Goal: Task Accomplishment & Management: Find specific page/section

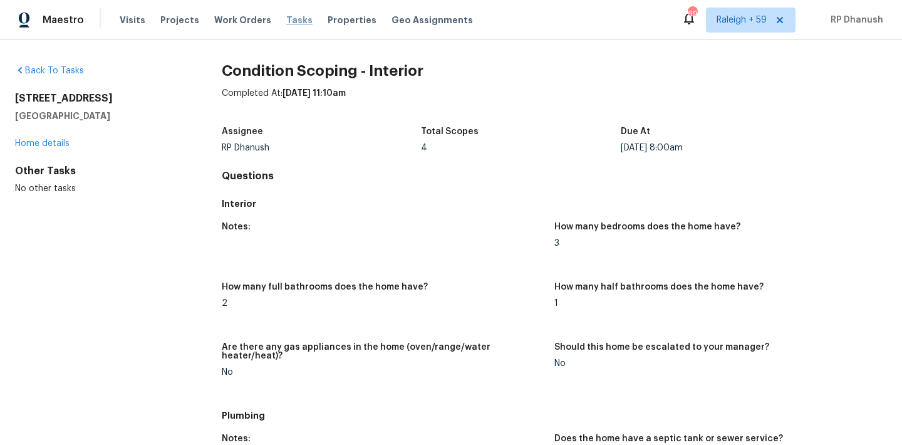
click at [286, 19] on span "Tasks" at bounding box center [299, 20] width 26 height 9
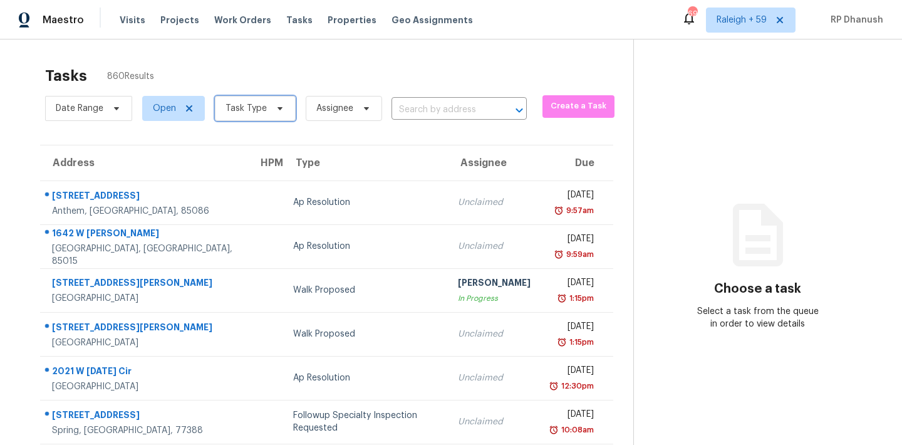
click at [264, 108] on span "Task Type" at bounding box center [255, 108] width 81 height 25
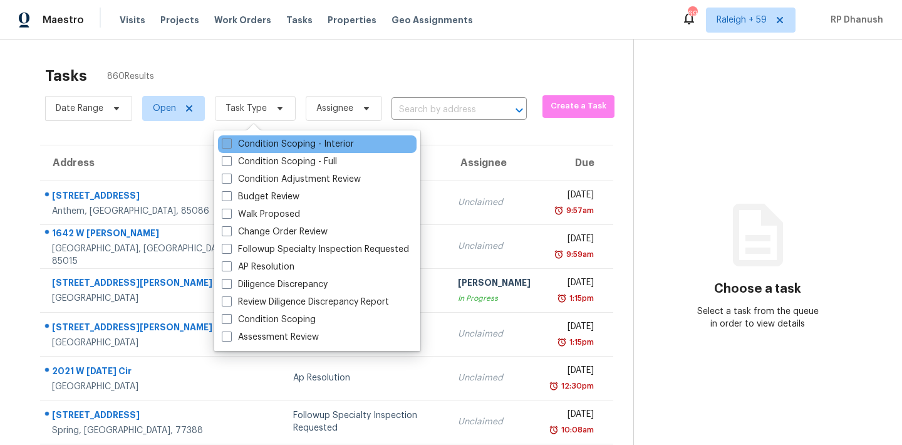
click at [269, 138] on label "Condition Scoping - Interior" at bounding box center [288, 144] width 132 height 13
click at [230, 138] on input "Condition Scoping - Interior" at bounding box center [226, 142] width 8 height 8
checkbox input "true"
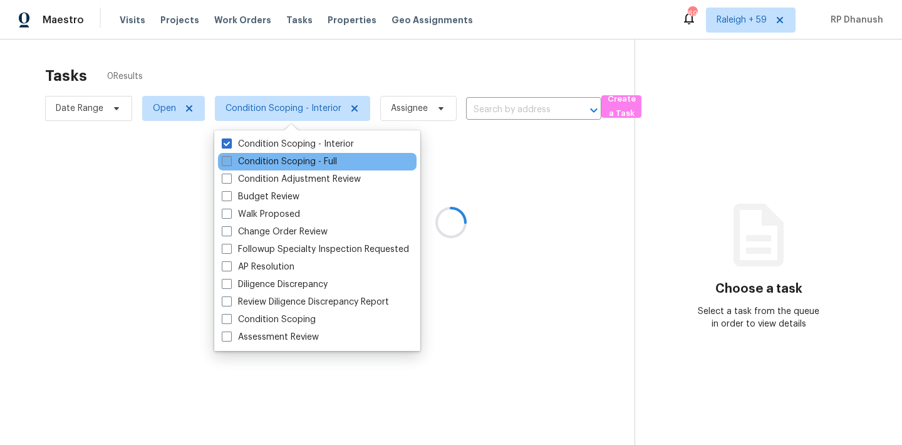
click at [269, 158] on label "Condition Scoping - Full" at bounding box center [279, 161] width 115 height 13
click at [230, 158] on input "Condition Scoping - Full" at bounding box center [226, 159] width 8 height 8
checkbox input "true"
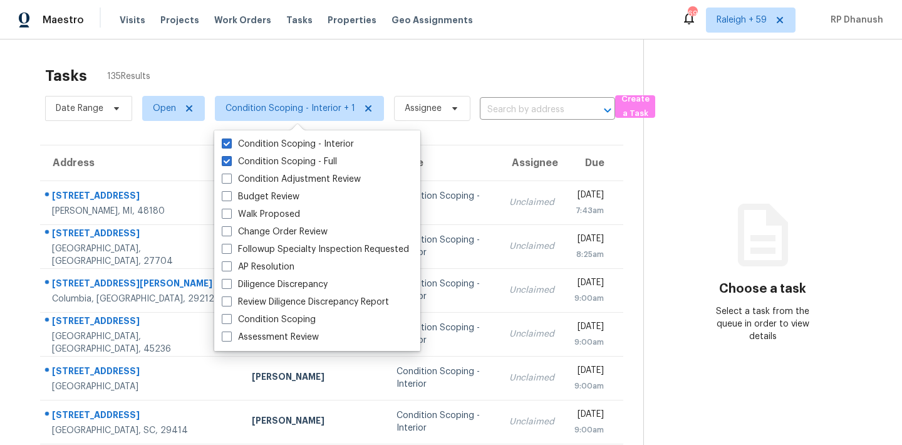
click at [741, 218] on icon at bounding box center [763, 235] width 50 height 63
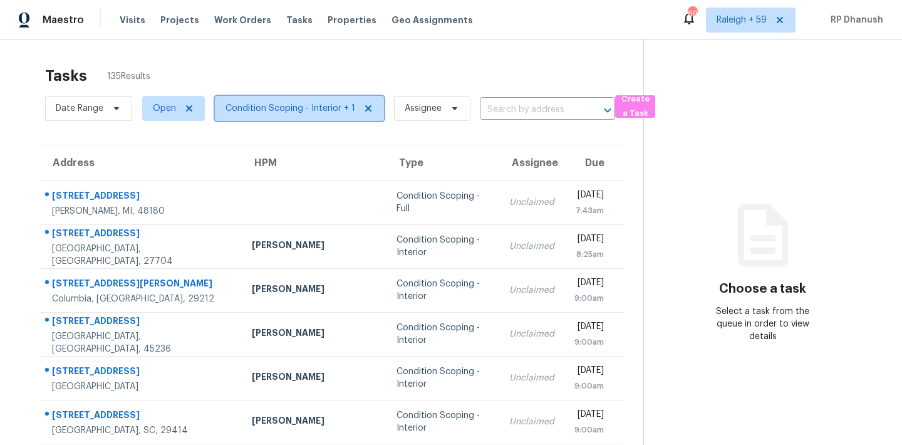
click at [304, 112] on span "Condition Scoping - Interior + 1" at bounding box center [290, 108] width 130 height 13
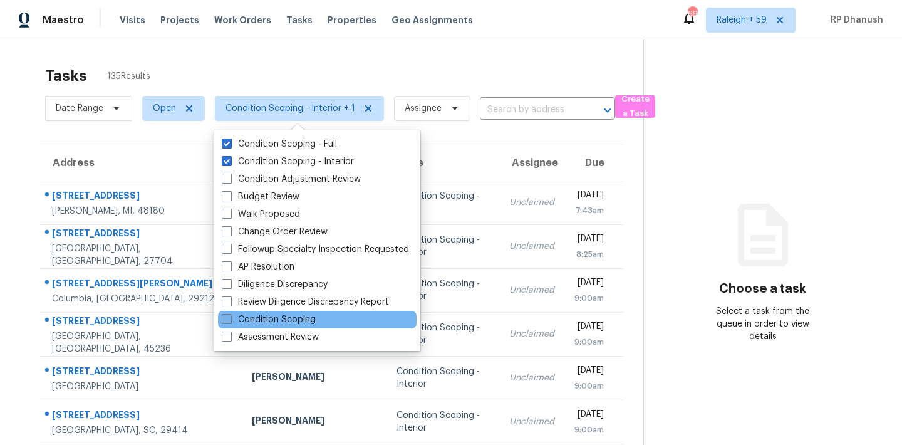
click at [279, 324] on label "Condition Scoping" at bounding box center [269, 319] width 94 height 13
click at [230, 321] on input "Condition Scoping" at bounding box center [226, 317] width 8 height 8
checkbox input "true"
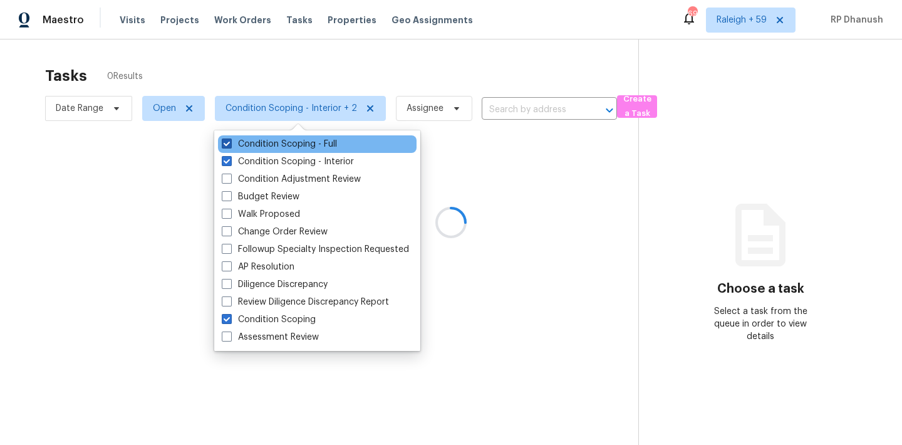
click at [286, 147] on label "Condition Scoping - Full" at bounding box center [279, 144] width 115 height 13
click at [230, 146] on input "Condition Scoping - Full" at bounding box center [226, 142] width 8 height 8
checkbox input "false"
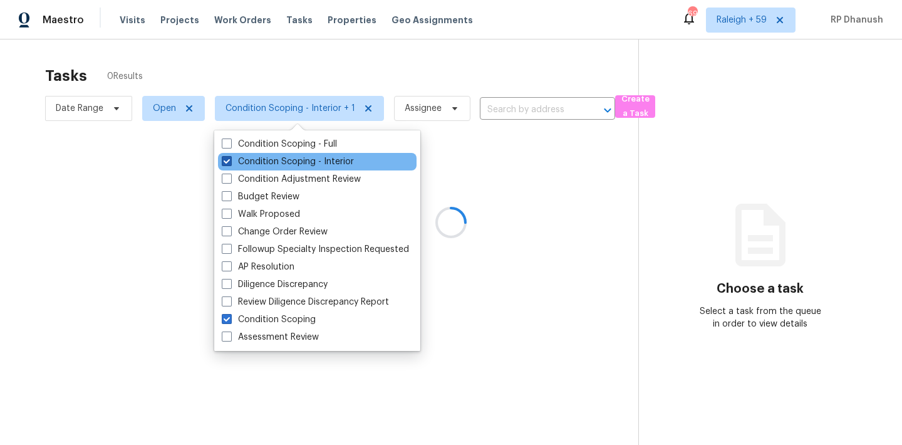
click at [282, 162] on label "Condition Scoping - Interior" at bounding box center [288, 161] width 132 height 13
click at [230, 162] on input "Condition Scoping - Interior" at bounding box center [226, 159] width 8 height 8
checkbox input "false"
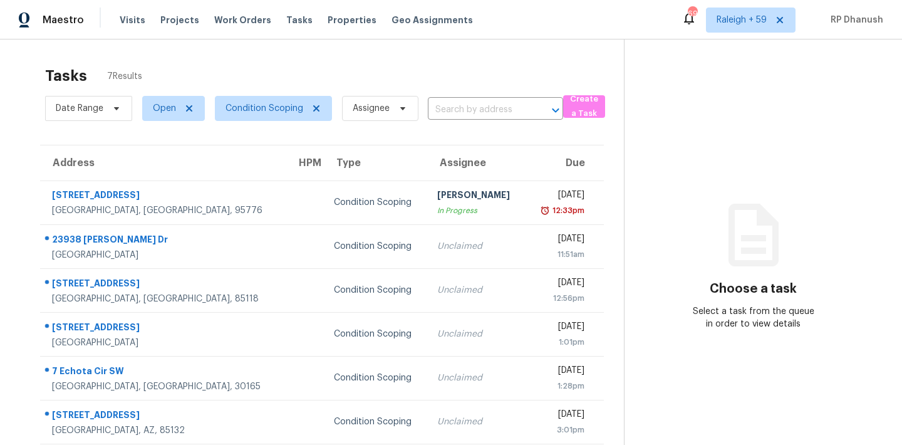
click at [795, 224] on section "Choose a task Select a task from the queue in order to view details" at bounding box center [753, 268] width 258 height 458
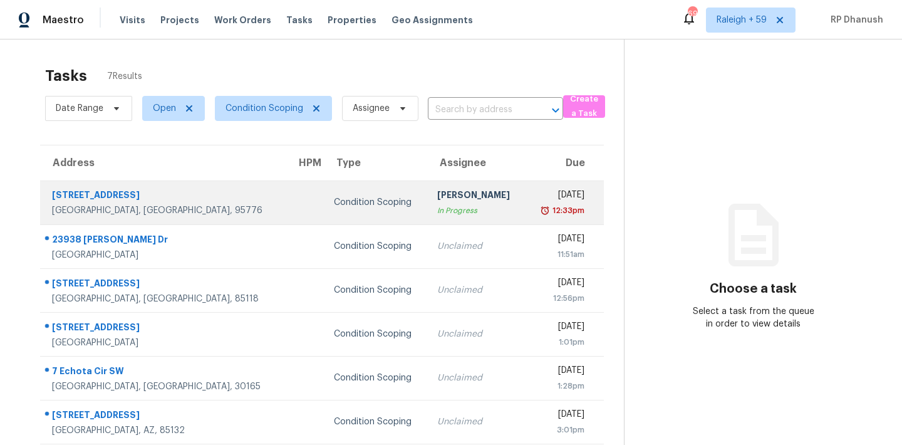
click at [546, 210] on img at bounding box center [545, 210] width 10 height 13
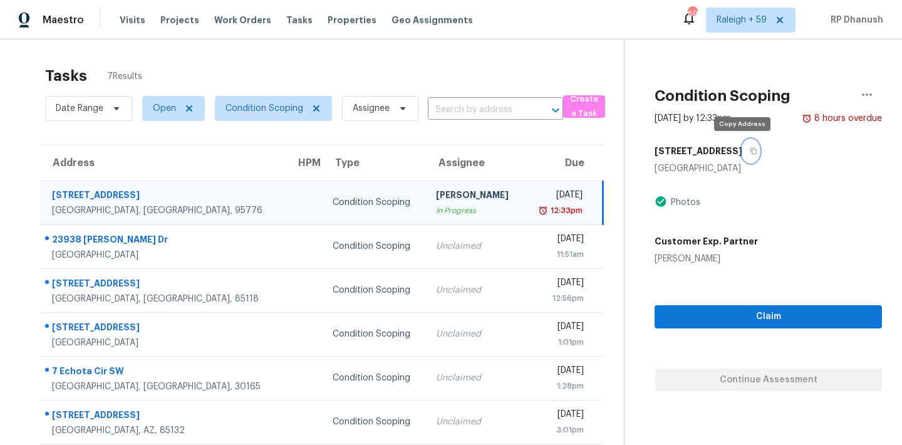
click at [750, 150] on icon "button" at bounding box center [754, 151] width 8 height 8
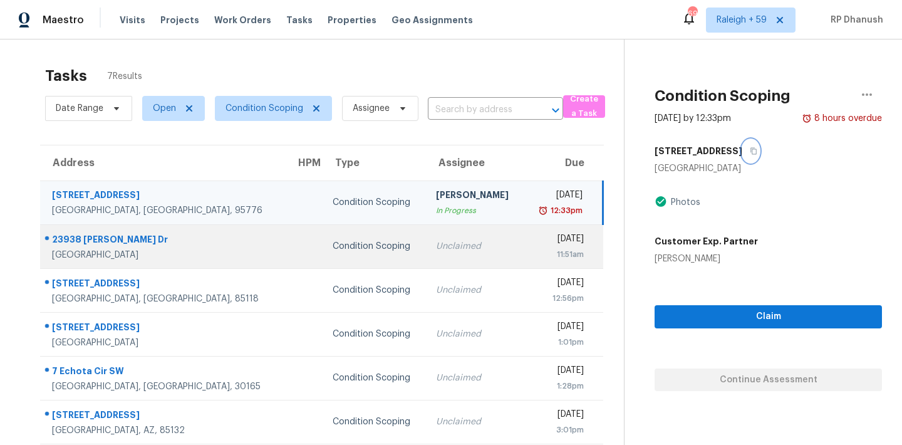
scroll to position [53, 0]
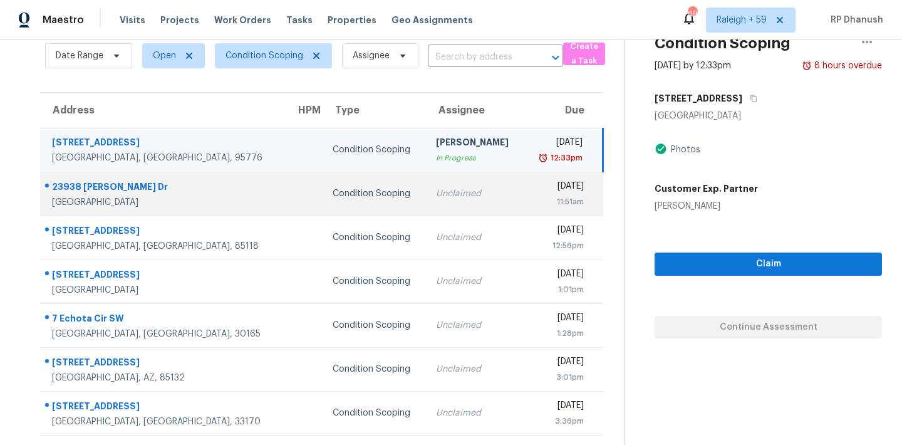
click at [340, 206] on td "Condition Scoping" at bounding box center [374, 194] width 103 height 44
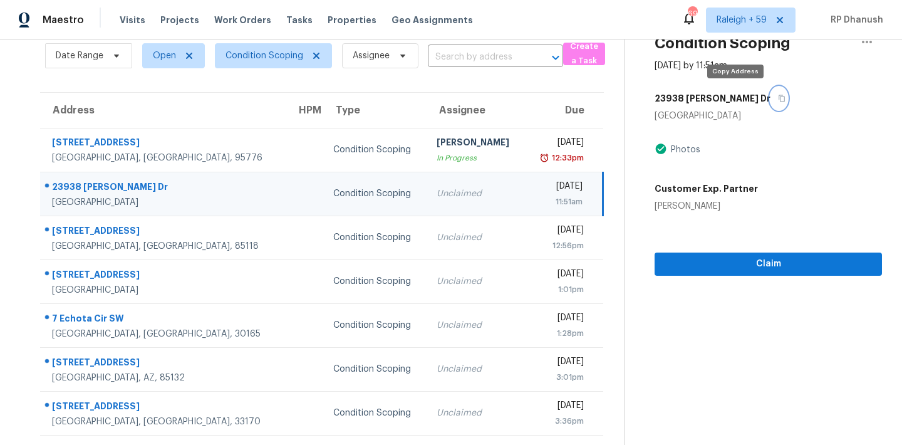
click at [770, 100] on button "button" at bounding box center [778, 98] width 17 height 23
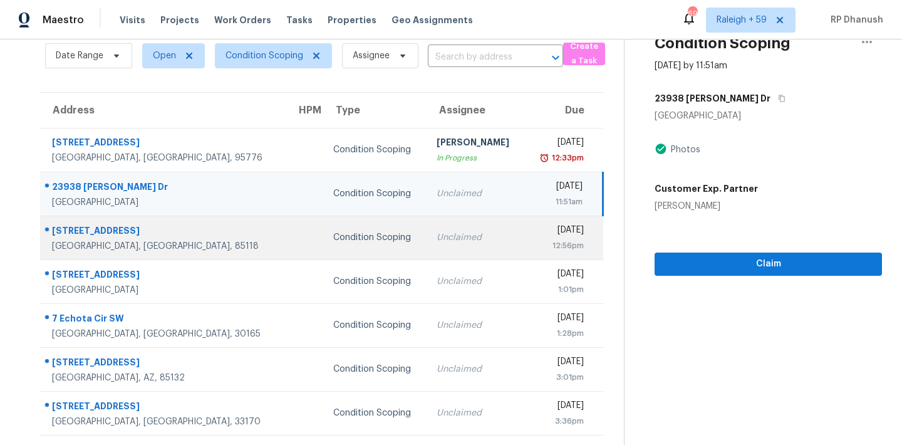
click at [450, 231] on td "Unclaimed" at bounding box center [476, 237] width 98 height 44
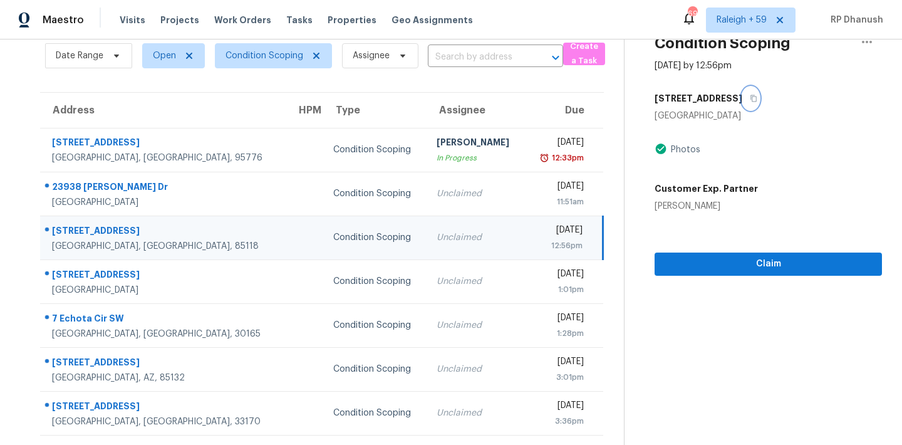
click at [750, 101] on icon "button" at bounding box center [754, 99] width 8 height 8
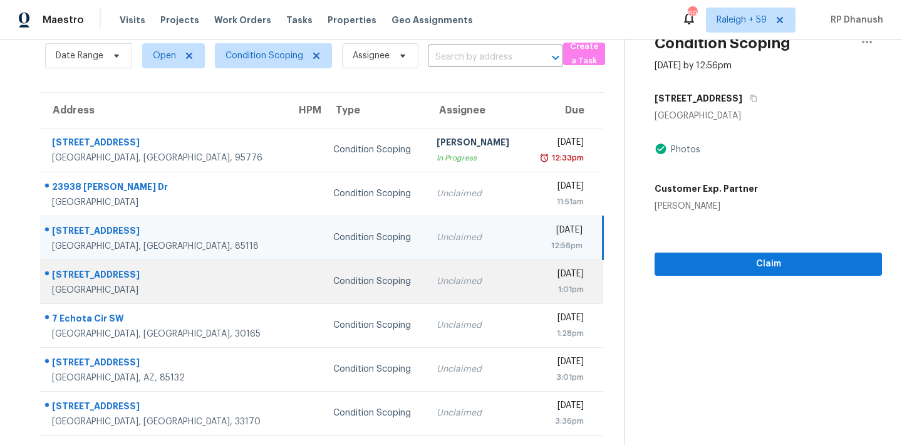
click at [427, 272] on td "Unclaimed" at bounding box center [476, 281] width 98 height 44
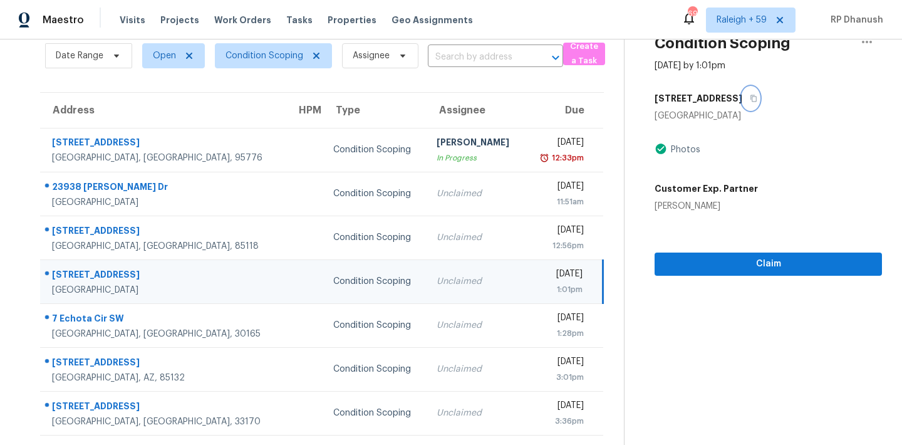
click at [750, 100] on icon "button" at bounding box center [754, 99] width 8 height 8
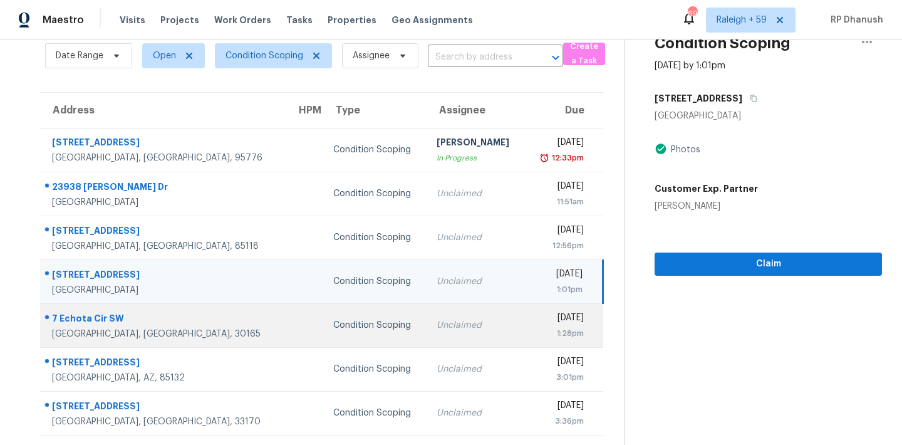
click at [427, 310] on td "Unclaimed" at bounding box center [476, 325] width 98 height 44
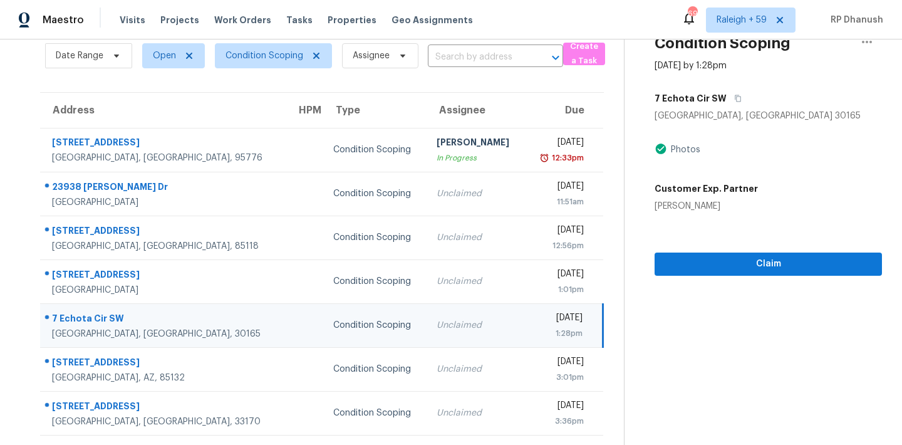
click at [557, 328] on div "1:28pm" at bounding box center [559, 333] width 48 height 13
click at [727, 105] on button "button" at bounding box center [735, 98] width 17 height 23
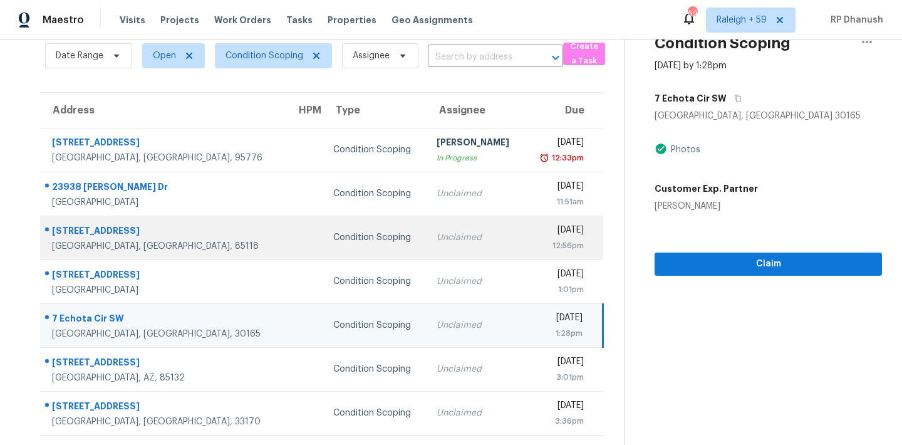
click at [437, 227] on td "Unclaimed" at bounding box center [476, 237] width 98 height 44
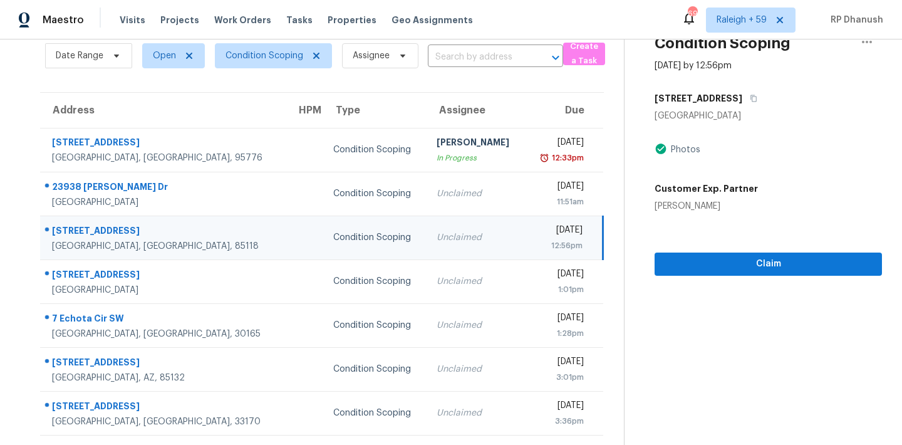
click at [437, 227] on td "Unclaimed" at bounding box center [476, 237] width 98 height 44
click at [742, 98] on button "button" at bounding box center [750, 98] width 17 height 23
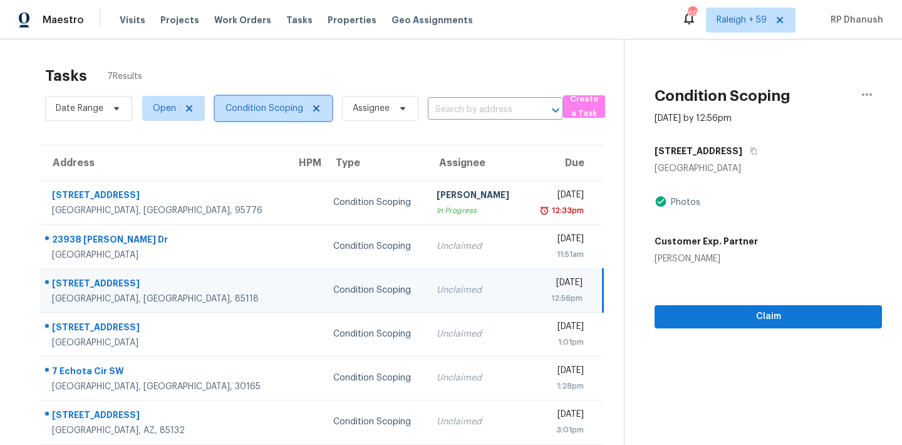
click at [284, 110] on span "Condition Scoping" at bounding box center [264, 108] width 78 height 13
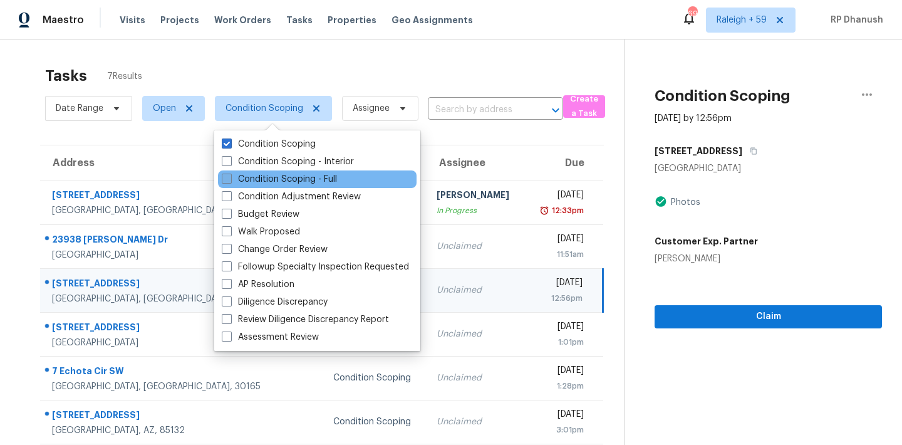
click at [281, 173] on label "Condition Scoping - Full" at bounding box center [279, 179] width 115 height 13
click at [230, 173] on input "Condition Scoping - Full" at bounding box center [226, 177] width 8 height 8
checkbox input "true"
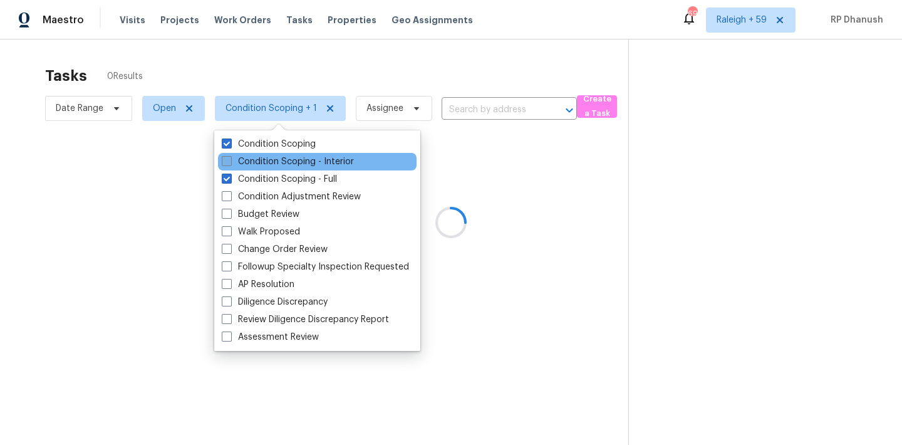
click at [279, 159] on label "Condition Scoping - Interior" at bounding box center [288, 161] width 132 height 13
click at [230, 159] on input "Condition Scoping - Interior" at bounding box center [226, 159] width 8 height 8
checkbox input "true"
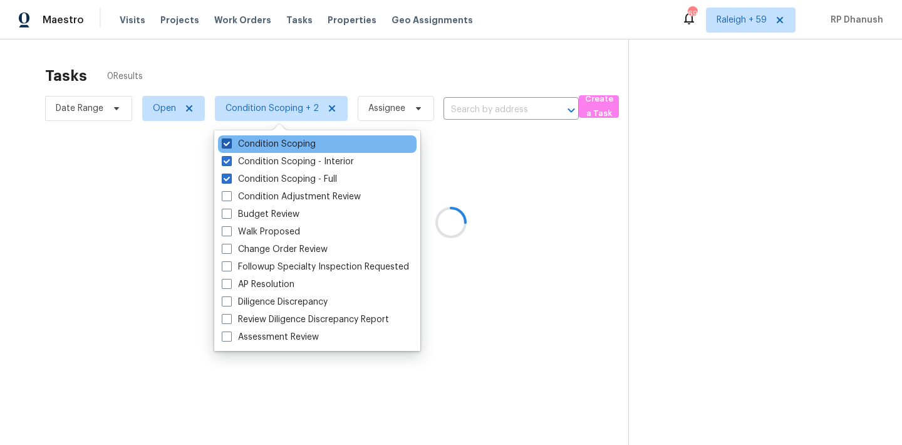
click at [270, 143] on label "Condition Scoping" at bounding box center [269, 144] width 94 height 13
click at [230, 143] on input "Condition Scoping" at bounding box center [226, 142] width 8 height 8
checkbox input "false"
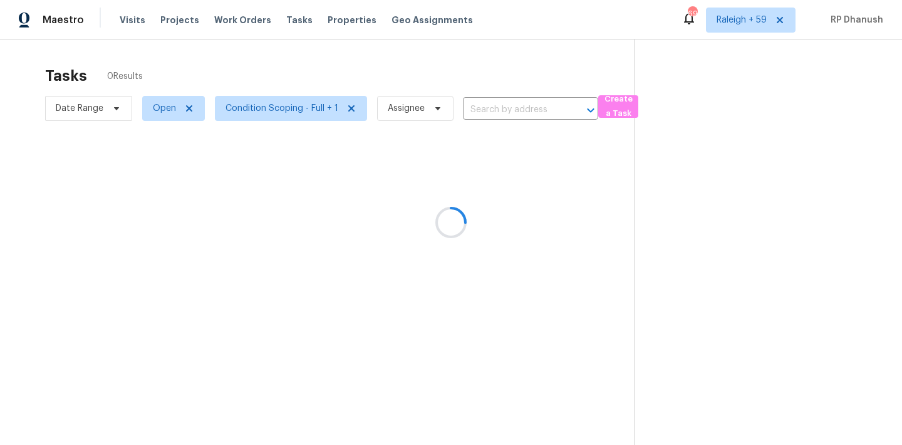
click at [757, 262] on div at bounding box center [451, 222] width 902 height 445
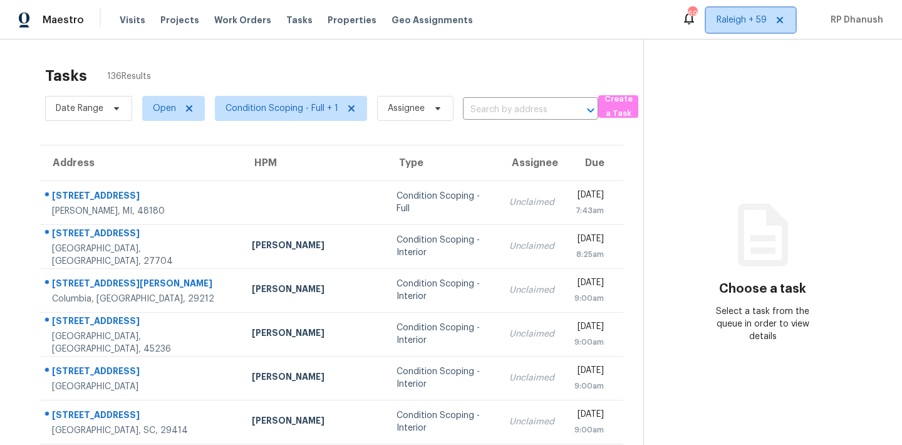
click at [754, 23] on span "Raleigh + 59" at bounding box center [742, 20] width 50 height 13
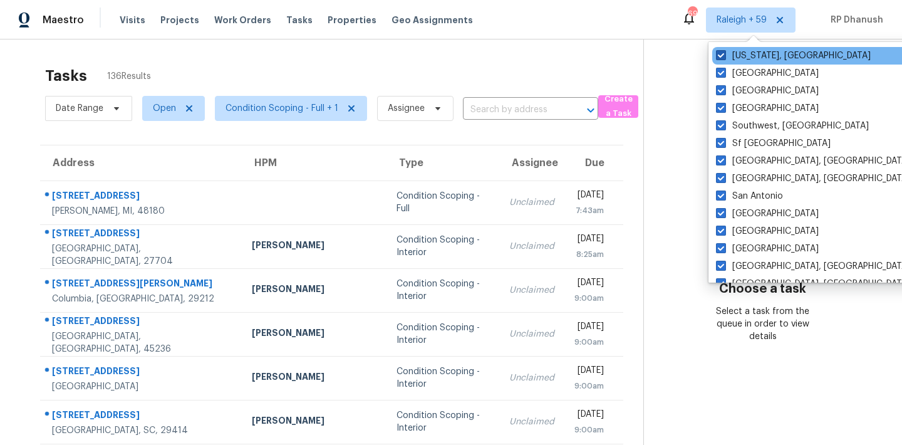
click at [757, 59] on label "[US_STATE], [GEOGRAPHIC_DATA]" at bounding box center [793, 55] width 155 height 13
click at [724, 58] on input "Washington, DC" at bounding box center [720, 53] width 8 height 8
checkbox input "false"
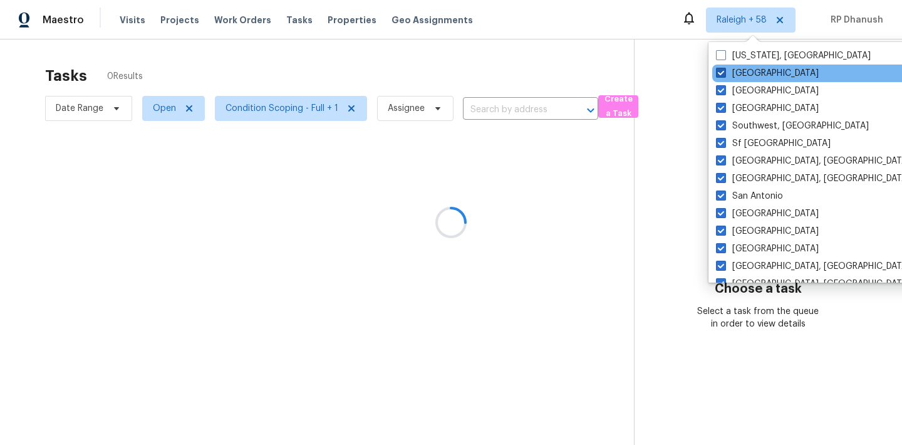
click at [751, 73] on label "[GEOGRAPHIC_DATA]" at bounding box center [767, 73] width 103 height 13
click at [724, 73] on input "[GEOGRAPHIC_DATA]" at bounding box center [720, 71] width 8 height 8
checkbox input "false"
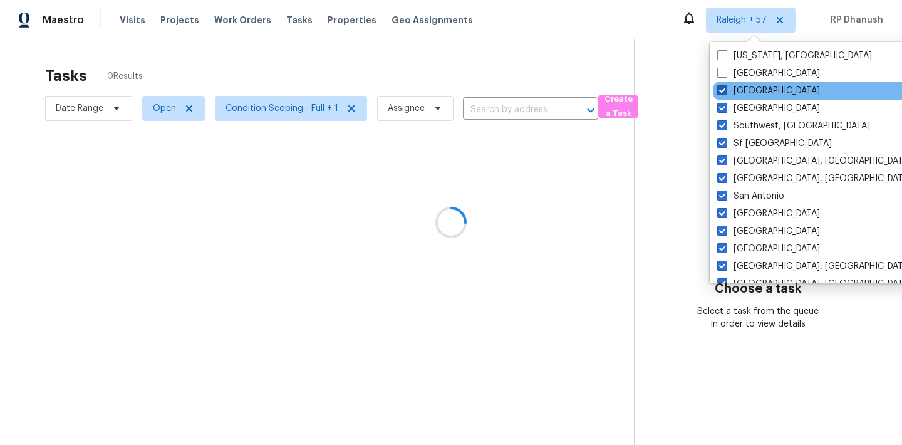
click at [743, 90] on label "Tampa" at bounding box center [768, 91] width 103 height 13
click at [725, 90] on input "Tampa" at bounding box center [721, 89] width 8 height 8
checkbox input "false"
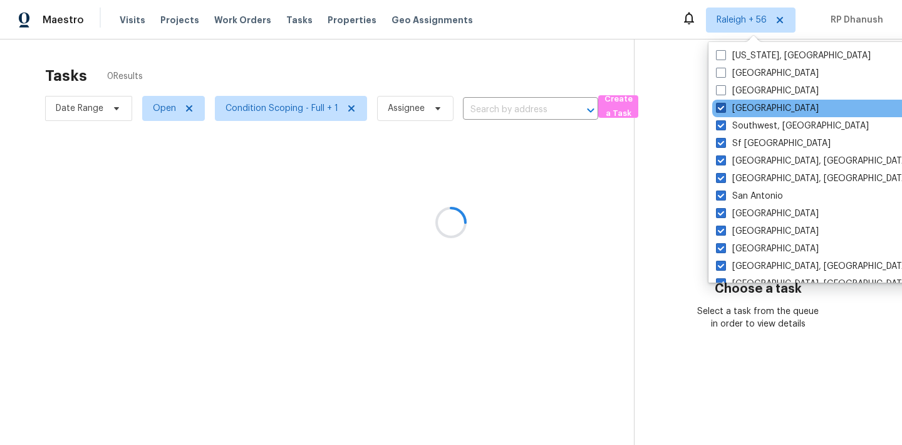
click at [736, 105] on label "St Louis" at bounding box center [767, 108] width 103 height 13
click at [724, 105] on input "St Louis" at bounding box center [720, 106] width 8 height 8
checkbox input "false"
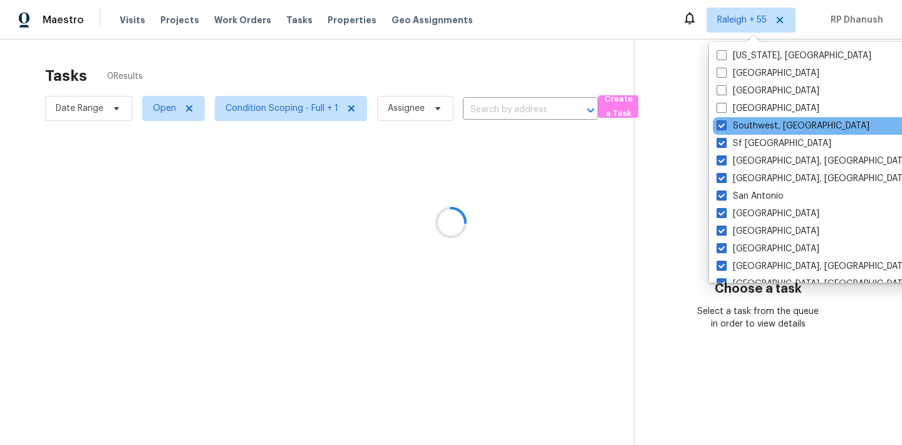
click at [735, 117] on div "Southwest, FL" at bounding box center [839, 126] width 252 height 18
click at [732, 123] on label "Southwest, FL" at bounding box center [793, 126] width 153 height 13
click at [725, 123] on input "Southwest, FL" at bounding box center [721, 124] width 8 height 8
checkbox input "false"
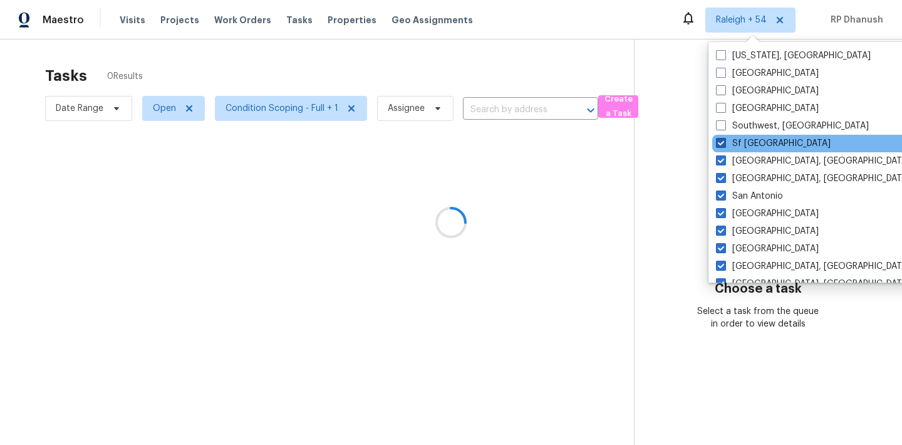
click at [732, 147] on label "Sf Bay Area" at bounding box center [773, 143] width 115 height 13
click at [724, 145] on input "Sf Bay Area" at bounding box center [720, 141] width 8 height 8
checkbox input "false"
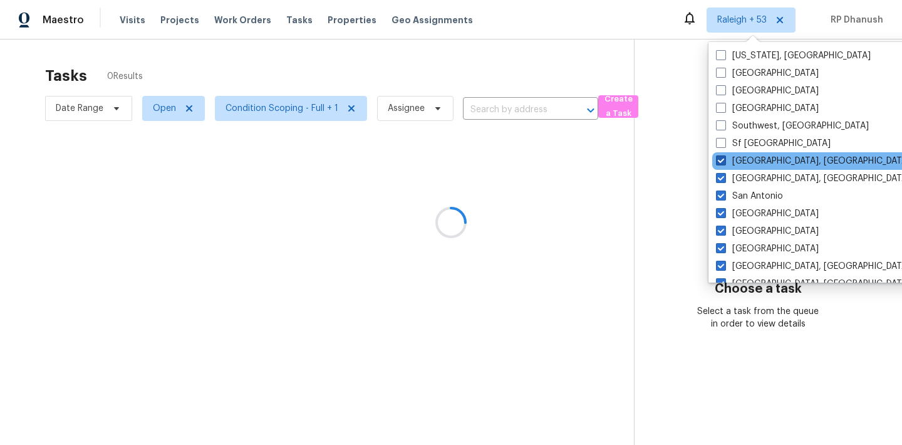
click at [732, 157] on label "Seattle, WA" at bounding box center [813, 161] width 194 height 13
click at [724, 157] on input "Seattle, WA" at bounding box center [720, 159] width 8 height 8
checkbox input "false"
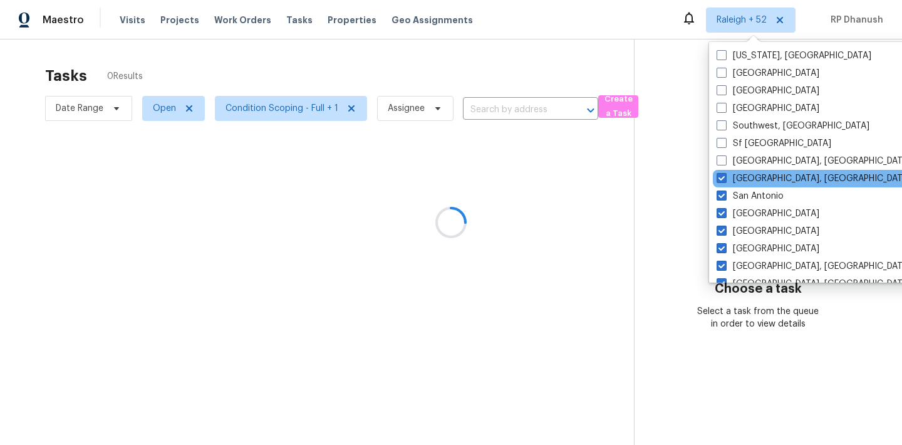
click at [730, 170] on div "San Diego, CA" at bounding box center [839, 179] width 252 height 18
click at [730, 177] on label "San Diego, CA" at bounding box center [814, 178] width 194 height 13
click at [725, 177] on input "San Diego, CA" at bounding box center [721, 176] width 8 height 8
checkbox input "false"
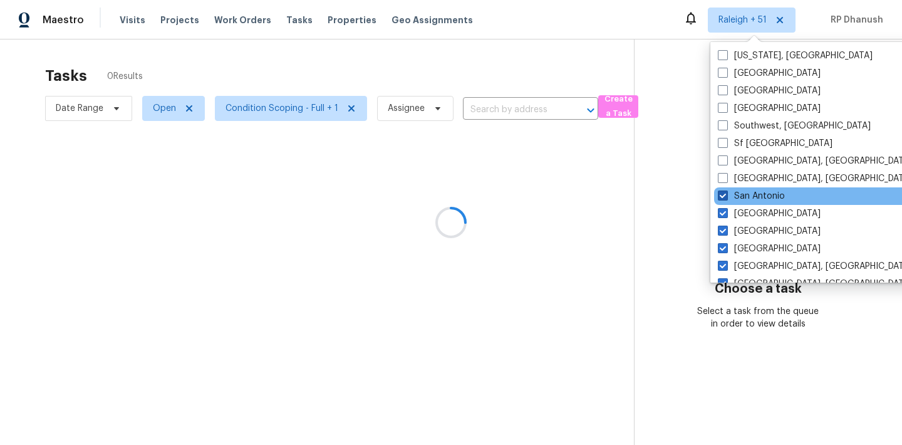
click at [730, 196] on label "San Antonio" at bounding box center [751, 196] width 67 height 13
click at [726, 196] on input "San Antonio" at bounding box center [722, 194] width 8 height 8
checkbox input "false"
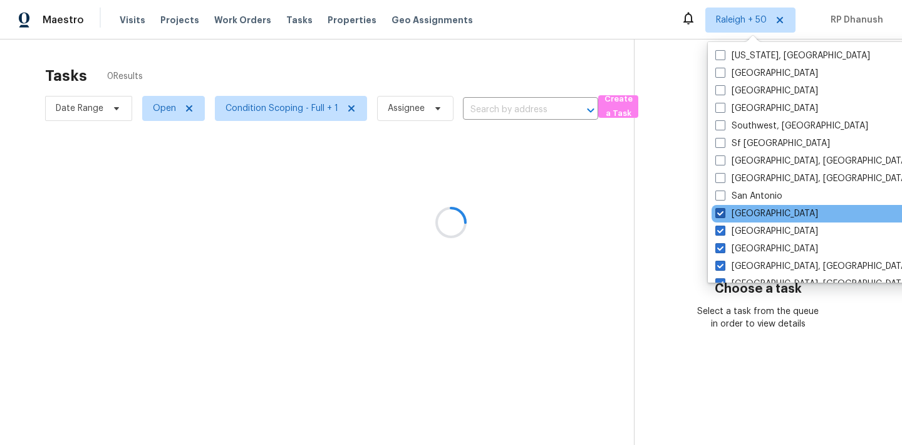
click at [729, 212] on label "Salt Lake City" at bounding box center [766, 213] width 103 height 13
click at [723, 212] on input "Salt Lake City" at bounding box center [719, 211] width 8 height 8
checkbox input "false"
click at [729, 221] on div "Salt Lake City" at bounding box center [838, 214] width 252 height 18
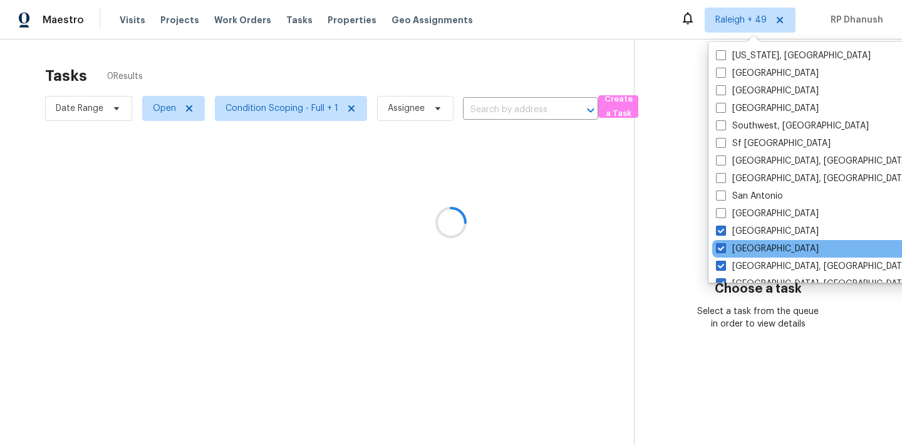
drag, startPoint x: 727, startPoint y: 229, endPoint x: 727, endPoint y: 241, distance: 11.9
click at [727, 229] on label "Sacramento" at bounding box center [767, 231] width 103 height 13
click at [724, 229] on input "Sacramento" at bounding box center [720, 229] width 8 height 8
checkbox input "false"
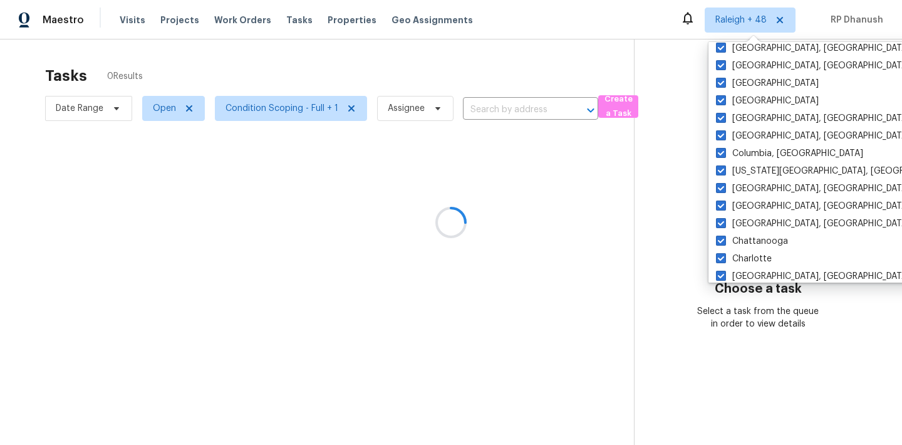
scroll to position [857, 0]
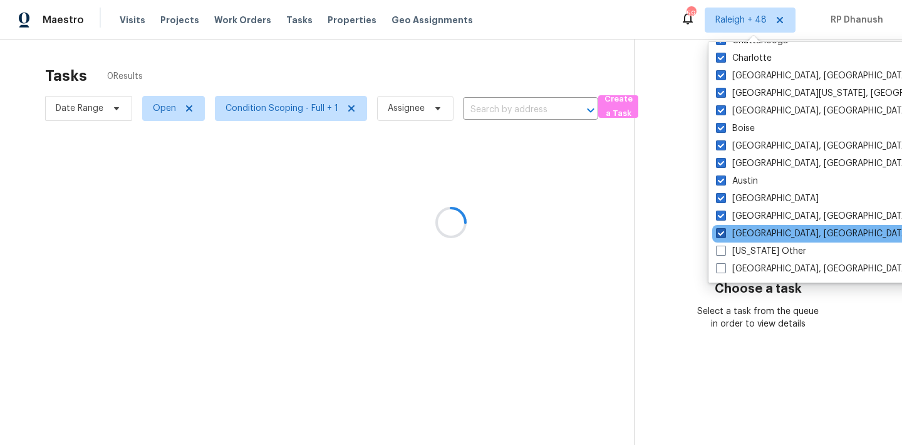
click at [730, 232] on label "Albuquerque, NM" at bounding box center [813, 233] width 194 height 13
click at [724, 232] on input "Albuquerque, NM" at bounding box center [720, 231] width 8 height 8
checkbox input "false"
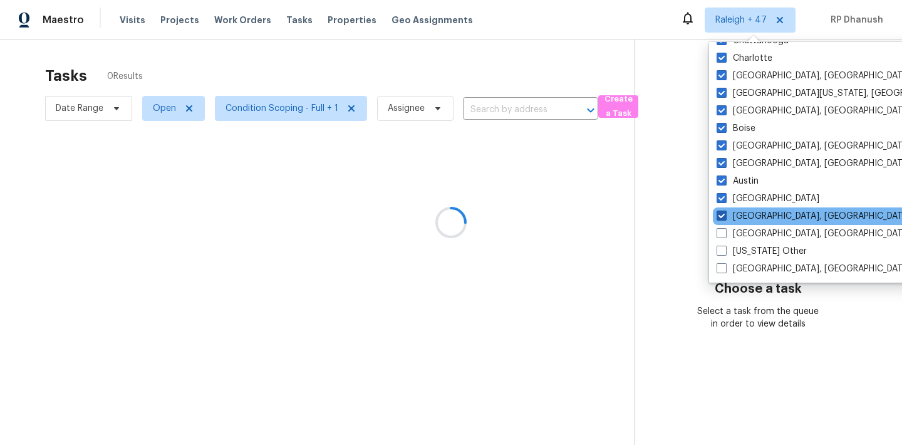
click at [730, 216] on label "Asheville, NC" at bounding box center [814, 216] width 194 height 13
click at [725, 216] on input "Asheville, NC" at bounding box center [721, 214] width 8 height 8
checkbox input "false"
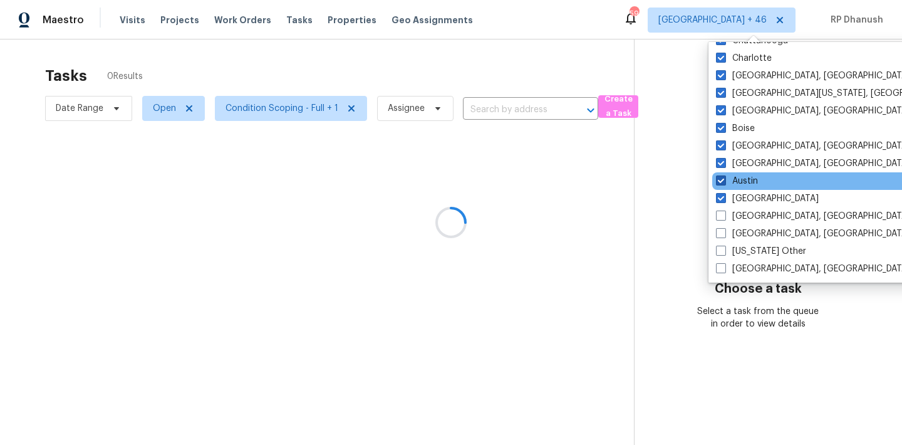
click at [737, 177] on label "Austin" at bounding box center [737, 181] width 42 height 13
click at [724, 177] on input "Austin" at bounding box center [720, 179] width 8 height 8
checkbox input "false"
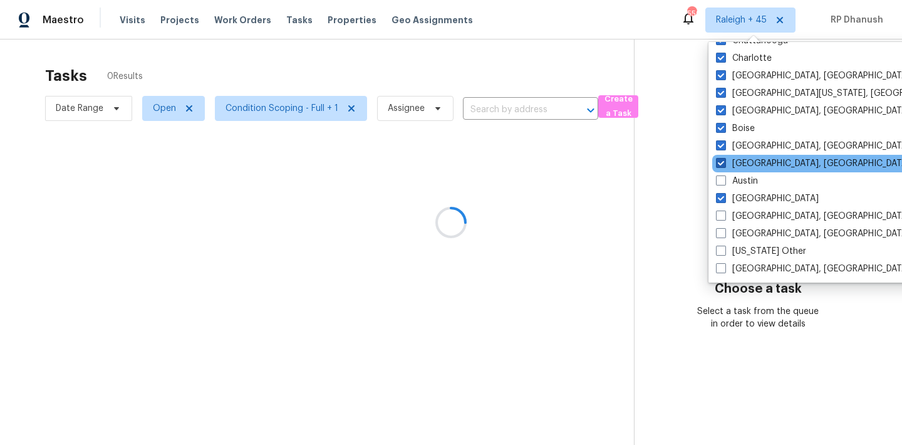
click at [736, 163] on label "Baltimore, MD" at bounding box center [813, 163] width 194 height 13
click at [724, 163] on input "Baltimore, MD" at bounding box center [720, 161] width 8 height 8
checkbox input "false"
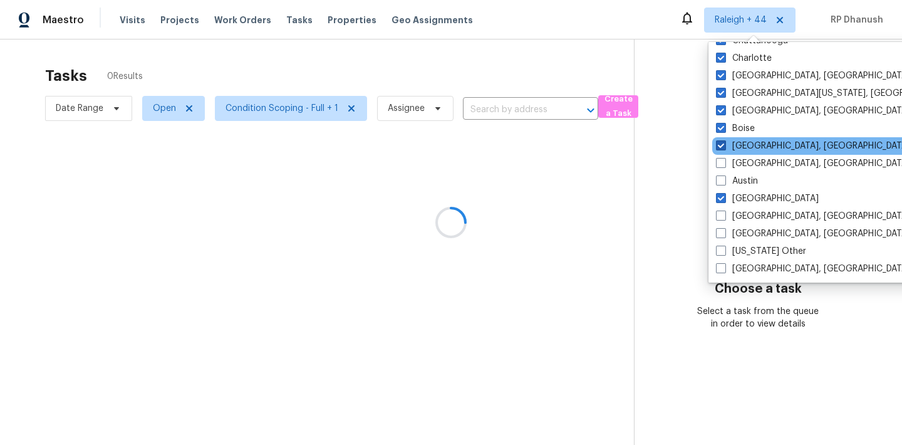
click at [736, 152] on label "Birmingham, AL" at bounding box center [813, 146] width 194 height 13
click at [724, 148] on input "Birmingham, AL" at bounding box center [720, 144] width 8 height 8
checkbox input "false"
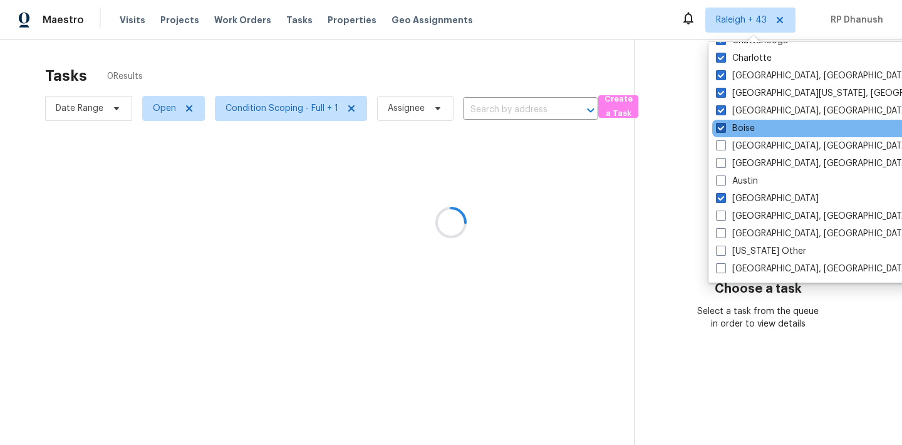
click at [737, 127] on label "Boise" at bounding box center [735, 128] width 39 height 13
click at [724, 127] on input "Boise" at bounding box center [720, 126] width 8 height 8
checkbox input "false"
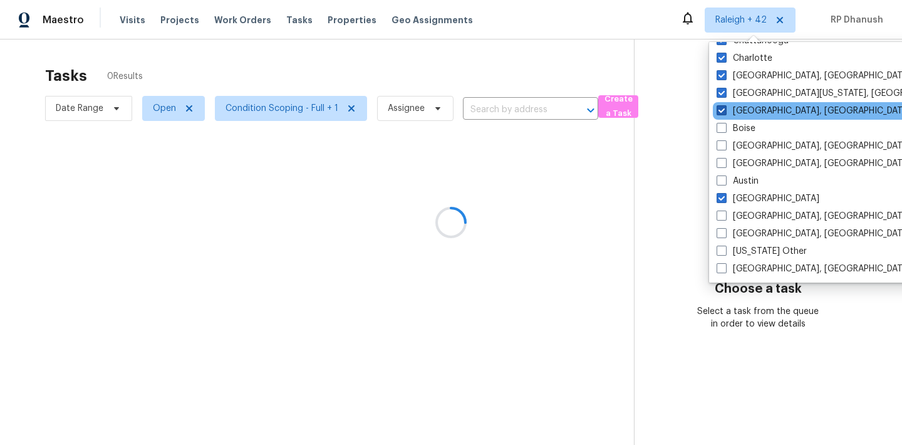
click at [737, 111] on label "Boston, MA" at bounding box center [814, 111] width 194 height 13
click at [725, 111] on input "Boston, MA" at bounding box center [721, 109] width 8 height 8
checkbox input "false"
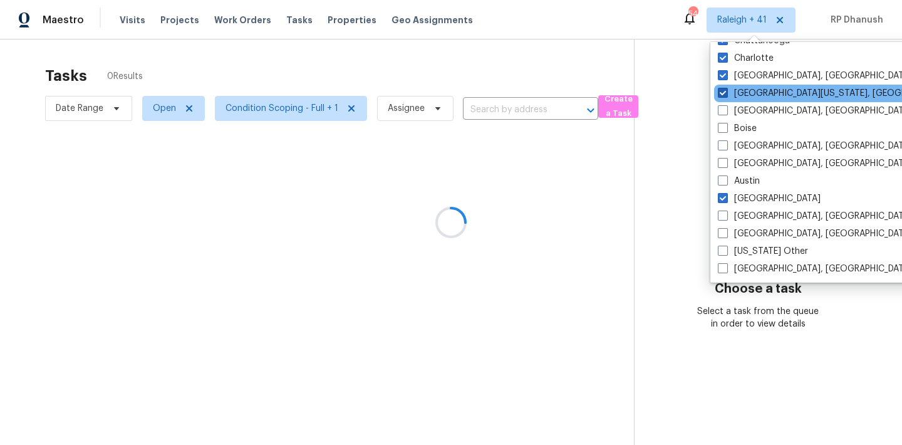
click at [739, 94] on label "Central California, CA" at bounding box center [838, 93] width 241 height 13
click at [726, 94] on input "Central California, CA" at bounding box center [722, 91] width 8 height 8
checkbox input "false"
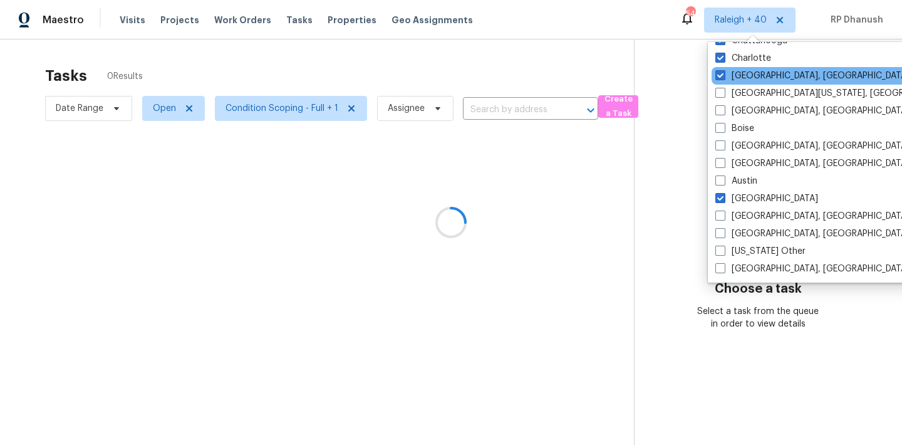
click at [740, 84] on div "Charleston, SC" at bounding box center [838, 76] width 252 height 18
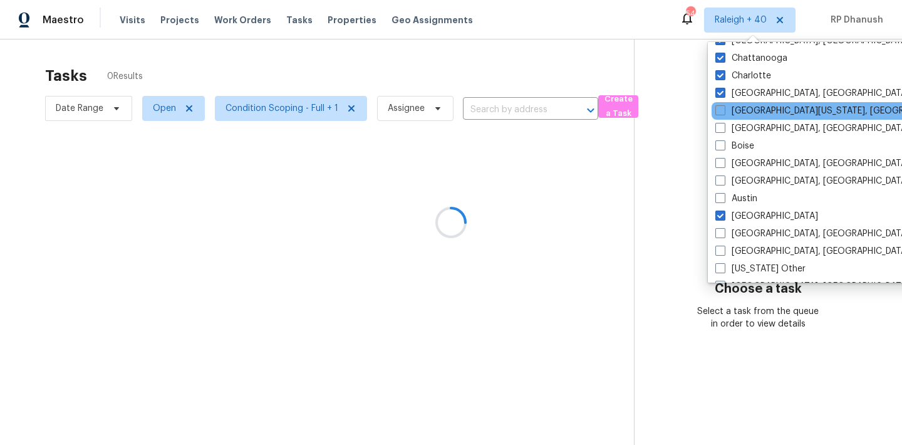
scroll to position [824, 0]
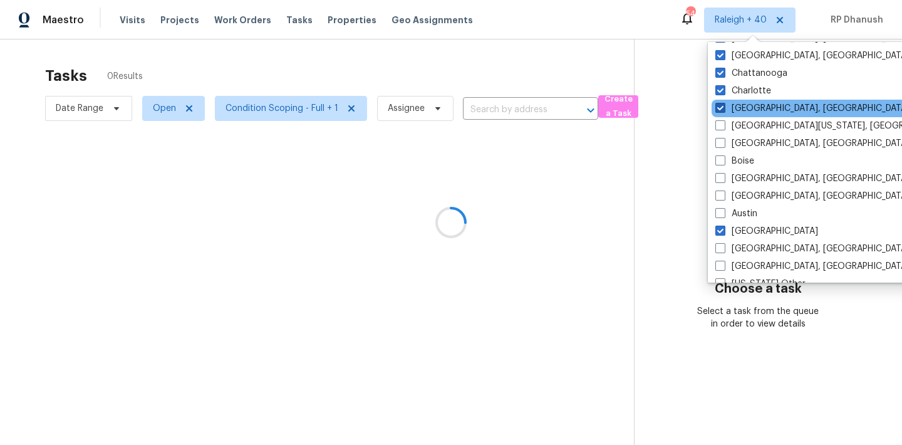
click at [737, 104] on label "Charleston, SC" at bounding box center [812, 108] width 194 height 13
click at [723, 104] on input "Charleston, SC" at bounding box center [719, 106] width 8 height 8
checkbox input "false"
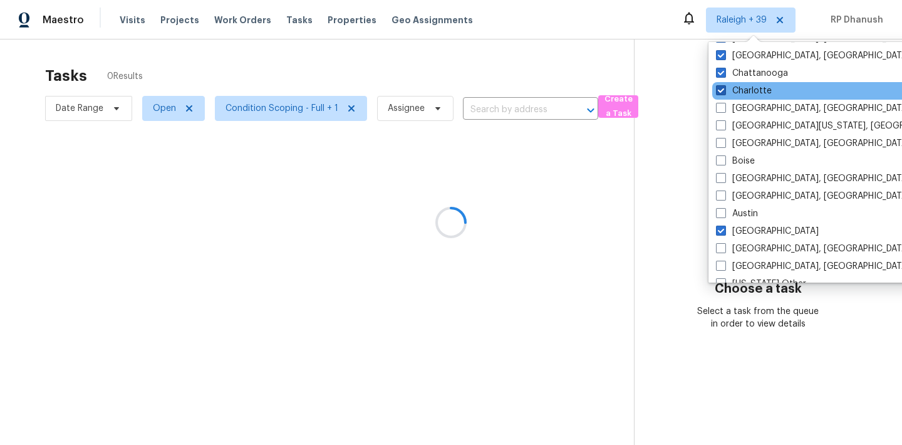
click at [737, 90] on label "Charlotte" at bounding box center [744, 91] width 56 height 13
click at [724, 90] on input "Charlotte" at bounding box center [720, 89] width 8 height 8
checkbox input "false"
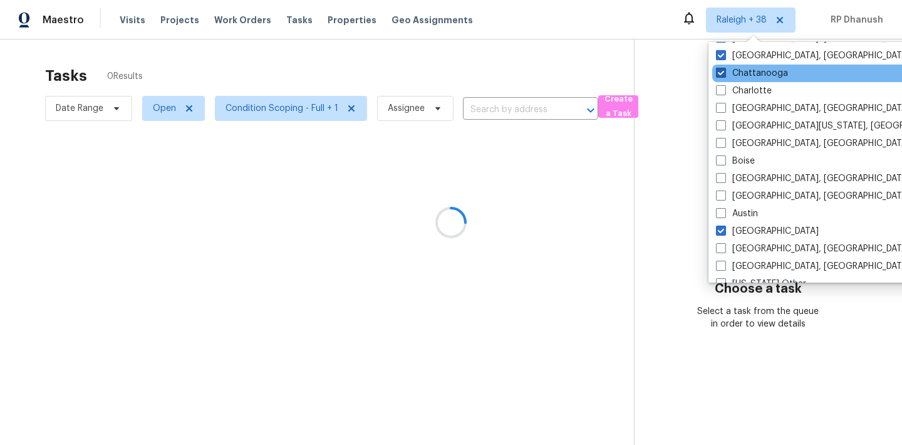
click at [737, 71] on label "Chattanooga" at bounding box center [752, 73] width 72 height 13
click at [724, 71] on input "Chattanooga" at bounding box center [720, 71] width 8 height 8
checkbox input "false"
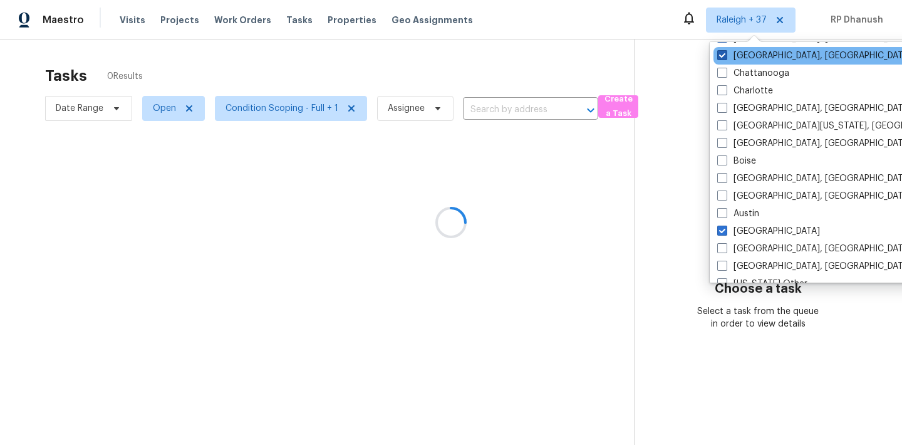
click at [737, 54] on label "Chicago, IL" at bounding box center [814, 55] width 194 height 13
click at [725, 54] on input "Chicago, IL" at bounding box center [721, 53] width 8 height 8
checkbox input "false"
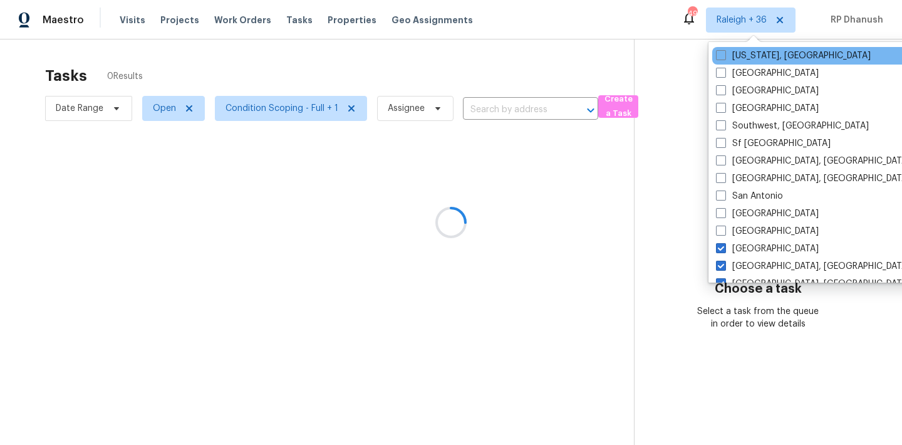
click at [736, 62] on div "Washington, DC" at bounding box center [838, 56] width 252 height 18
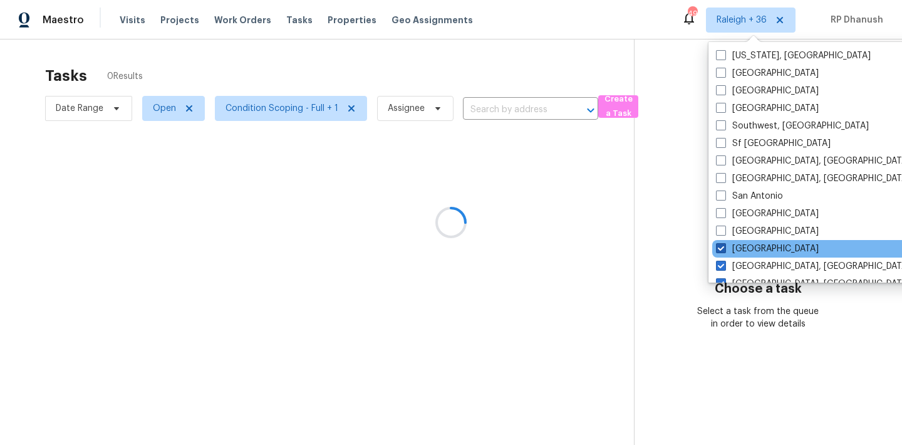
click at [730, 246] on label "Riverside" at bounding box center [767, 248] width 103 height 13
click at [724, 246] on input "Riverside" at bounding box center [720, 246] width 8 height 8
checkbox input "false"
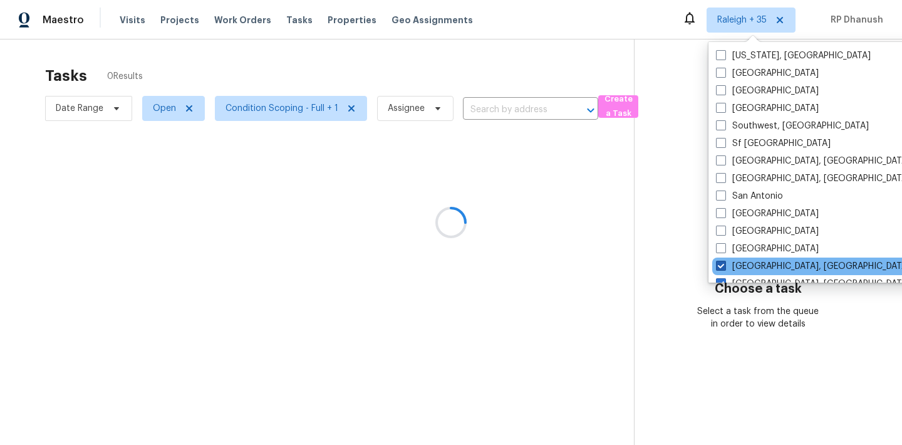
click at [730, 260] on label "Richmond, VA" at bounding box center [813, 266] width 194 height 13
click at [724, 260] on input "Richmond, VA" at bounding box center [720, 264] width 8 height 8
checkbox input "false"
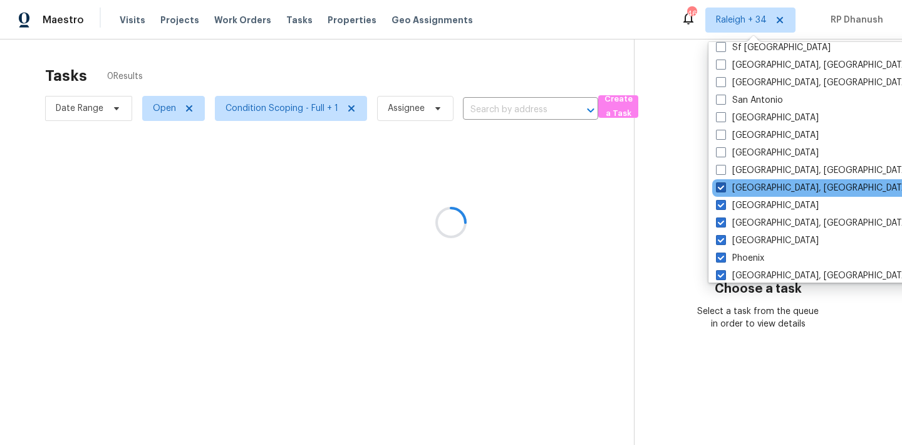
click at [737, 185] on label "Reno, NV" at bounding box center [813, 188] width 194 height 13
click at [724, 185] on input "Reno, NV" at bounding box center [720, 186] width 8 height 8
checkbox input "false"
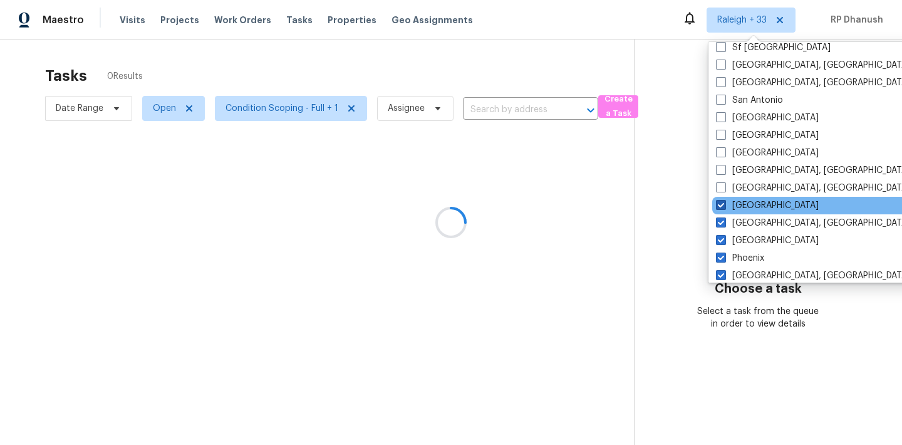
click at [737, 205] on label "Raleigh" at bounding box center [767, 205] width 103 height 13
click at [724, 205] on input "Raleigh" at bounding box center [720, 203] width 8 height 8
checkbox input "false"
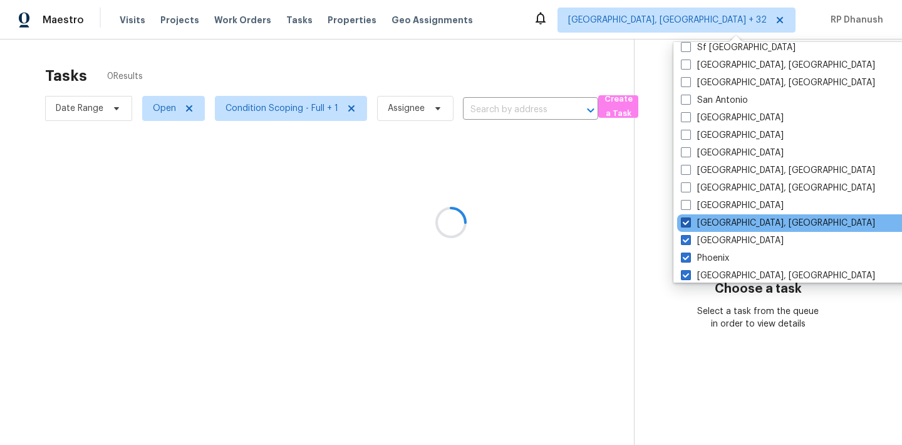
click at [737, 220] on label "Prescott, AZ" at bounding box center [778, 223] width 194 height 13
click at [689, 220] on input "Prescott, AZ" at bounding box center [685, 221] width 8 height 8
checkbox input "false"
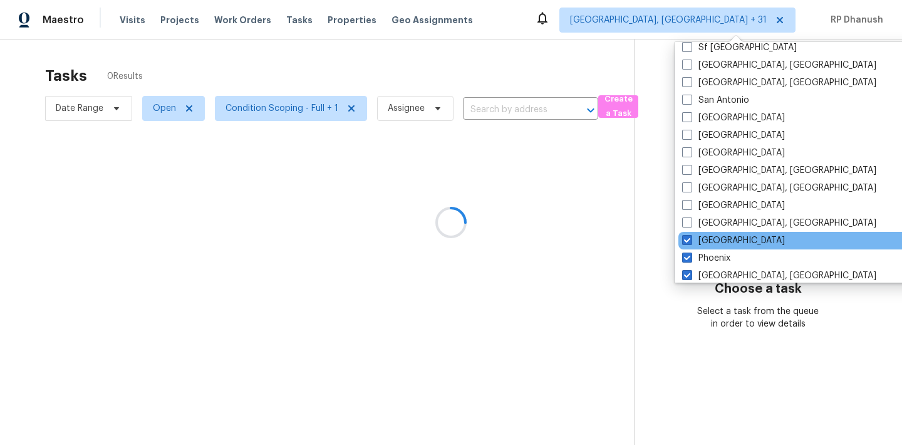
click at [736, 241] on div "Portland" at bounding box center [804, 241] width 252 height 18
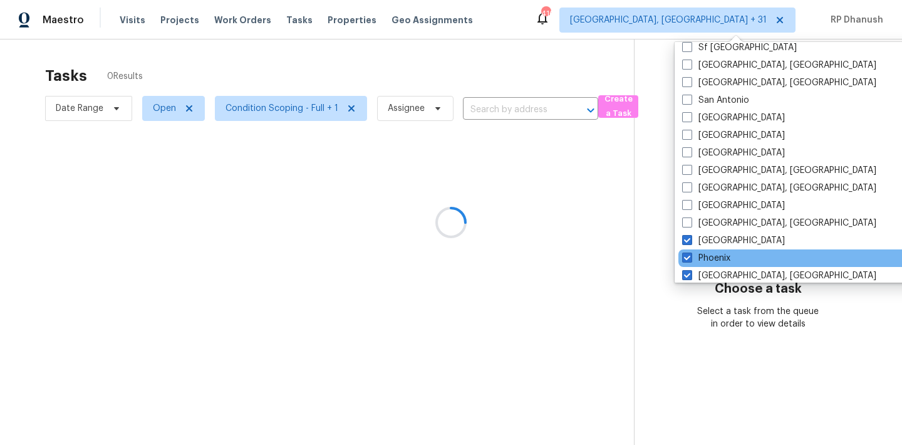
click at [716, 251] on div "Phoenix" at bounding box center [804, 258] width 252 height 18
click at [714, 253] on label "Phoenix" at bounding box center [706, 258] width 48 height 13
click at [690, 253] on input "Phoenix" at bounding box center [686, 256] width 8 height 8
checkbox input "false"
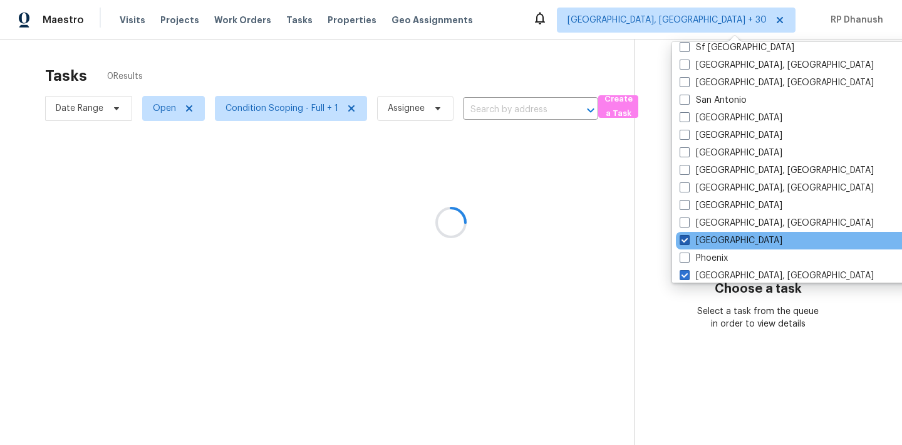
click at [714, 242] on label "Portland" at bounding box center [731, 240] width 103 height 13
click at [688, 242] on input "Portland" at bounding box center [684, 238] width 8 height 8
checkbox input "false"
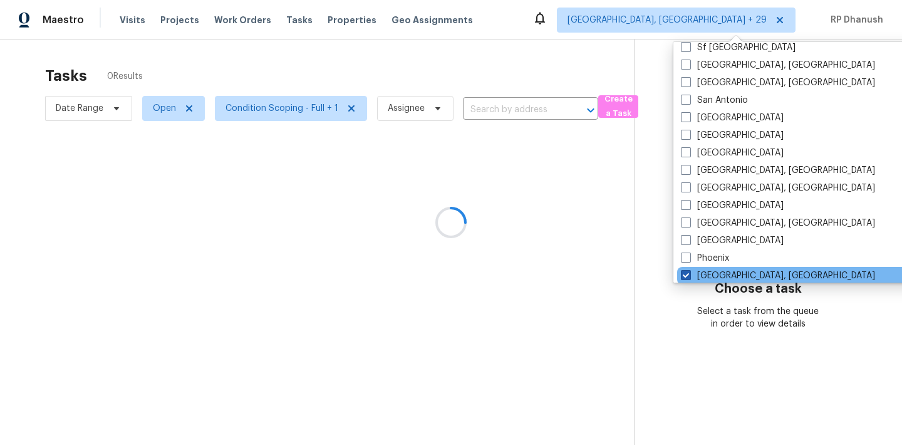
click at [712, 272] on label "Philadelphia, PA" at bounding box center [778, 275] width 194 height 13
click at [689, 272] on input "Philadelphia, PA" at bounding box center [685, 273] width 8 height 8
checkbox input "false"
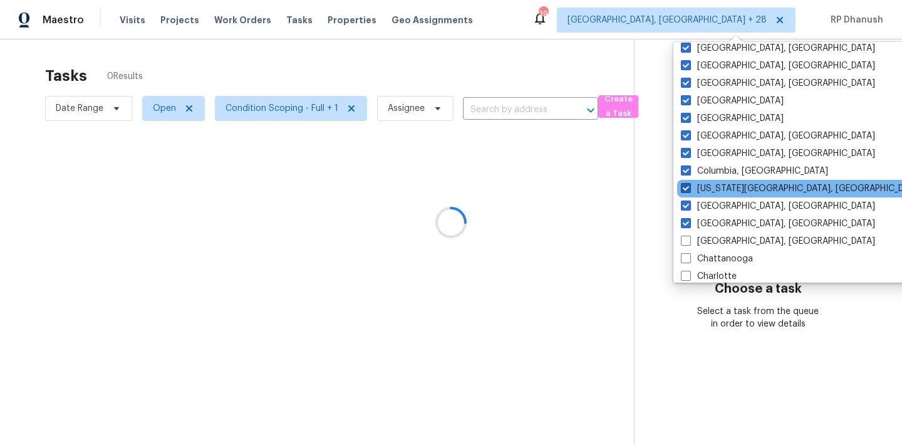
scroll to position [638, 0]
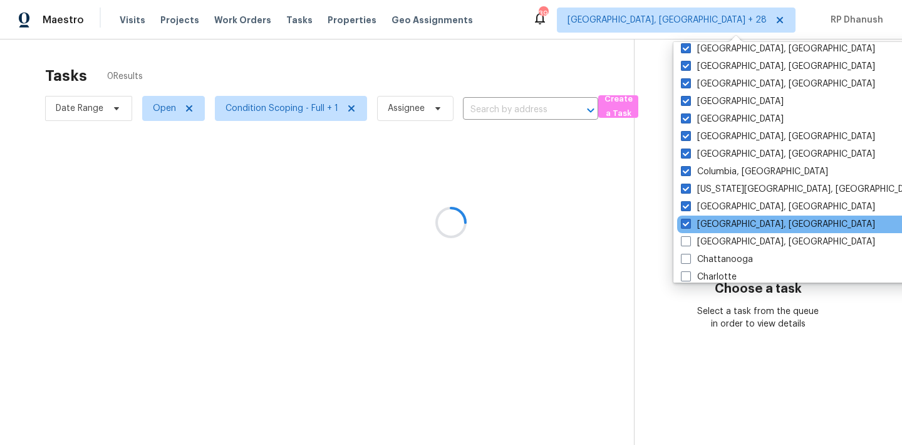
click at [691, 218] on label "Cincinnati, OH" at bounding box center [778, 224] width 194 height 13
click at [689, 218] on input "Cincinnati, OH" at bounding box center [685, 222] width 8 height 8
checkbox input "false"
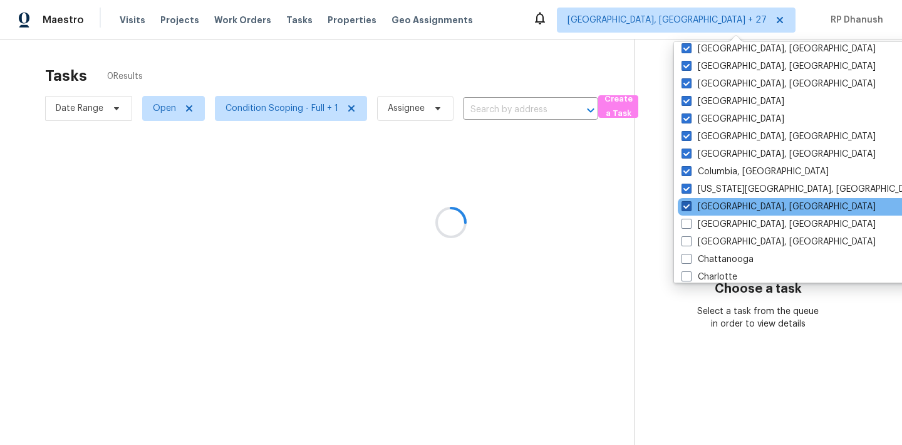
click at [691, 205] on label "Cleveland, OH" at bounding box center [778, 206] width 194 height 13
click at [690, 205] on input "Cleveland, OH" at bounding box center [685, 204] width 8 height 8
checkbox input "false"
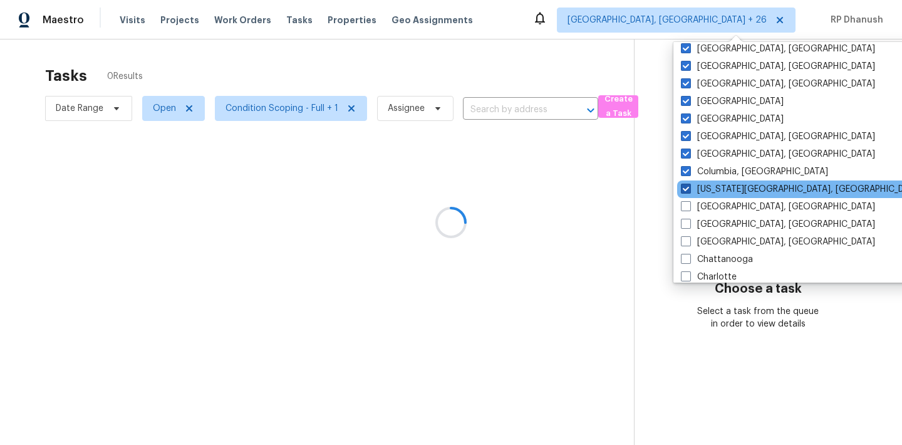
click at [691, 193] on label "Colorado Springs, CO" at bounding box center [801, 189] width 241 height 13
click at [689, 191] on input "Colorado Springs, CO" at bounding box center [685, 187] width 8 height 8
checkbox input "false"
click at [691, 180] on div "Colorado Springs, CO" at bounding box center [803, 189] width 252 height 18
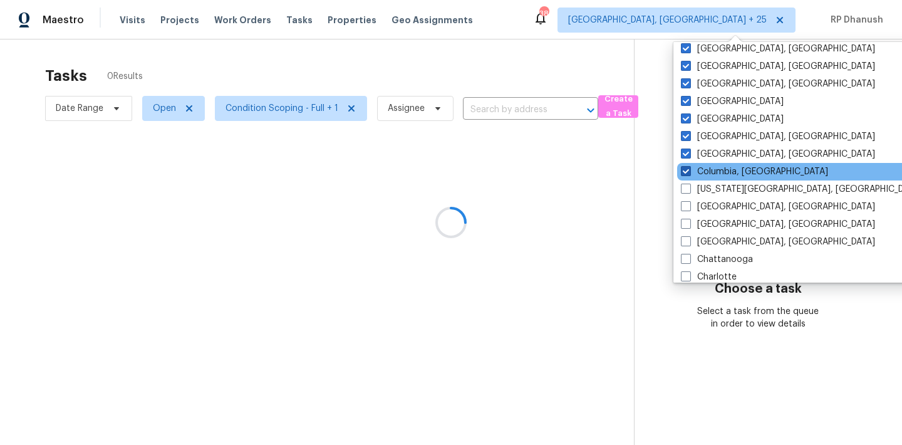
click at [691, 173] on label "Columbia, SC" at bounding box center [754, 171] width 147 height 13
click at [689, 173] on input "Columbia, SC" at bounding box center [685, 169] width 8 height 8
checkbox input "false"
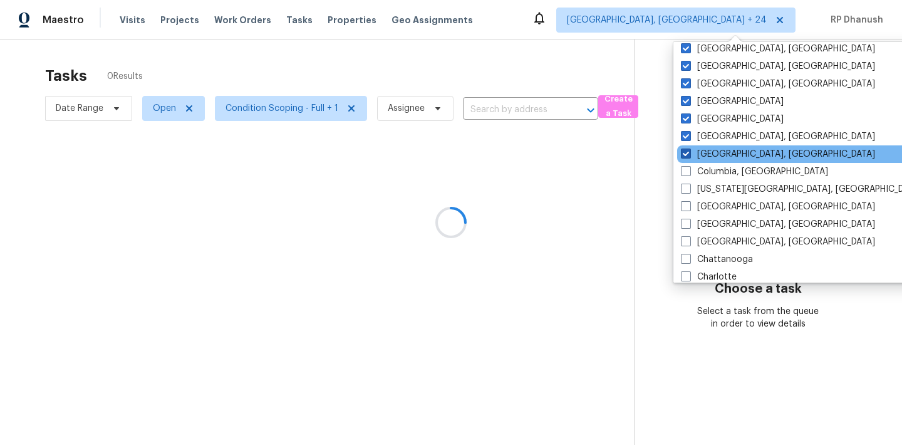
click at [691, 156] on label "Columbus, OH" at bounding box center [778, 154] width 194 height 13
click at [689, 156] on input "Columbus, OH" at bounding box center [685, 152] width 8 height 8
checkbox input "false"
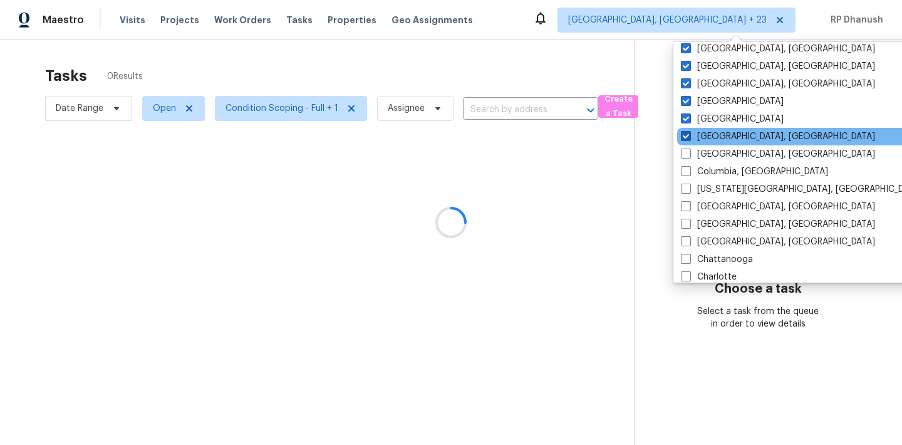
click at [691, 141] on label "Corpus Christi, TX" at bounding box center [778, 136] width 194 height 13
click at [689, 138] on input "Corpus Christi, TX" at bounding box center [685, 134] width 8 height 8
checkbox input "false"
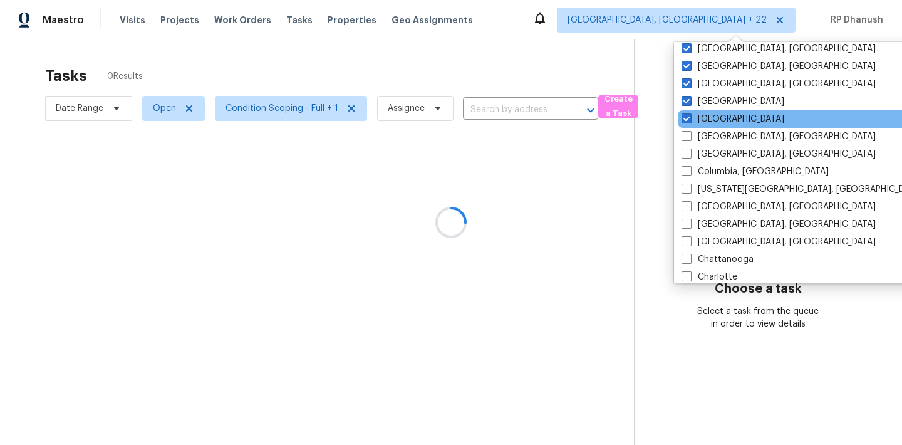
click at [695, 111] on div "Dallas" at bounding box center [804, 119] width 252 height 18
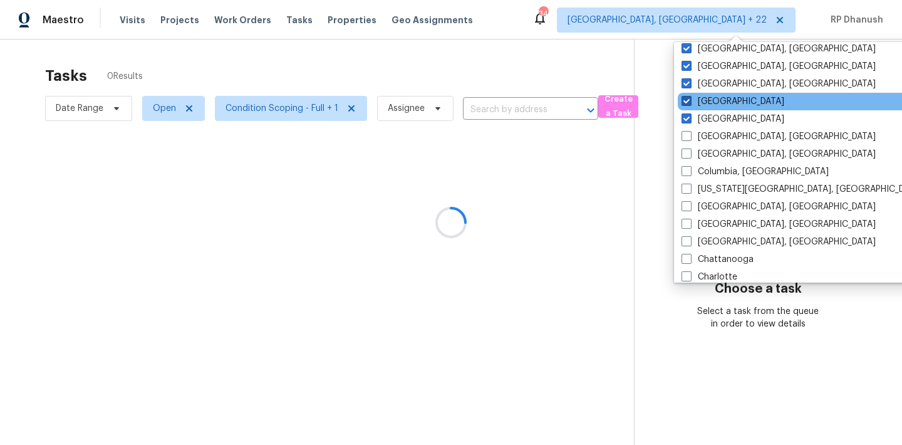
click at [695, 98] on label "Denver" at bounding box center [732, 101] width 103 height 13
click at [690, 98] on input "Denver" at bounding box center [685, 99] width 8 height 8
checkbox input "false"
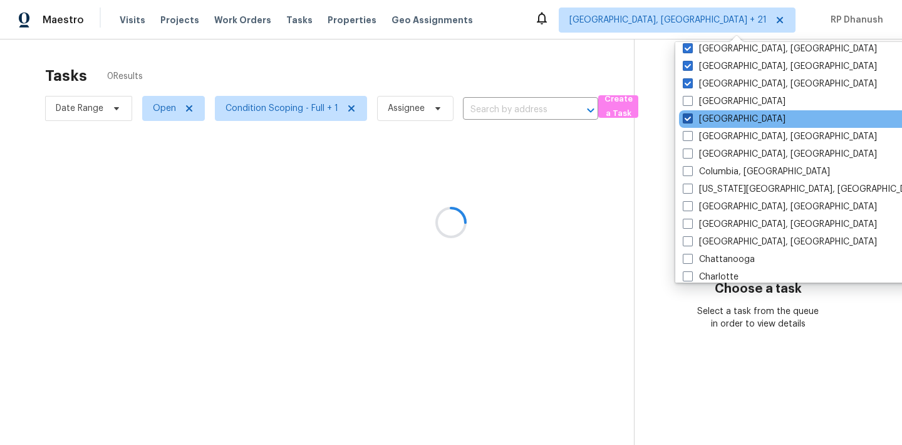
click at [686, 115] on span at bounding box center [688, 118] width 10 height 10
click at [686, 115] on input "Dallas" at bounding box center [687, 117] width 8 height 8
checkbox input "false"
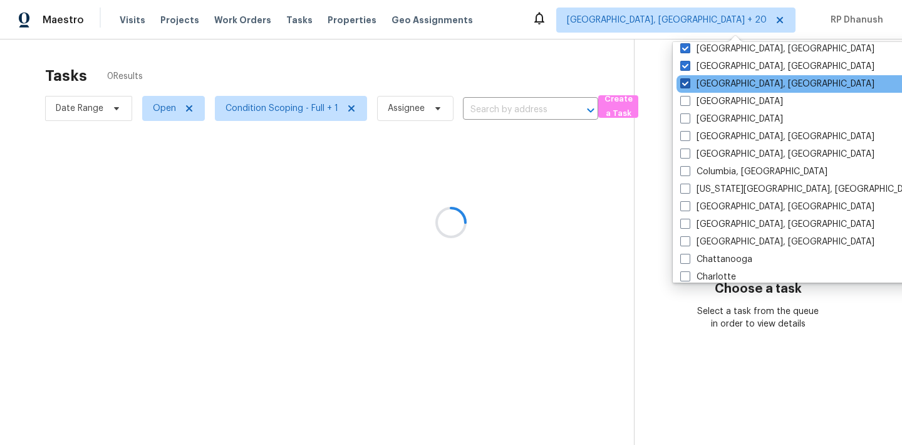
click at [686, 88] on span at bounding box center [685, 83] width 10 height 10
click at [686, 86] on input "Detroit, MI" at bounding box center [684, 82] width 8 height 8
checkbox input "false"
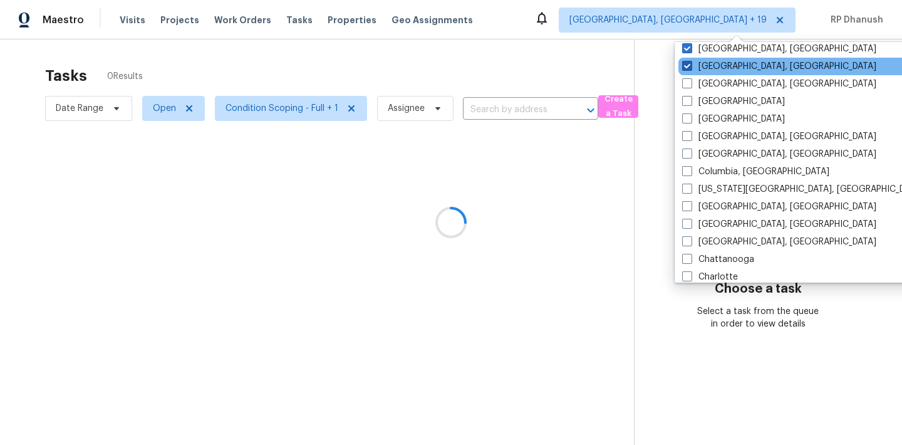
click at [686, 71] on label "Greensboro, NC" at bounding box center [779, 66] width 194 height 13
click at [686, 68] on input "Greensboro, NC" at bounding box center [686, 64] width 8 height 8
checkbox input "false"
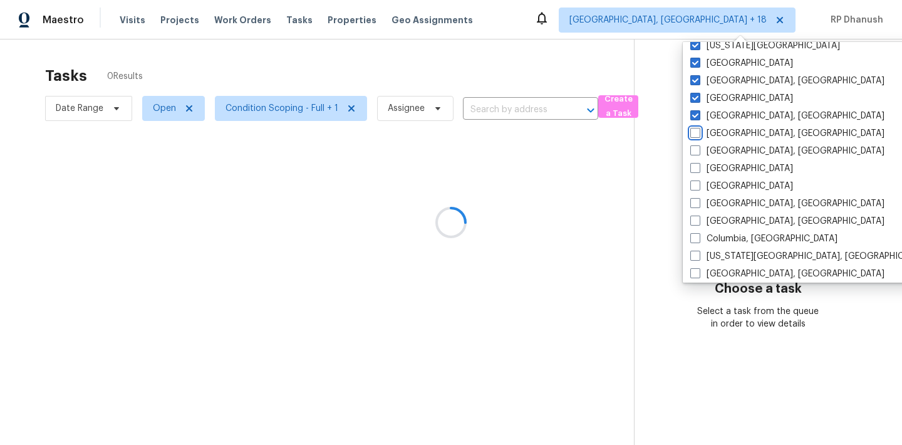
scroll to position [522, 0]
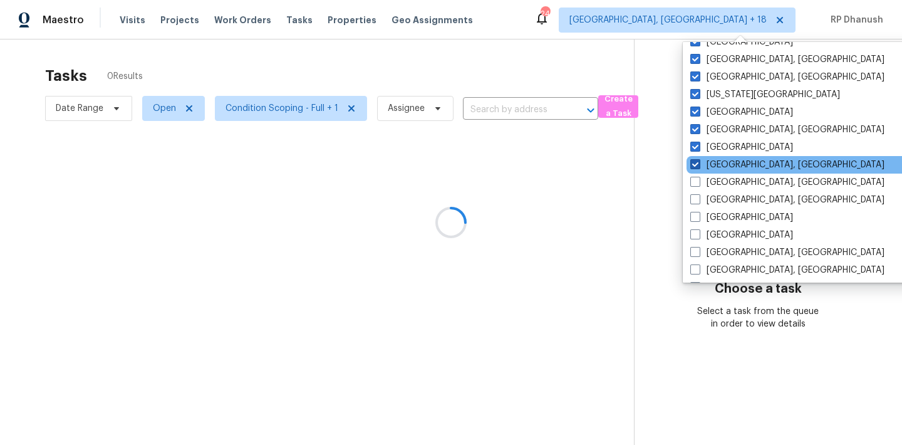
click at [694, 158] on label "Greenville, SC" at bounding box center [787, 164] width 194 height 13
click at [694, 158] on input "Greenville, SC" at bounding box center [694, 162] width 8 height 8
checkbox input "false"
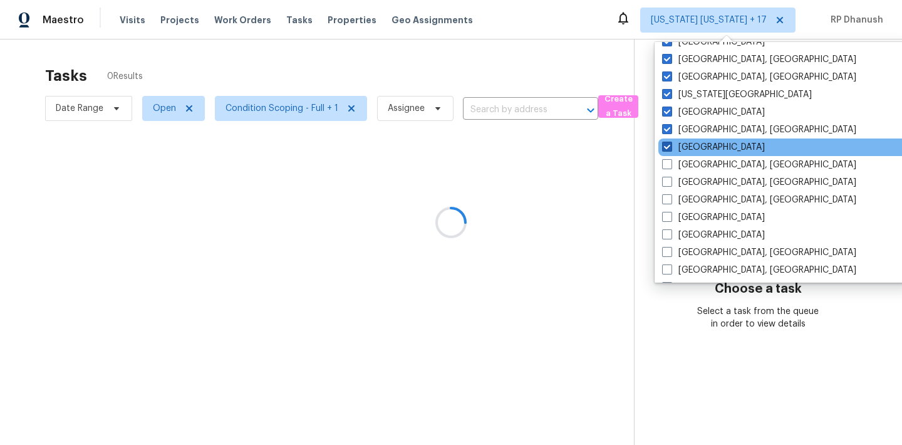
click at [694, 152] on label "Houston" at bounding box center [713, 147] width 103 height 13
click at [670, 149] on input "Houston" at bounding box center [666, 145] width 8 height 8
checkbox input "false"
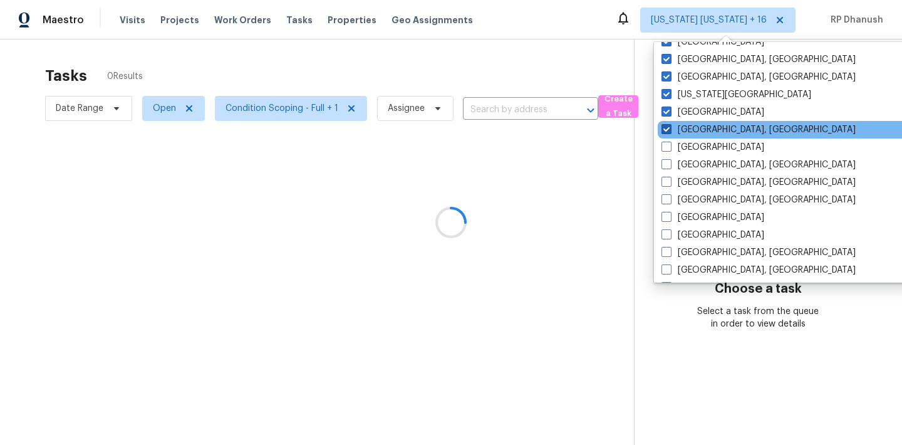
click at [691, 130] on label "Indianapolis, IN" at bounding box center [758, 129] width 194 height 13
click at [670, 130] on input "Indianapolis, IN" at bounding box center [665, 127] width 8 height 8
checkbox input "false"
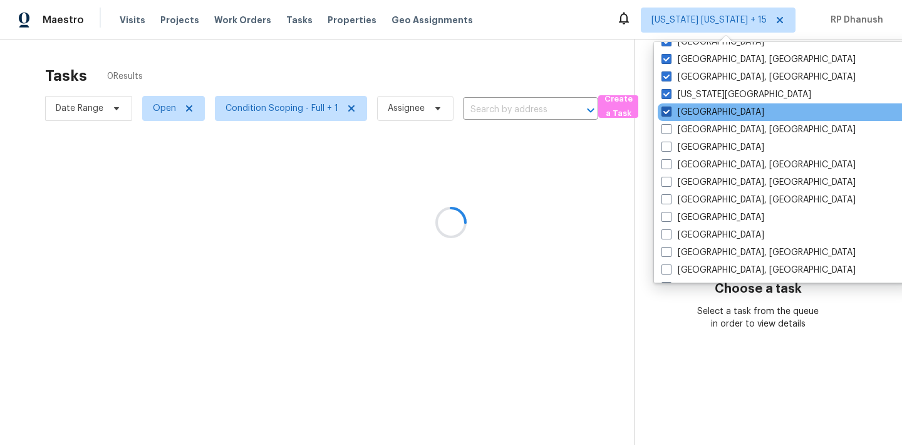
click at [691, 114] on label "Jacksonville" at bounding box center [712, 112] width 103 height 13
click at [670, 114] on input "Jacksonville" at bounding box center [665, 110] width 8 height 8
checkbox input "false"
click at [691, 103] on div "Jacksonville" at bounding box center [784, 112] width 252 height 18
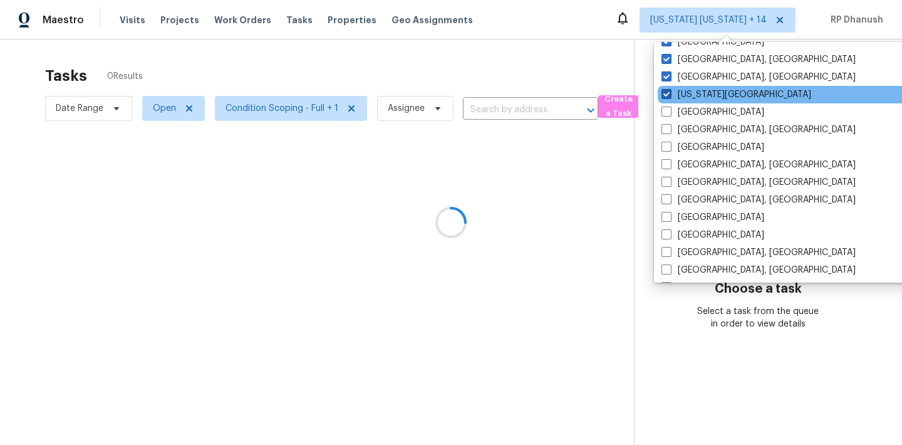
click at [690, 93] on label "Kansas City" at bounding box center [736, 94] width 150 height 13
click at [670, 93] on input "Kansas City" at bounding box center [665, 92] width 8 height 8
checkbox input "false"
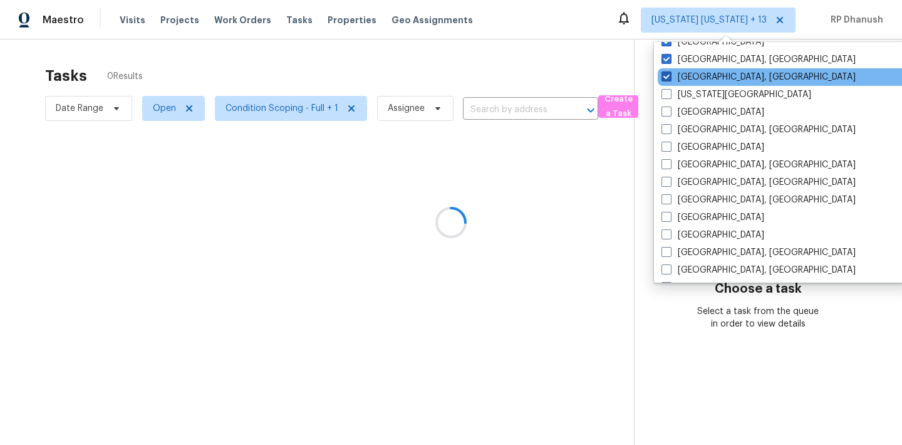
click at [690, 78] on label "Killeen, TX" at bounding box center [758, 77] width 194 height 13
click at [670, 78] on input "Killeen, TX" at bounding box center [665, 75] width 8 height 8
checkbox input "false"
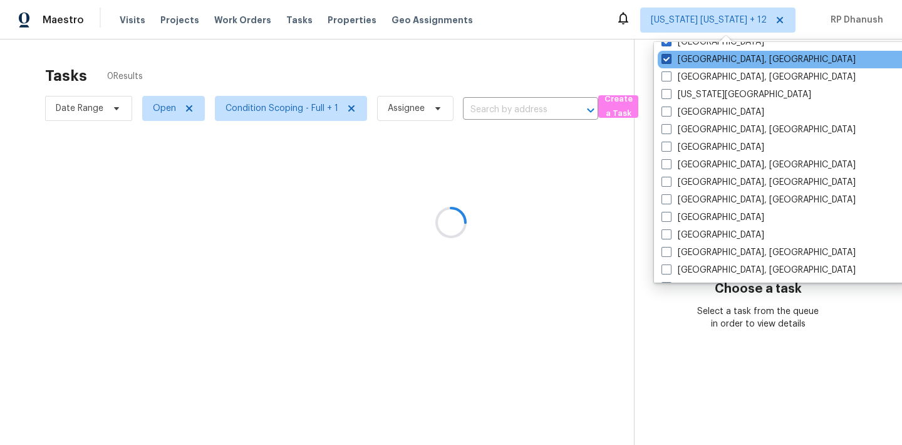
click at [690, 58] on label "Knoxville, TN" at bounding box center [758, 59] width 194 height 13
click at [670, 58] on input "Knoxville, TN" at bounding box center [665, 57] width 8 height 8
checkbox input "false"
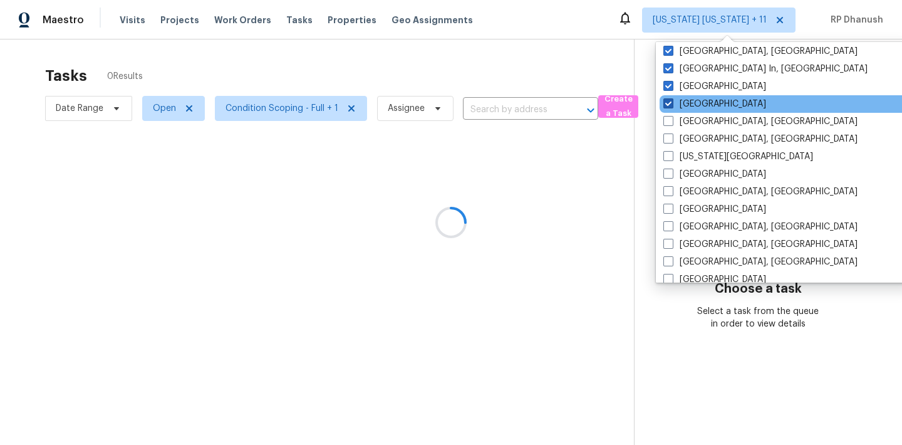
click at [684, 104] on label "Las Vegas" at bounding box center [714, 104] width 103 height 13
click at [671, 104] on input "Las Vegas" at bounding box center [667, 102] width 8 height 8
checkbox input "false"
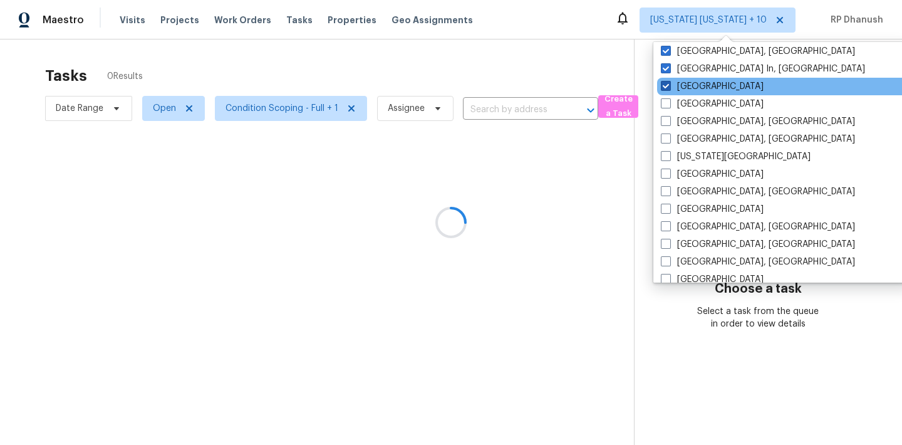
click at [684, 86] on label "Los Angeles" at bounding box center [712, 86] width 103 height 13
click at [669, 86] on input "Los Angeles" at bounding box center [665, 84] width 8 height 8
checkbox input "false"
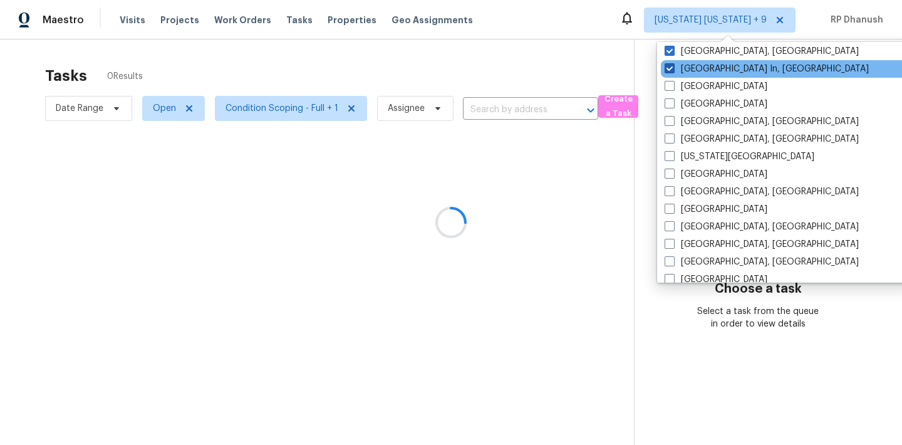
click at [684, 73] on label "Louisville In, KY" at bounding box center [767, 69] width 204 height 13
click at [673, 71] on input "Louisville In, KY" at bounding box center [669, 67] width 8 height 8
checkbox input "false"
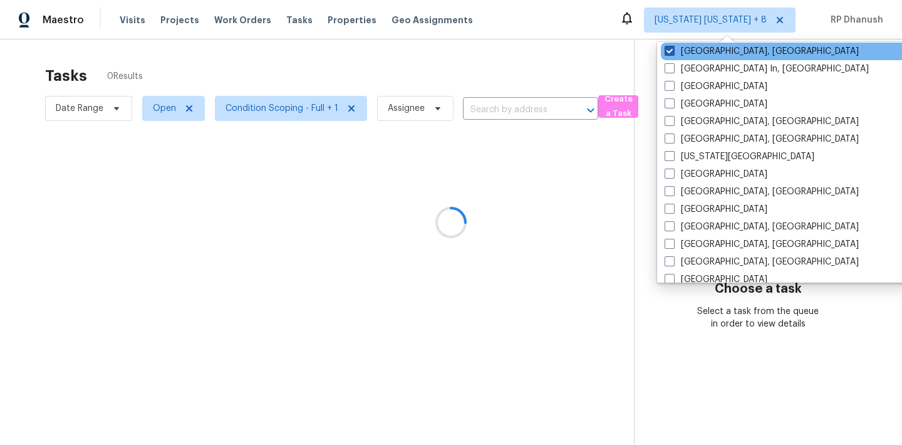
click at [684, 52] on label "Memphis, TN" at bounding box center [762, 51] width 194 height 13
click at [673, 52] on input "Memphis, TN" at bounding box center [669, 49] width 8 height 8
checkbox input "false"
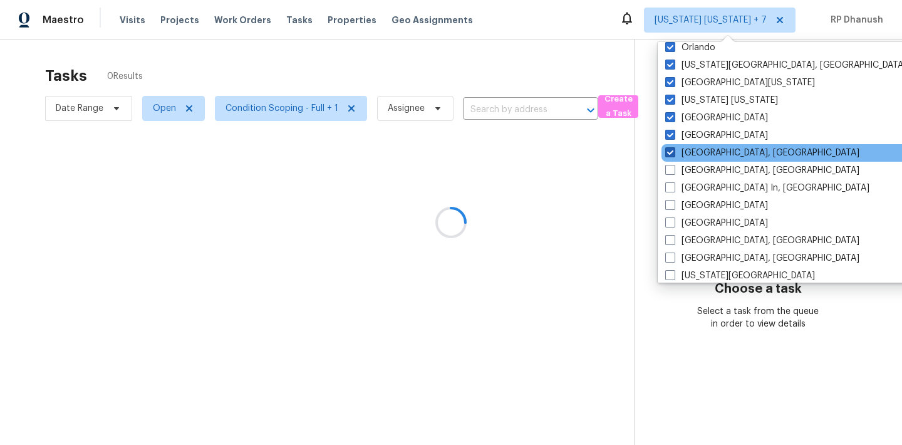
click at [668, 150] on span at bounding box center [670, 152] width 10 height 10
click at [668, 150] on input "Miami, FL" at bounding box center [669, 151] width 8 height 8
checkbox input "false"
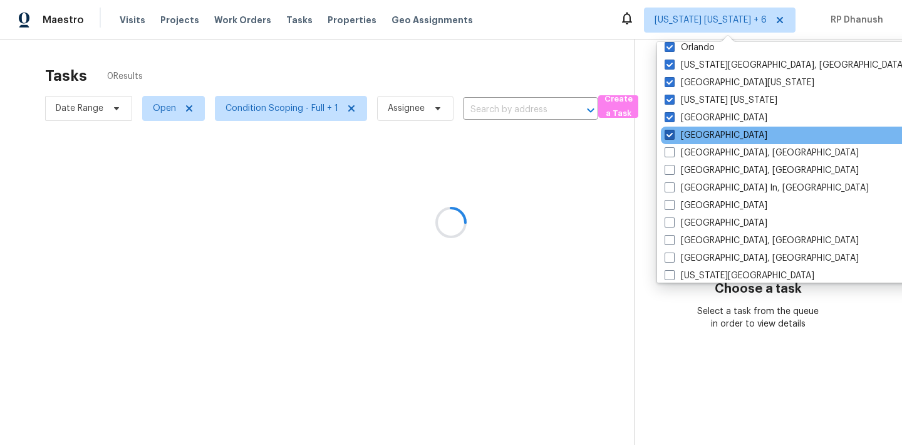
click at [668, 140] on label "Minneapolis" at bounding box center [716, 135] width 103 height 13
click at [668, 137] on input "Minneapolis" at bounding box center [669, 133] width 8 height 8
checkbox input "false"
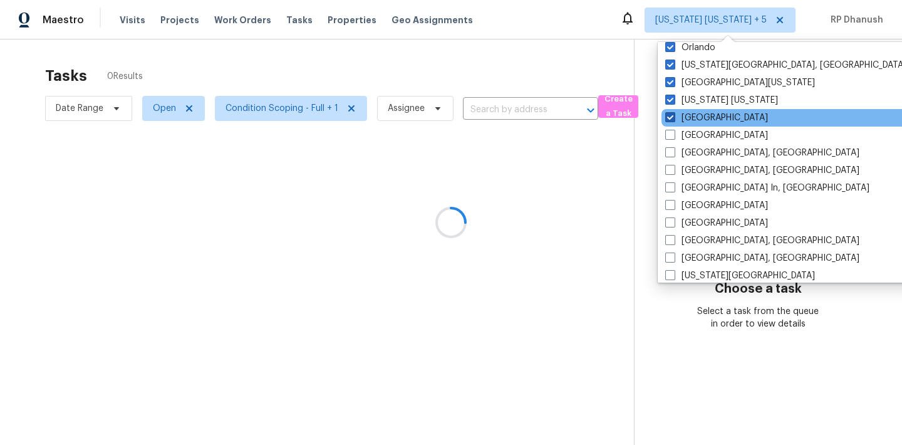
click at [668, 114] on span at bounding box center [670, 117] width 10 height 10
click at [668, 114] on input "Nashville" at bounding box center [669, 115] width 8 height 8
checkbox input "false"
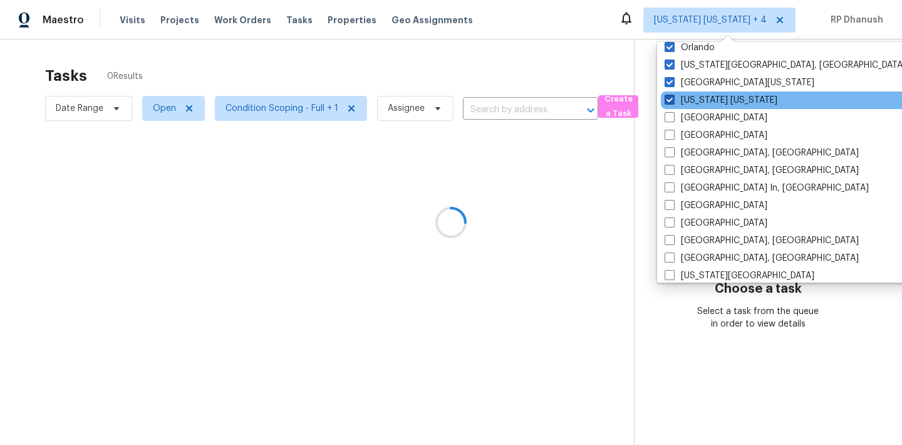
click at [668, 100] on span at bounding box center [670, 100] width 10 height 10
click at [668, 100] on input "New York New Jersey" at bounding box center [669, 98] width 8 height 8
checkbox input "false"
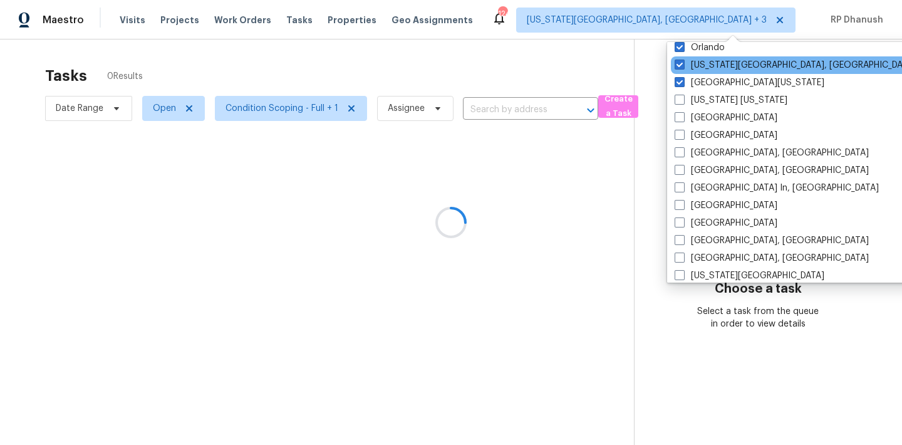
click at [683, 72] on div "Oklahoma City, OK" at bounding box center [797, 65] width 252 height 18
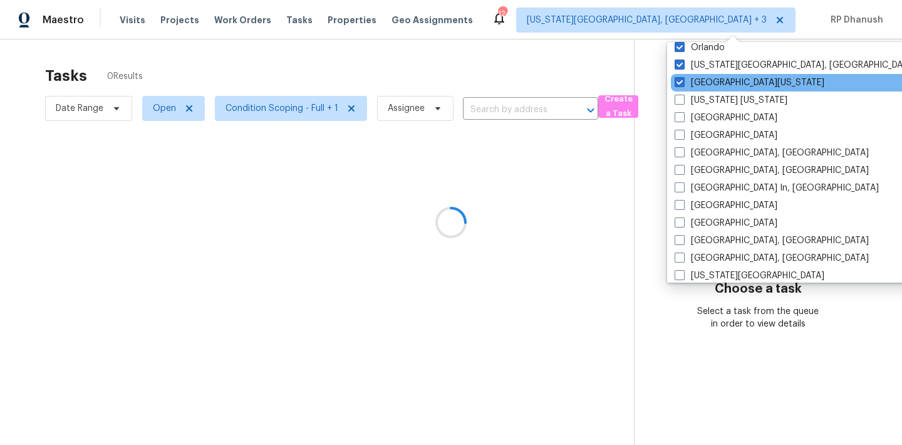
click at [683, 75] on div "Northern Colorado" at bounding box center [797, 83] width 252 height 18
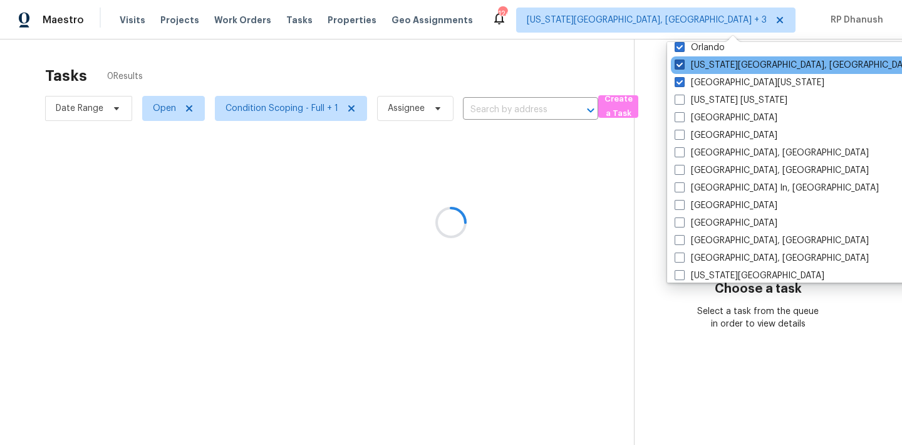
click at [683, 63] on span at bounding box center [680, 65] width 10 height 10
click at [683, 63] on input "Oklahoma City, OK" at bounding box center [679, 63] width 8 height 8
checkbox input "false"
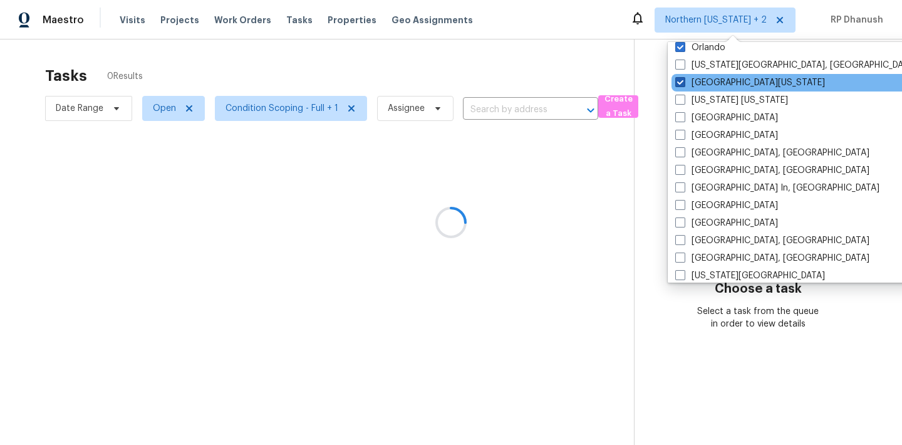
click at [683, 83] on span at bounding box center [680, 82] width 10 height 10
click at [683, 83] on input "Northern Colorado" at bounding box center [679, 80] width 8 height 8
checkbox input "false"
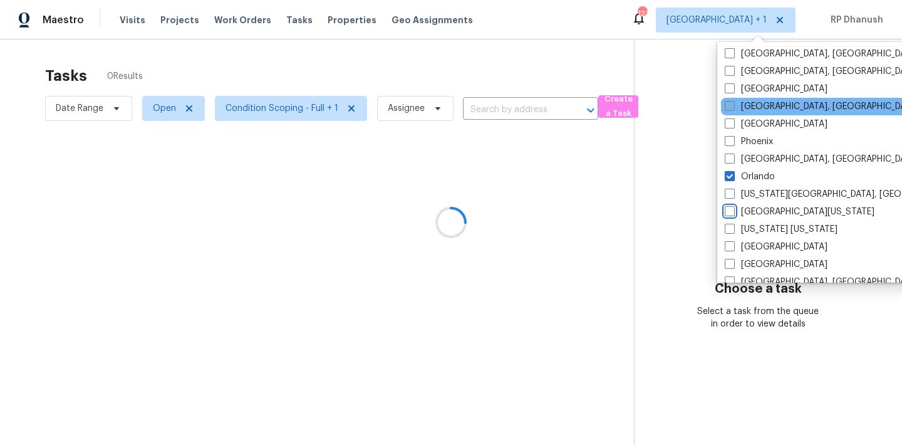
scroll to position [220, 0]
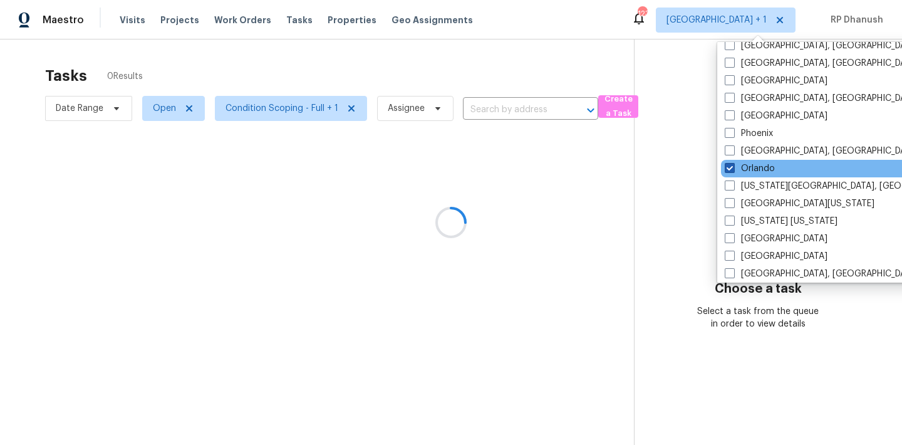
click at [745, 166] on label "Orlando" at bounding box center [750, 168] width 50 height 13
click at [733, 166] on input "Orlando" at bounding box center [729, 166] width 8 height 8
checkbox input "false"
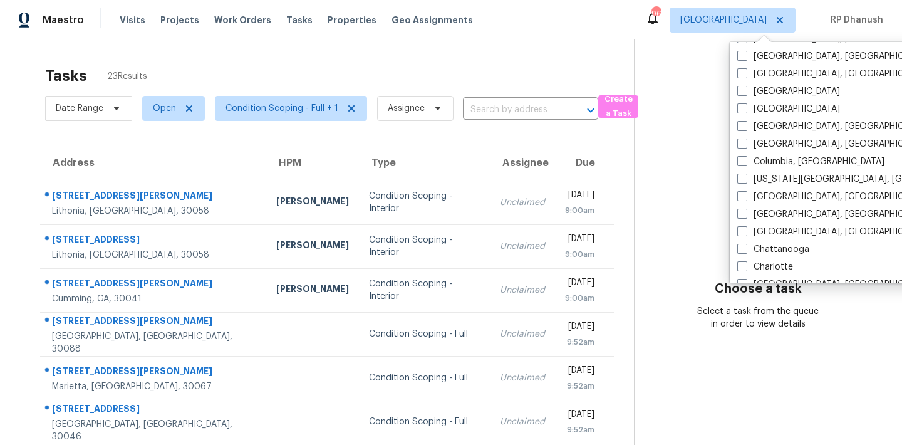
scroll to position [857, 0]
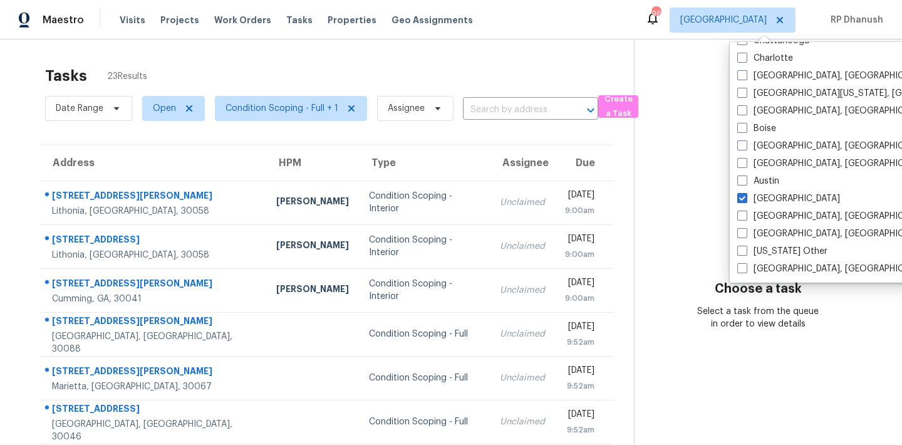
click at [794, 382] on section "Choose a task Select a task from the queue in order to view details" at bounding box center [758, 345] width 248 height 613
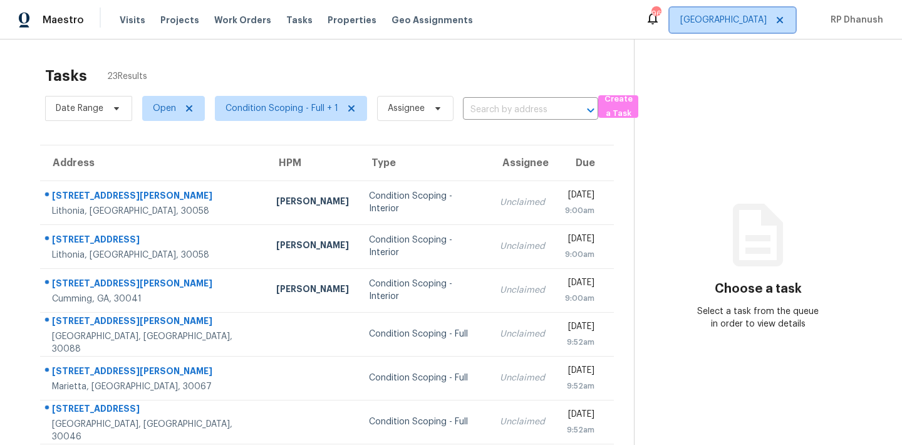
click at [755, 26] on span "Atlanta" at bounding box center [733, 20] width 126 height 25
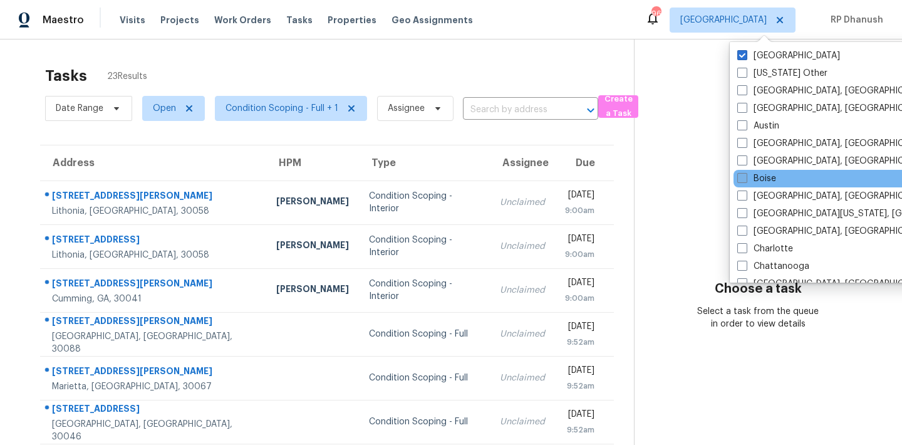
scroll to position [453, 0]
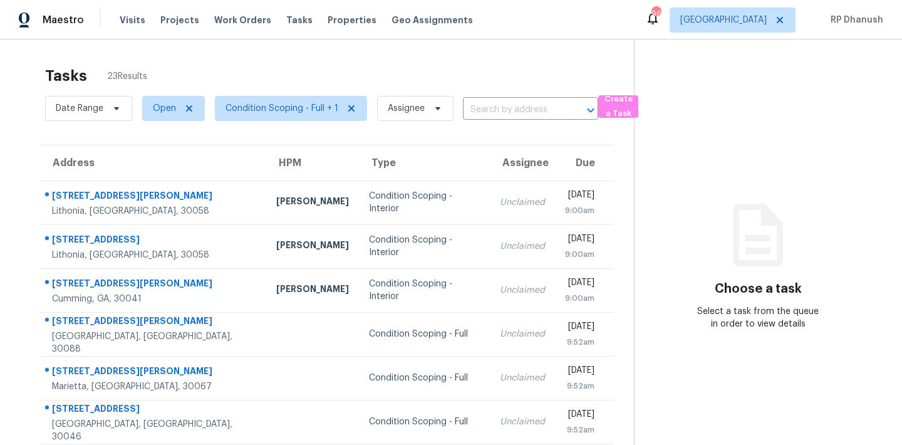
click at [704, 180] on section "Choose a task Select a task from the queue in order to view details" at bounding box center [758, 345] width 248 height 613
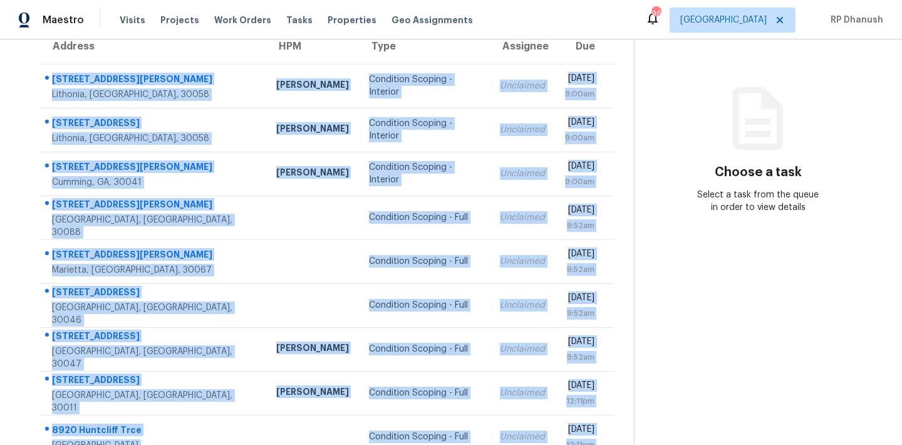
scroll to position [207, 0]
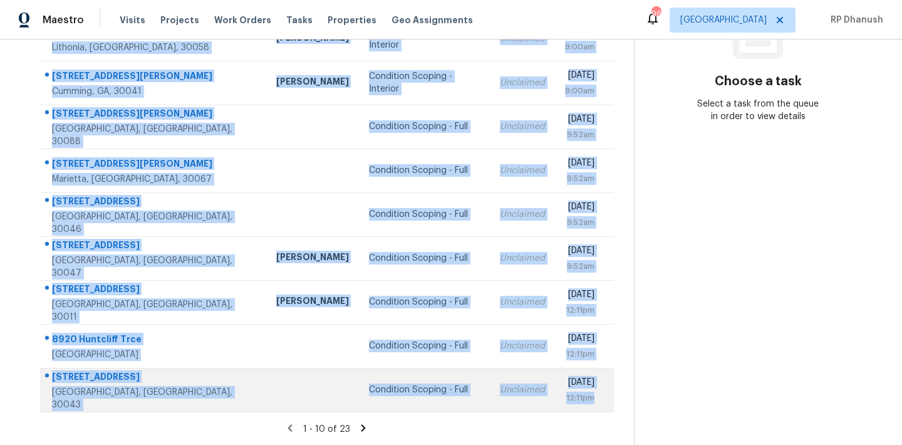
drag, startPoint x: 46, startPoint y: 185, endPoint x: 603, endPoint y: 405, distance: 599.5
click at [603, 405] on tbody "7472 Woods Ct Lithonia, GA, 30058 Ryan Fogarty Condition Scoping - Interior Unc…" at bounding box center [327, 192] width 574 height 438
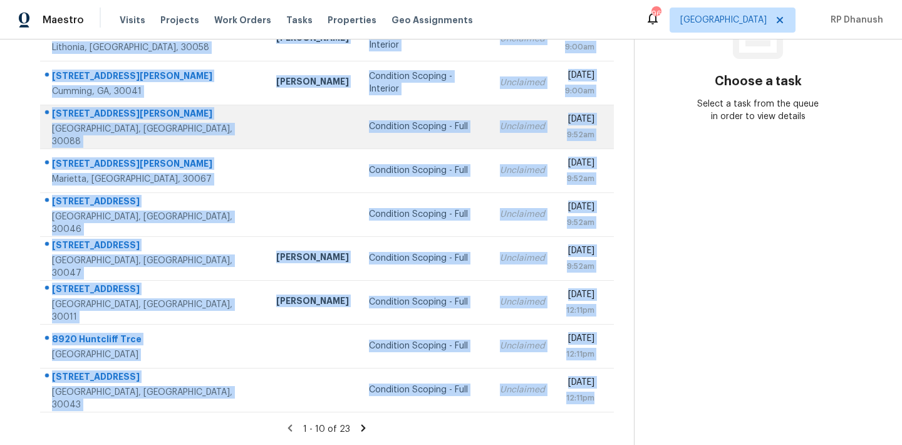
copy tbody "7472 Woods Ct Lithonia, GA, 30058 Ryan Fogarty Condition Scoping - Interior Unc…"
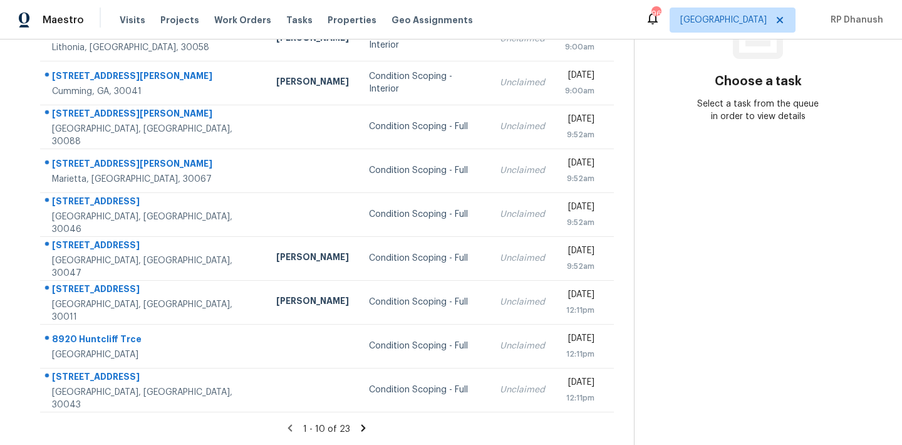
click at [764, 333] on section "Choose a task Select a task from the queue in order to view details" at bounding box center [758, 138] width 248 height 613
click at [361, 423] on icon at bounding box center [363, 427] width 11 height 11
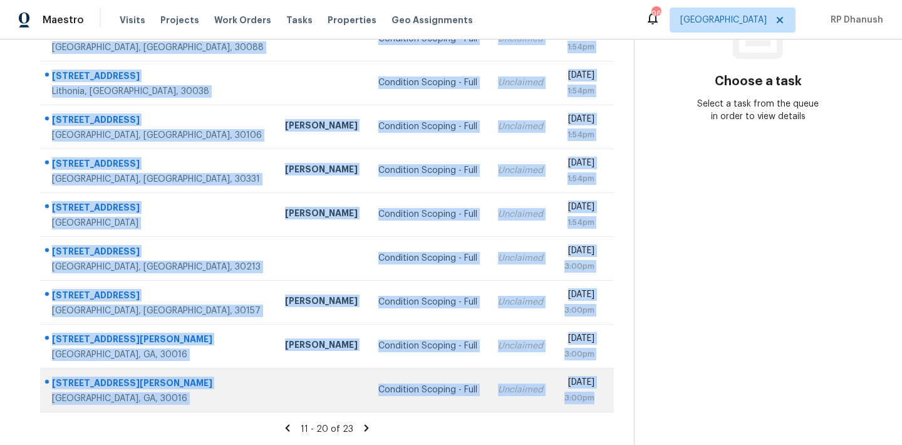
drag, startPoint x: 51, startPoint y: 189, endPoint x: 594, endPoint y: 401, distance: 583.1
click at [594, 401] on tbody "203 Old Mill Trl SW Conyers, GA, 30094 Condition Scoping - Full Unclaimed Wed, …" at bounding box center [327, 192] width 574 height 438
copy tbody "203 Old Mill Trl SW Conyers, GA, 30094 Condition Scoping - Full Unclaimed Wed, …"
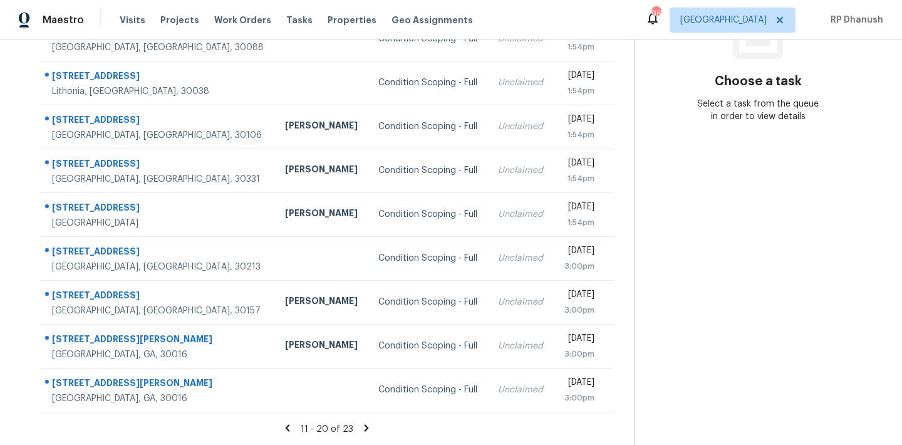
click at [704, 235] on section "Choose a task Select a task from the queue in order to view details" at bounding box center [758, 138] width 248 height 613
click at [364, 420] on section "Tasks 23 Results Date Range Open Condition Scoping - Full + 1 Assignee ​ Create…" at bounding box center [327, 148] width 614 height 593
click at [364, 425] on icon at bounding box center [366, 427] width 4 height 7
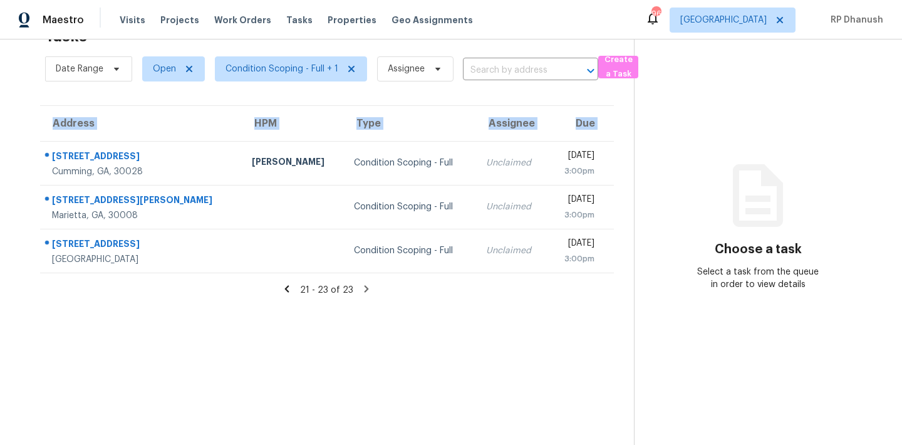
drag, startPoint x: 48, startPoint y: 145, endPoint x: 619, endPoint y: 260, distance: 582.6
click at [619, 260] on div "Address HPM Type Assignee Due 2765 Hurt Bridge Rd Cumming, GA, 30028 Tyler Payn…" at bounding box center [327, 189] width 614 height 168
copy table "Address HPM Type Assignee Due"
click at [836, 101] on section "Choose a task Select a task from the queue in order to view details" at bounding box center [758, 222] width 248 height 445
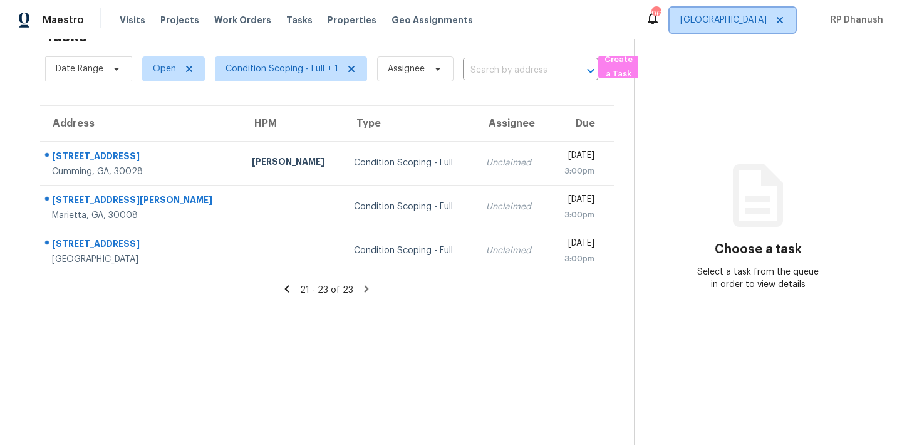
click at [762, 18] on span "[GEOGRAPHIC_DATA]" at bounding box center [723, 20] width 86 height 13
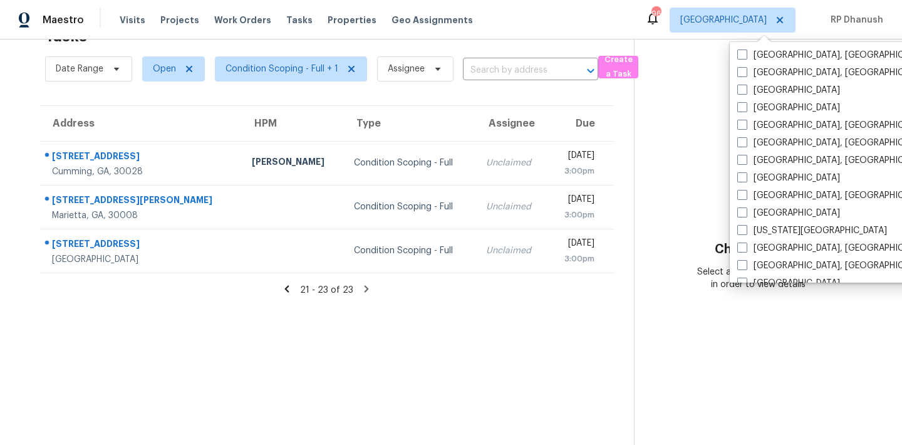
scroll to position [0, 0]
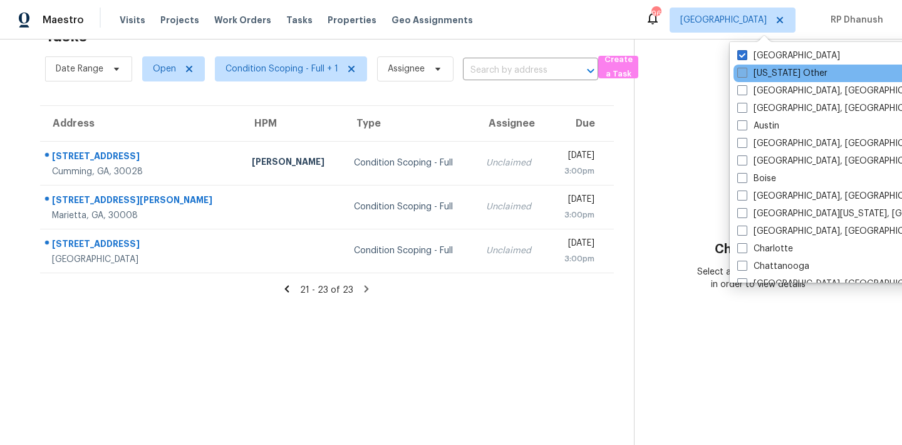
click at [770, 75] on label "[US_STATE] Other" at bounding box center [782, 73] width 90 height 13
click at [745, 75] on input "[US_STATE] Other" at bounding box center [741, 71] width 8 height 8
checkbox input "true"
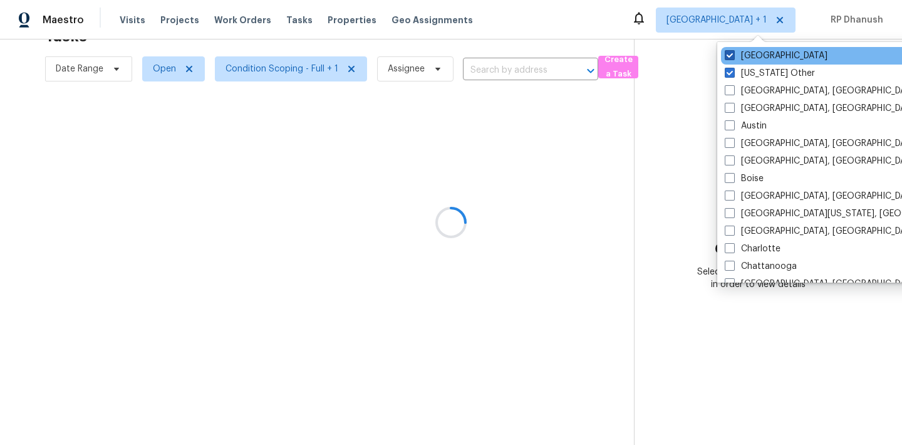
click at [757, 56] on label "Atlanta" at bounding box center [776, 55] width 103 height 13
click at [733, 56] on input "Atlanta" at bounding box center [729, 53] width 8 height 8
checkbox input "false"
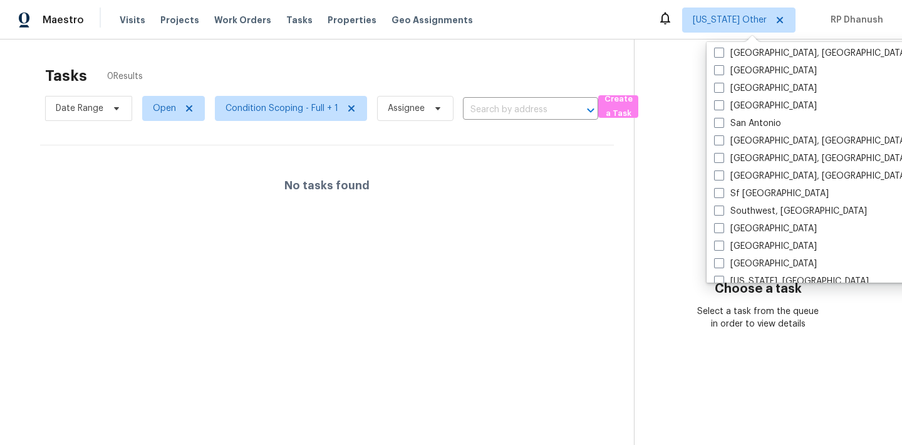
scroll to position [857, 0]
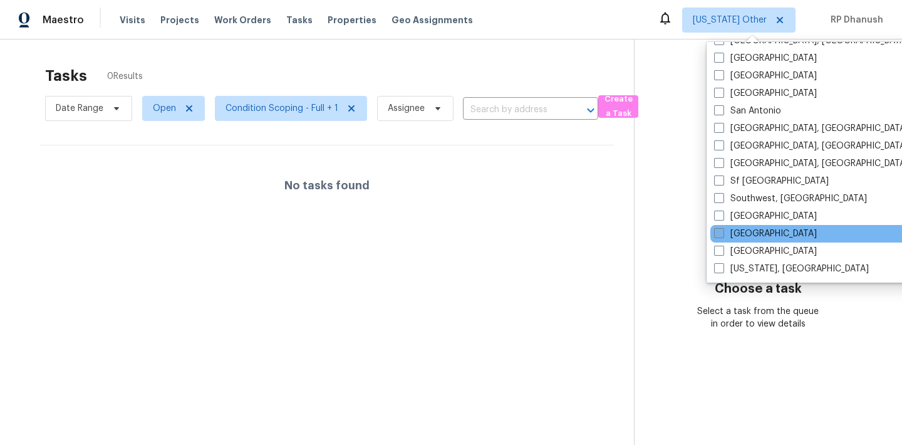
click at [741, 232] on label "Tampa" at bounding box center [765, 233] width 103 height 13
click at [722, 232] on input "Tampa" at bounding box center [718, 231] width 8 height 8
checkbox input "true"
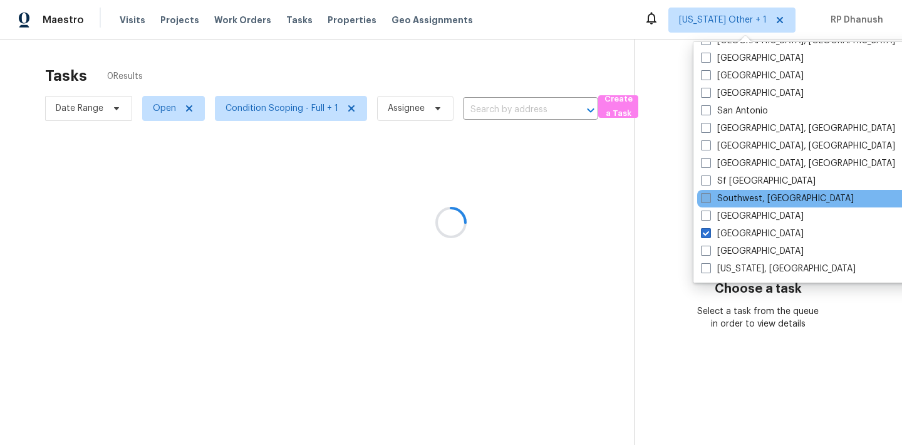
click at [744, 200] on label "Southwest, FL" at bounding box center [777, 198] width 153 height 13
click at [709, 200] on input "Southwest, FL" at bounding box center [705, 196] width 8 height 8
checkbox input "true"
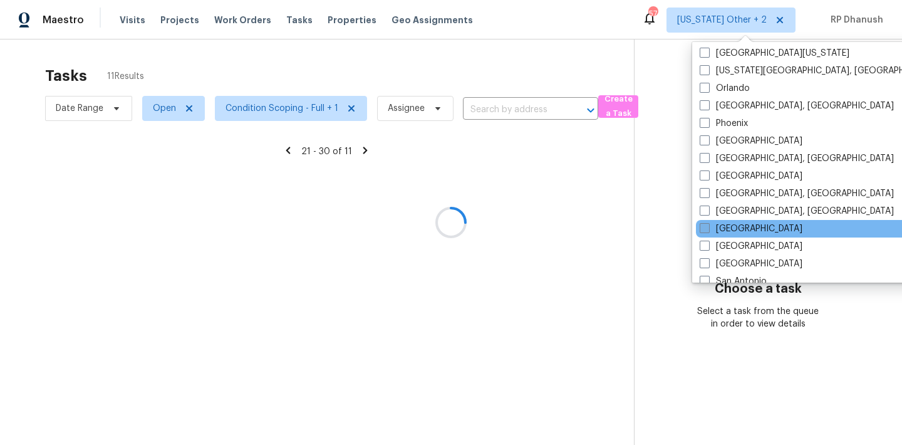
scroll to position [685, 0]
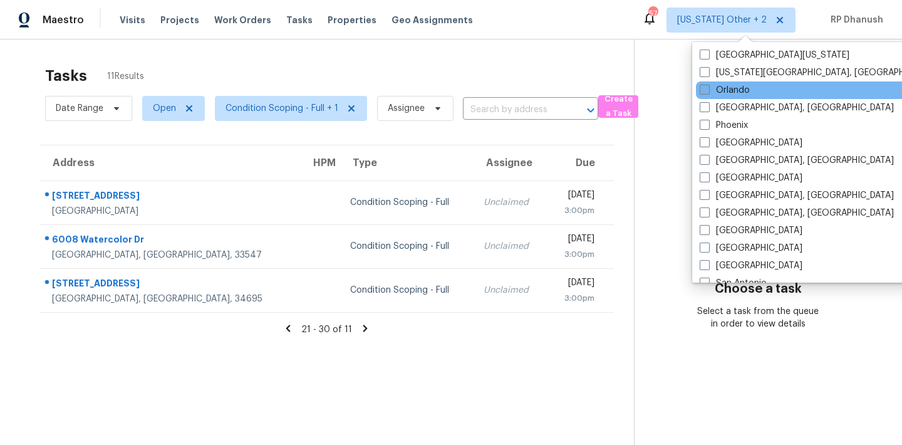
click at [735, 90] on label "Orlando" at bounding box center [725, 90] width 50 height 13
click at [708, 90] on input "Orlando" at bounding box center [704, 88] width 8 height 8
checkbox input "true"
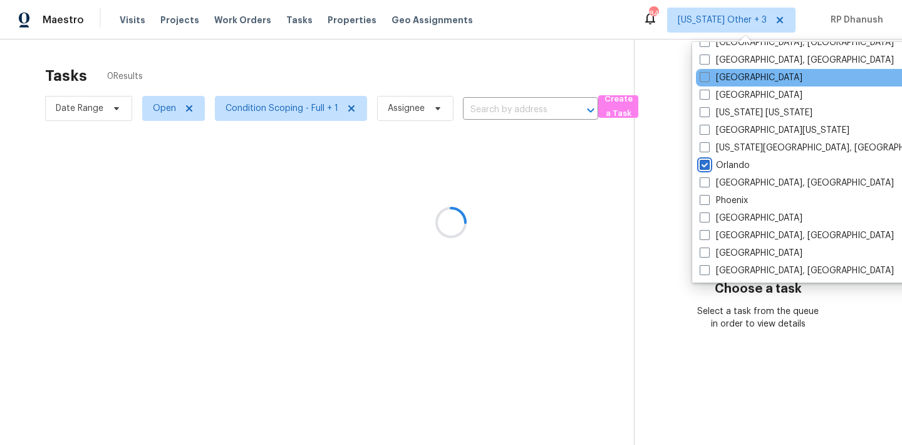
scroll to position [606, 0]
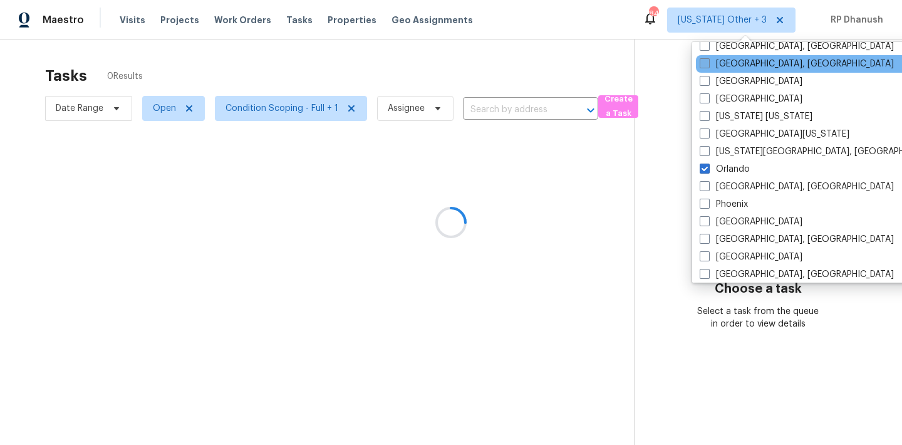
click at [734, 61] on label "[GEOGRAPHIC_DATA], [GEOGRAPHIC_DATA]" at bounding box center [797, 64] width 194 height 13
click at [708, 61] on input "[GEOGRAPHIC_DATA], [GEOGRAPHIC_DATA]" at bounding box center [704, 62] width 8 height 8
checkbox input "true"
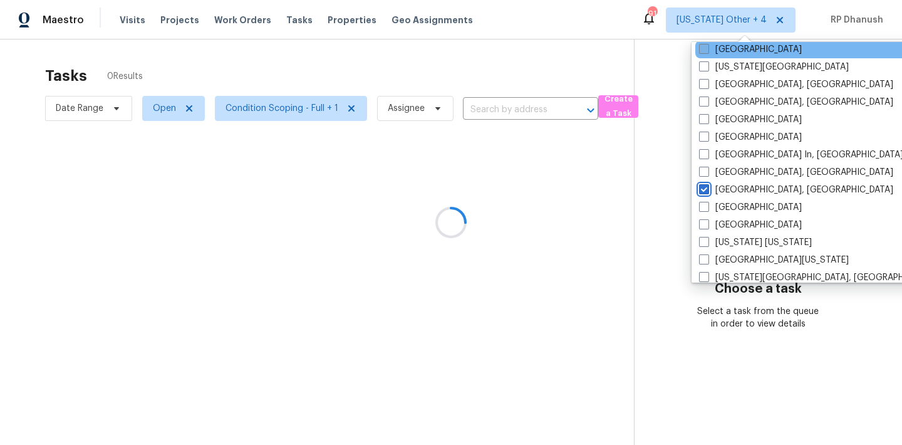
scroll to position [479, 0]
click at [730, 54] on label "[GEOGRAPHIC_DATA]" at bounding box center [750, 50] width 103 height 13
click at [707, 52] on input "[GEOGRAPHIC_DATA]" at bounding box center [703, 48] width 8 height 8
checkbox input "true"
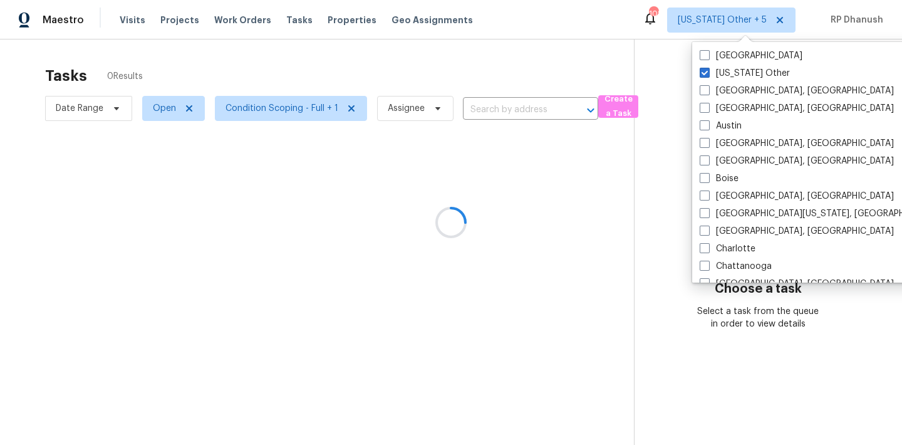
click at [732, 70] on label "[US_STATE] Other" at bounding box center [745, 73] width 90 height 13
click at [708, 70] on input "[US_STATE] Other" at bounding box center [704, 71] width 8 height 8
checkbox input "false"
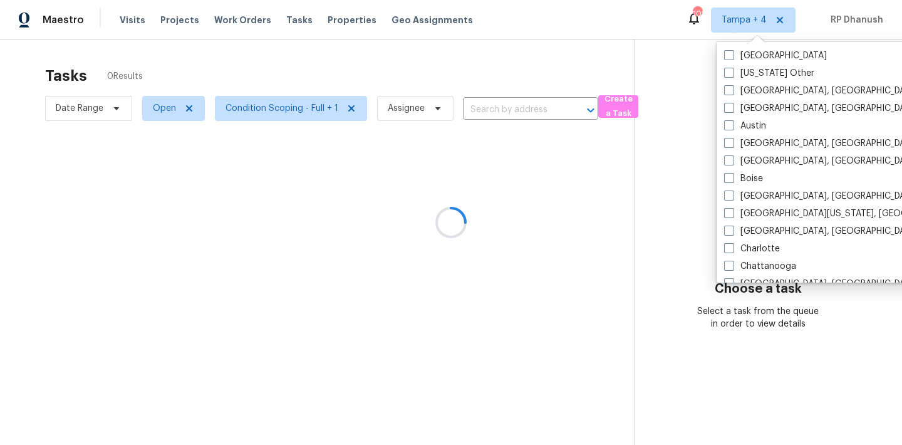
click at [691, 63] on div at bounding box center [451, 222] width 902 height 445
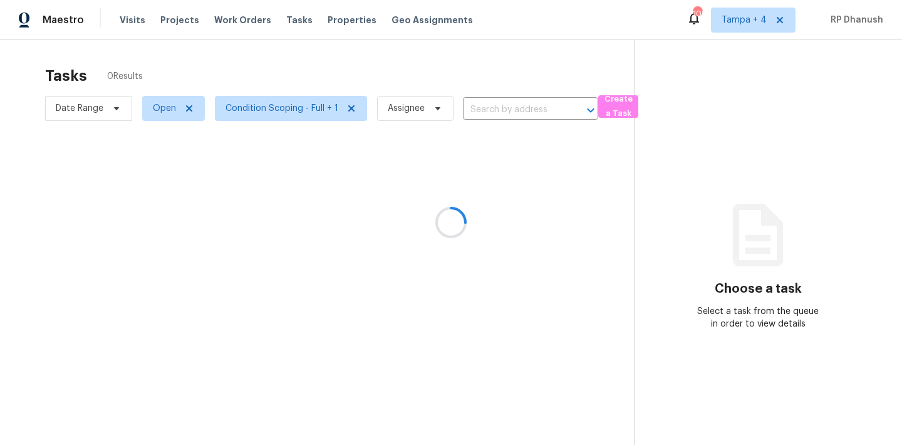
click at [753, 17] on div at bounding box center [451, 222] width 902 height 445
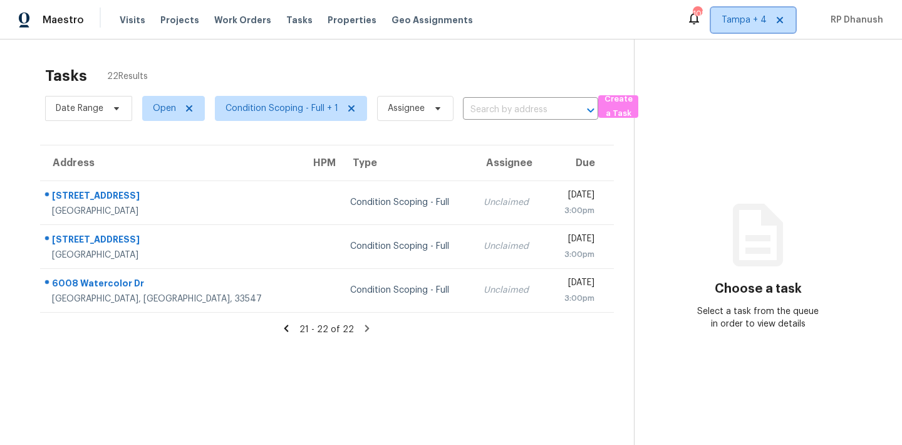
click at [753, 17] on span "Tampa + 4" at bounding box center [744, 20] width 45 height 13
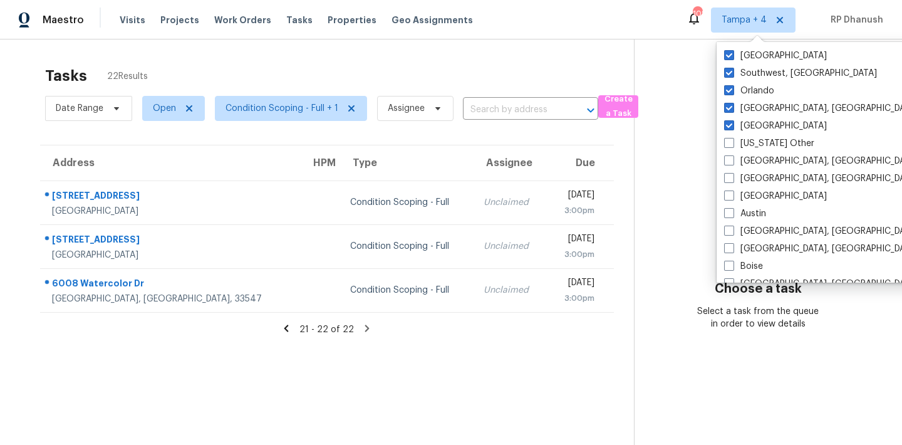
click at [693, 101] on section "Choose a task Select a task from the queue in order to view details" at bounding box center [758, 261] width 248 height 445
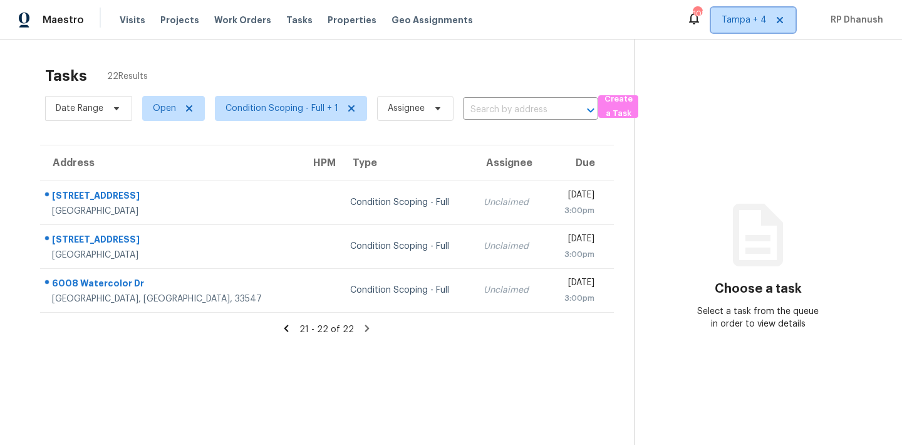
click at [747, 23] on span "Tampa + 4" at bounding box center [744, 20] width 45 height 13
click at [697, 133] on section "Choose a task Select a task from the queue in order to view details" at bounding box center [758, 261] width 248 height 445
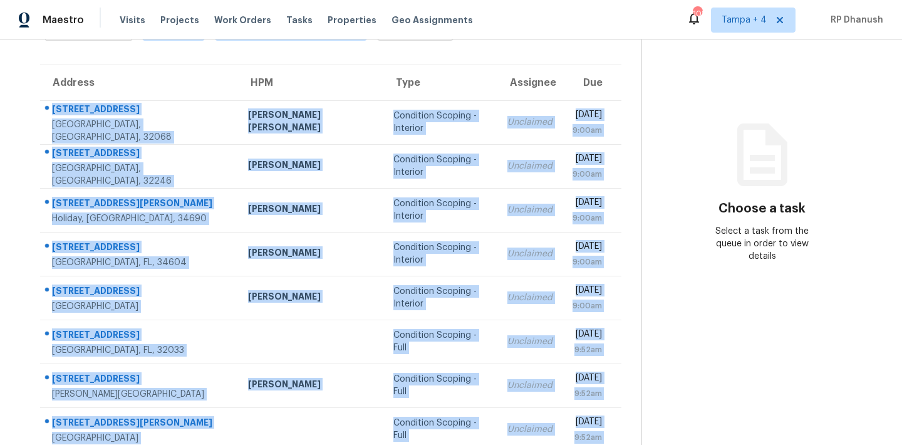
scroll to position [207, 0]
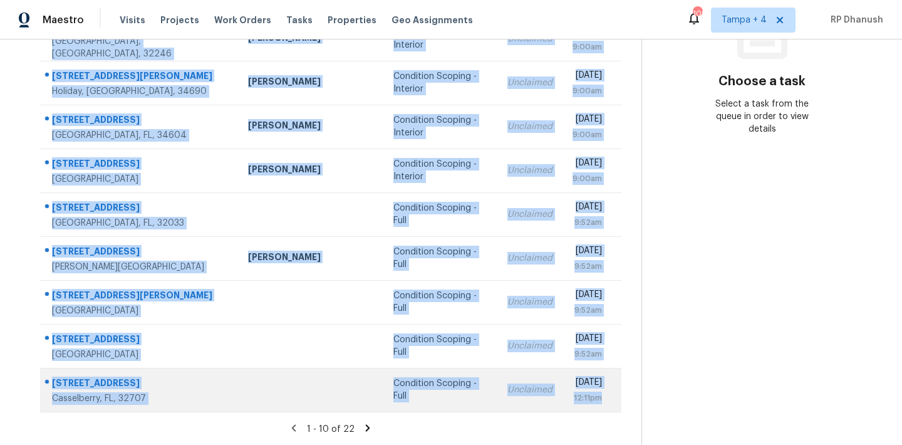
drag, startPoint x: 51, startPoint y: 187, endPoint x: 594, endPoint y: 402, distance: 584.2
click at [594, 402] on tbody "[STREET_ADDRESS] [PERSON_NAME] [PERSON_NAME] Condition Scoping - Interior Uncla…" at bounding box center [330, 192] width 581 height 438
copy tbody "[STREET_ADDRESS] [PERSON_NAME] [PERSON_NAME] Condition Scoping - Interior Uncla…"
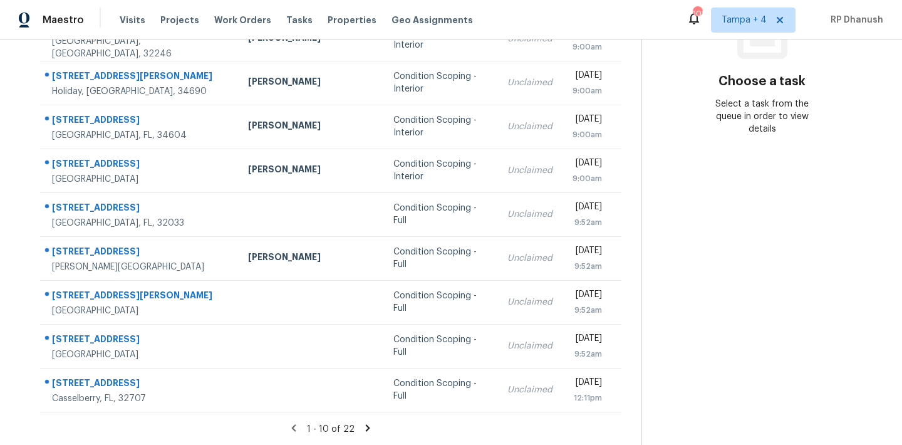
click at [718, 274] on section "Choose a task Select a task from the queue in order to view details" at bounding box center [761, 138] width 241 height 613
click at [365, 427] on icon at bounding box center [367, 427] width 11 height 11
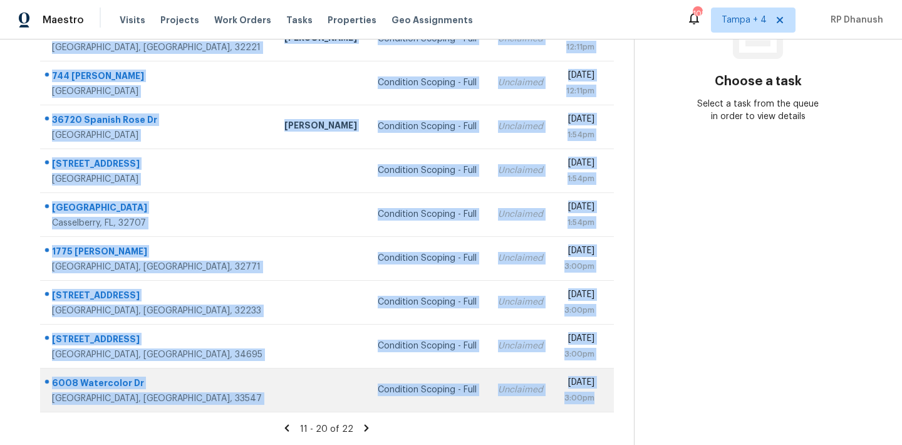
drag, startPoint x: 49, startPoint y: 164, endPoint x: 601, endPoint y: 408, distance: 602.6
click at [601, 408] on tbody "[STREET_ADDRESS][PERSON_NAME] Condition Scoping - Full Unclaimed [DATE] 12:11pm…" at bounding box center [327, 192] width 574 height 438
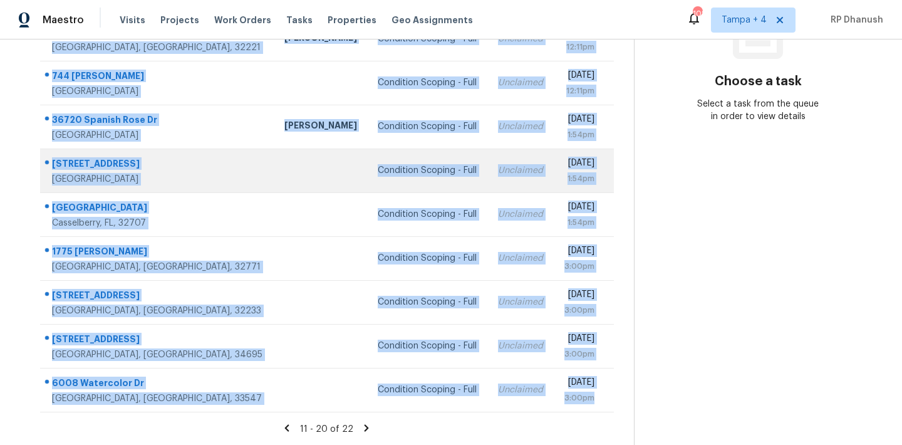
copy tbody "[STREET_ADDRESS][PERSON_NAME] Condition Scoping - Full Unclaimed [DATE] 12:11pm…"
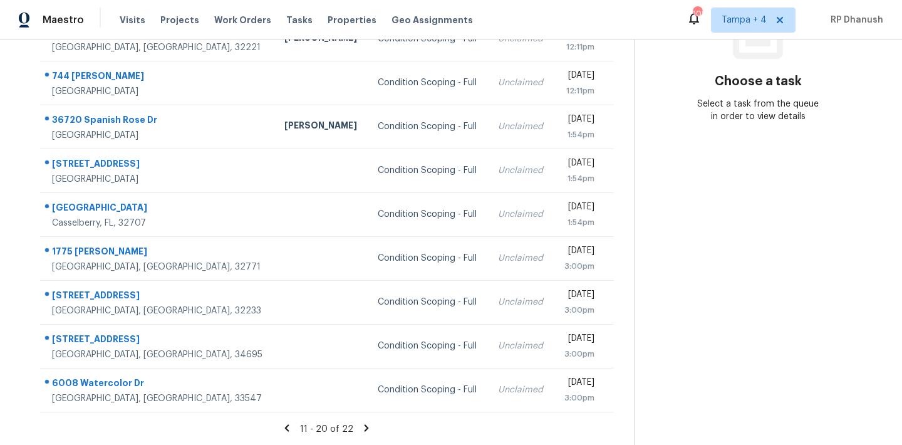
click at [777, 272] on section "Choose a task Select a task from the queue in order to view details" at bounding box center [758, 138] width 248 height 613
click at [365, 426] on icon at bounding box center [367, 427] width 4 height 7
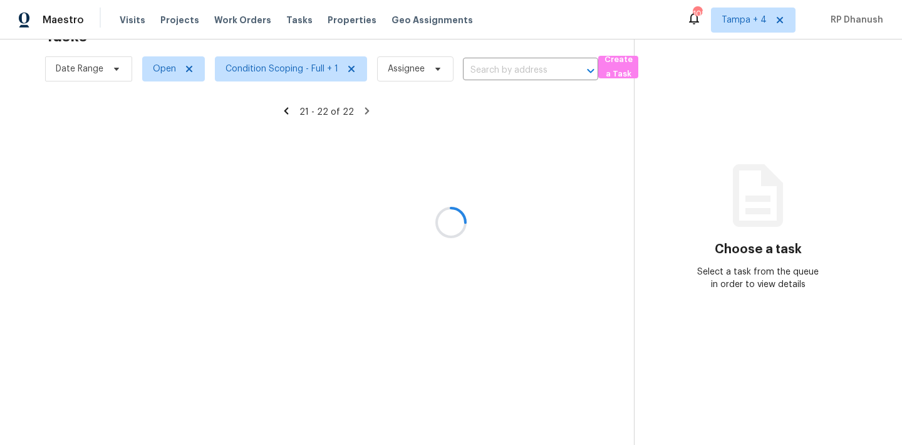
scroll to position [39, 0]
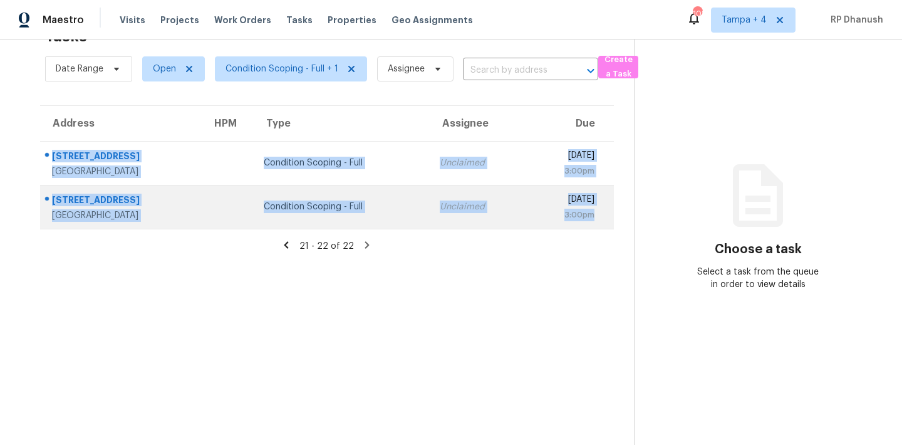
drag, startPoint x: 42, startPoint y: 147, endPoint x: 595, endPoint y: 226, distance: 558.8
click at [595, 226] on tbody "1148 Pearl View Dr Altamonte Springs, FL, 32714 Condition Scoping - Full Unclai…" at bounding box center [327, 185] width 574 height 88
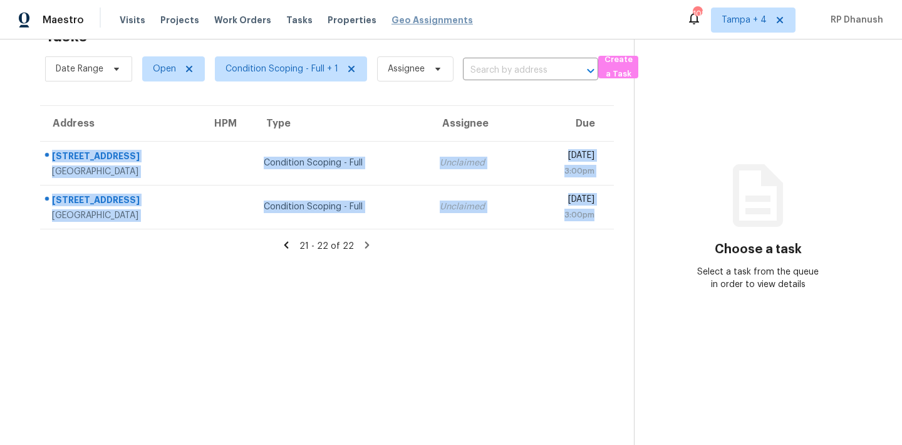
copy tbody "1148 Pearl View Dr Altamonte Springs, FL, 32714 Condition Scoping - Full Unclai…"
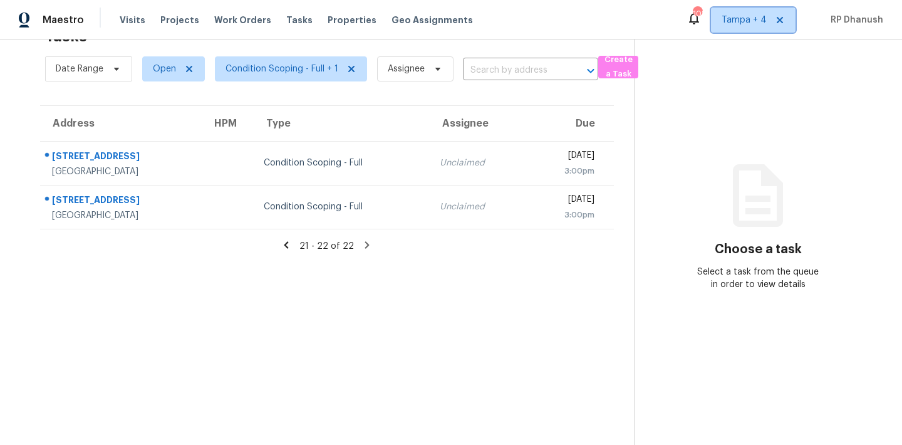
click at [746, 19] on span "Tampa + 4" at bounding box center [744, 20] width 45 height 13
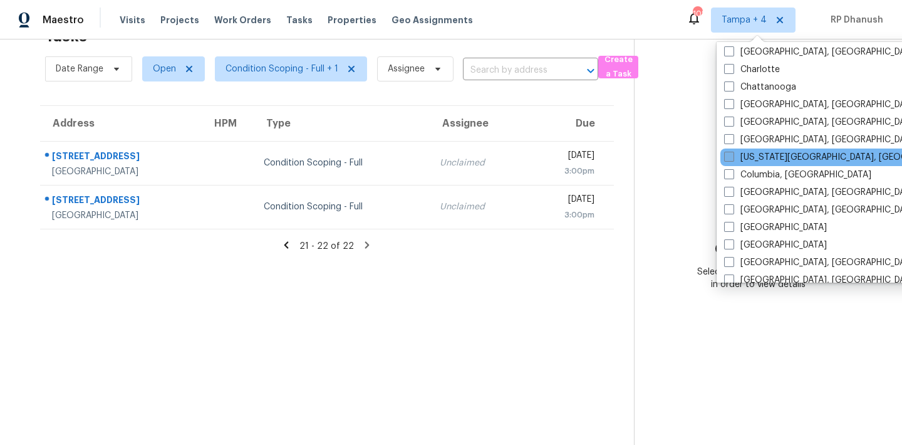
scroll to position [314, 0]
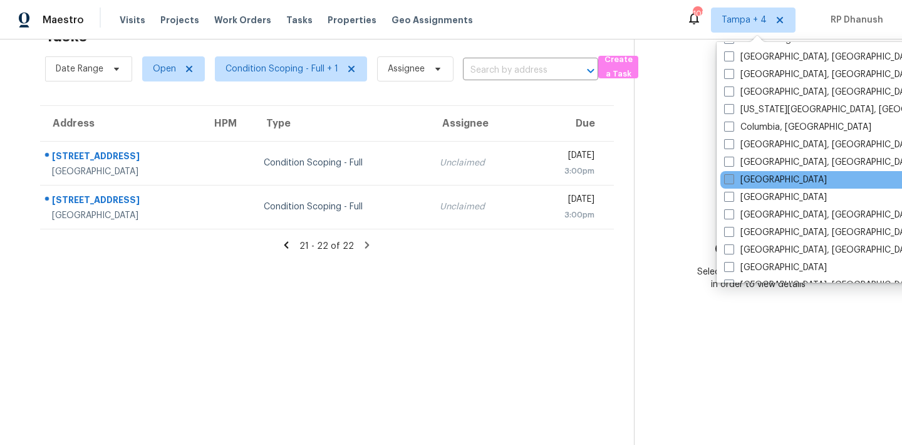
click at [758, 179] on label "[GEOGRAPHIC_DATA]" at bounding box center [775, 180] width 103 height 13
click at [732, 179] on input "[GEOGRAPHIC_DATA]" at bounding box center [728, 178] width 8 height 8
checkbox input "true"
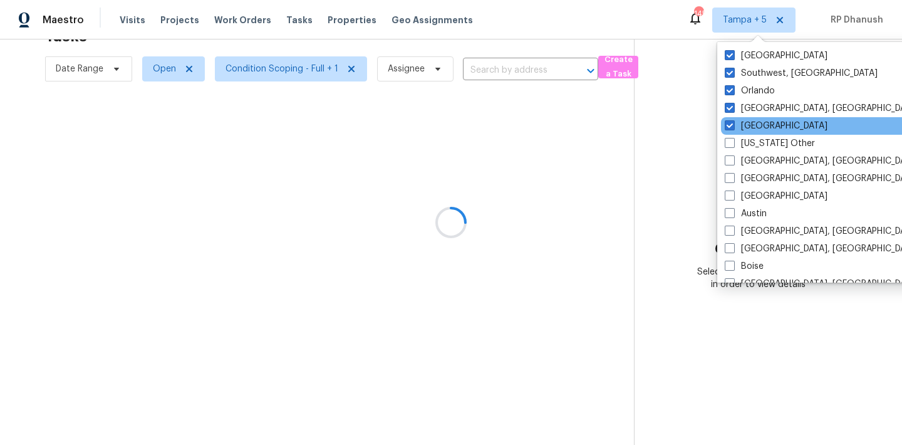
click at [734, 120] on label "[GEOGRAPHIC_DATA]" at bounding box center [776, 126] width 103 height 13
click at [733, 120] on input "[GEOGRAPHIC_DATA]" at bounding box center [729, 124] width 8 height 8
checkbox input "false"
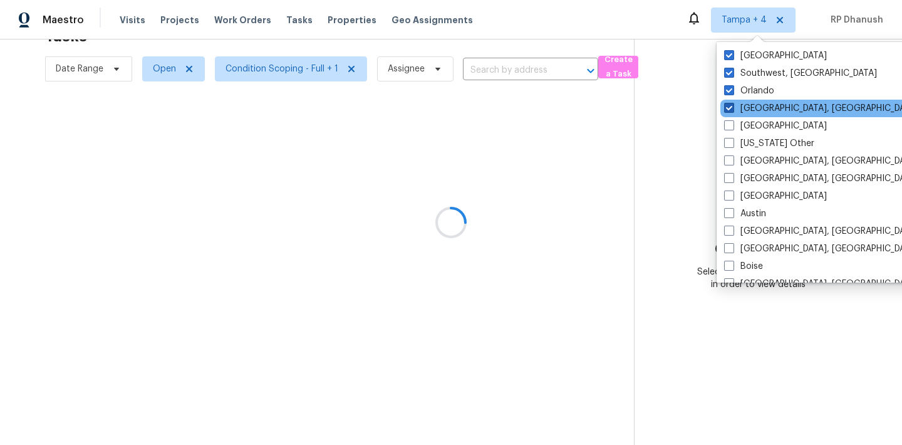
click at [734, 106] on label "[GEOGRAPHIC_DATA], [GEOGRAPHIC_DATA]" at bounding box center [821, 108] width 194 height 13
click at [732, 106] on input "[GEOGRAPHIC_DATA], [GEOGRAPHIC_DATA]" at bounding box center [728, 106] width 8 height 8
checkbox input "false"
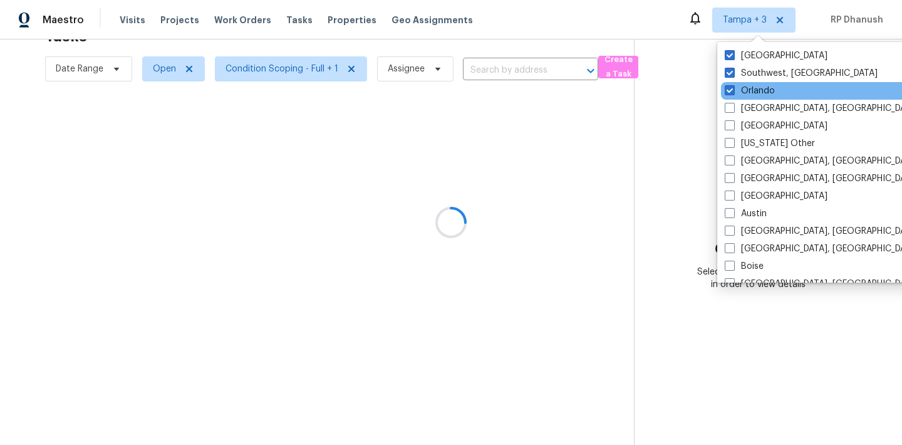
click at [734, 98] on div "Orlando" at bounding box center [847, 91] width 252 height 18
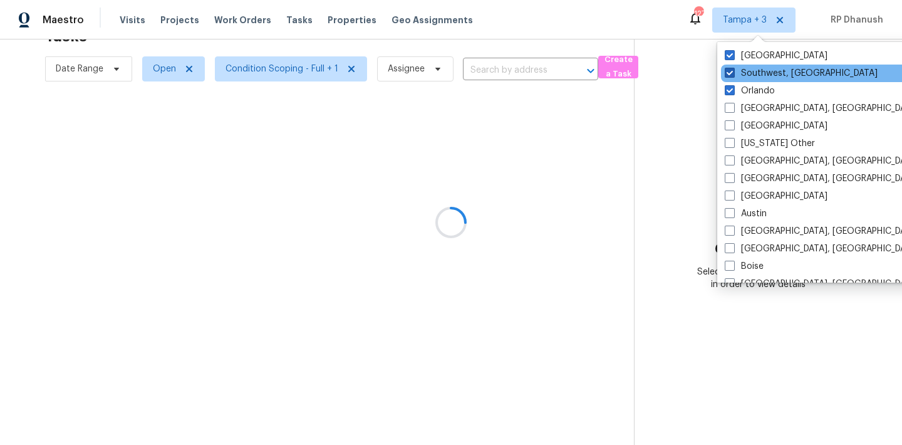
click at [734, 79] on label "Southwest, [GEOGRAPHIC_DATA]" at bounding box center [801, 73] width 153 height 13
click at [733, 75] on input "Southwest, [GEOGRAPHIC_DATA]" at bounding box center [729, 71] width 8 height 8
checkbox input "false"
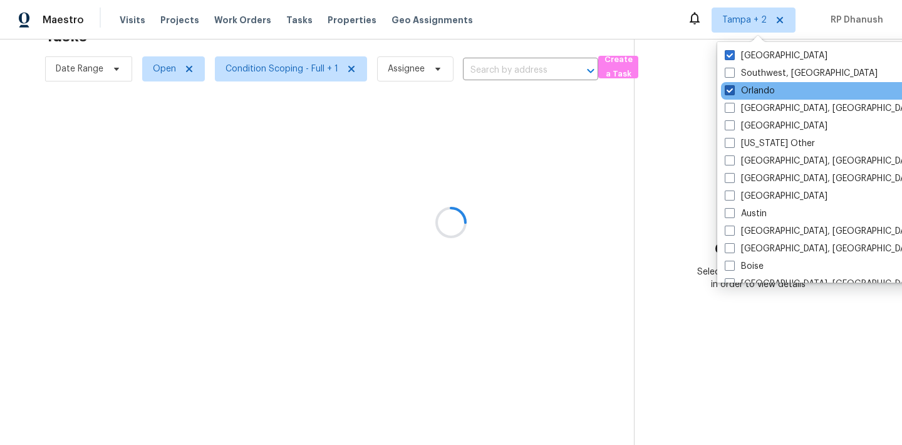
click at [732, 93] on span at bounding box center [730, 90] width 10 height 10
click at [732, 93] on input "Orlando" at bounding box center [729, 89] width 8 height 8
checkbox input "false"
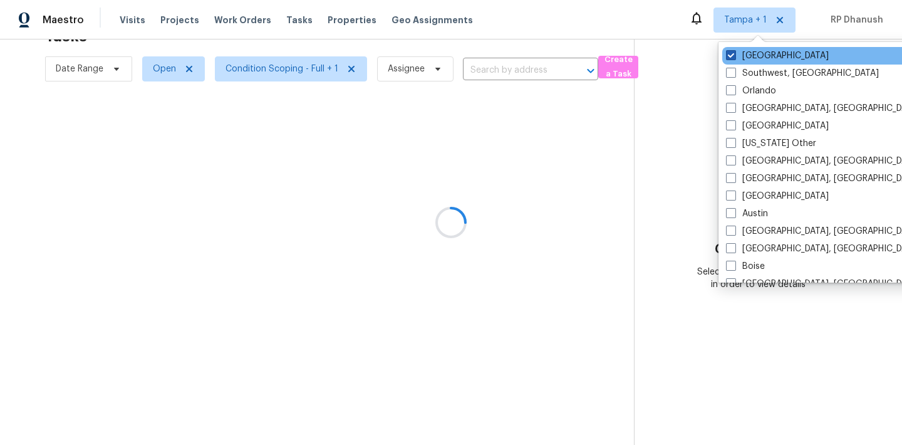
click at [733, 55] on span at bounding box center [731, 55] width 10 height 10
click at [733, 55] on input "[GEOGRAPHIC_DATA]" at bounding box center [730, 53] width 8 height 8
checkbox input "false"
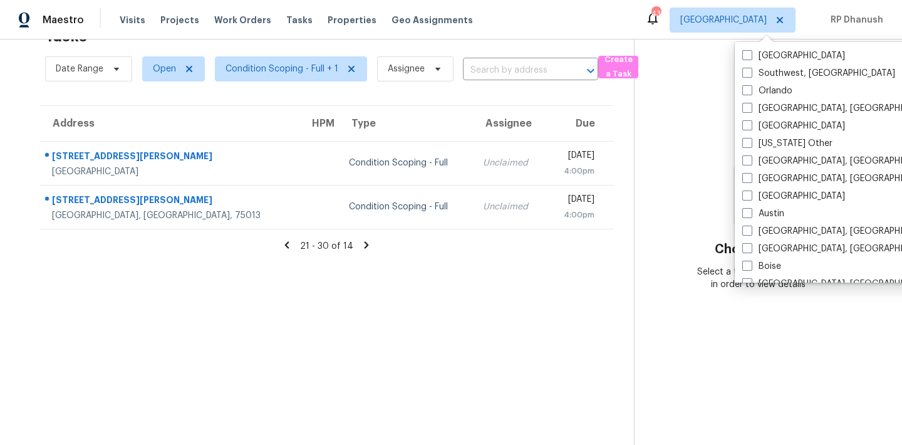
click at [409, 334] on section "Tasks 14 Results Date Range Open Condition Scoping - Full + 1 Assignee ​ Create…" at bounding box center [327, 232] width 614 height 425
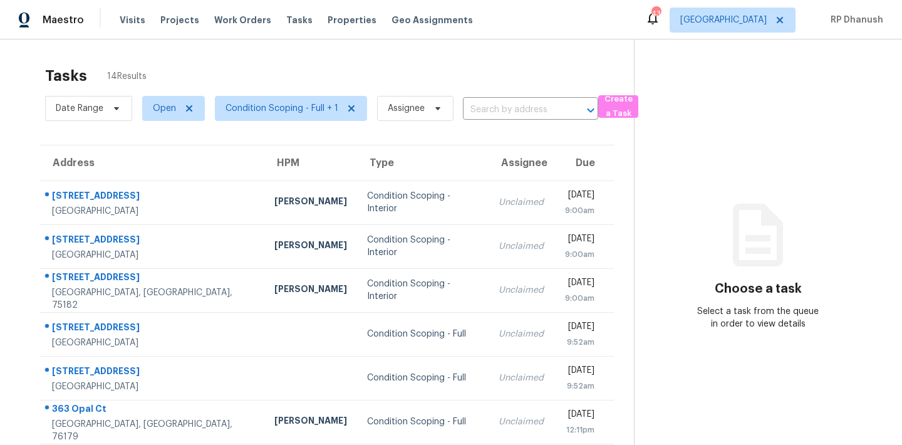
scroll to position [207, 0]
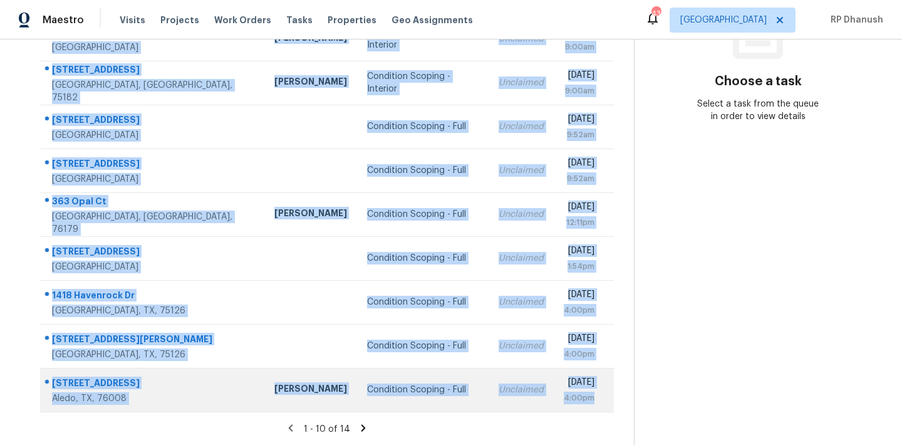
drag, startPoint x: 44, startPoint y: 184, endPoint x: 608, endPoint y: 405, distance: 605.8
click at [608, 405] on tbody "9801 Cedarcrest Dr Providence Village, TX, 76227 Alicia Anices Condition Scopin…" at bounding box center [327, 192] width 574 height 438
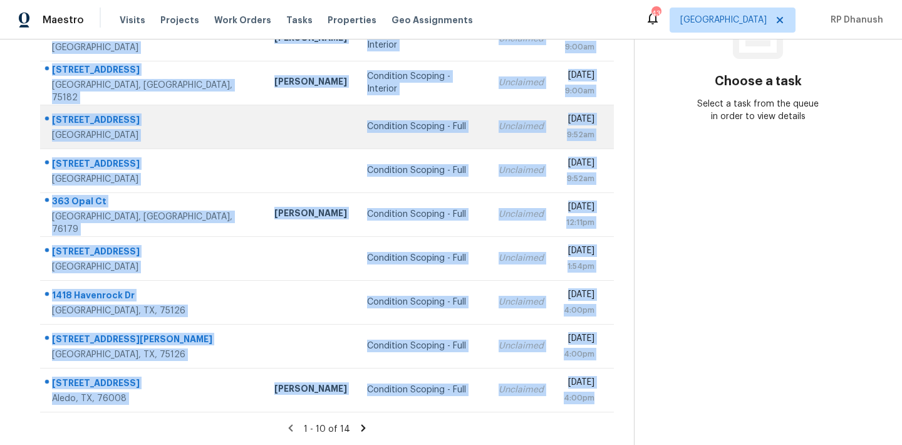
copy tbody "9801 Cedarcrest Dr Providence Village, TX, 76227 Alicia Anices Condition Scopin…"
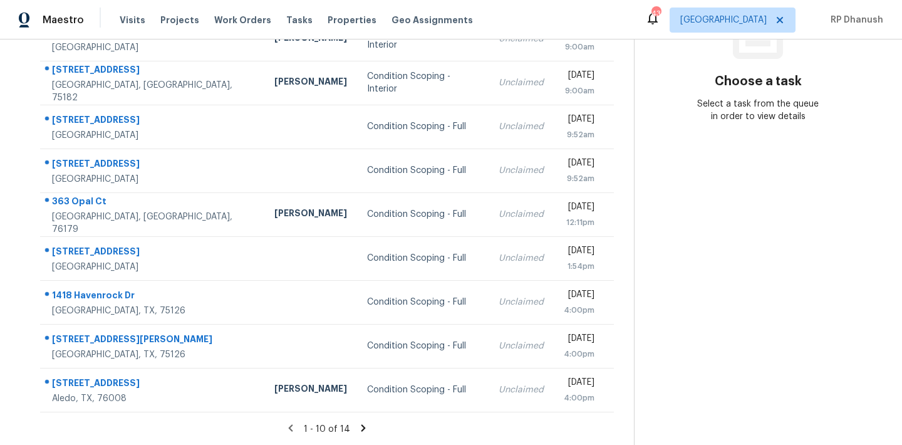
click at [756, 263] on section "Choose a task Select a task from the queue in order to view details" at bounding box center [758, 138] width 248 height 613
click at [358, 427] on icon at bounding box center [363, 427] width 11 height 11
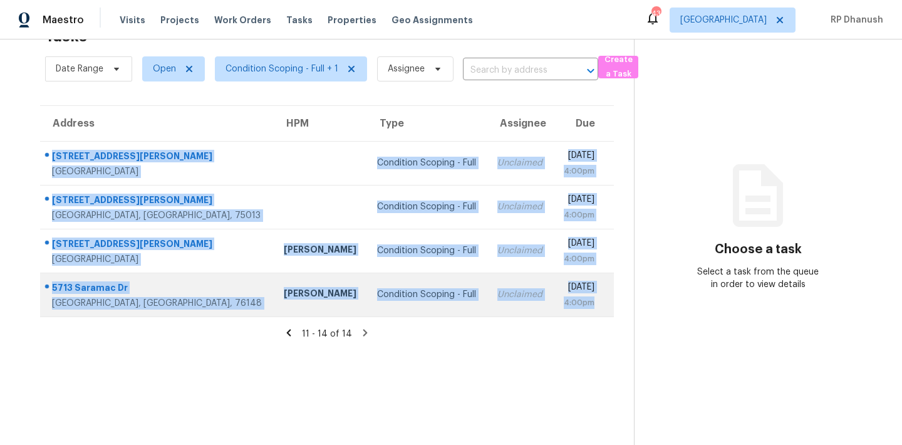
drag, startPoint x: 46, startPoint y: 146, endPoint x: 603, endPoint y: 309, distance: 580.9
click at [603, 309] on tbody "6720 Lovett Ave Dallas, TX, 75227 Condition Scoping - Full Unclaimed Wed, Sep 2…" at bounding box center [327, 228] width 574 height 175
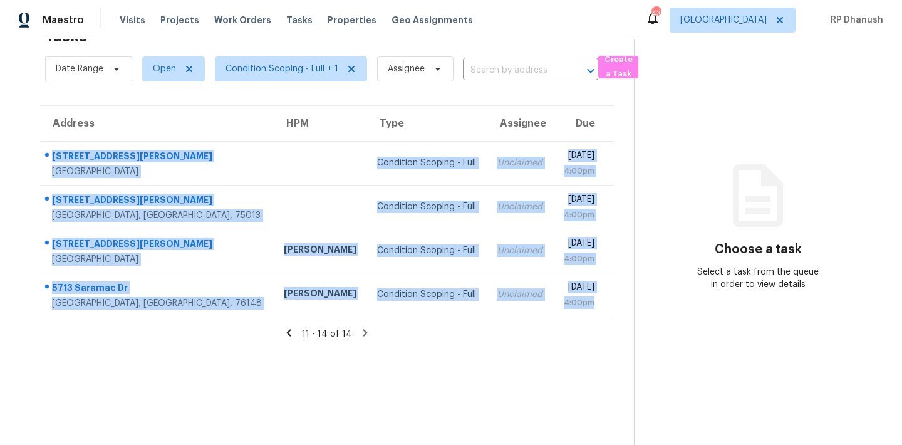
copy tbody "6720 Lovett Ave Dallas, TX, 75227 Condition Scoping - Full Unclaimed Wed, Sep 2…"
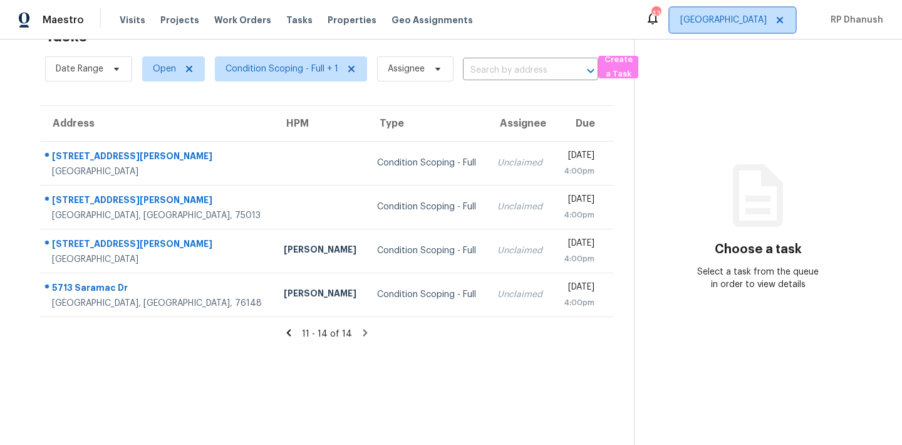
click at [759, 18] on span "[GEOGRAPHIC_DATA]" at bounding box center [723, 20] width 86 height 13
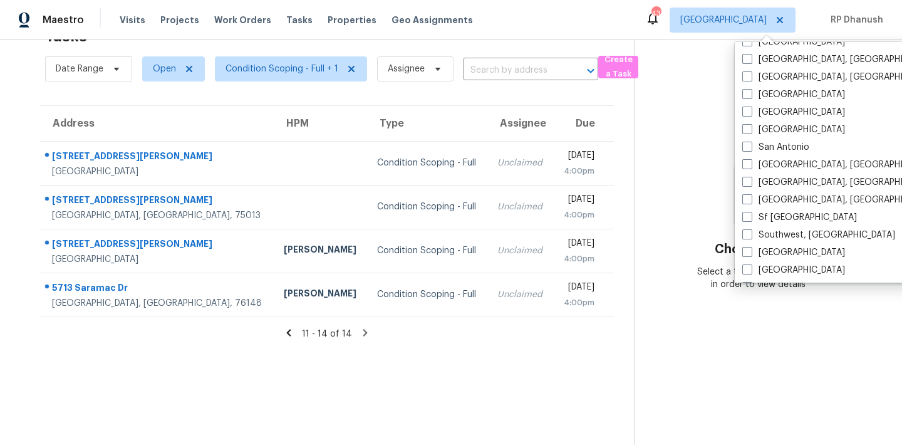
scroll to position [857, 0]
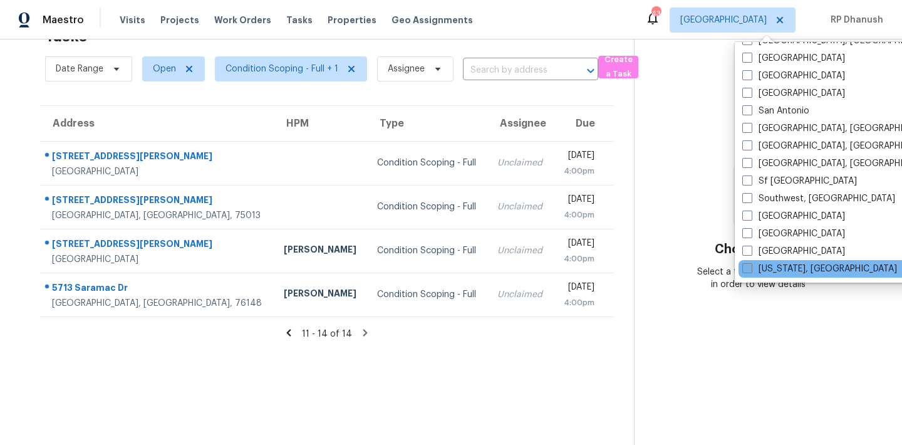
click at [769, 273] on label "Washington, DC" at bounding box center [819, 268] width 155 height 13
click at [750, 271] on input "Washington, DC" at bounding box center [746, 266] width 8 height 8
checkbox input "true"
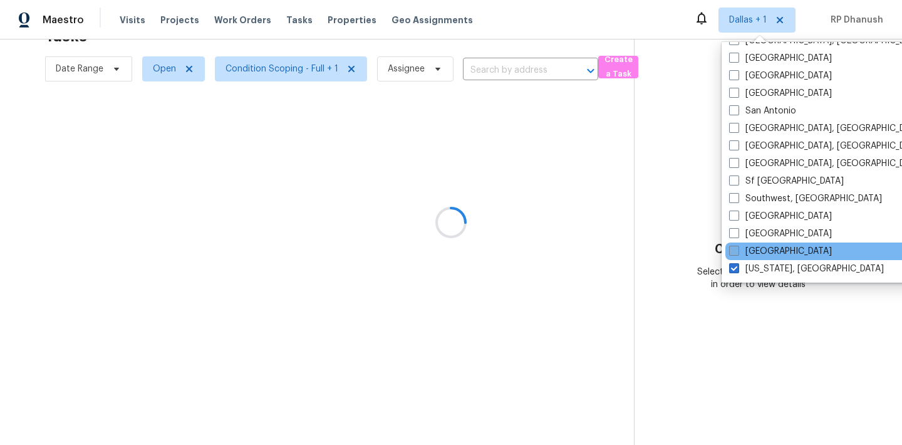
click at [768, 254] on label "Tucson" at bounding box center [780, 251] width 103 height 13
click at [737, 253] on input "Tucson" at bounding box center [733, 249] width 8 height 8
checkbox input "true"
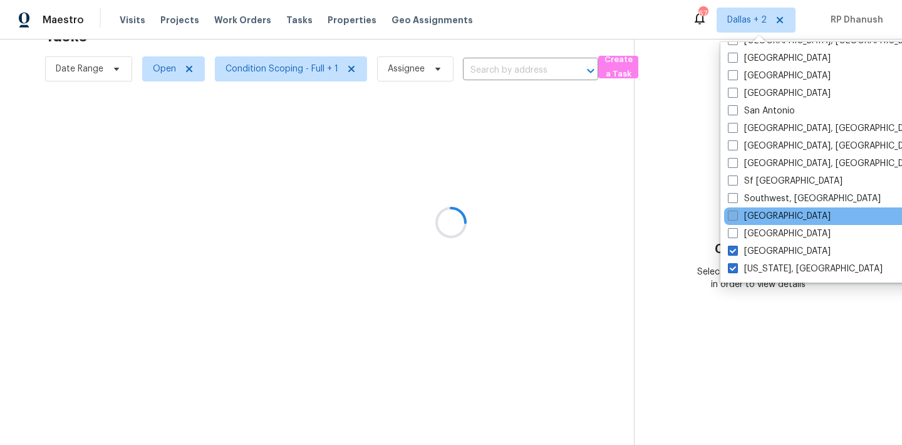
click at [771, 219] on label "St Louis" at bounding box center [779, 216] width 103 height 13
click at [736, 218] on input "St Louis" at bounding box center [732, 214] width 8 height 8
checkbox input "true"
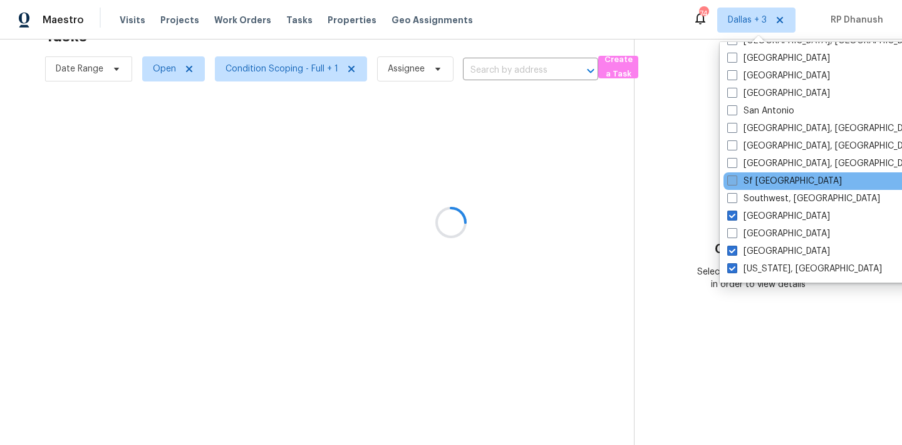
click at [771, 182] on label "Sf Bay Area" at bounding box center [784, 181] width 115 height 13
click at [735, 182] on input "Sf Bay Area" at bounding box center [731, 179] width 8 height 8
checkbox input "true"
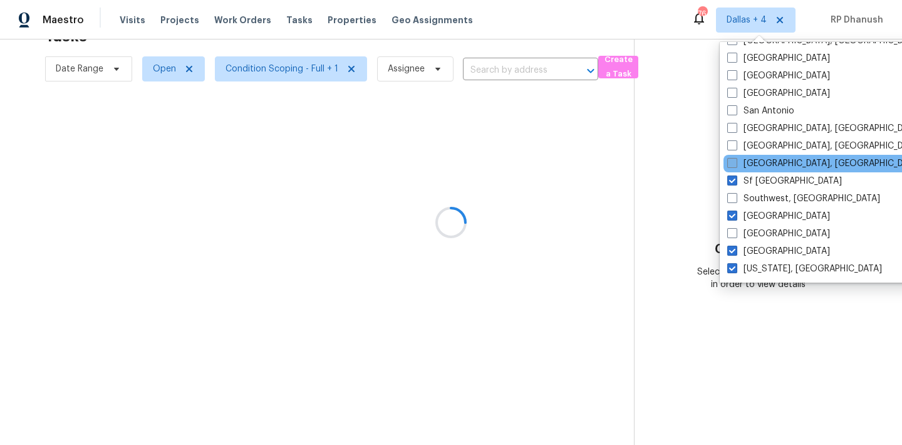
click at [771, 167] on label "Seattle, WA" at bounding box center [824, 163] width 194 height 13
click at [735, 165] on input "Seattle, WA" at bounding box center [731, 161] width 8 height 8
checkbox input "true"
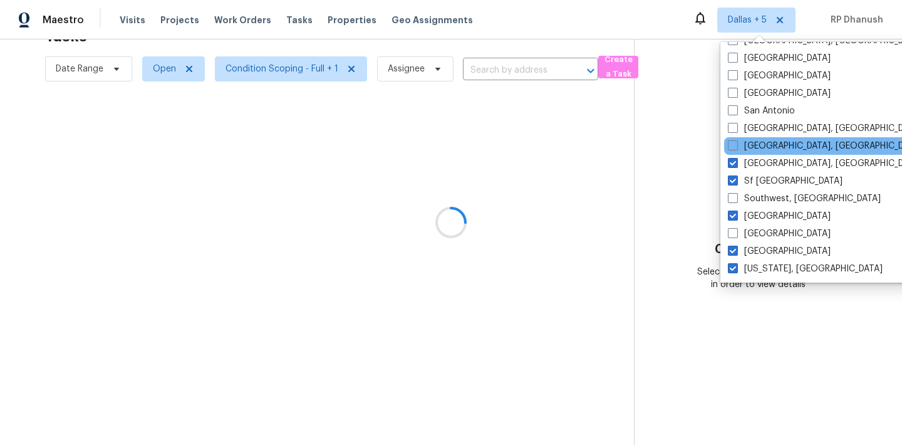
click at [771, 154] on div "Savannah, GA" at bounding box center [850, 146] width 252 height 18
click at [769, 149] on label "Savannah, GA" at bounding box center [825, 146] width 194 height 13
click at [736, 148] on input "Savannah, GA" at bounding box center [732, 144] width 8 height 8
checkbox input "true"
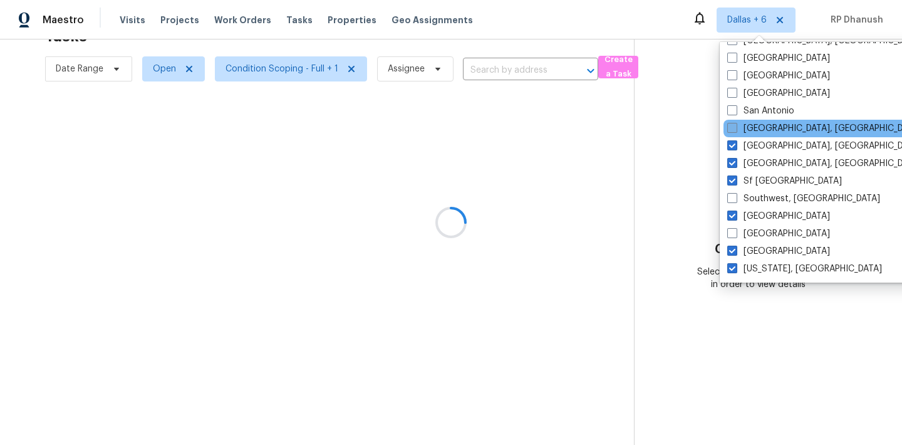
click at [769, 130] on label "San Diego, CA" at bounding box center [824, 128] width 194 height 13
click at [735, 130] on input "San Diego, CA" at bounding box center [731, 126] width 8 height 8
checkbox input "true"
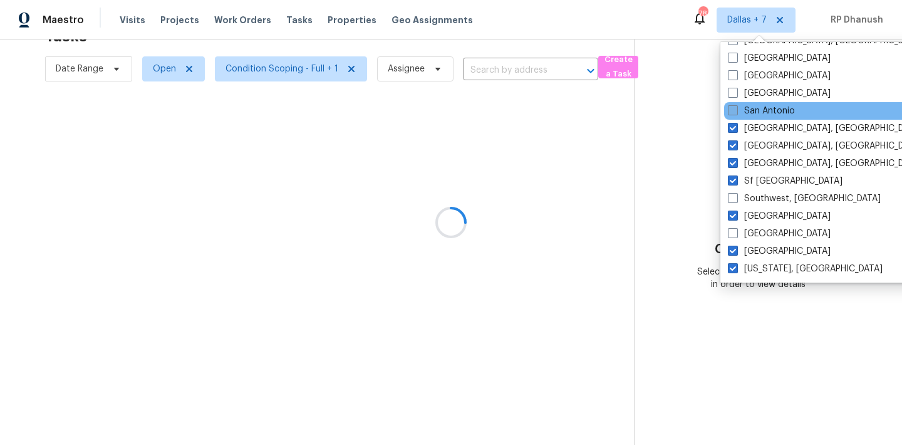
click at [767, 108] on label "San Antonio" at bounding box center [761, 111] width 67 height 13
click at [736, 108] on input "San Antonio" at bounding box center [732, 109] width 8 height 8
checkbox input "true"
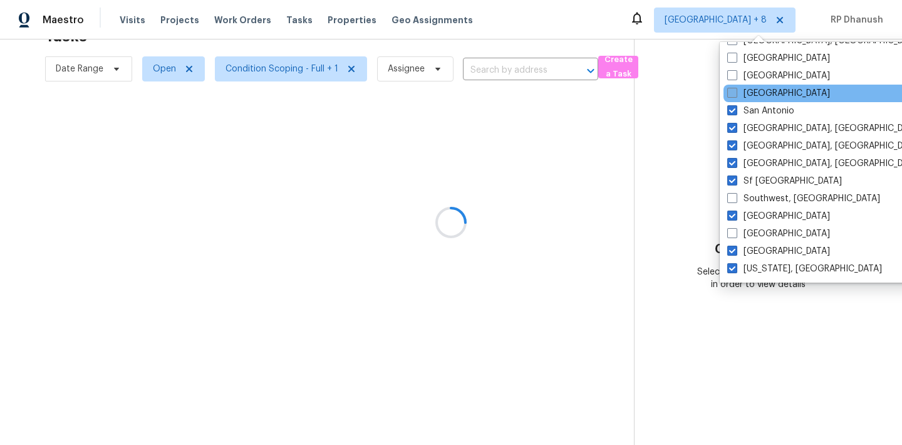
click at [767, 96] on label "Salt Lake City" at bounding box center [778, 93] width 103 height 13
click at [735, 95] on input "Salt Lake City" at bounding box center [731, 91] width 8 height 8
checkbox input "true"
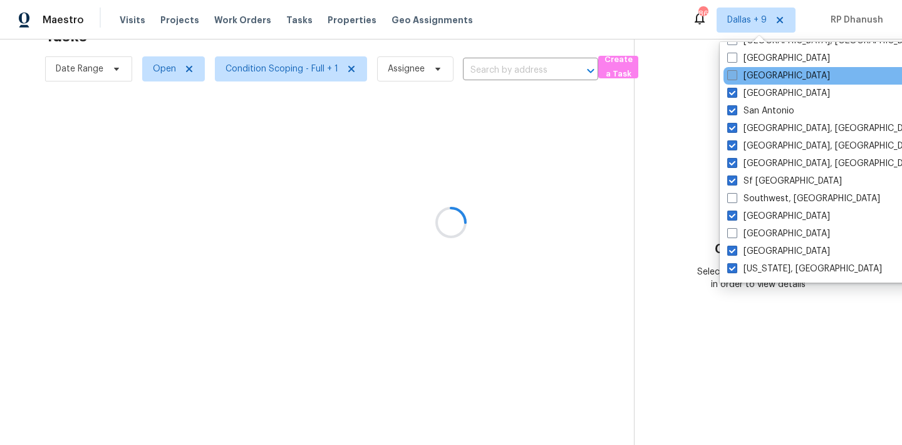
click at [760, 76] on label "Sacramento" at bounding box center [778, 76] width 103 height 13
click at [735, 76] on input "Sacramento" at bounding box center [731, 74] width 8 height 8
checkbox input "true"
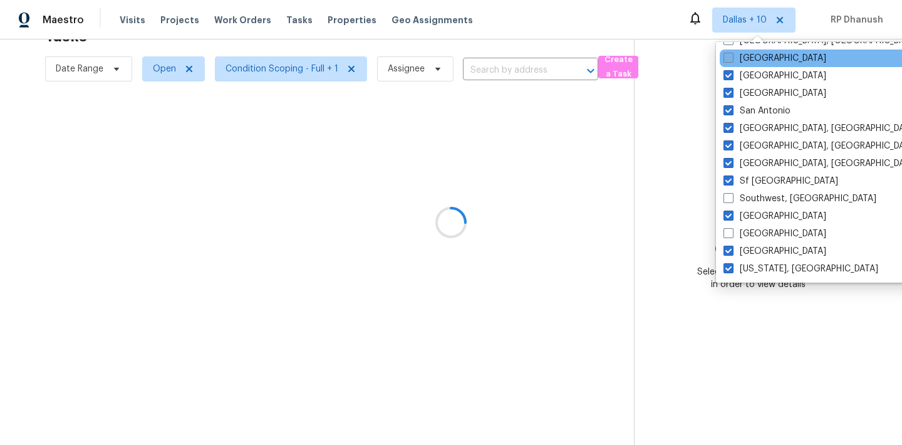
click at [760, 61] on label "Riverside" at bounding box center [774, 58] width 103 height 13
click at [732, 60] on input "Riverside" at bounding box center [727, 56] width 8 height 8
checkbox input "true"
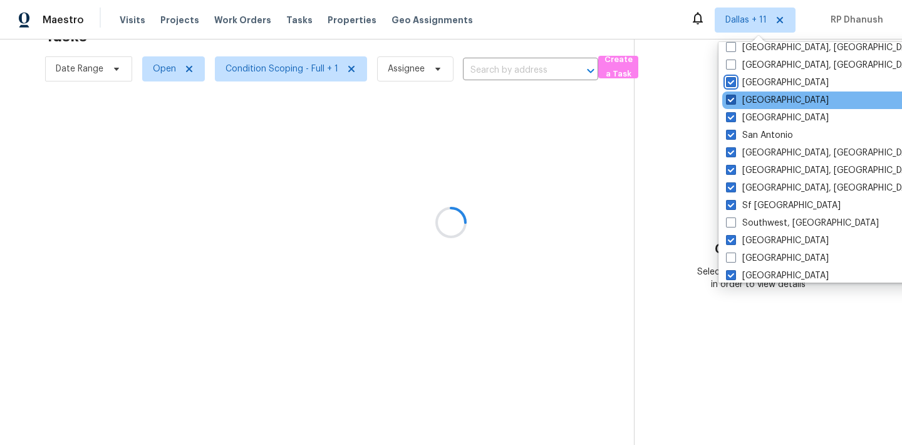
scroll to position [811, 0]
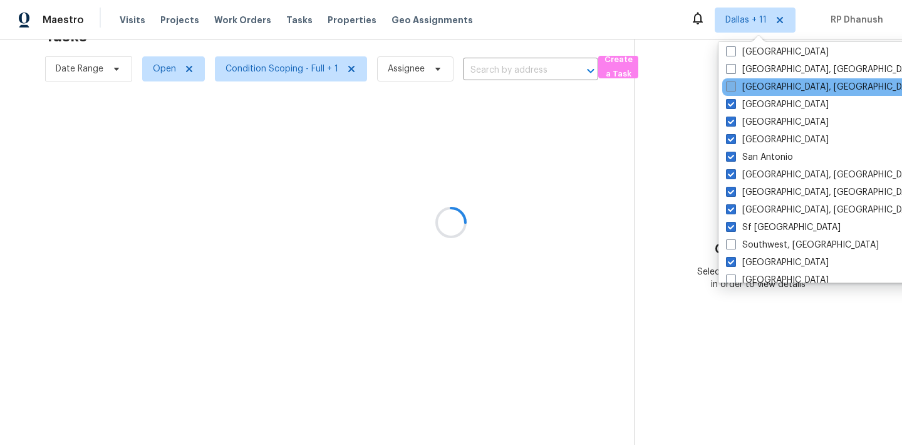
click at [756, 90] on label "Richmond, VA" at bounding box center [823, 87] width 194 height 13
click at [734, 89] on input "Richmond, VA" at bounding box center [730, 85] width 8 height 8
checkbox input "true"
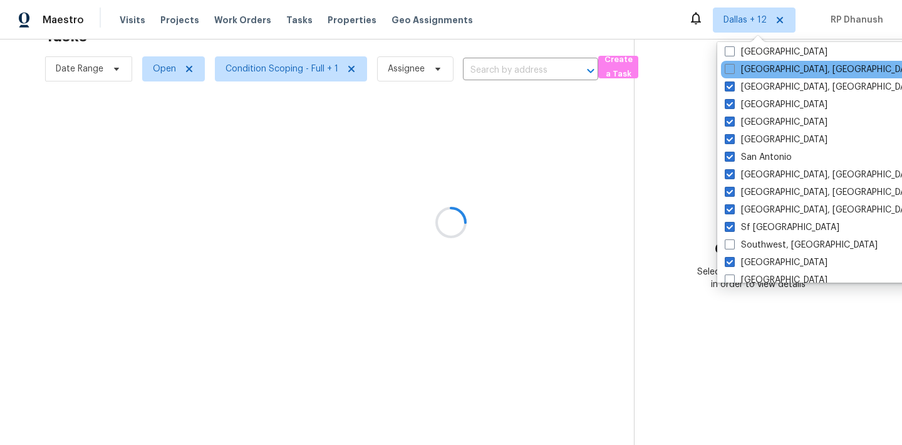
click at [756, 62] on div "Reno, NV" at bounding box center [847, 70] width 252 height 18
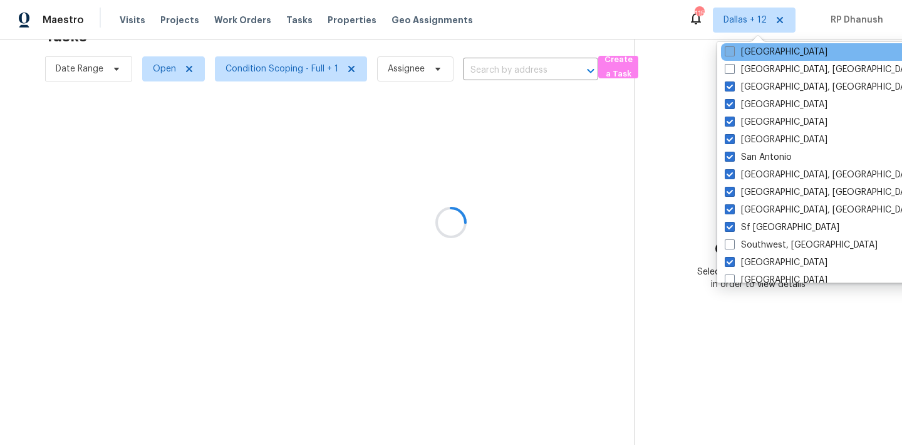
click at [755, 51] on label "Raleigh" at bounding box center [776, 52] width 103 height 13
click at [733, 51] on input "Raleigh" at bounding box center [729, 50] width 8 height 8
checkbox input "true"
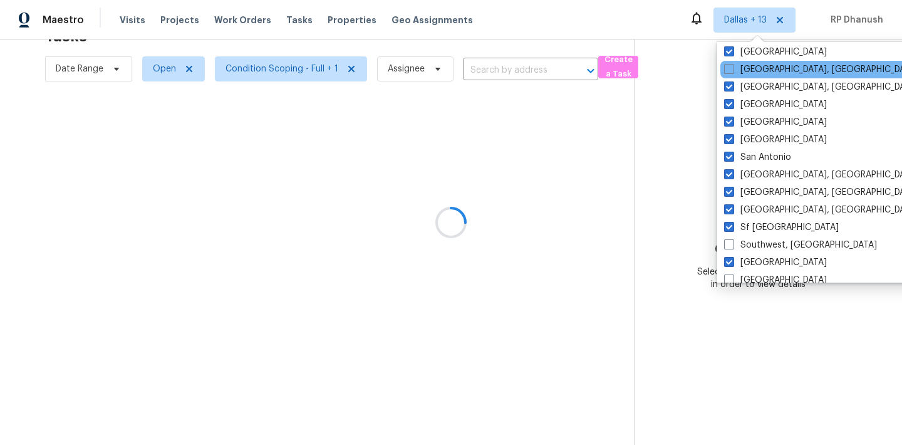
click at [755, 62] on div "Reno, NV" at bounding box center [846, 70] width 252 height 18
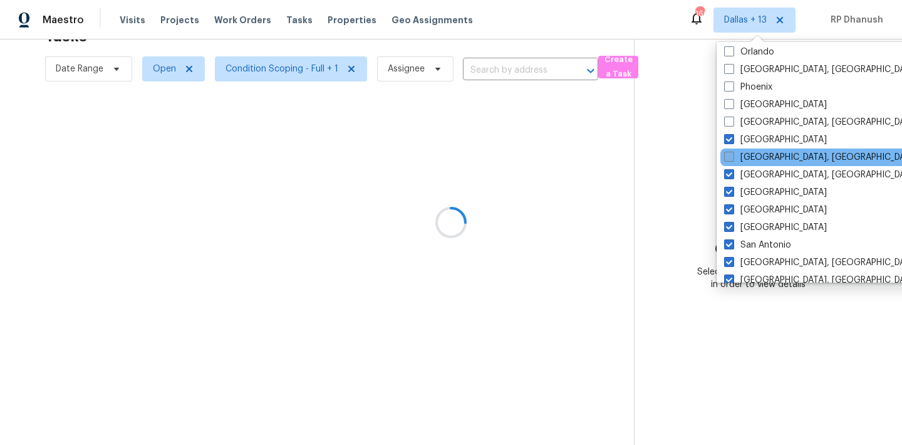
click at [742, 155] on label "Reno, NV" at bounding box center [821, 157] width 194 height 13
click at [732, 155] on input "Reno, NV" at bounding box center [728, 155] width 8 height 8
checkbox input "true"
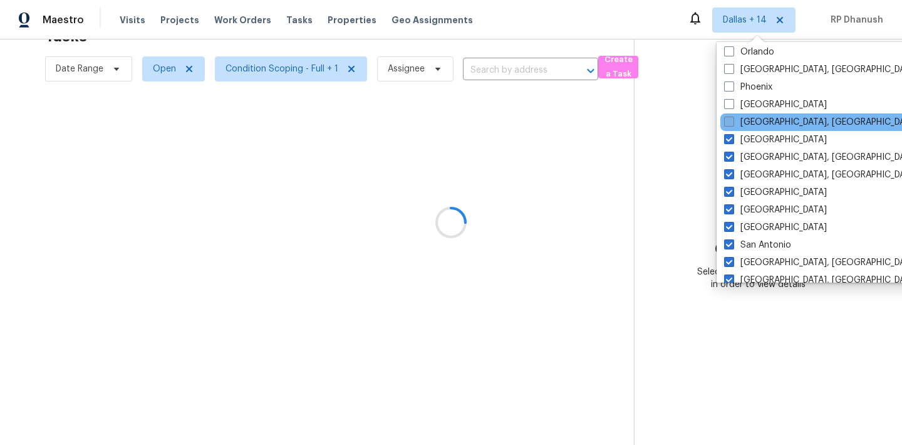
click at [742, 121] on label "Prescott, AZ" at bounding box center [821, 122] width 194 height 13
click at [732, 121] on input "Prescott, AZ" at bounding box center [728, 120] width 8 height 8
checkbox input "true"
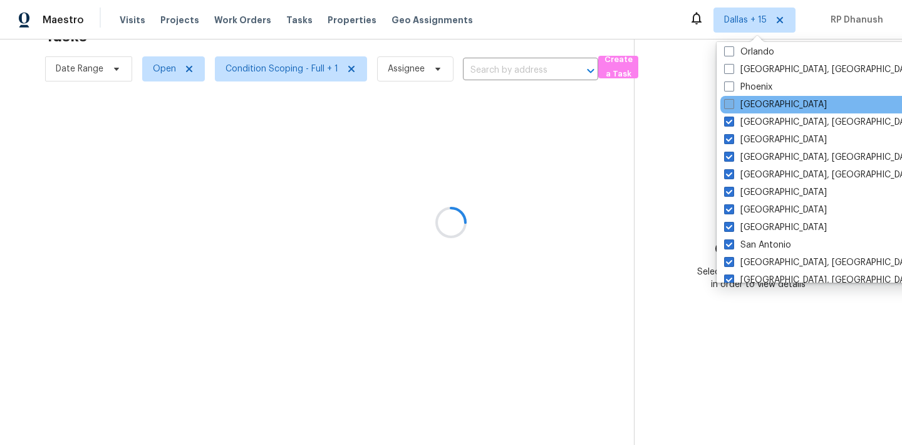
click at [742, 105] on label "Portland" at bounding box center [775, 104] width 103 height 13
click at [732, 105] on input "Portland" at bounding box center [728, 102] width 8 height 8
checkbox input "true"
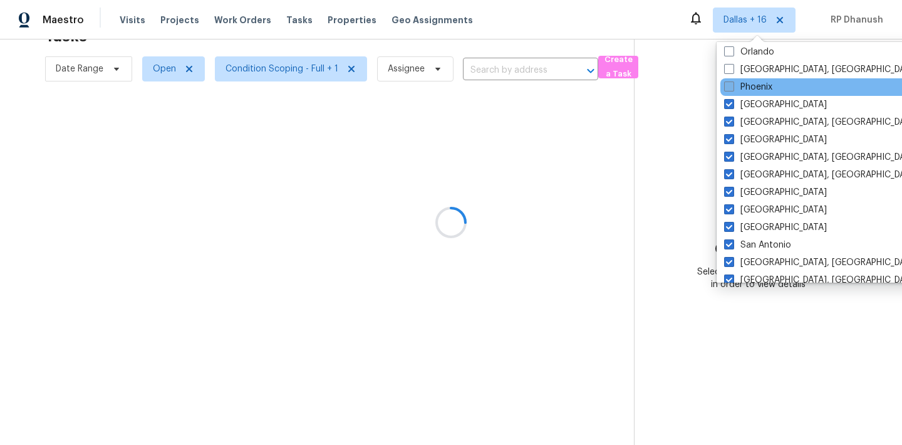
click at [742, 91] on label "Phoenix" at bounding box center [748, 87] width 48 height 13
click at [732, 89] on input "Phoenix" at bounding box center [728, 85] width 8 height 8
checkbox input "true"
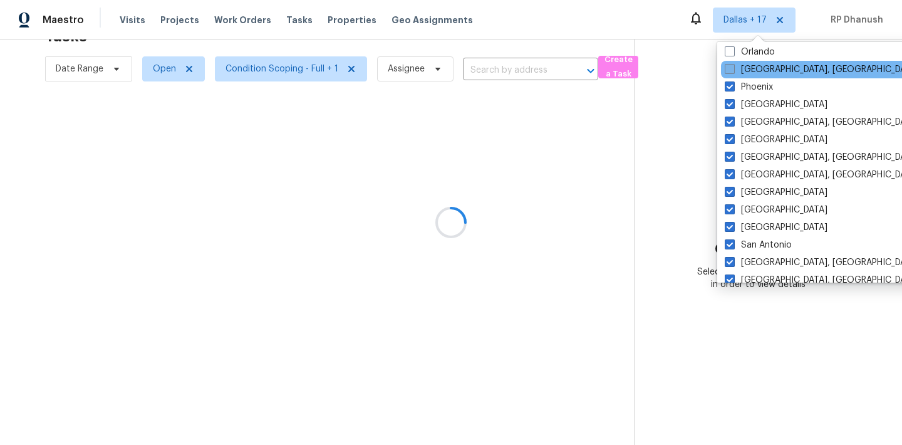
click at [747, 73] on label "Philadelphia, PA" at bounding box center [822, 69] width 194 height 13
click at [733, 71] on input "Philadelphia, PA" at bounding box center [729, 67] width 8 height 8
checkbox input "true"
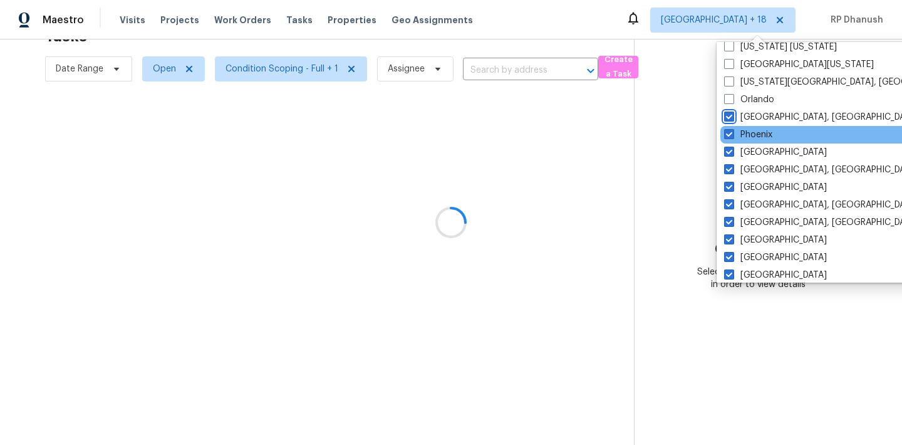
scroll to position [610, 0]
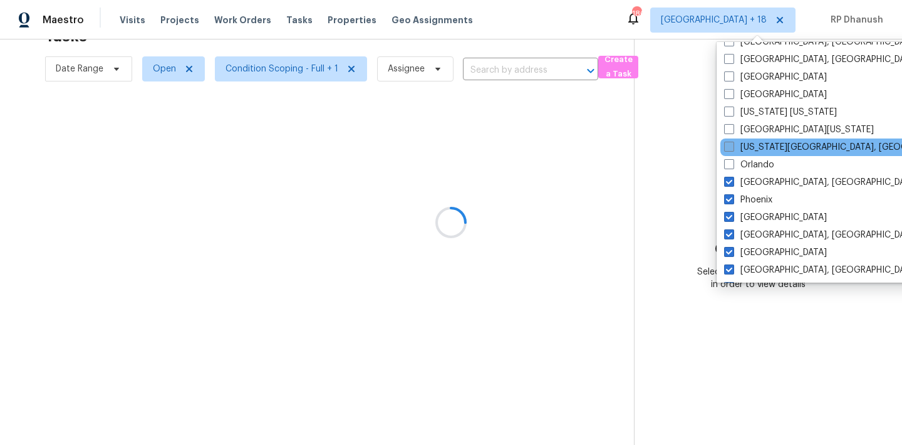
click at [748, 142] on label "Oklahoma City, OK" at bounding box center [844, 147] width 241 height 13
click at [732, 142] on input "Oklahoma City, OK" at bounding box center [728, 145] width 8 height 8
checkbox input "true"
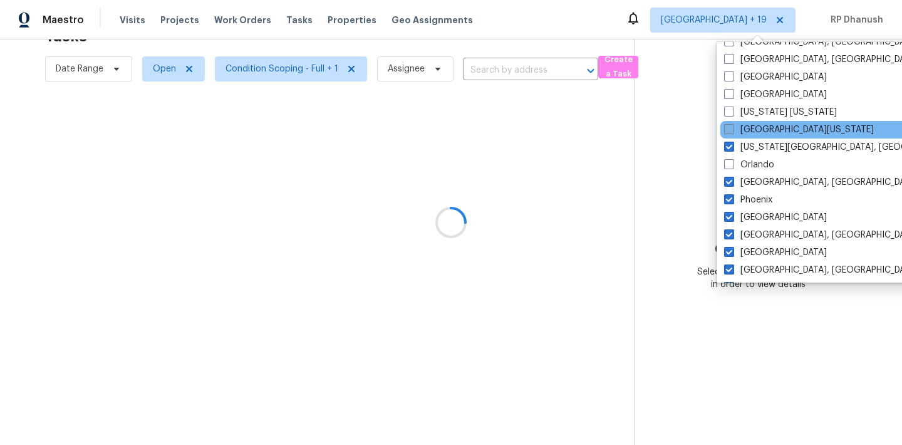
click at [748, 132] on label "Northern Colorado" at bounding box center [799, 129] width 150 height 13
click at [732, 132] on input "Northern Colorado" at bounding box center [728, 127] width 8 height 8
checkbox input "true"
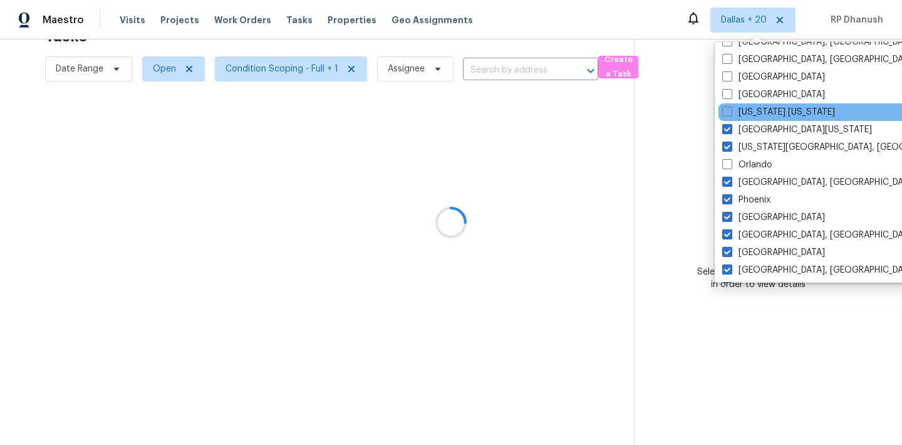
click at [748, 111] on label "New York New Jersey" at bounding box center [778, 112] width 113 height 13
click at [730, 111] on input "New York New Jersey" at bounding box center [726, 110] width 8 height 8
checkbox input "true"
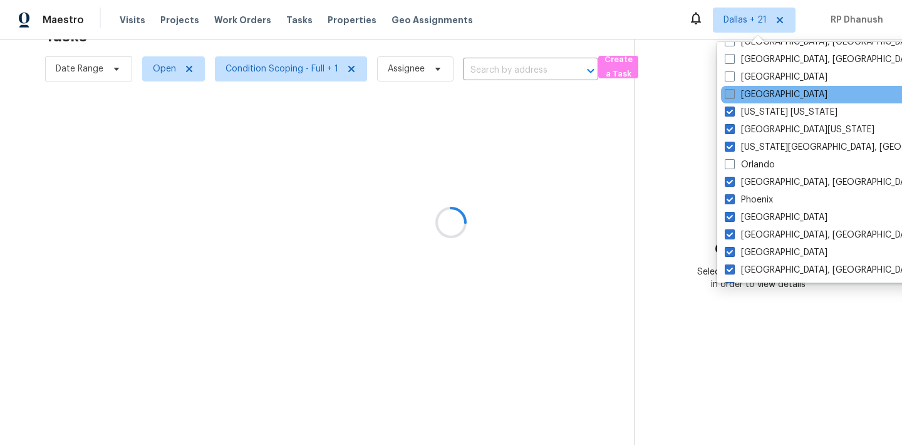
click at [750, 96] on label "Nashville" at bounding box center [776, 94] width 103 height 13
click at [733, 96] on input "Nashville" at bounding box center [729, 92] width 8 height 8
checkbox input "true"
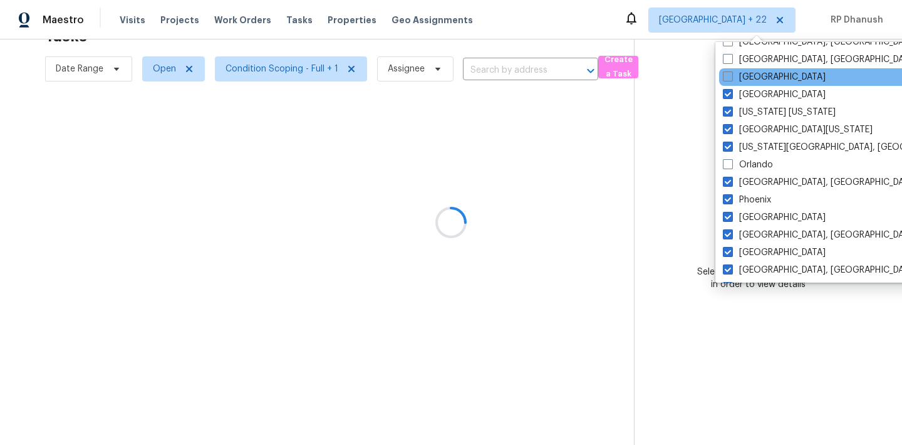
click at [750, 81] on label "Minneapolis" at bounding box center [774, 77] width 103 height 13
click at [731, 79] on input "Minneapolis" at bounding box center [727, 75] width 8 height 8
checkbox input "true"
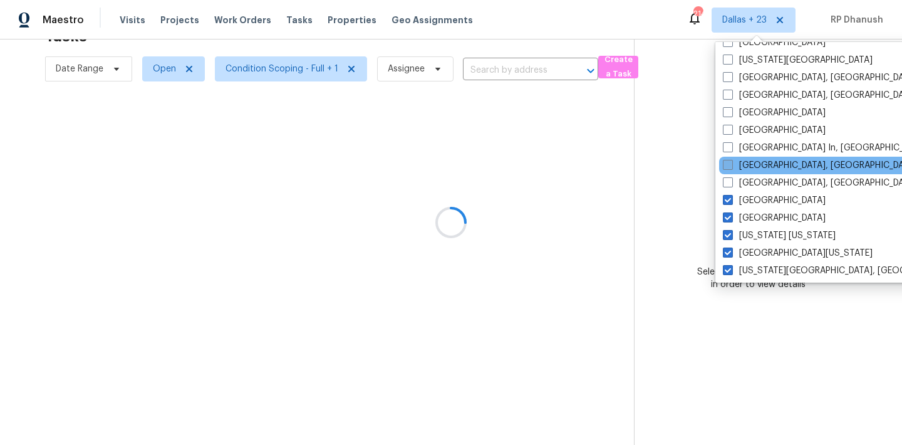
click at [742, 162] on label "Memphis, TN" at bounding box center [820, 165] width 194 height 13
click at [731, 162] on input "Memphis, TN" at bounding box center [727, 163] width 8 height 8
checkbox input "true"
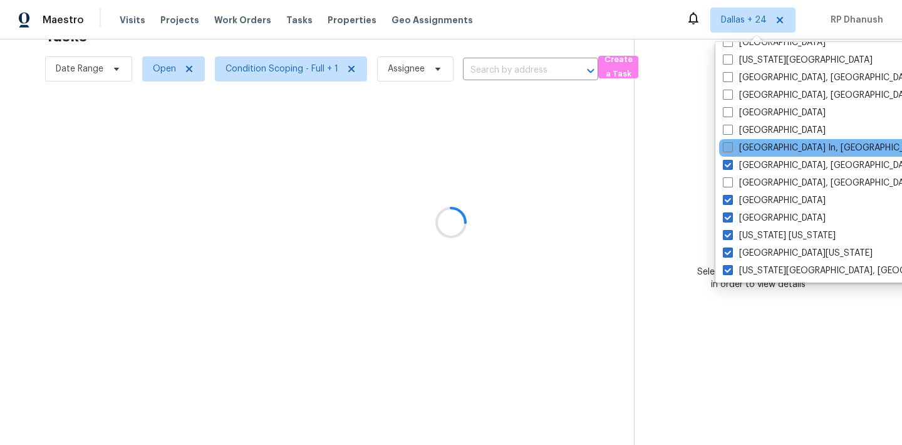
click at [742, 145] on label "Louisville In, KY" at bounding box center [825, 148] width 204 height 13
click at [731, 145] on input "Louisville In, KY" at bounding box center [727, 146] width 8 height 8
checkbox input "true"
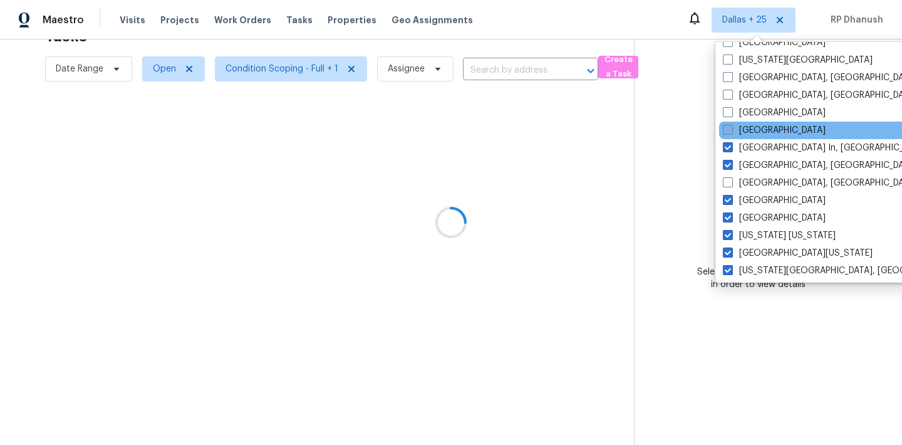
click at [742, 134] on label "Los Angeles" at bounding box center [774, 130] width 103 height 13
click at [731, 132] on input "Los Angeles" at bounding box center [727, 128] width 8 height 8
checkbox input "true"
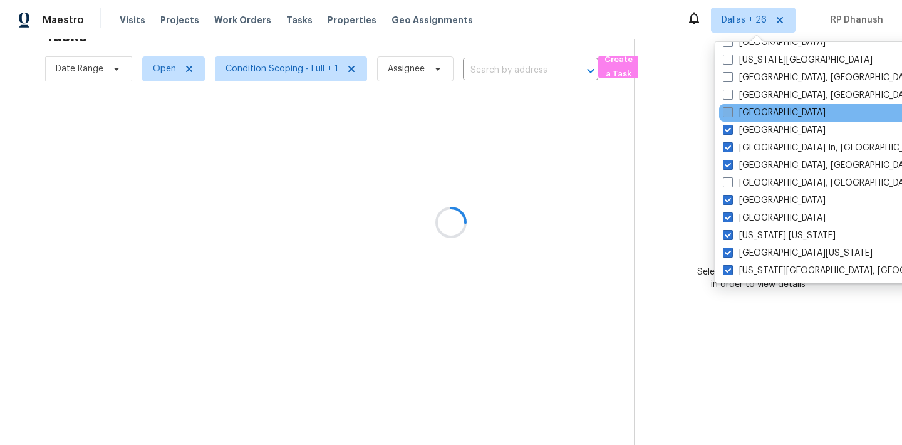
click at [742, 117] on label "Las Vegas" at bounding box center [774, 112] width 103 height 13
click at [731, 115] on input "Las Vegas" at bounding box center [727, 110] width 8 height 8
checkbox input "true"
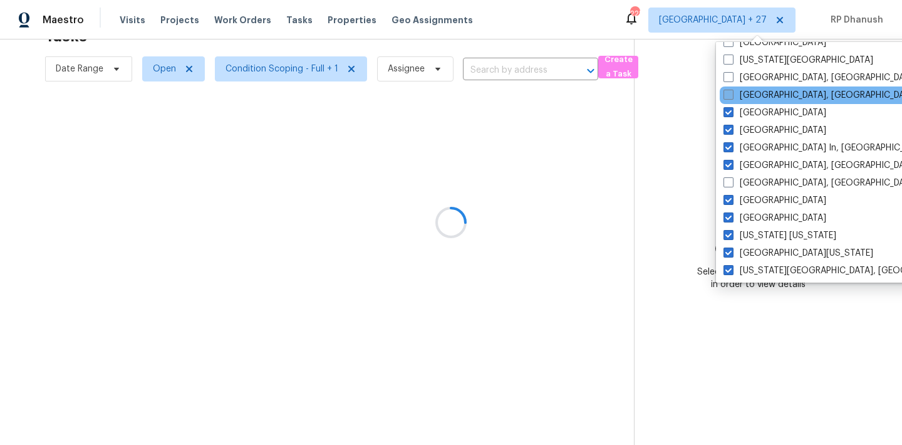
click at [745, 97] on label "Knoxville, TN" at bounding box center [820, 95] width 194 height 13
click at [732, 97] on input "Knoxville, TN" at bounding box center [727, 93] width 8 height 8
checkbox input "true"
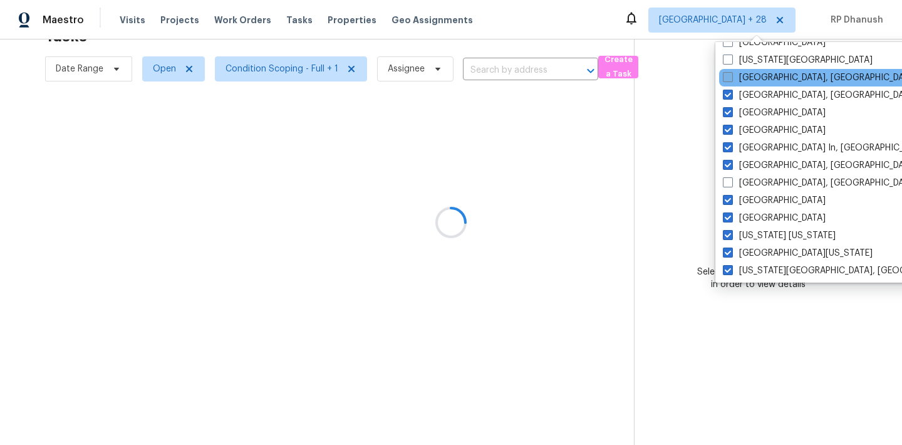
click at [745, 83] on label "Killeen, TX" at bounding box center [820, 77] width 194 height 13
click at [731, 80] on input "Killeen, TX" at bounding box center [727, 75] width 8 height 8
checkbox input "true"
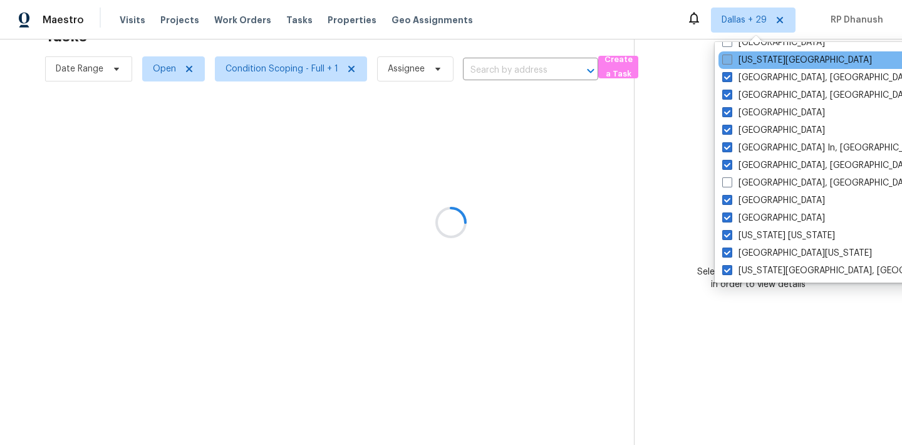
click at [748, 58] on label "Kansas City" at bounding box center [797, 60] width 150 height 13
click at [730, 58] on input "Kansas City" at bounding box center [726, 58] width 8 height 8
checkbox input "true"
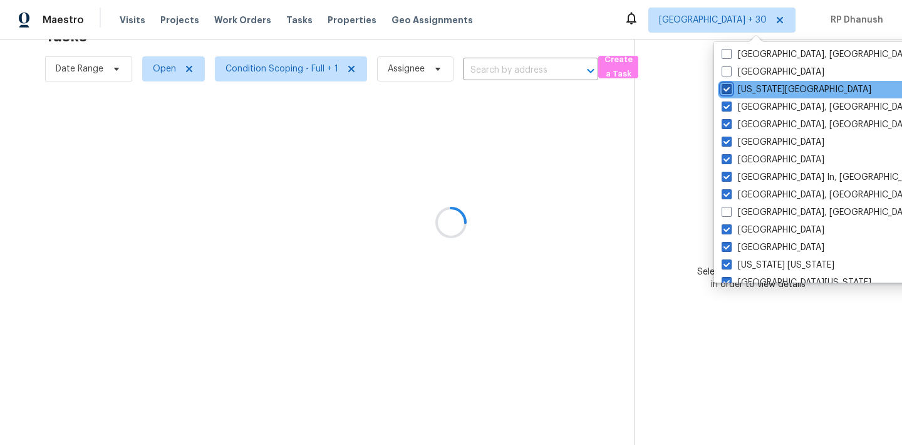
scroll to position [421, 0]
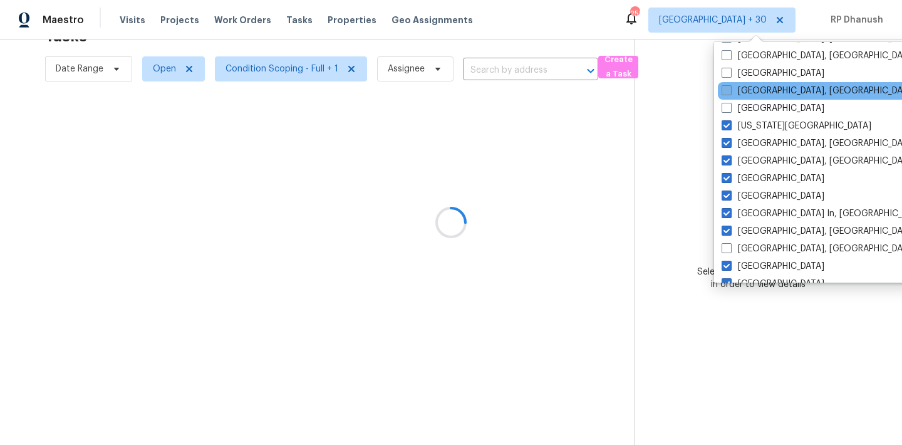
click at [750, 86] on label "Indianapolis, IN" at bounding box center [819, 91] width 194 height 13
click at [730, 86] on input "Indianapolis, IN" at bounding box center [726, 89] width 8 height 8
checkbox input "true"
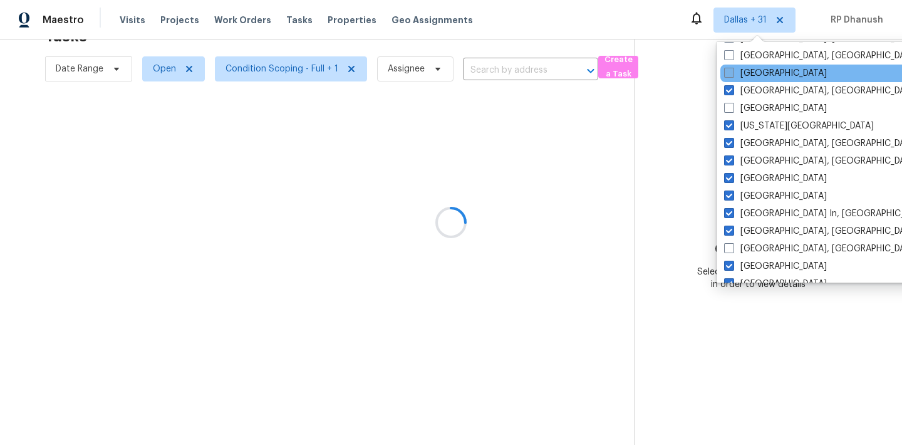
click at [750, 73] on label "Houston" at bounding box center [775, 73] width 103 height 13
click at [732, 73] on input "Houston" at bounding box center [728, 71] width 8 height 8
checkbox input "true"
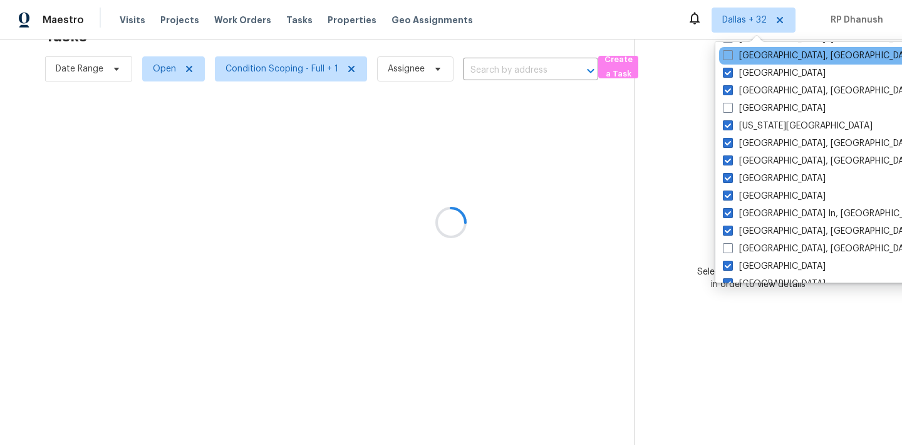
click at [750, 62] on div "Greenville, SC" at bounding box center [845, 56] width 252 height 18
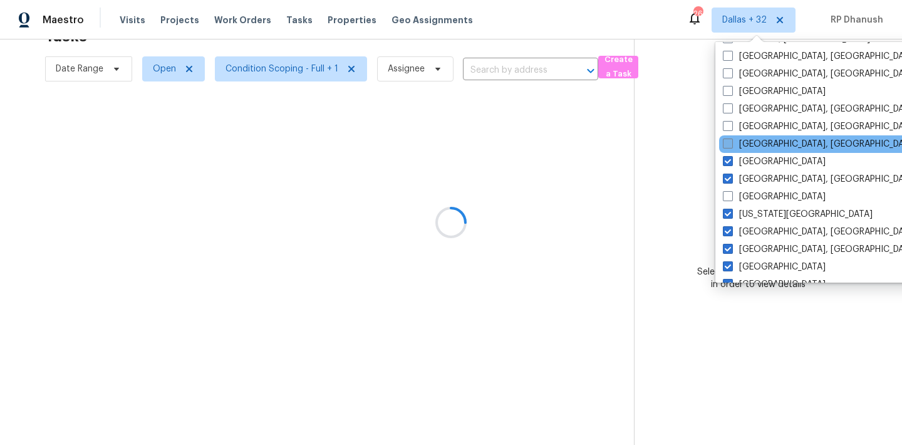
click at [748, 143] on label "Greenville, SC" at bounding box center [820, 144] width 194 height 13
click at [731, 143] on input "Greenville, SC" at bounding box center [727, 142] width 8 height 8
checkbox input "true"
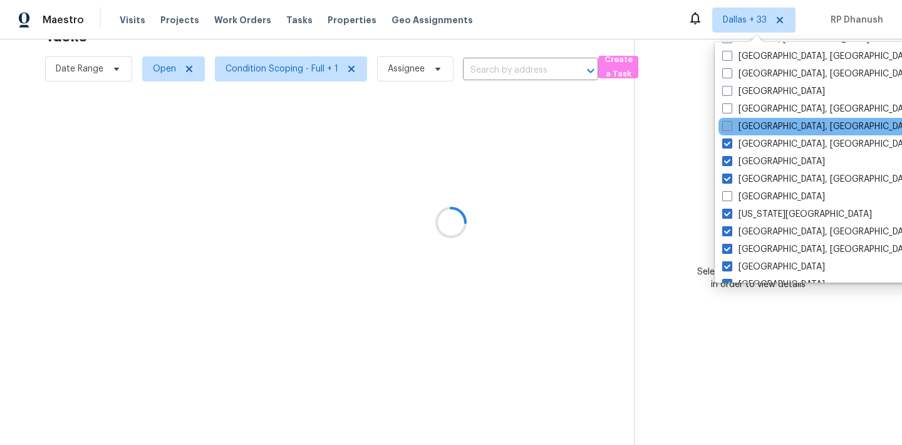
click at [748, 128] on label "Greensboro, NC" at bounding box center [819, 126] width 194 height 13
click at [730, 128] on input "Greensboro, NC" at bounding box center [726, 124] width 8 height 8
checkbox input "true"
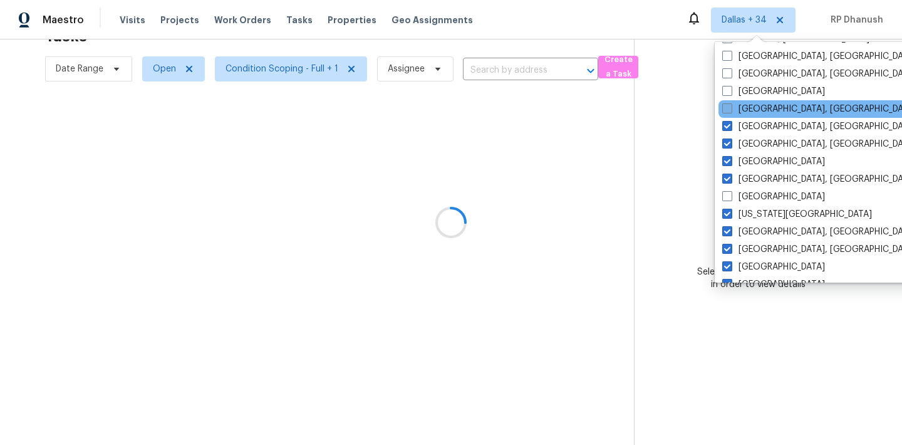
click at [748, 112] on label "Detroit, MI" at bounding box center [819, 109] width 194 height 13
click at [730, 111] on input "Detroit, MI" at bounding box center [726, 107] width 8 height 8
checkbox input "true"
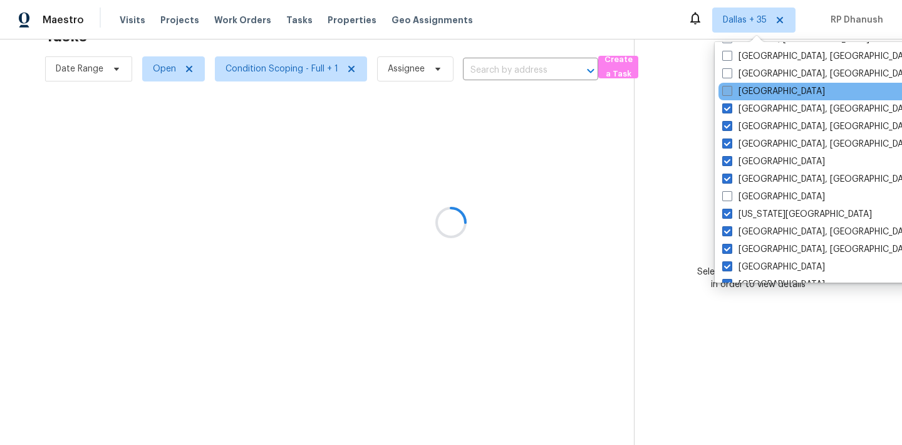
click at [748, 92] on label "Denver" at bounding box center [773, 91] width 103 height 13
click at [730, 92] on input "Denver" at bounding box center [726, 89] width 8 height 8
checkbox input "true"
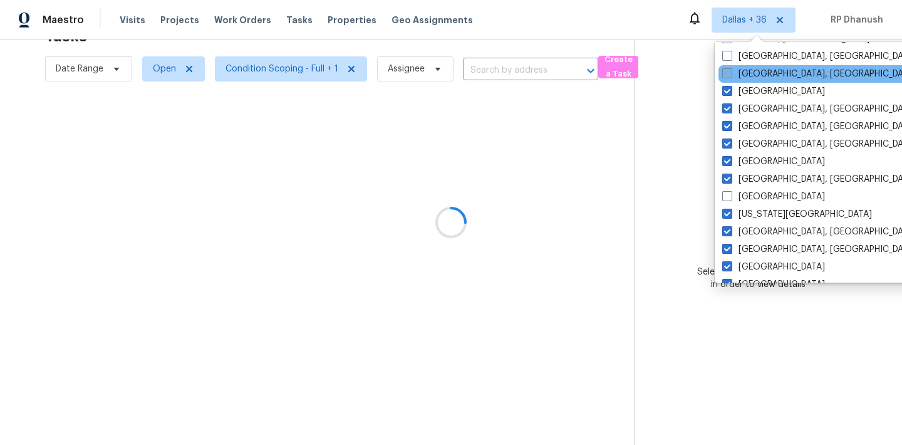
click at [755, 73] on label "Corpus Christi, TX" at bounding box center [819, 74] width 194 height 13
click at [730, 73] on input "Corpus Christi, TX" at bounding box center [726, 72] width 8 height 8
checkbox input "true"
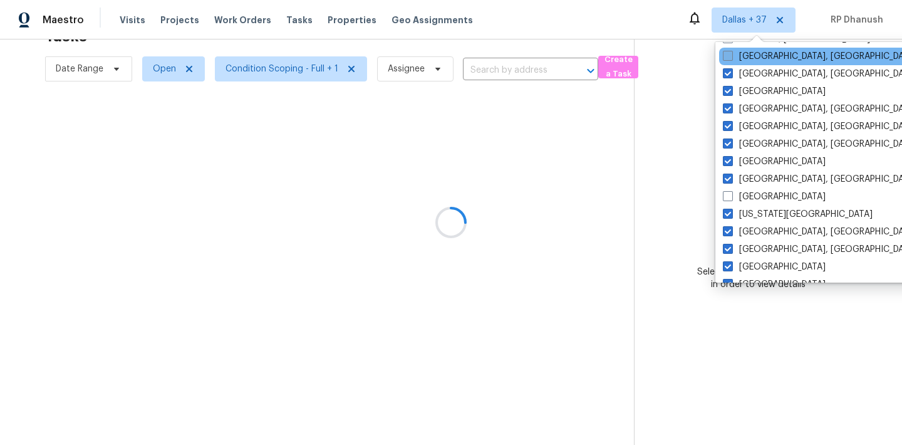
click at [755, 61] on label "Columbus, OH" at bounding box center [820, 56] width 194 height 13
click at [731, 58] on input "Columbus, OH" at bounding box center [727, 54] width 8 height 8
checkbox input "true"
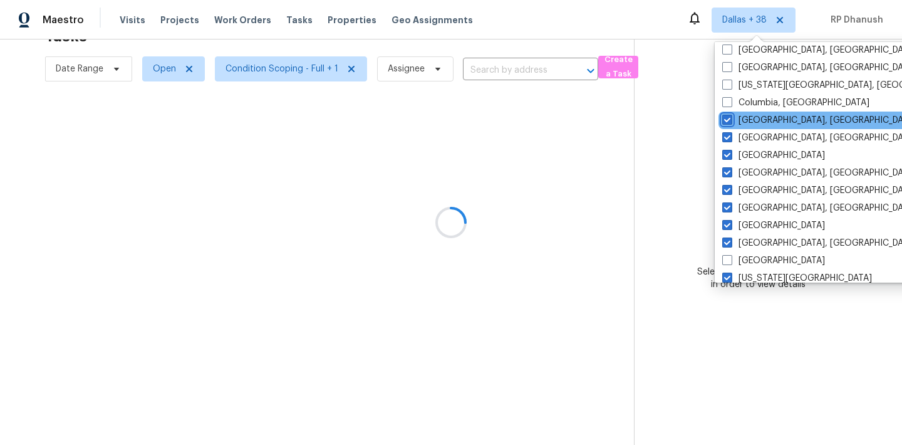
scroll to position [208, 0]
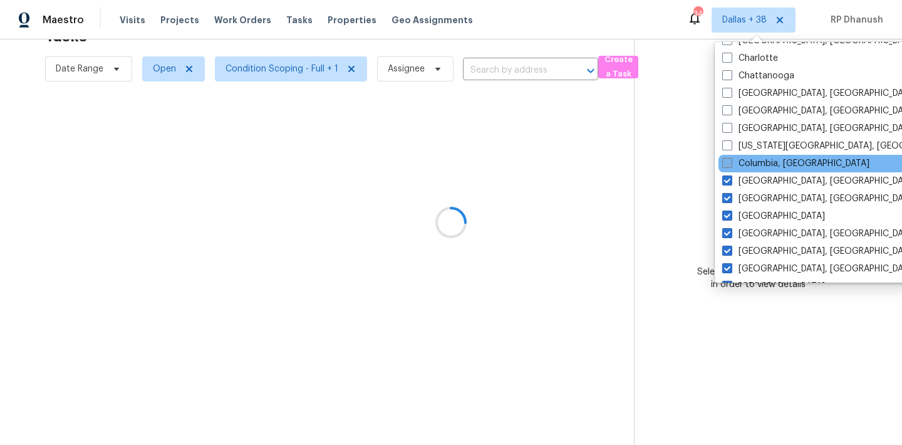
click at [742, 165] on label "Columbia, SC" at bounding box center [795, 163] width 147 height 13
click at [730, 165] on input "Columbia, SC" at bounding box center [726, 161] width 8 height 8
checkbox input "true"
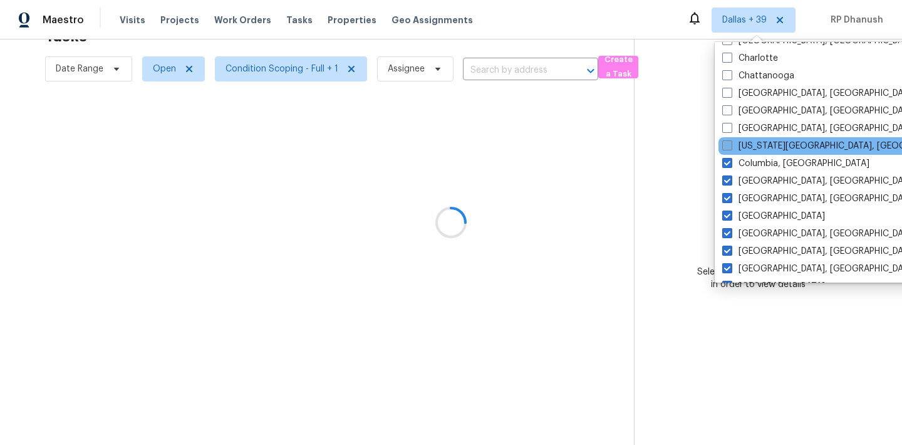
click at [742, 147] on label "Colorado Springs, CO" at bounding box center [842, 146] width 241 height 13
click at [730, 147] on input "Colorado Springs, CO" at bounding box center [726, 144] width 8 height 8
checkbox input "true"
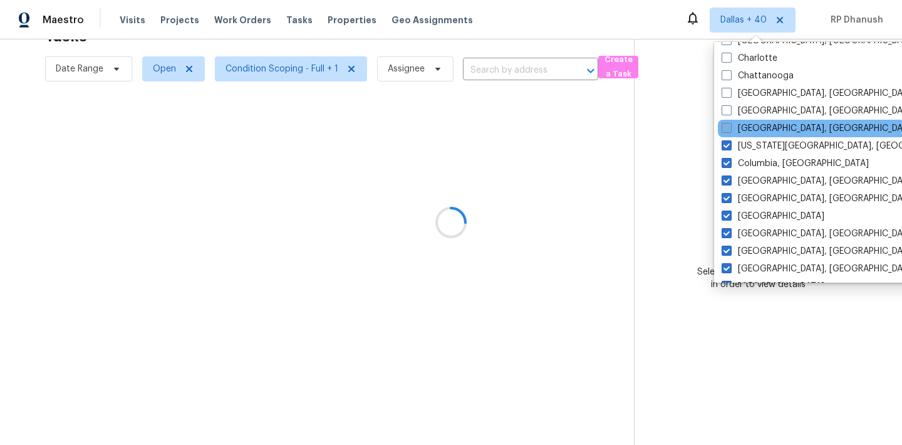
click at [742, 130] on label "Cleveland, OH" at bounding box center [819, 128] width 194 height 13
click at [730, 130] on input "Cleveland, OH" at bounding box center [726, 126] width 8 height 8
checkbox input "true"
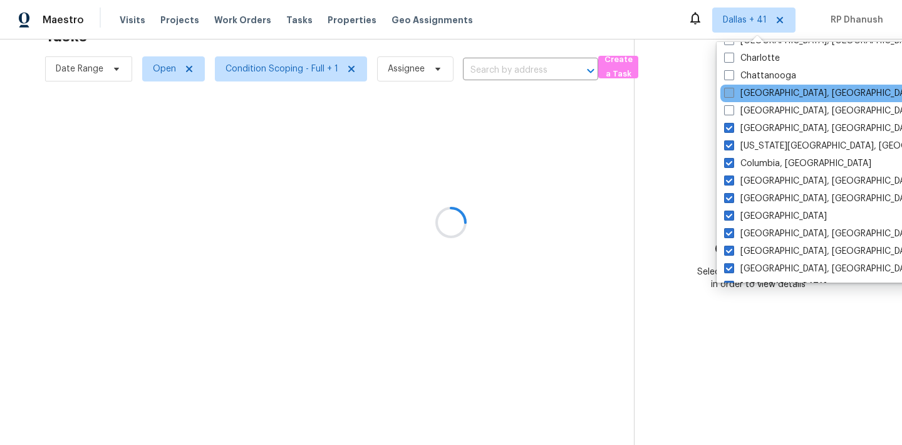
click at [742, 98] on label "Chicago, IL" at bounding box center [821, 93] width 194 height 13
click at [732, 95] on input "Chicago, IL" at bounding box center [728, 91] width 8 height 8
checkbox input "true"
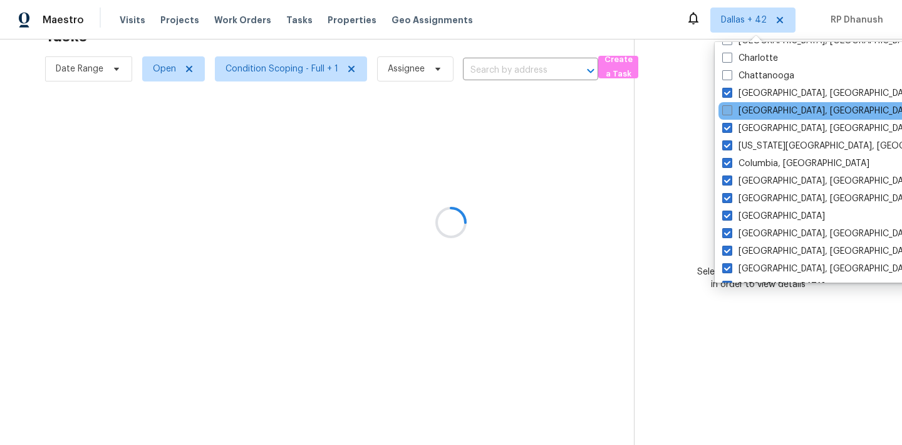
click at [739, 112] on label "Cincinnati, OH" at bounding box center [819, 111] width 194 height 13
click at [730, 112] on input "Cincinnati, OH" at bounding box center [726, 109] width 8 height 8
checkbox input "true"
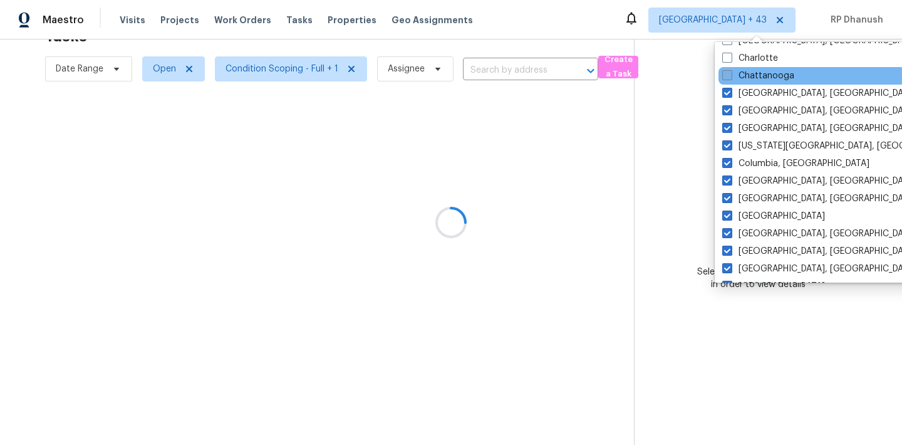
click at [739, 80] on label "Chattanooga" at bounding box center [758, 76] width 72 height 13
click at [730, 78] on input "Chattanooga" at bounding box center [726, 74] width 8 height 8
checkbox input "true"
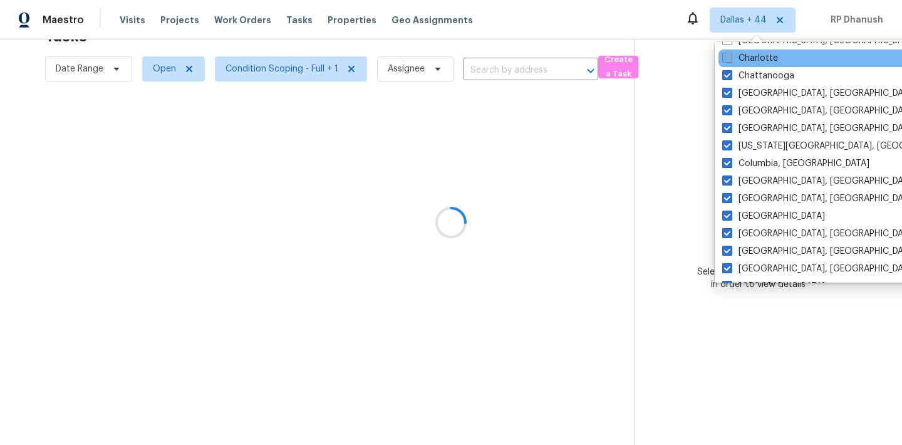
click at [743, 63] on label "Charlotte" at bounding box center [750, 58] width 56 height 13
click at [730, 60] on input "Charlotte" at bounding box center [726, 56] width 8 height 8
checkbox input "true"
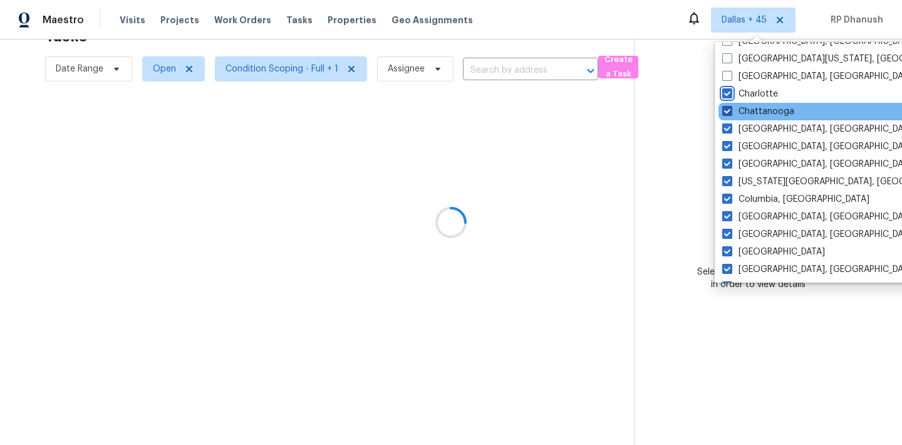
scroll to position [152, 0]
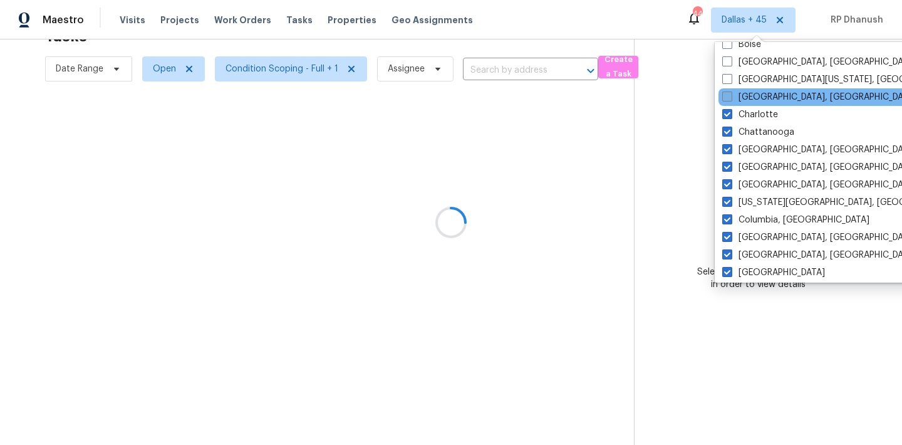
click at [746, 102] on label "Charleston, SC" at bounding box center [819, 97] width 194 height 13
click at [730, 99] on input "Charleston, SC" at bounding box center [726, 95] width 8 height 8
checkbox input "true"
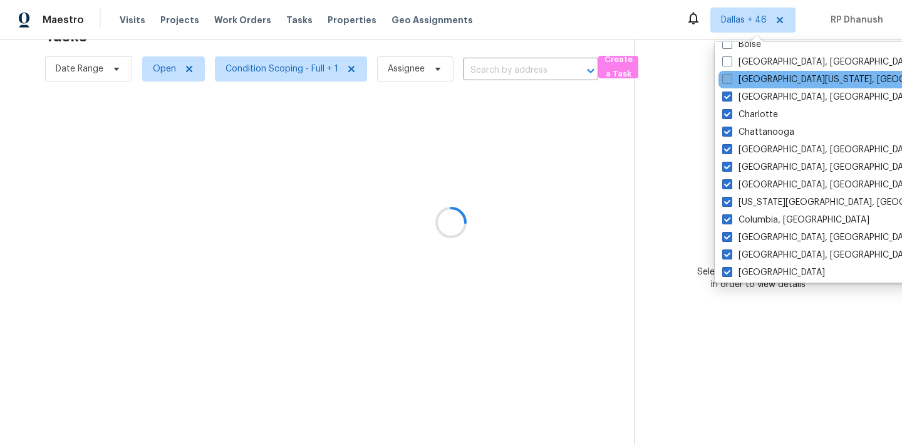
click at [746, 75] on label "Central California, CA" at bounding box center [842, 79] width 241 height 13
click at [730, 75] on input "Central California, CA" at bounding box center [726, 77] width 8 height 8
checkbox input "true"
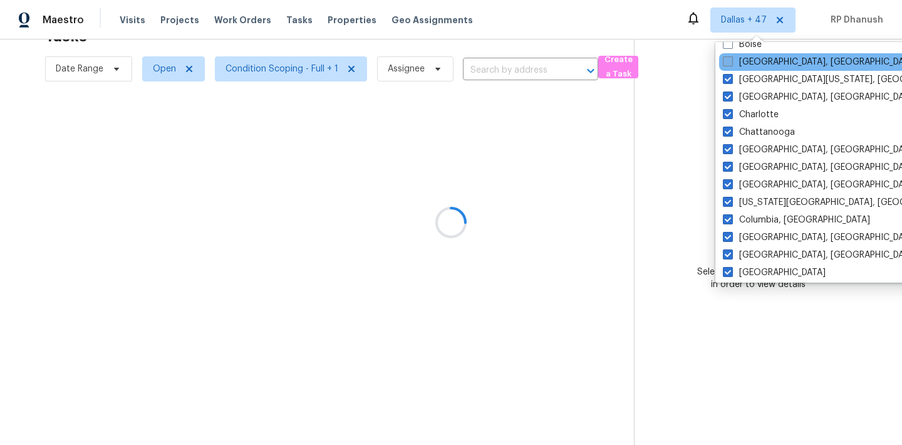
click at [747, 63] on label "Boston, MA" at bounding box center [820, 62] width 194 height 13
click at [731, 63] on input "Boston, MA" at bounding box center [727, 60] width 8 height 8
checkbox input "true"
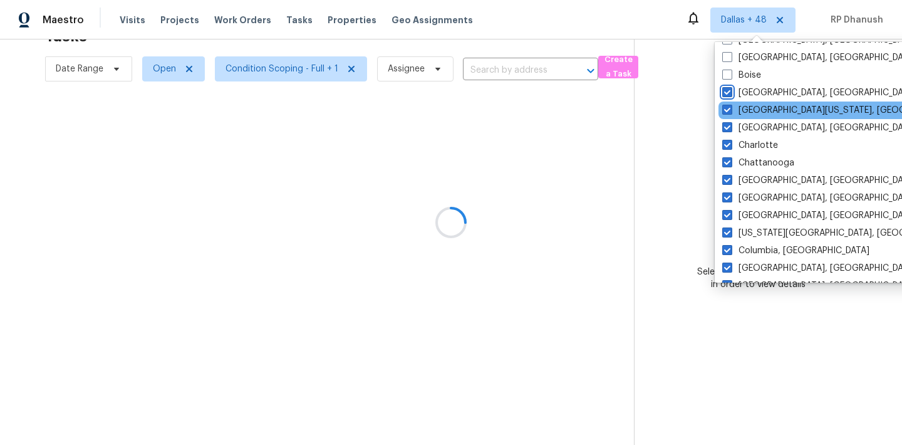
scroll to position [10, 0]
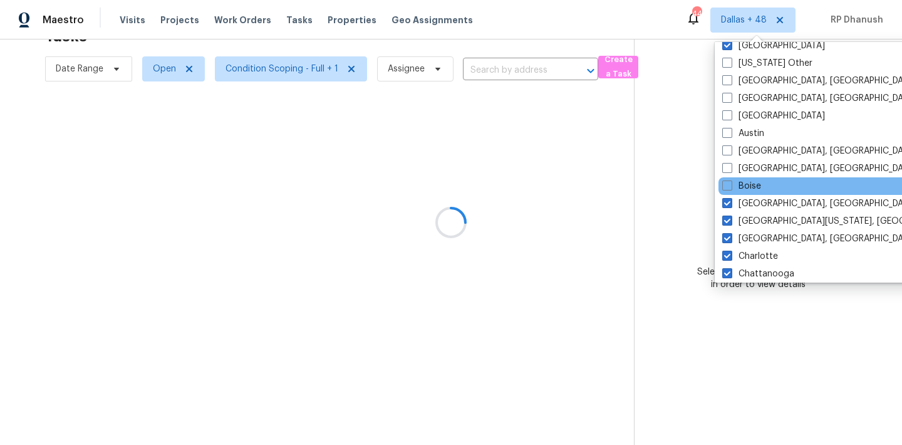
click at [733, 177] on div "Boise" at bounding box center [844, 186] width 252 height 18
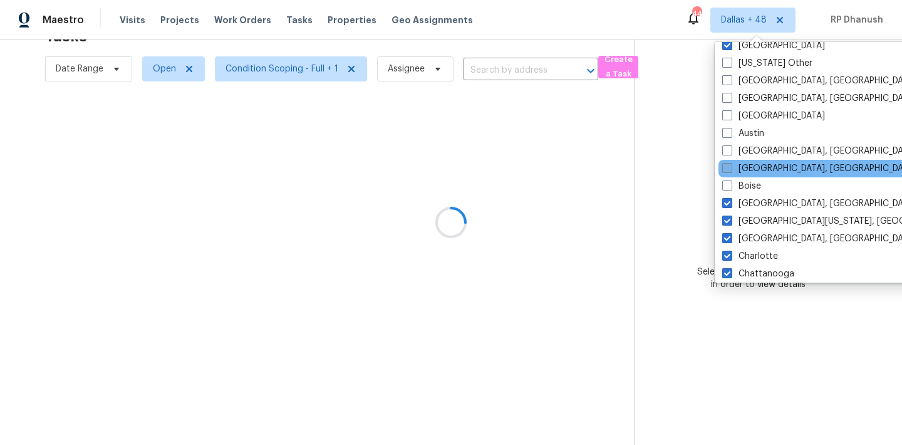
click at [733, 165] on label "Birmingham, AL" at bounding box center [819, 168] width 194 height 13
click at [730, 165] on input "Birmingham, AL" at bounding box center [726, 166] width 8 height 8
checkbox input "true"
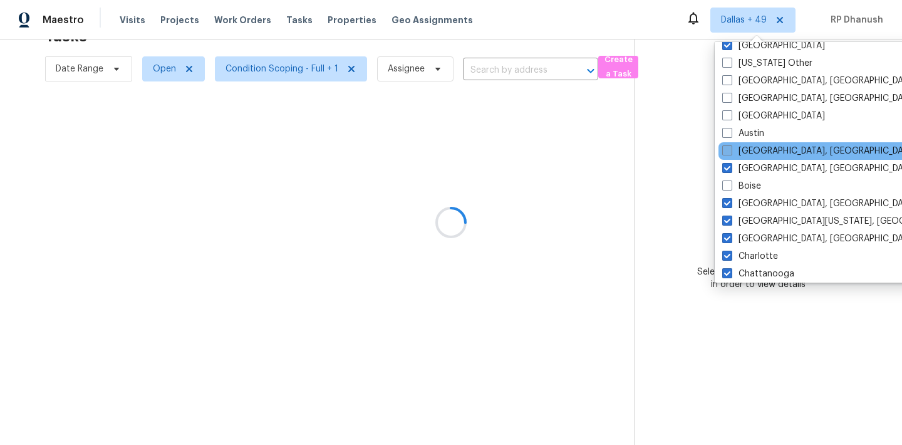
click at [733, 147] on label "Baltimore, MD" at bounding box center [819, 151] width 194 height 13
click at [730, 147] on input "Baltimore, MD" at bounding box center [726, 149] width 8 height 8
checkbox input "true"
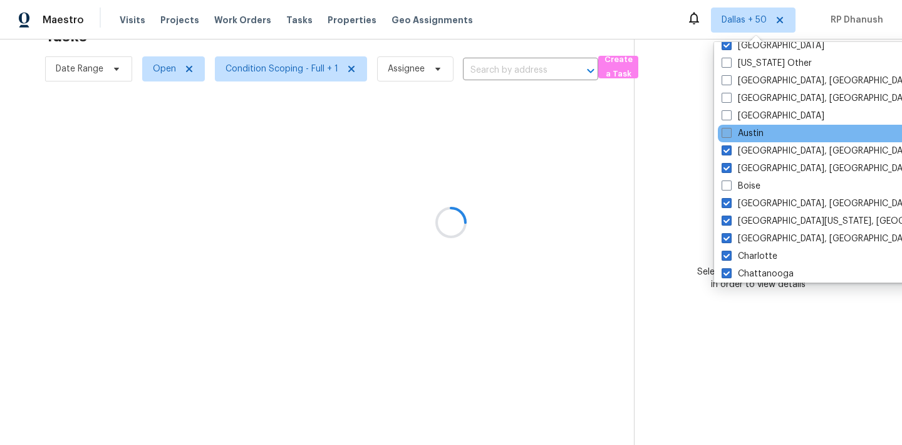
click at [733, 129] on label "Austin" at bounding box center [743, 133] width 42 height 13
click at [730, 129] on input "Austin" at bounding box center [726, 131] width 8 height 8
checkbox input "true"
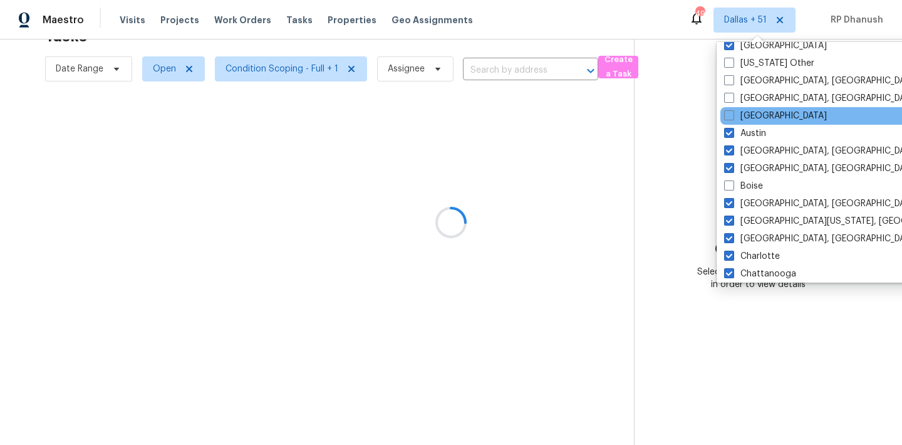
drag, startPoint x: 731, startPoint y: 184, endPoint x: 733, endPoint y: 108, distance: 75.8
click at [731, 184] on span at bounding box center [729, 185] width 10 height 10
click at [731, 184] on input "Boise" at bounding box center [728, 184] width 8 height 8
checkbox input "true"
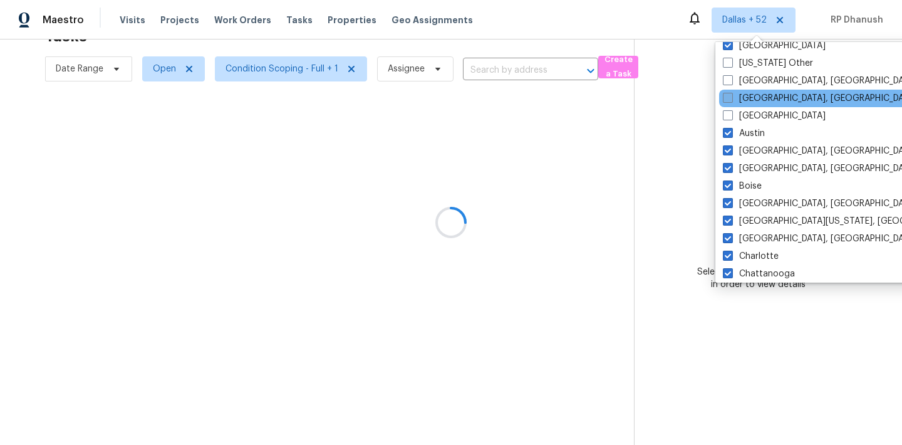
click at [733, 99] on label "Asheville, NC" at bounding box center [820, 98] width 194 height 13
click at [731, 99] on input "Asheville, NC" at bounding box center [727, 96] width 8 height 8
checkbox input "true"
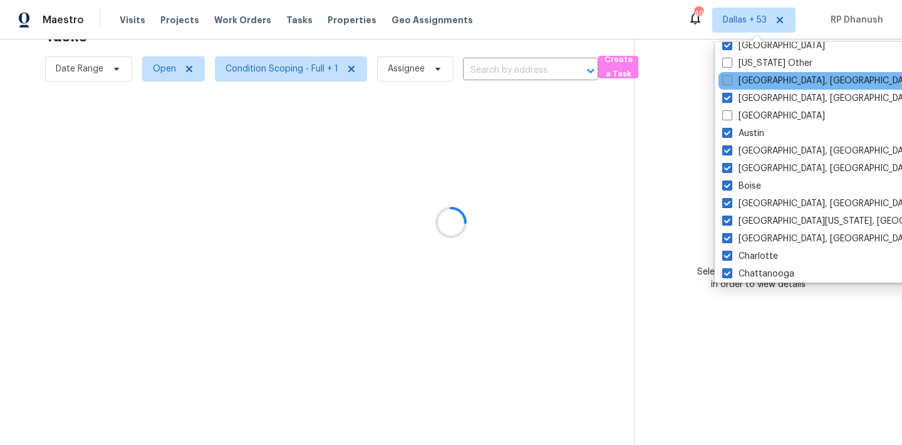
click at [736, 81] on label "Albuquerque, NM" at bounding box center [819, 81] width 194 height 13
click at [730, 81] on input "Albuquerque, NM" at bounding box center [726, 79] width 8 height 8
checkbox input "true"
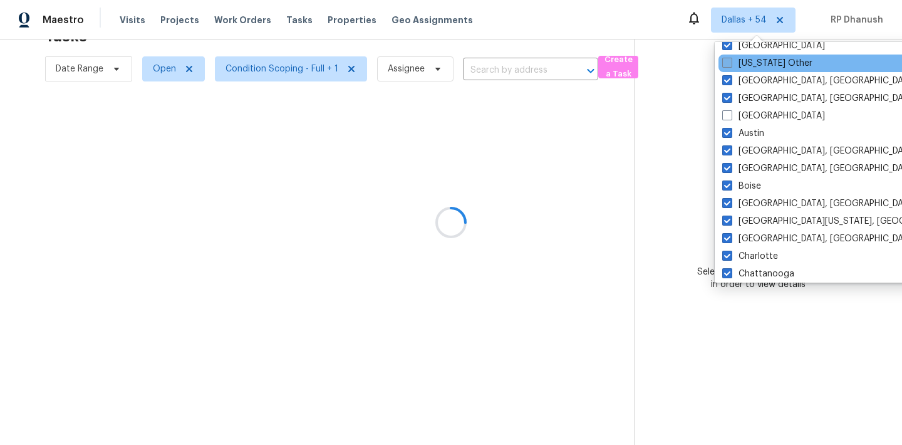
click at [736, 68] on label "Alaska Other" at bounding box center [767, 63] width 90 height 13
click at [730, 65] on input "Alaska Other" at bounding box center [726, 61] width 8 height 8
checkbox input "true"
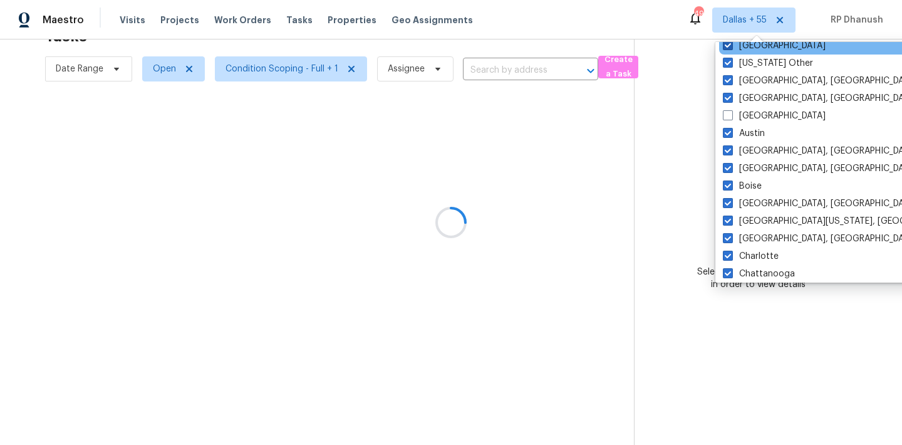
click at [738, 48] on label "Dallas" at bounding box center [774, 45] width 103 height 13
click at [731, 48] on input "Dallas" at bounding box center [727, 43] width 8 height 8
checkbox input "false"
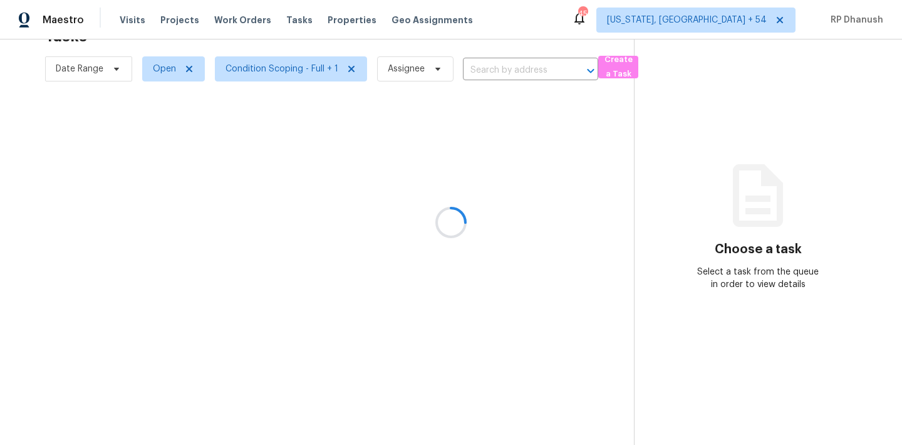
click at [653, 165] on div at bounding box center [451, 222] width 902 height 445
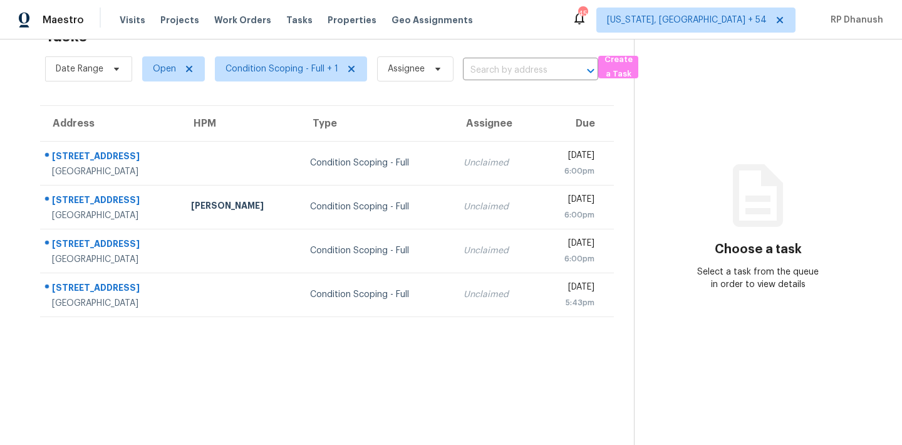
click at [735, 6] on div "Maestro Visits Projects Work Orders Tasks Properties Geo Assignments 456 Washin…" at bounding box center [451, 19] width 902 height 39
click at [732, 19] on span "Washington, DC + 54" at bounding box center [687, 20] width 160 height 13
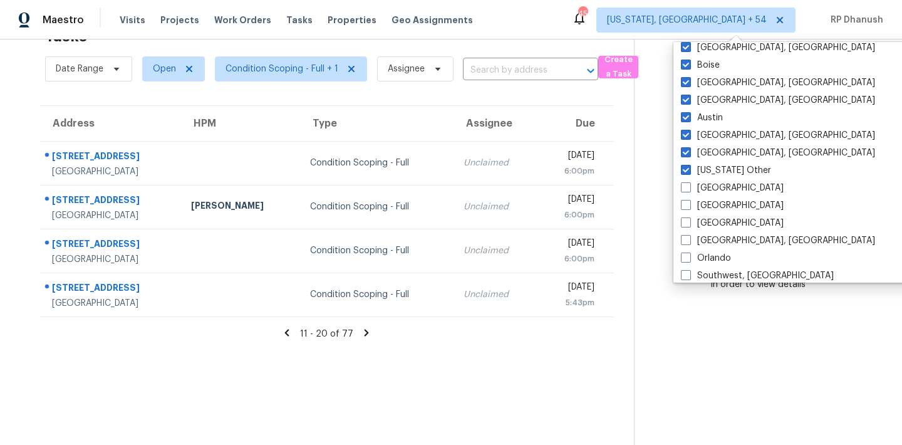
scroll to position [857, 0]
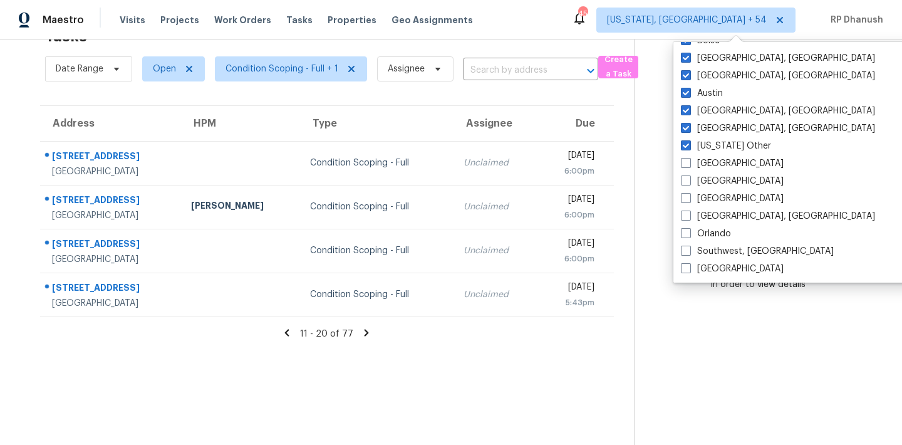
click at [766, 410] on section "Choose a task Select a task from the queue in order to view details" at bounding box center [758, 222] width 248 height 445
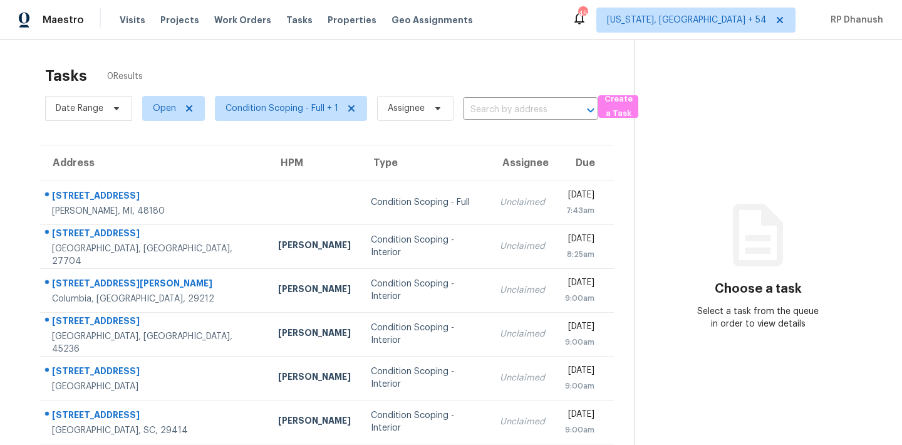
click at [298, 122] on span "Condition Scoping - Full + 1" at bounding box center [286, 108] width 162 height 33
click at [291, 111] on span "Condition Scoping - Full + 1" at bounding box center [281, 108] width 113 height 13
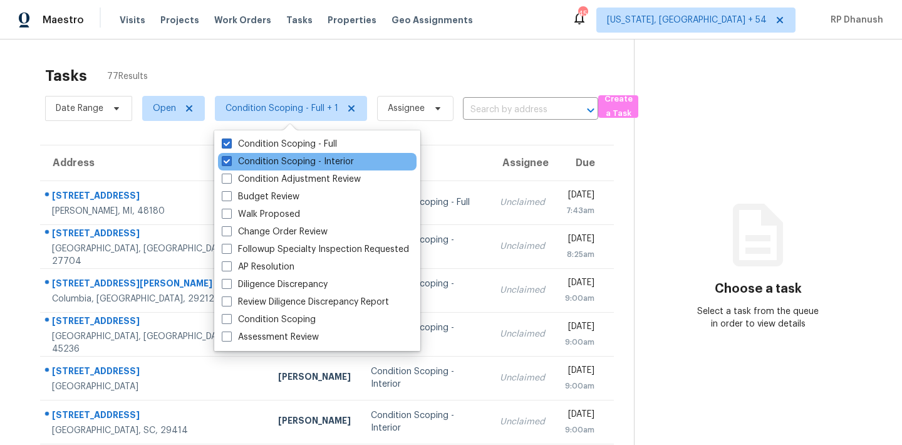
click at [272, 154] on div "Condition Scoping - Interior" at bounding box center [317, 162] width 199 height 18
click at [272, 162] on label "Condition Scoping - Interior" at bounding box center [288, 161] width 132 height 13
click at [230, 162] on input "Condition Scoping - Interior" at bounding box center [226, 159] width 8 height 8
checkbox input "false"
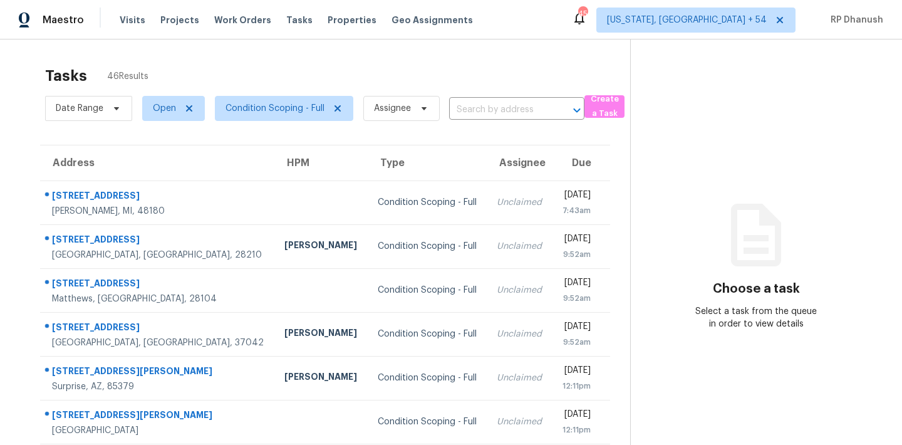
click at [702, 199] on section "Choose a task Select a task from the queue in order to view details" at bounding box center [756, 345] width 252 height 613
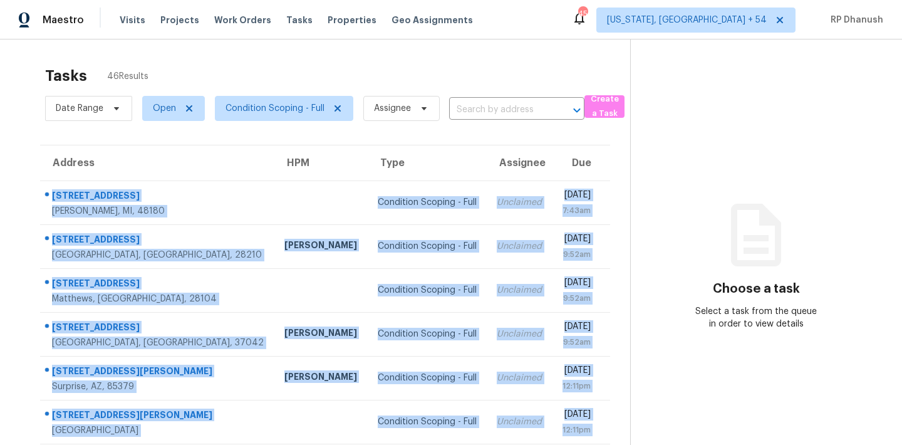
scroll to position [207, 0]
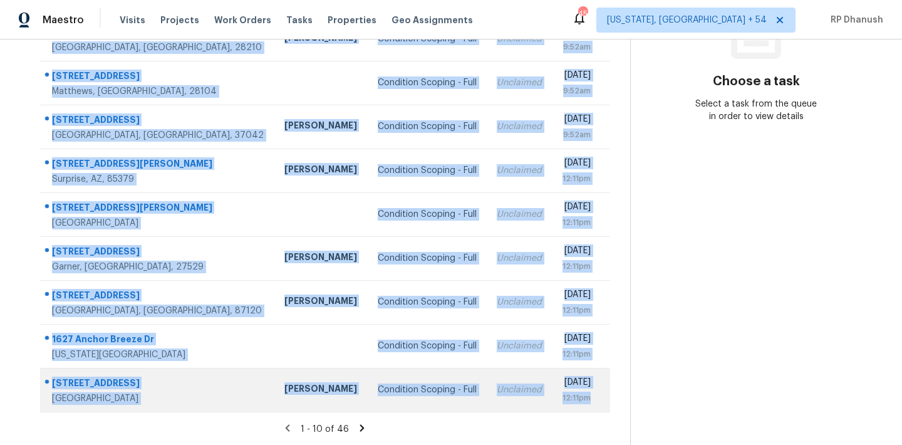
drag, startPoint x: 53, startPoint y: 189, endPoint x: 594, endPoint y: 403, distance: 581.8
click at [594, 403] on tbody "[STREET_ADDRESS] Condition Scoping - Full Unclaimed [DATE] 7:43am [STREET_ADDRE…" at bounding box center [325, 192] width 570 height 438
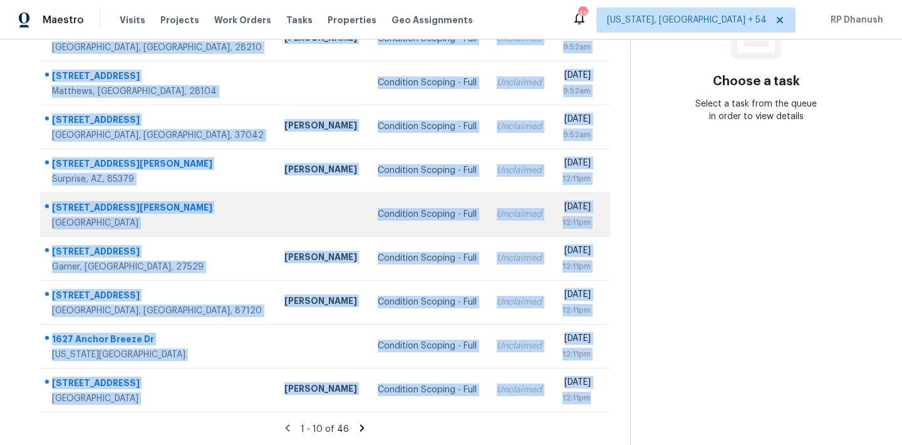
copy tbody "[STREET_ADDRESS] Condition Scoping - Full Unclaimed [DATE] 7:43am [STREET_ADDRE…"
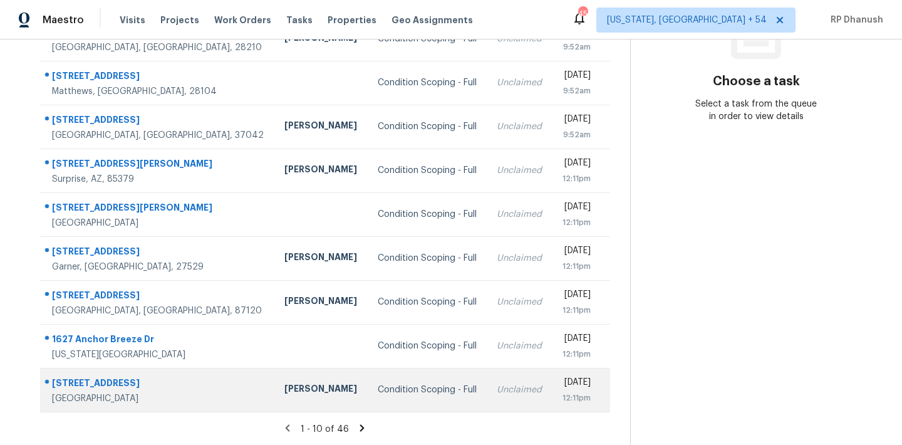
drag, startPoint x: 738, startPoint y: 207, endPoint x: 385, endPoint y: 382, distance: 394.1
click at [737, 207] on section "Choose a task Select a task from the queue in order to view details" at bounding box center [756, 138] width 252 height 613
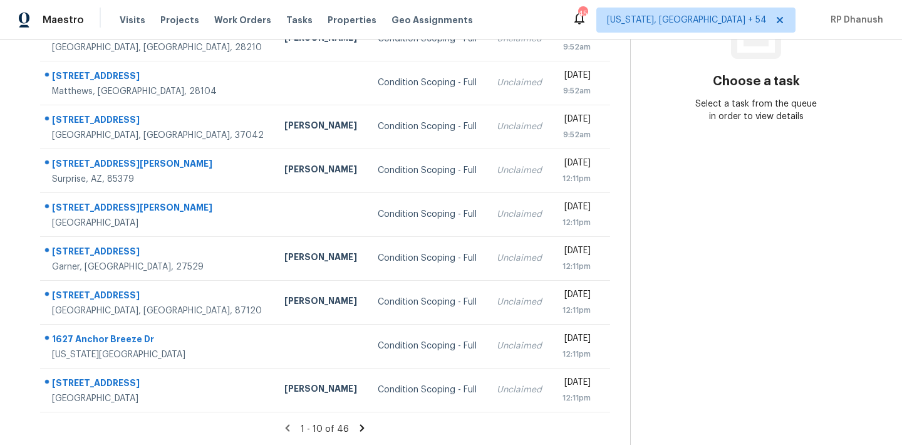
click at [358, 427] on icon at bounding box center [361, 427] width 11 height 11
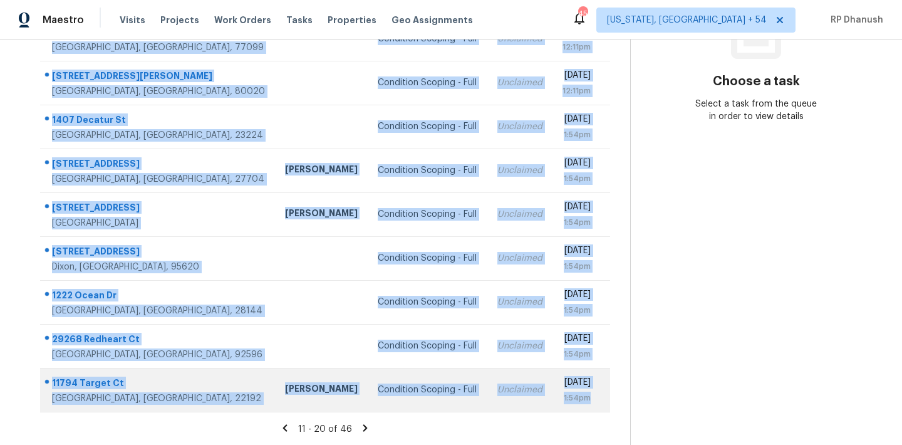
drag, startPoint x: 51, startPoint y: 189, endPoint x: 596, endPoint y: 397, distance: 583.3
click at [596, 397] on tbody "1616 Weststone Dr Charlotte, NC, 28208 Condition Scoping - Full Unclaimed Wed, …" at bounding box center [325, 192] width 570 height 438
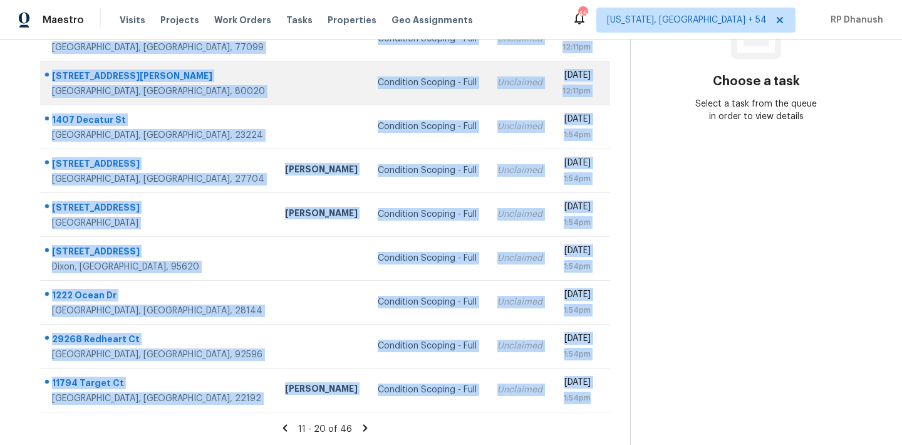
copy tbody "1616 Weststone Dr Charlotte, NC, 28208 Condition Scoping - Full Unclaimed Wed, …"
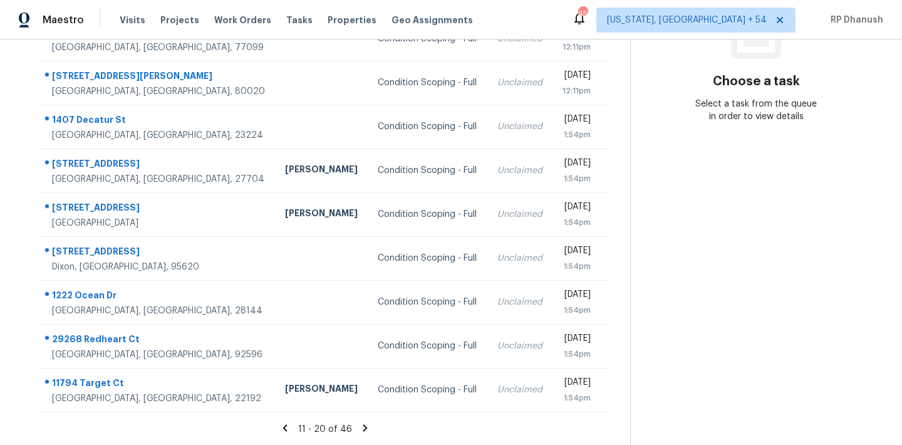
click at [676, 234] on section "Choose a task Select a task from the queue in order to view details" at bounding box center [756, 138] width 252 height 613
click at [363, 430] on icon at bounding box center [365, 427] width 4 height 7
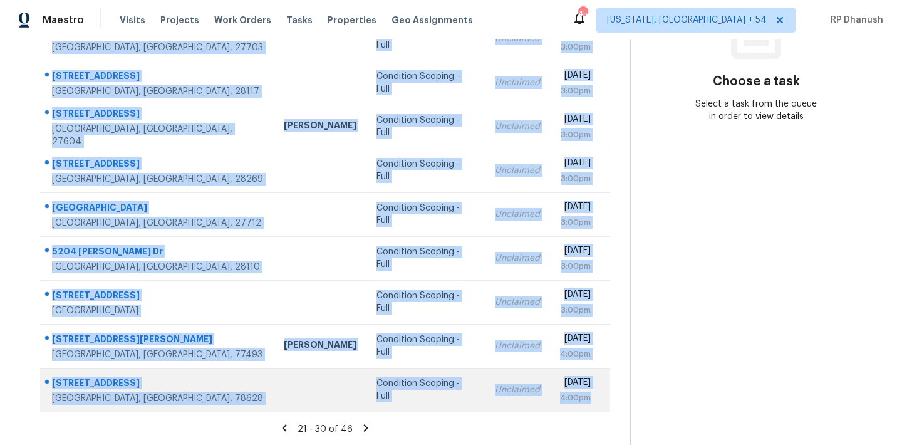
drag, startPoint x: 48, startPoint y: 189, endPoint x: 587, endPoint y: 404, distance: 579.9
click at [587, 404] on tbody "32249 Cour Meyney Temecula, CA, 92591 Condition Scoping - Full Unclaimed Wed, S…" at bounding box center [325, 192] width 570 height 438
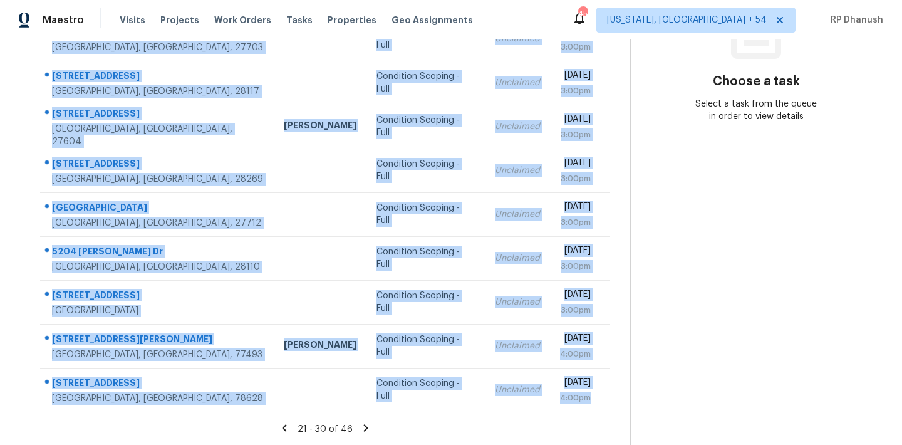
copy tbody "32249 Cour Meyney Temecula, CA, 92591 Condition Scoping - Full Unclaimed Wed, S…"
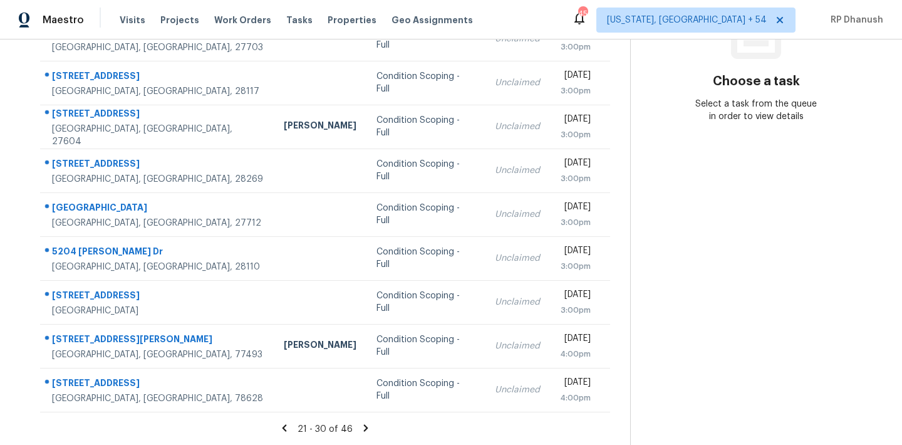
drag, startPoint x: 735, startPoint y: 298, endPoint x: 622, endPoint y: 338, distance: 120.2
click at [733, 298] on section "Choose a task Select a task from the queue in order to view details" at bounding box center [756, 138] width 252 height 613
click at [363, 423] on icon at bounding box center [365, 427] width 11 height 11
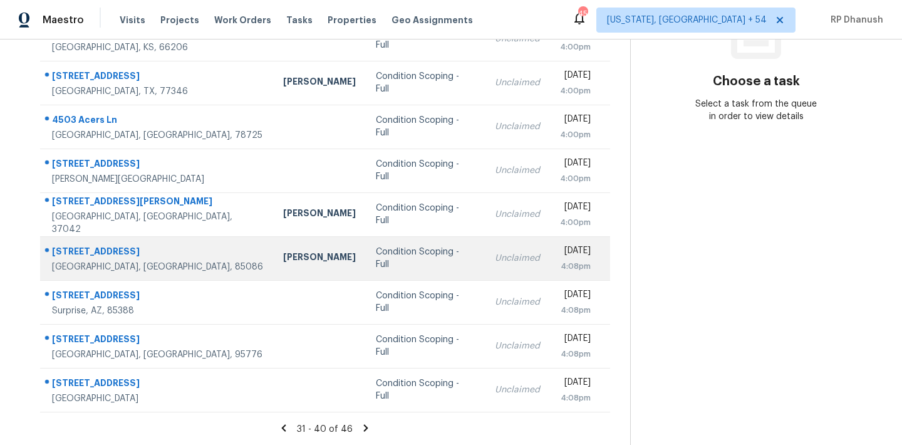
scroll to position [0, 0]
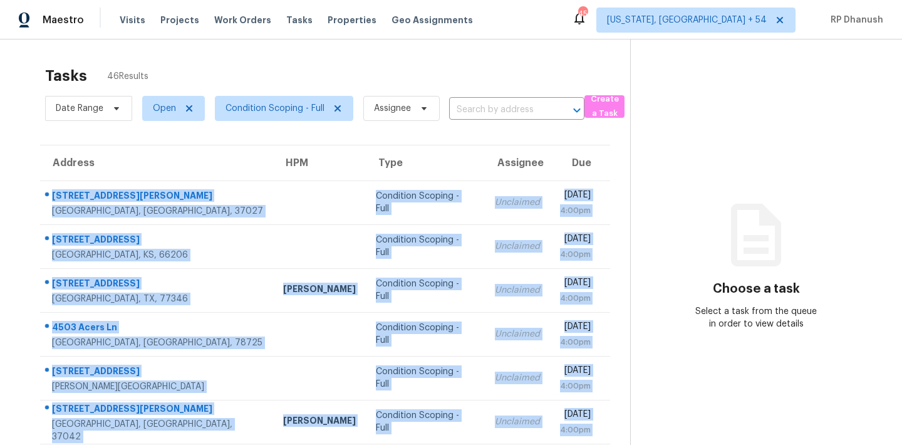
drag, startPoint x: 44, startPoint y: 189, endPoint x: 516, endPoint y: 472, distance: 549.8
click at [516, 444] on html "Maestro Visits Projects Work Orders Tasks Properties Geo Assignments 456 Washin…" at bounding box center [451, 222] width 902 height 445
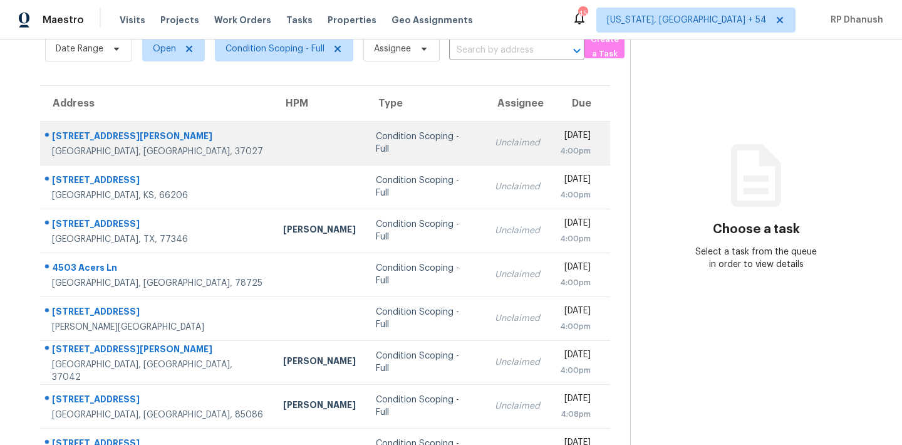
click at [50, 123] on td "8118 Wikle Rd E Brentwood, TN, 37027" at bounding box center [156, 143] width 233 height 44
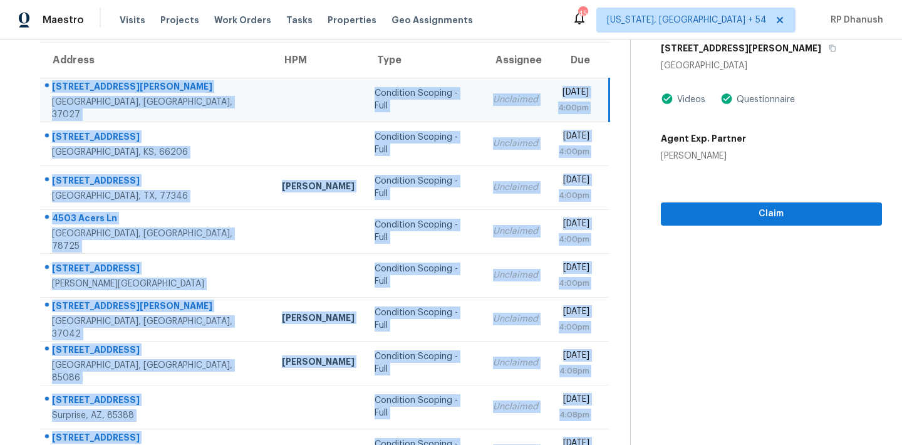
scroll to position [207, 0]
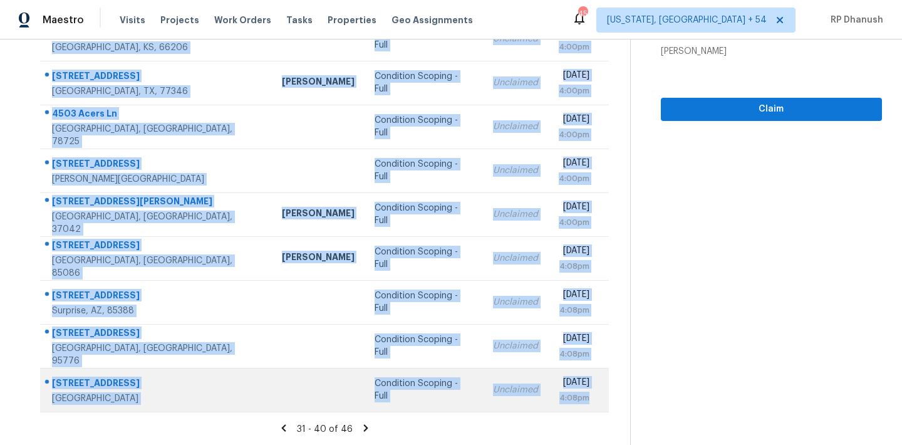
drag, startPoint x: 50, startPoint y: 123, endPoint x: 599, endPoint y: 403, distance: 615.7
click at [599, 403] on tbody "8118 Wikle Rd E Brentwood, TN, 37027 Condition Scoping - Full Unclaimed Wed, Se…" at bounding box center [324, 192] width 569 height 438
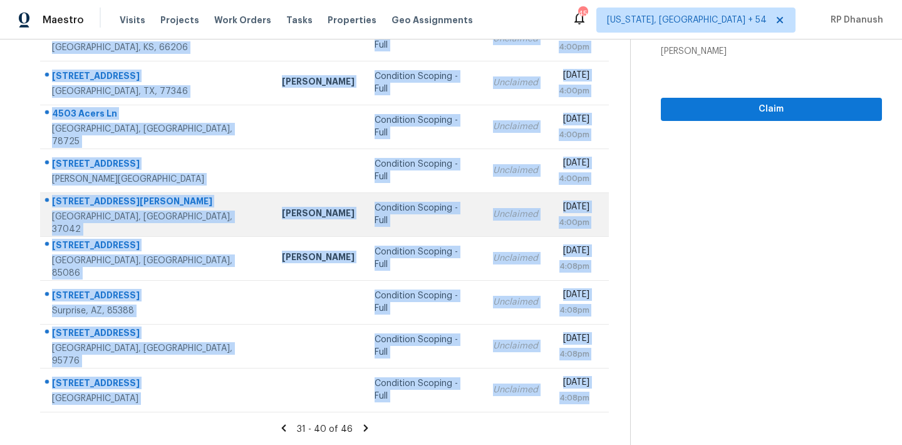
copy tbody "8118 Wikle Rd E Brentwood, TN, 37027 Condition Scoping - Full Unclaimed Wed, Se…"
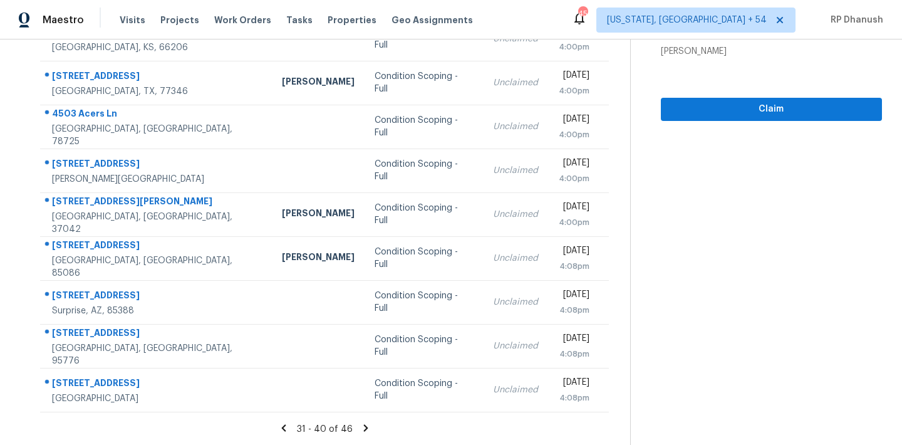
click at [761, 278] on section "Condition Scoping - Full Sep 24th 2025 by 4:00pm 8118 Wikle Rd E Brentwood, TN …" at bounding box center [756, 138] width 252 height 613
click at [364, 424] on icon at bounding box center [366, 427] width 4 height 7
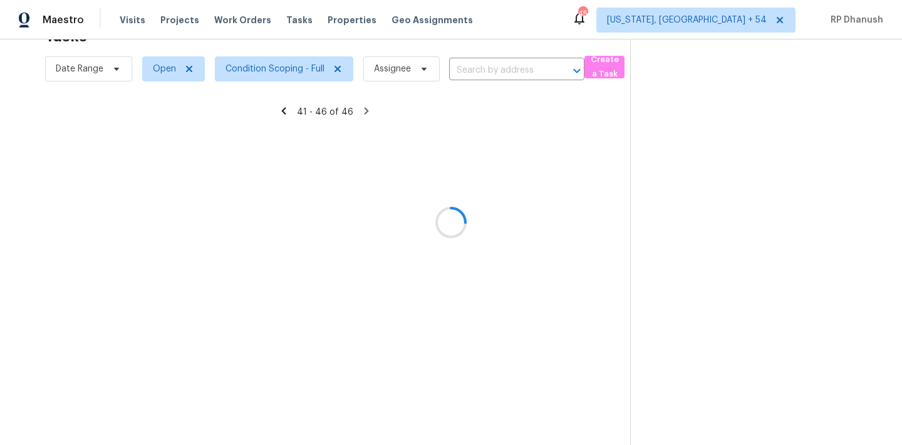
scroll to position [39, 0]
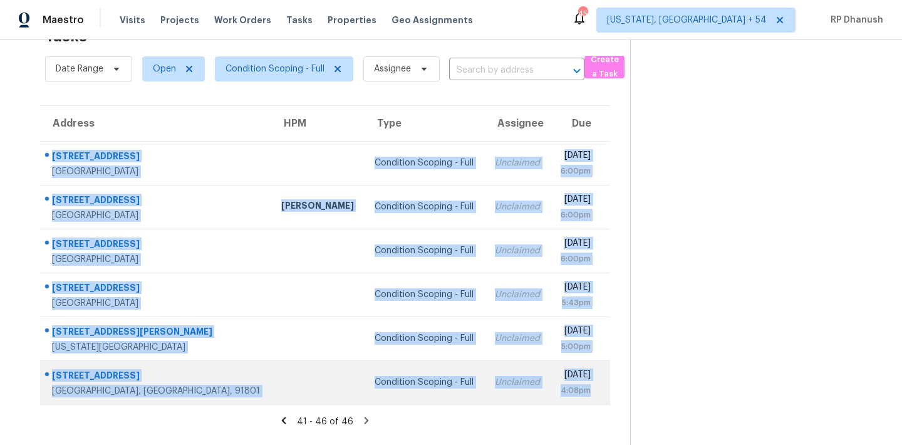
drag, startPoint x: 49, startPoint y: 145, endPoint x: 603, endPoint y: 395, distance: 607.8
click at [603, 395] on tbody "2207 Golden Arrow Dr Las Vegas, NV, 89169 Condition Scoping - Full Unclaimed We…" at bounding box center [325, 272] width 570 height 263
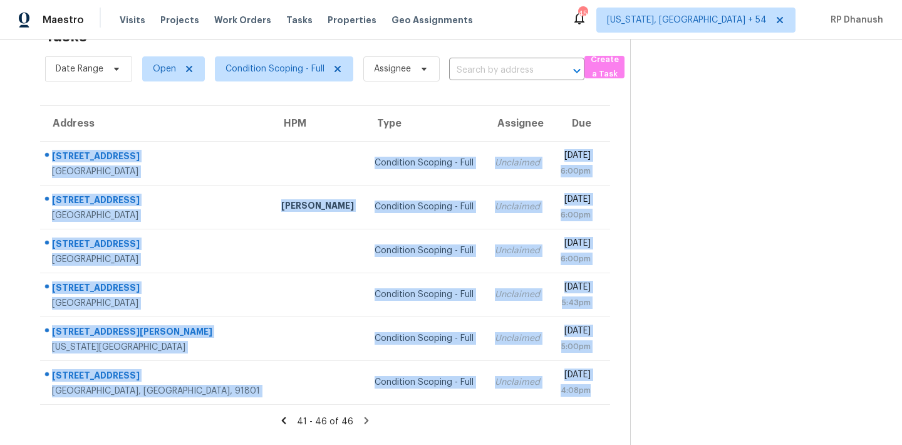
copy tbody "2207 Golden Arrow Dr Las Vegas, NV, 89169 Condition Scoping - Full Unclaimed We…"
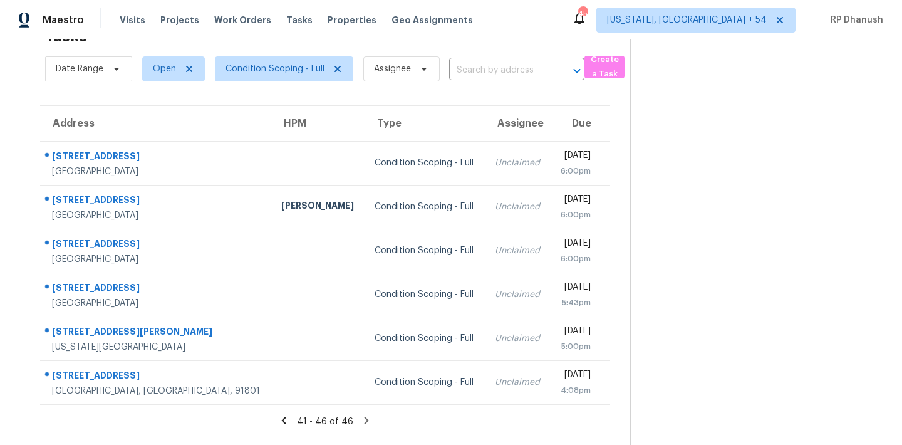
click at [786, 245] on section at bounding box center [756, 222] width 252 height 445
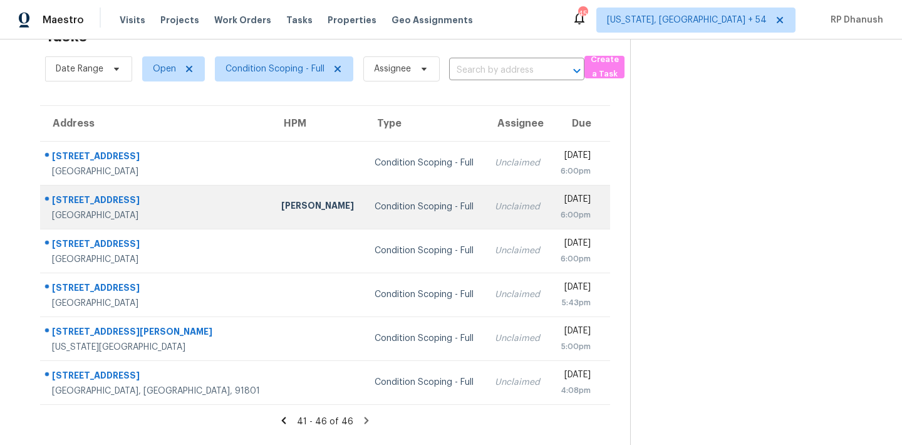
scroll to position [0, 0]
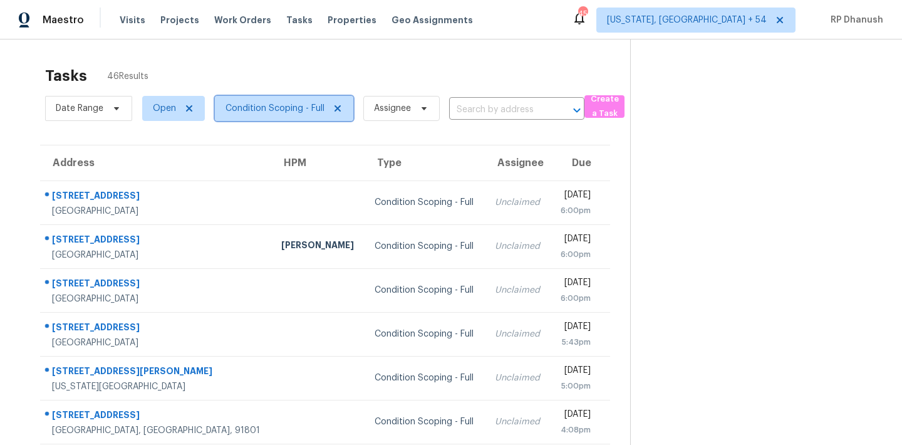
click at [295, 110] on span "Condition Scoping - Full" at bounding box center [274, 108] width 99 height 13
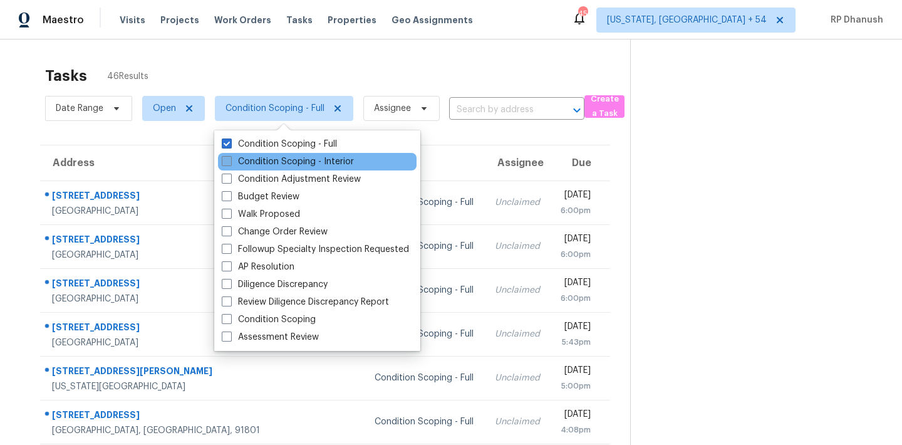
click at [286, 162] on label "Condition Scoping - Interior" at bounding box center [288, 161] width 132 height 13
click at [230, 162] on input "Condition Scoping - Interior" at bounding box center [226, 159] width 8 height 8
checkbox input "true"
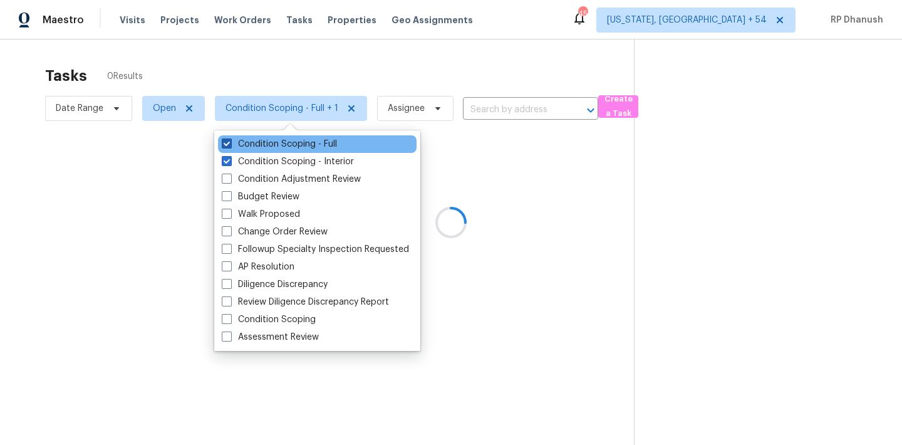
click at [285, 142] on label "Condition Scoping - Full" at bounding box center [279, 144] width 115 height 13
click at [230, 142] on input "Condition Scoping - Full" at bounding box center [226, 142] width 8 height 8
checkbox input "false"
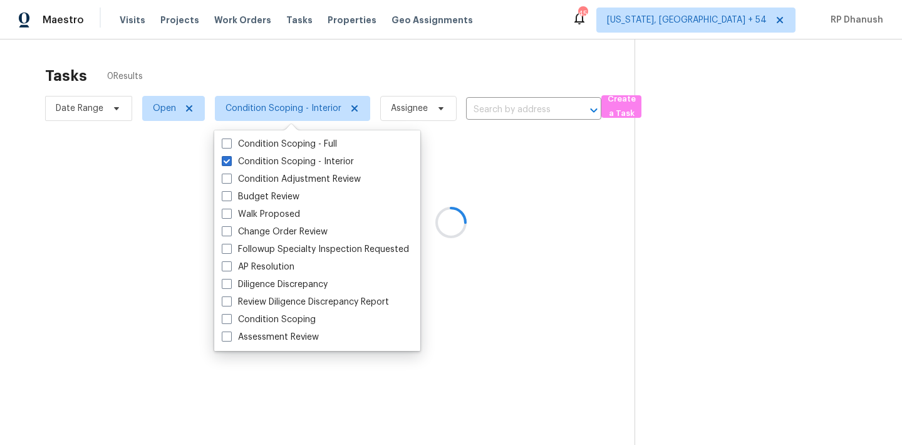
click at [738, 249] on div at bounding box center [451, 222] width 902 height 445
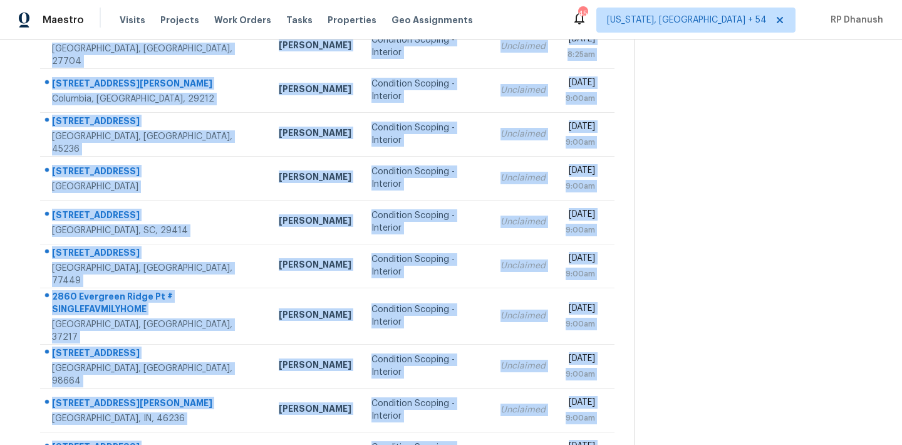
scroll to position [207, 0]
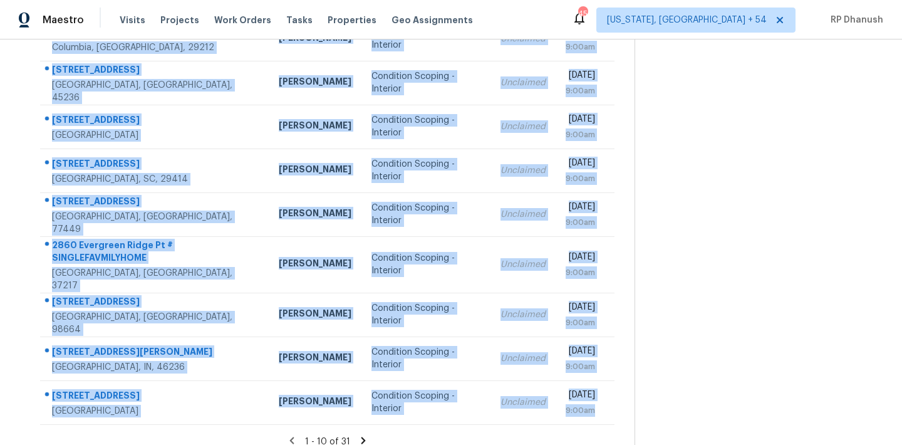
drag, startPoint x: 48, startPoint y: 183, endPoint x: 606, endPoint y: 412, distance: 603.1
click at [606, 412] on section "Tasks 31 Results Date Range Open Condition Scoping - Interior Assignee ​ Create…" at bounding box center [327, 155] width 614 height 606
copy tbody "1014 E Club Blvd Durham, NC, 27704 Lee Privette Condition Scoping - Interior Un…"
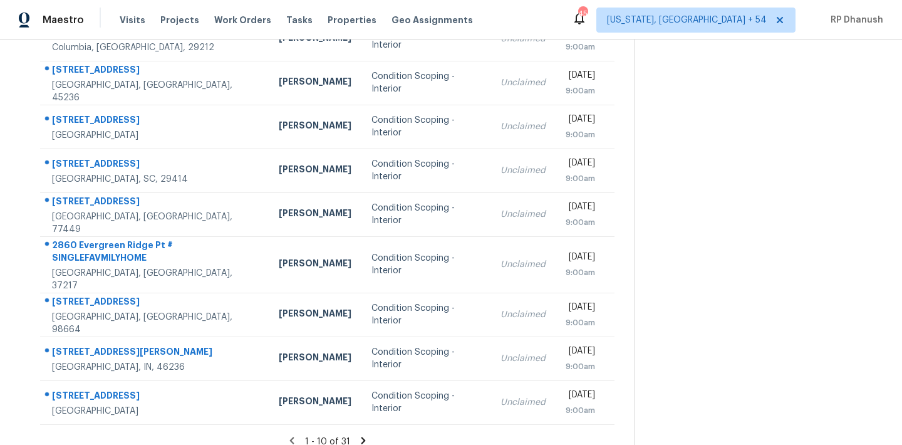
drag, startPoint x: 755, startPoint y: 278, endPoint x: 412, endPoint y: 438, distance: 378.6
click at [752, 278] on section at bounding box center [757, 145] width 247 height 626
click at [365, 421] on section "Tasks 31 Results Date Range Open Condition Scoping - Interior Assignee ​ Create…" at bounding box center [327, 155] width 614 height 606
click at [365, 435] on icon at bounding box center [363, 440] width 11 height 11
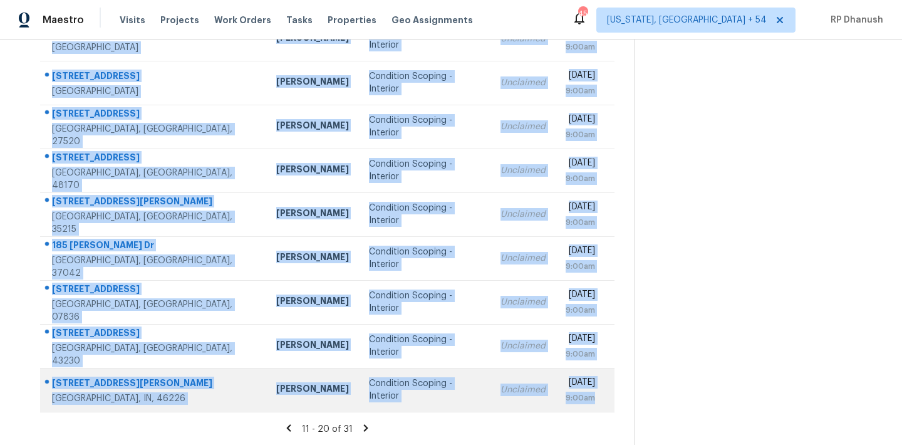
drag, startPoint x: 53, startPoint y: 184, endPoint x: 606, endPoint y: 396, distance: 591.6
click at [606, 396] on tbody "4112 Cherrydale Ct NW Albuquerque, NM, 87107 Mark Cardenas Condition Scoping - …" at bounding box center [327, 192] width 574 height 438
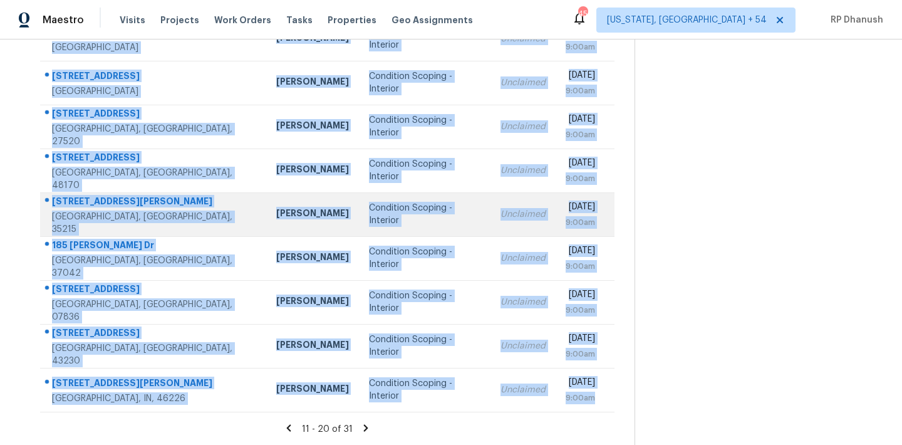
copy tbody "4112 Cherrydale Ct NW Albuquerque, NM, 87107 Mark Cardenas Condition Scoping - …"
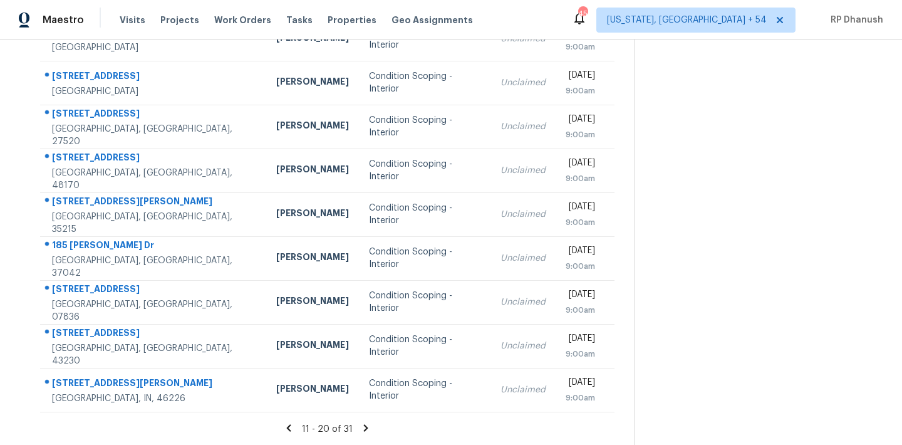
click at [786, 222] on section at bounding box center [757, 138] width 247 height 613
click at [362, 427] on icon at bounding box center [365, 427] width 11 height 11
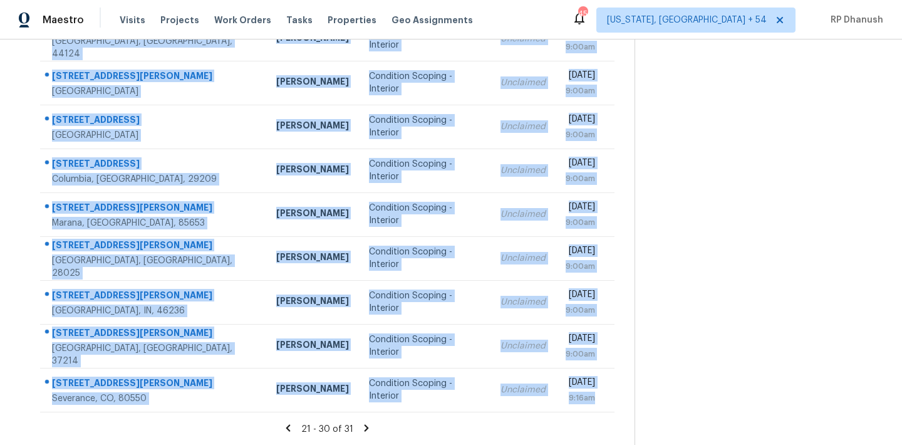
drag, startPoint x: 50, startPoint y: 164, endPoint x: 594, endPoint y: 415, distance: 599.5
click at [594, 415] on section "Tasks 31 Results Date Range Open Condition Scoping - Interior Assignee ​ Create…" at bounding box center [327, 148] width 614 height 593
copy tbody "102 Fallstaff Rd Columbia, SC, 29229 Ryan Middleton Condition Scoping - Interio…"
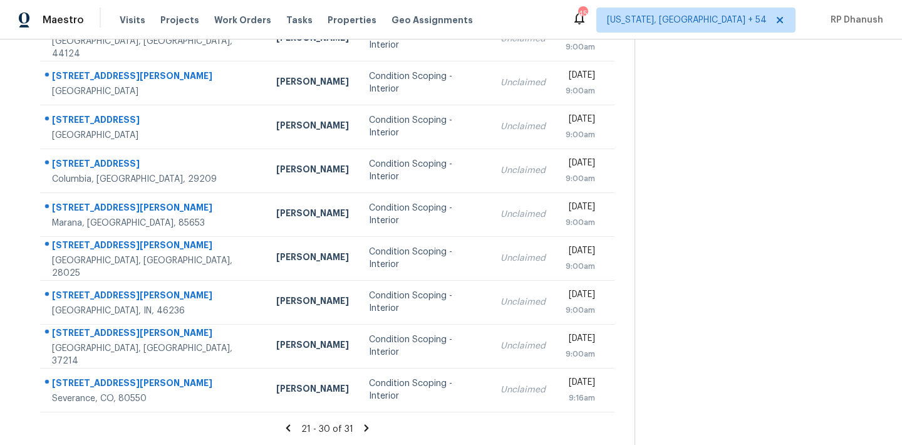
click at [765, 256] on section at bounding box center [757, 138] width 247 height 613
click at [365, 425] on icon at bounding box center [367, 427] width 4 height 7
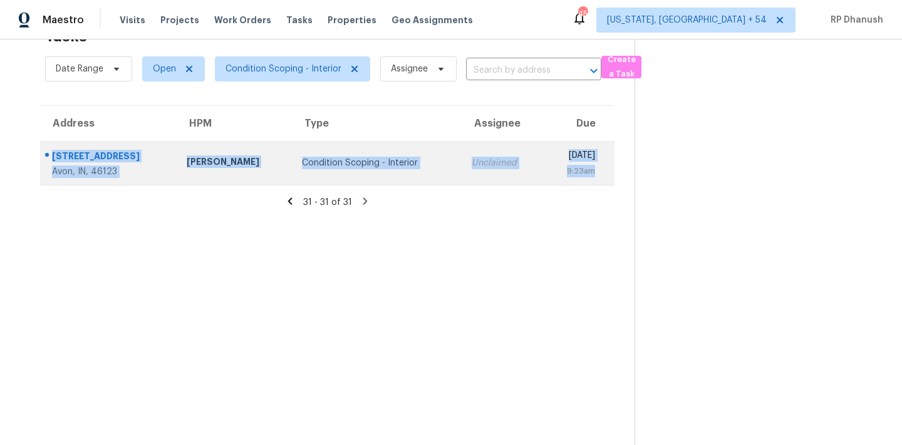
drag, startPoint x: 44, startPoint y: 147, endPoint x: 603, endPoint y: 170, distance: 558.6
click at [603, 170] on tr "4946 Beechwood Cir Avon, IN, 46123 Isaul Martinez Condition Scoping - Interior …" at bounding box center [327, 163] width 574 height 44
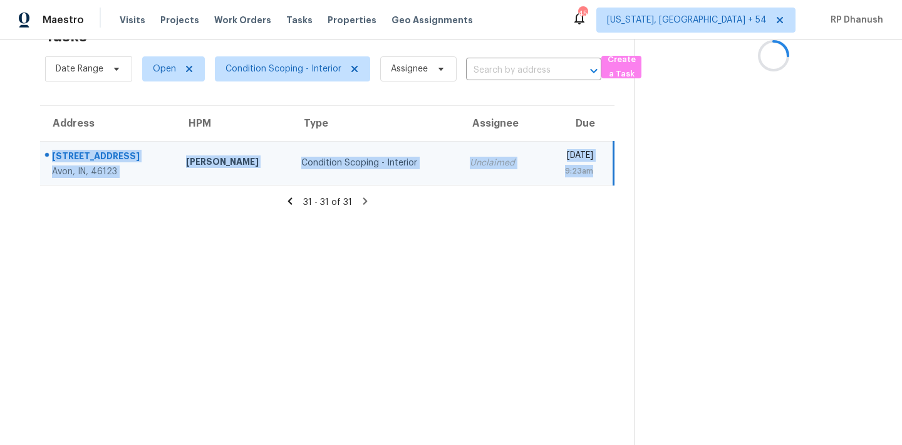
copy tr "4946 Beechwood Cir Avon, IN, 46123 Isaul Martinez Condition Scoping - Interior …"
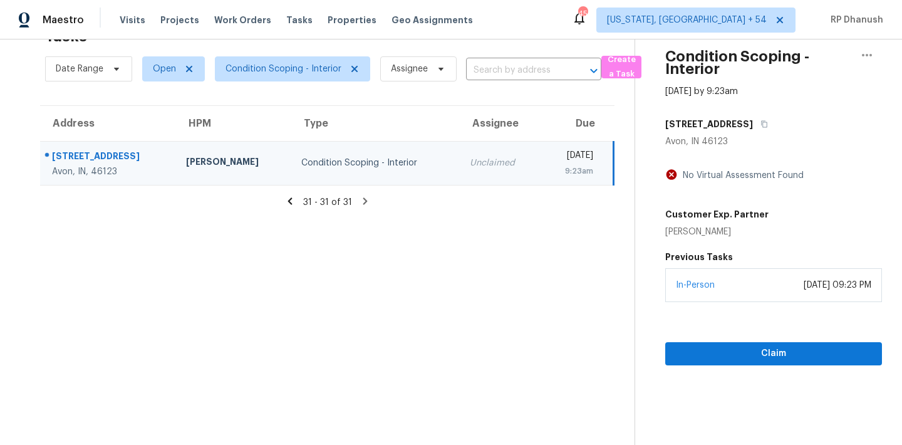
click at [467, 274] on section "Tasks 31 Results Date Range Open Condition Scoping - Interior Assignee ​ Create…" at bounding box center [327, 232] width 614 height 425
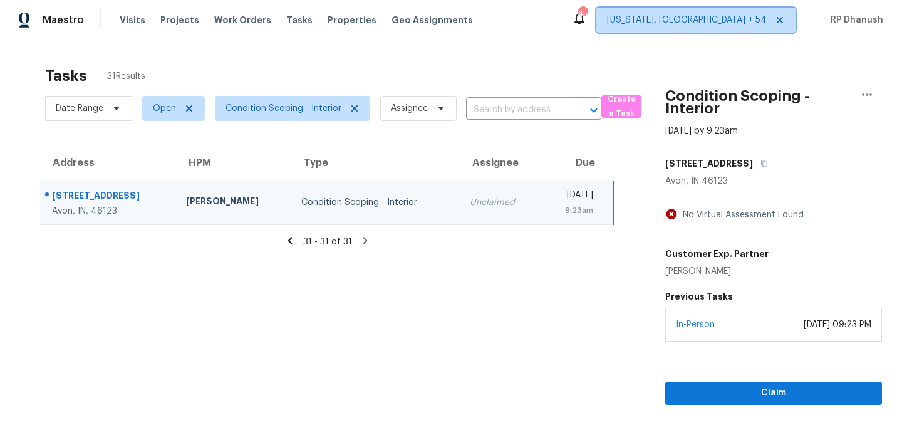
click at [752, 25] on span "Washington, DC + 54" at bounding box center [687, 20] width 160 height 13
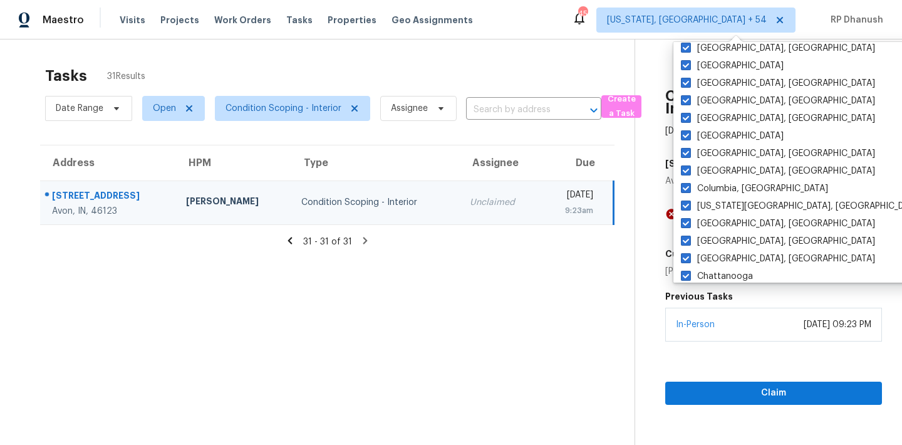
scroll to position [857, 0]
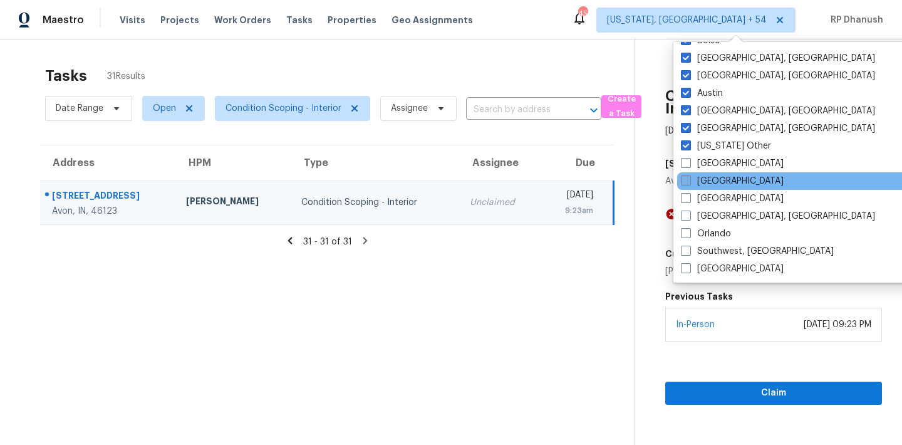
click at [700, 184] on label "Dallas" at bounding box center [732, 181] width 103 height 13
click at [689, 183] on input "Dallas" at bounding box center [685, 179] width 8 height 8
checkbox input "true"
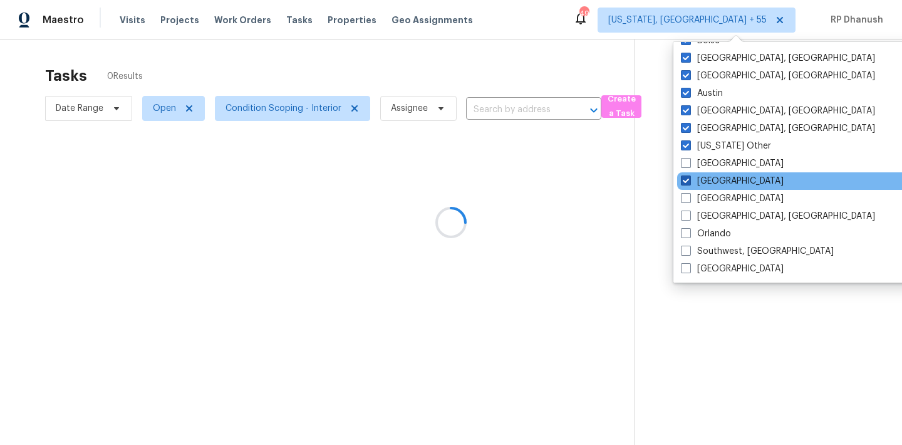
click at [699, 163] on label "Atlanta" at bounding box center [732, 163] width 103 height 13
click at [689, 163] on input "Atlanta" at bounding box center [685, 161] width 8 height 8
checkbox input "true"
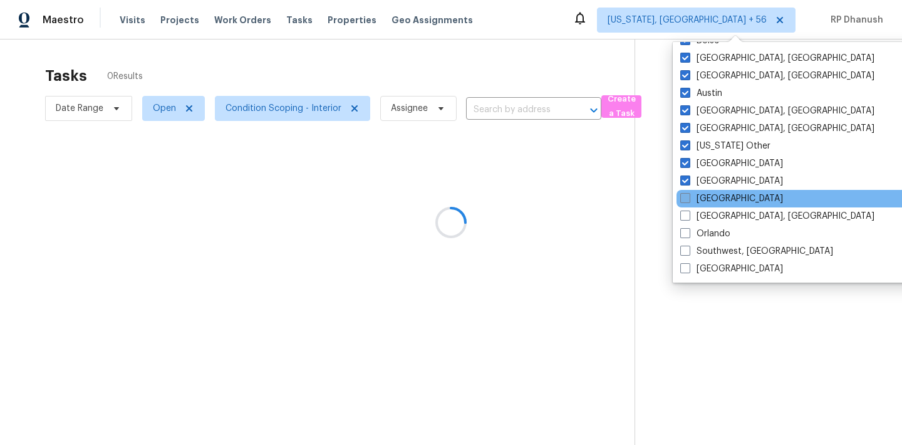
click at [699, 197] on label "Jacksonville" at bounding box center [731, 198] width 103 height 13
click at [688, 197] on input "Jacksonville" at bounding box center [684, 196] width 8 height 8
checkbox input "true"
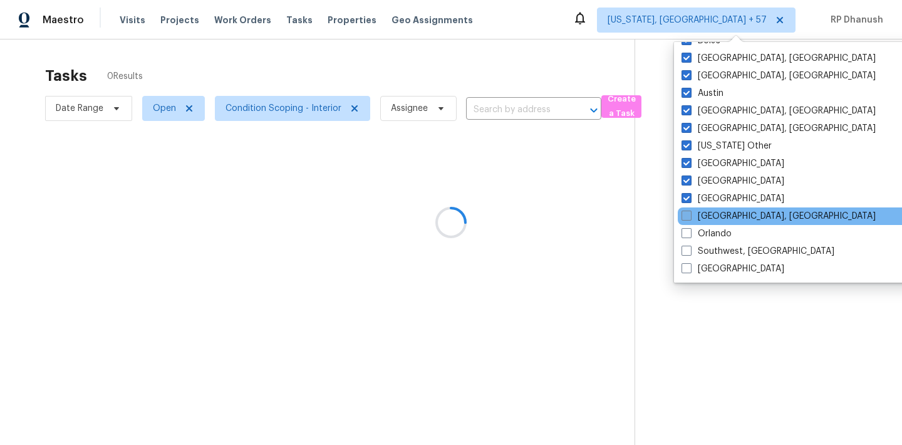
click at [697, 220] on label "Miami, FL" at bounding box center [778, 216] width 194 height 13
click at [690, 218] on input "Miami, FL" at bounding box center [685, 214] width 8 height 8
checkbox input "true"
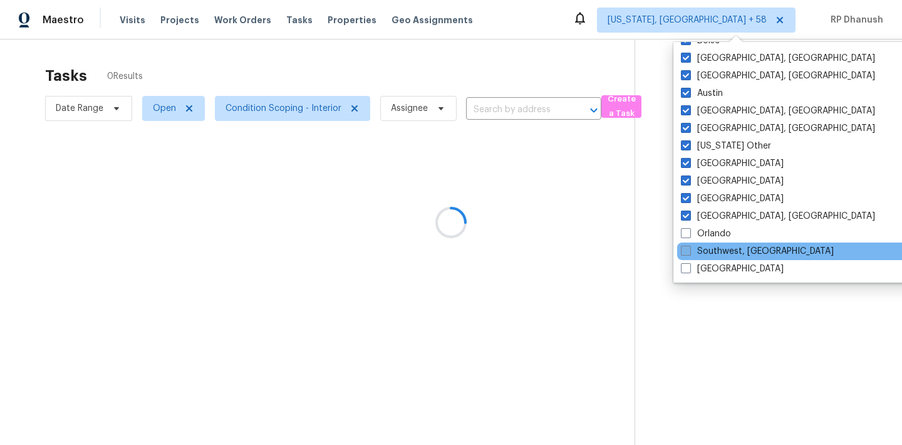
click at [696, 251] on label "Southwest, FL" at bounding box center [757, 251] width 153 height 13
click at [689, 251] on input "Southwest, FL" at bounding box center [685, 249] width 8 height 8
checkbox input "true"
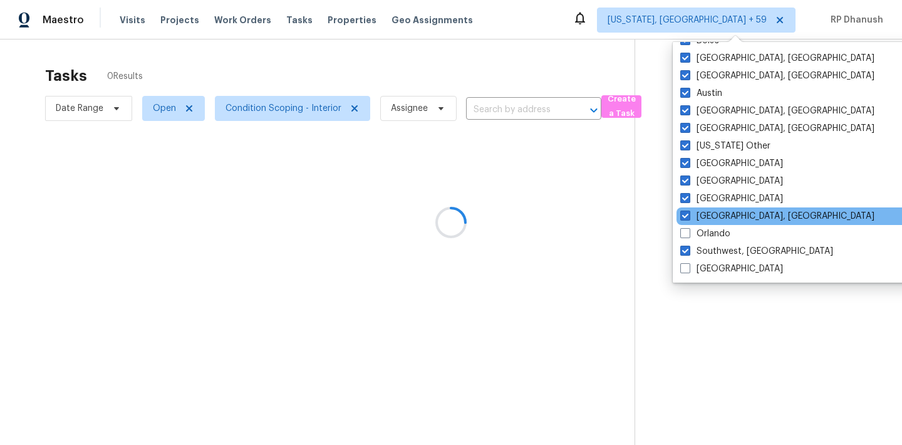
click at [695, 224] on div "Miami, FL" at bounding box center [802, 216] width 252 height 18
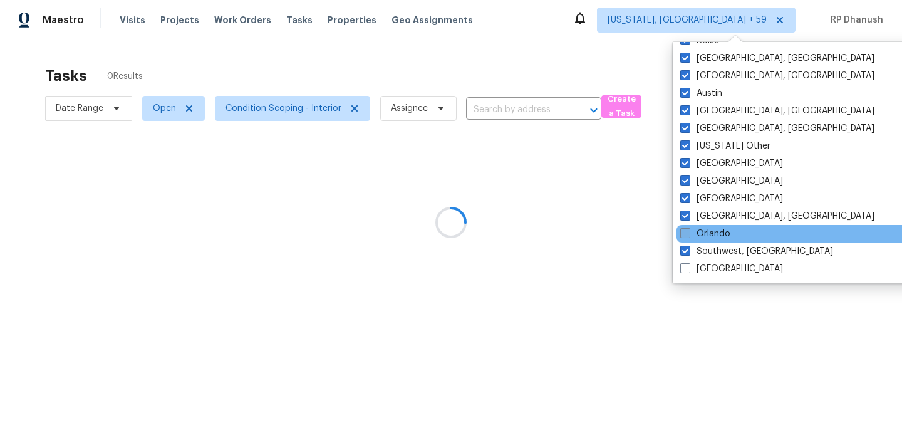
click at [695, 227] on label "Orlando" at bounding box center [705, 233] width 50 height 13
click at [688, 227] on input "Orlando" at bounding box center [684, 231] width 8 height 8
checkbox input "true"
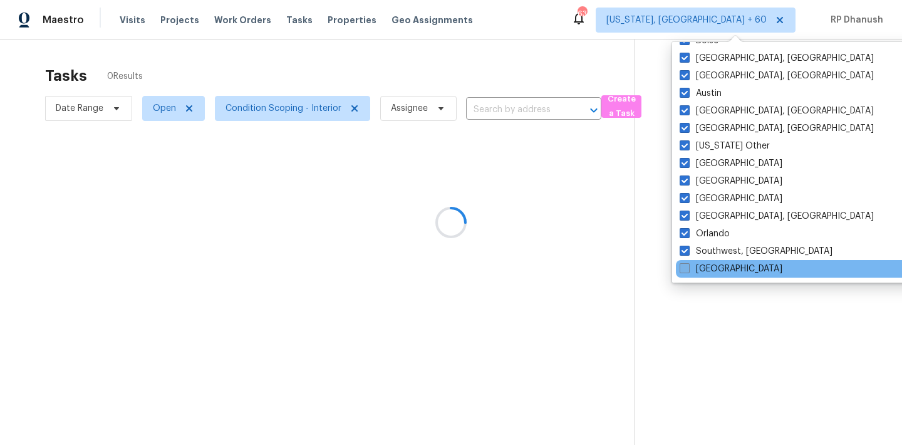
click at [695, 265] on label "Tampa" at bounding box center [731, 268] width 103 height 13
click at [688, 265] on input "Tampa" at bounding box center [684, 266] width 8 height 8
checkbox input "true"
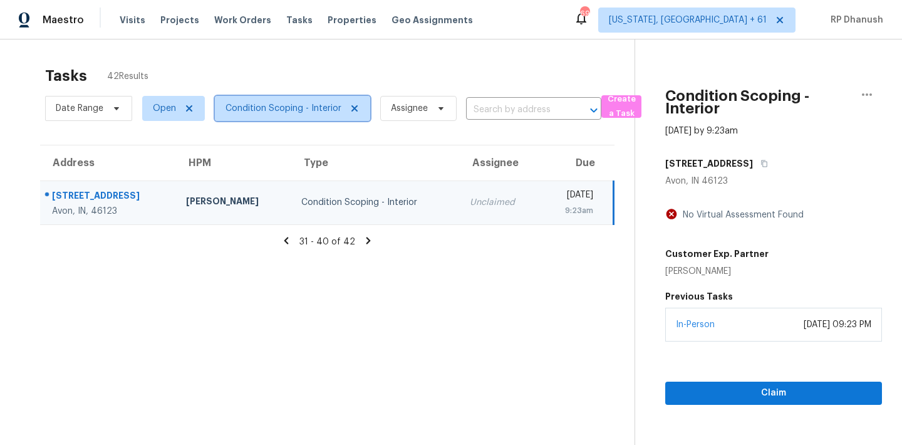
click at [281, 111] on span "Condition Scoping - Interior" at bounding box center [283, 108] width 116 height 13
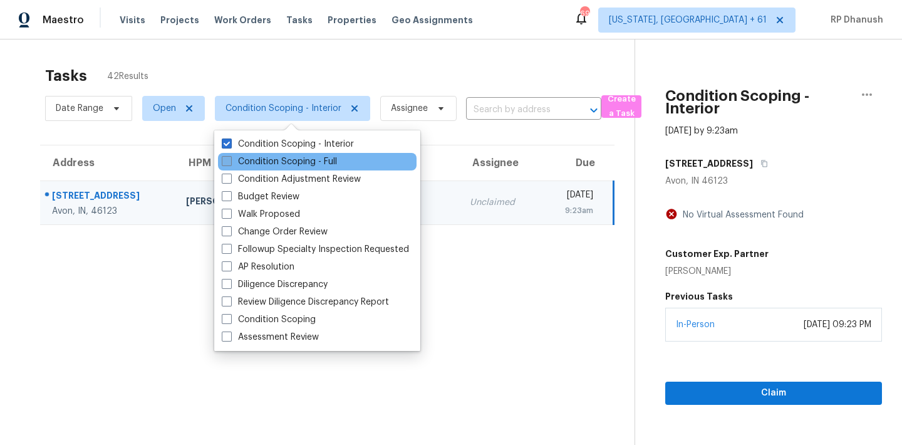
click at [278, 162] on label "Condition Scoping - Full" at bounding box center [279, 161] width 115 height 13
click at [230, 162] on input "Condition Scoping - Full" at bounding box center [226, 159] width 8 height 8
checkbox input "true"
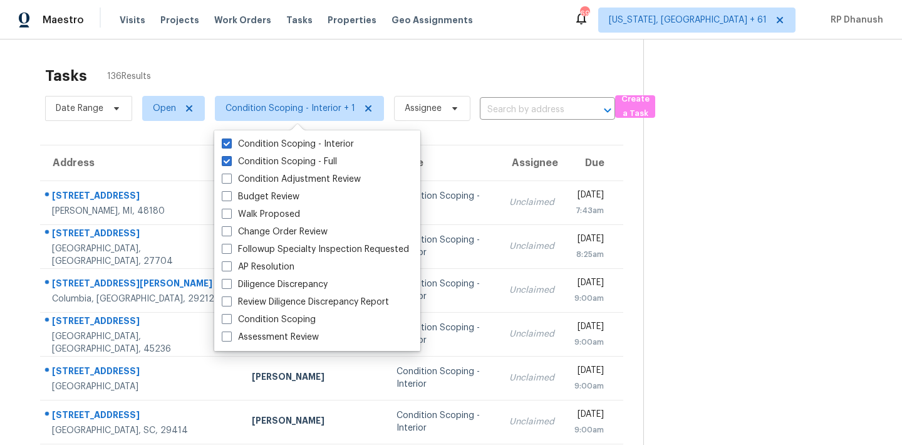
click at [755, 236] on section at bounding box center [762, 352] width 239 height 626
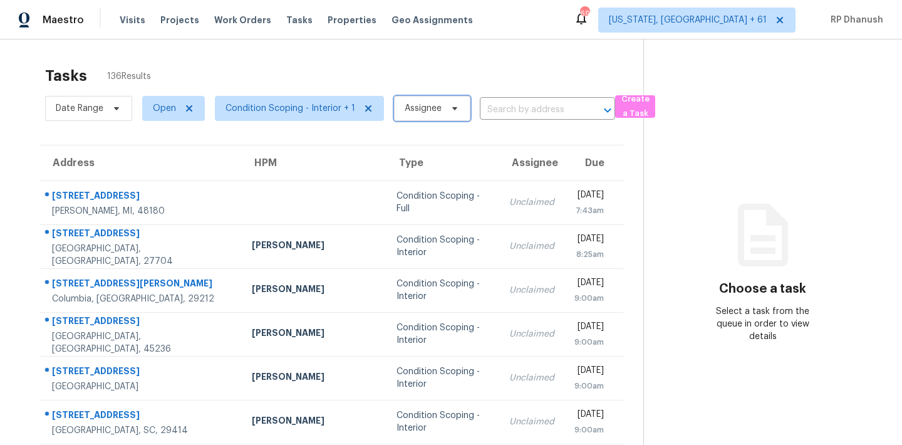
click at [446, 111] on span at bounding box center [453, 108] width 14 height 10
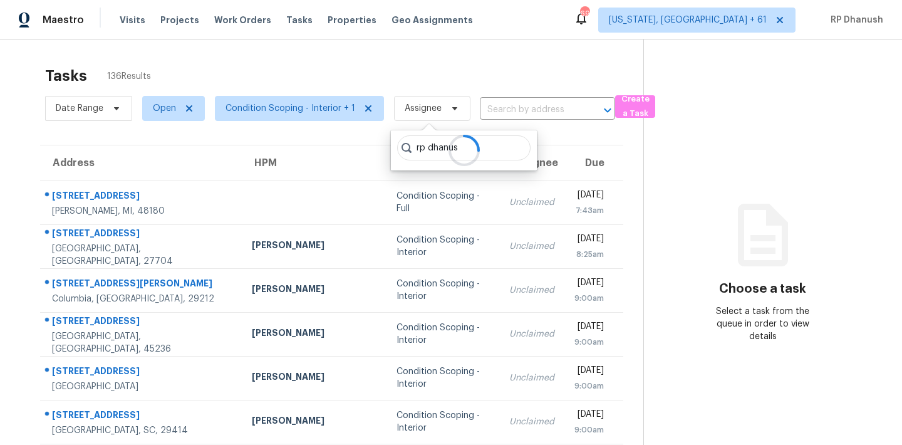
type input "rp dhanush"
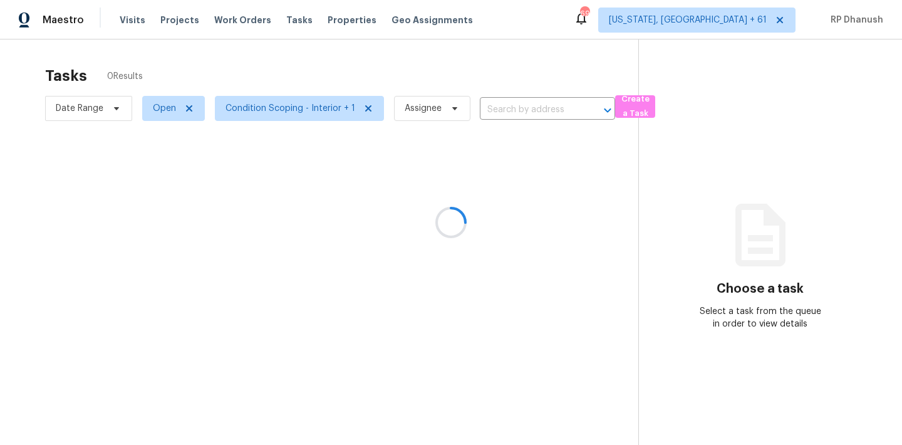
click at [412, 110] on div at bounding box center [451, 222] width 902 height 445
click at [424, 106] on span "Assignee" at bounding box center [423, 108] width 37 height 13
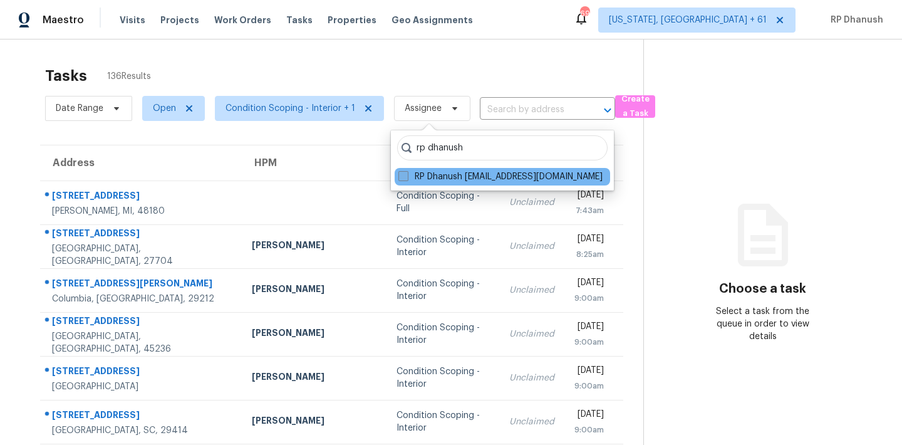
type input "rp dhanush"
click at [487, 176] on label "RP Dhanush [EMAIL_ADDRESS][DOMAIN_NAME]" at bounding box center [500, 176] width 204 height 13
click at [407, 176] on input "RP Dhanush [EMAIL_ADDRESS][DOMAIN_NAME]" at bounding box center [402, 174] width 8 height 8
checkbox input "true"
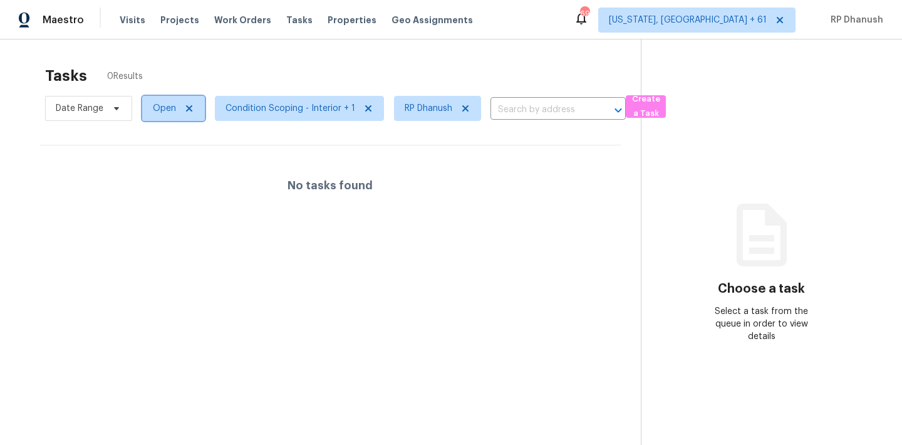
click at [158, 111] on span "Open" at bounding box center [164, 108] width 23 height 13
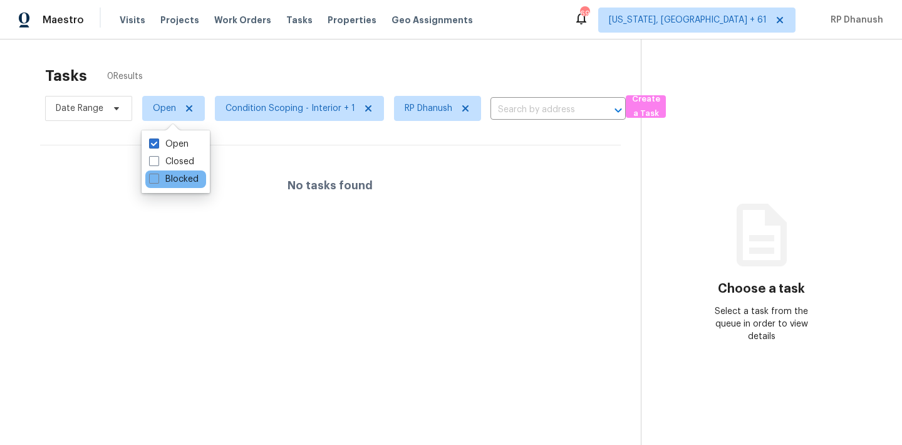
click at [187, 185] on div "Blocked" at bounding box center [175, 179] width 61 height 18
click at [187, 172] on div "Blocked" at bounding box center [175, 179] width 61 height 18
click at [185, 179] on label "Blocked" at bounding box center [173, 179] width 49 height 13
click at [157, 179] on input "Blocked" at bounding box center [153, 177] width 8 height 8
checkbox input "true"
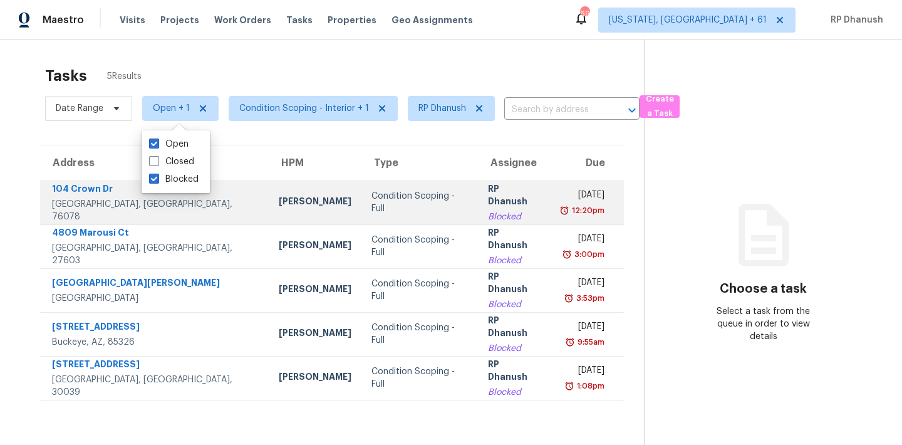
click at [560, 190] on div "Mon, Sep 22nd 2025" at bounding box center [582, 197] width 44 height 16
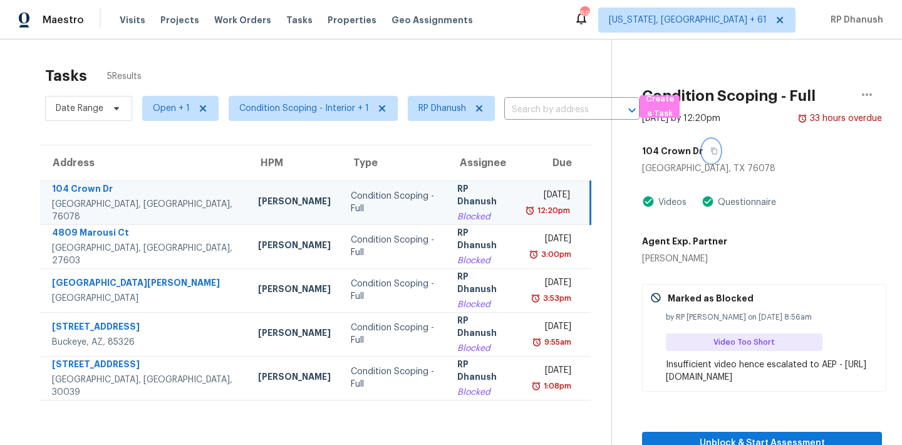
click at [710, 154] on icon "button" at bounding box center [714, 151] width 8 height 8
click at [447, 218] on td "RP Dhanush Blocked" at bounding box center [482, 202] width 70 height 44
click at [714, 150] on icon "button" at bounding box center [714, 151] width 8 height 8
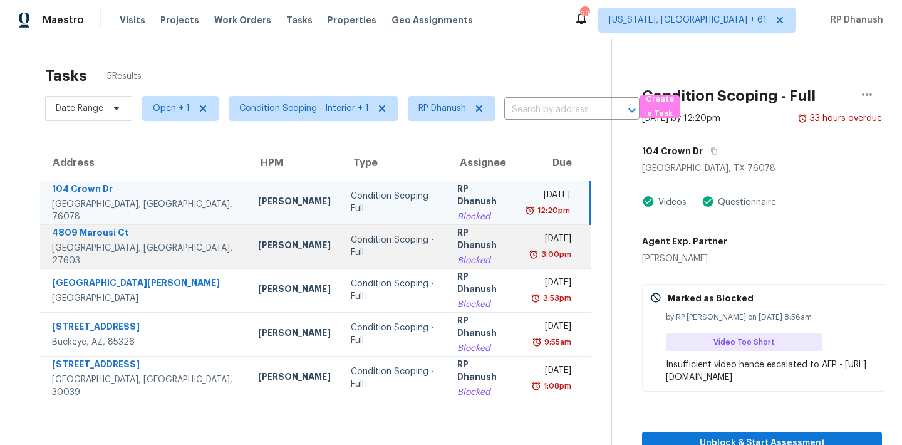
click at [527, 253] on div "3:00pm" at bounding box center [549, 254] width 44 height 13
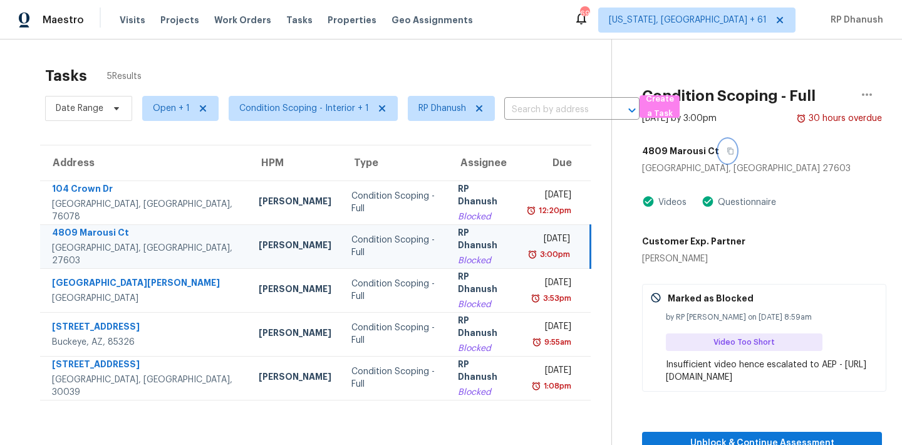
click at [727, 150] on icon "button" at bounding box center [731, 151] width 8 height 8
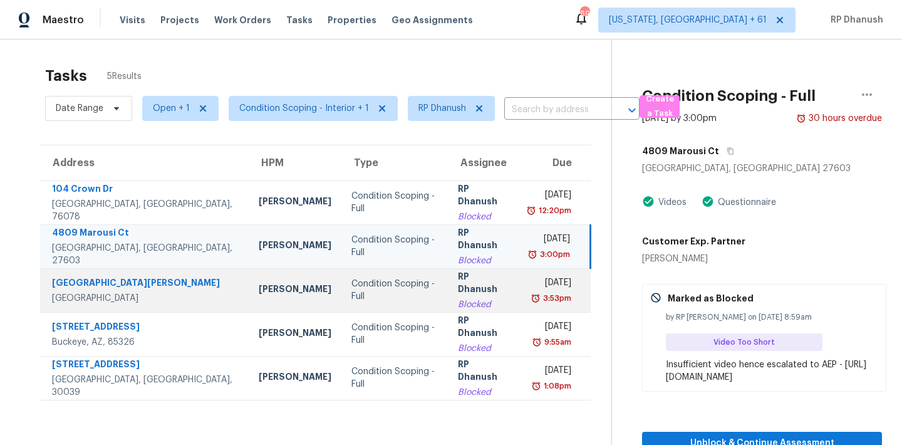
click at [518, 308] on td "Mon, Sep 22nd 2025 3:53pm" at bounding box center [554, 290] width 73 height 44
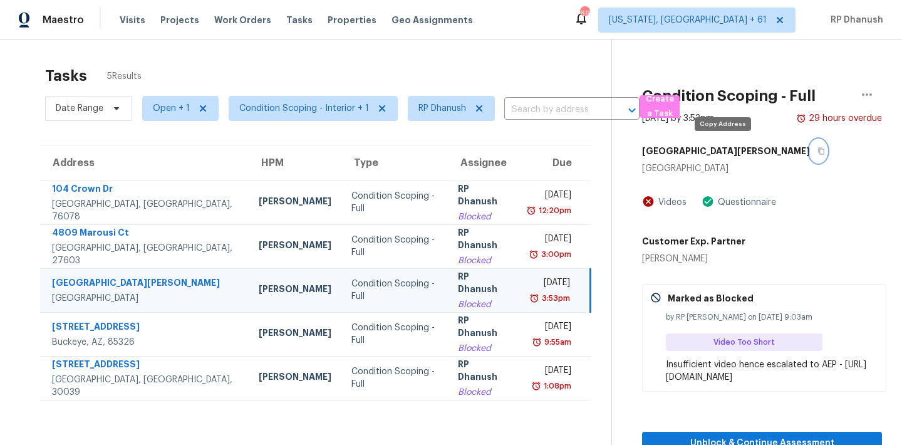
click at [817, 150] on icon "button" at bounding box center [821, 151] width 8 height 8
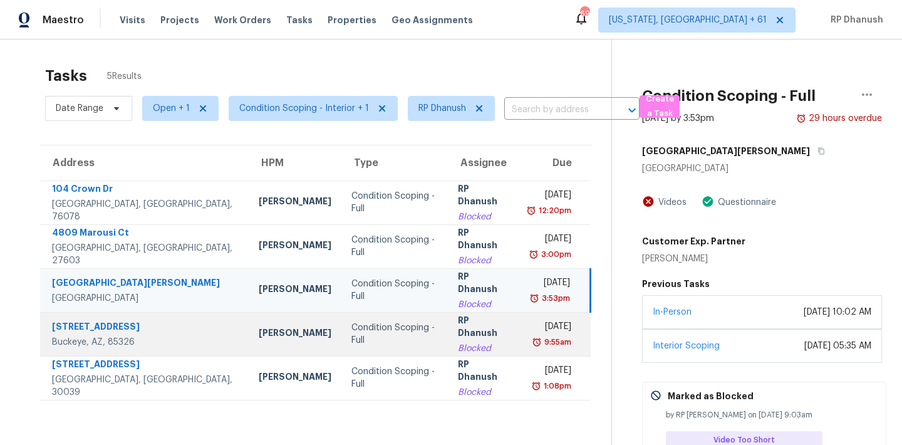
click at [528, 339] on div "9:55am" at bounding box center [549, 342] width 43 height 13
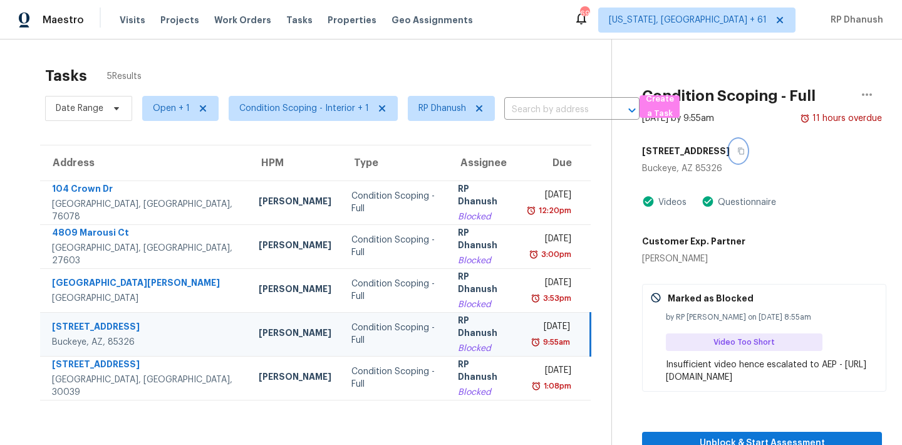
click at [730, 153] on button "button" at bounding box center [738, 151] width 17 height 23
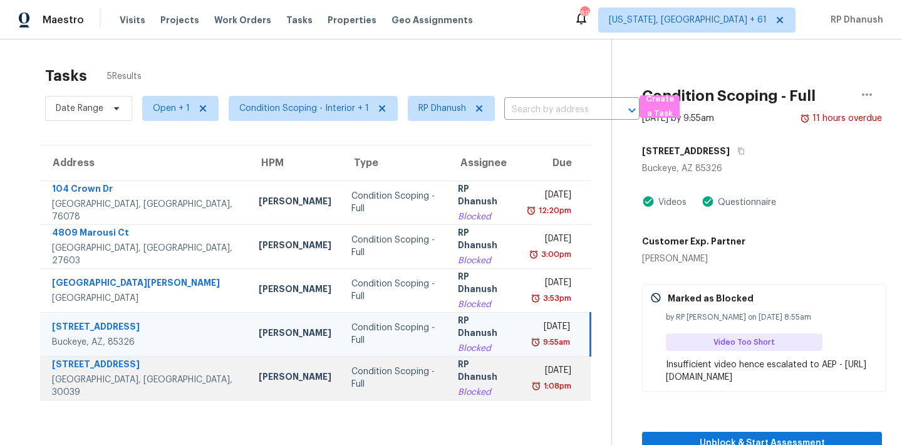
click at [518, 385] on td "Tue, Sep 23rd 2025 1:08pm" at bounding box center [554, 378] width 73 height 44
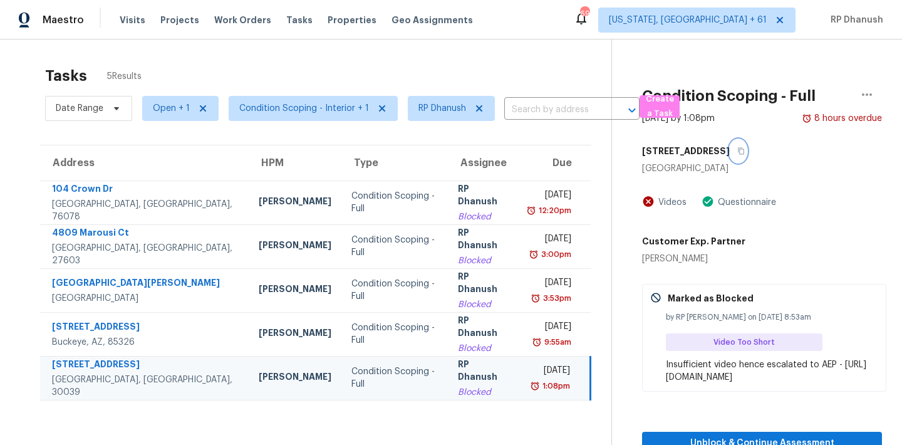
click at [745, 147] on icon "button" at bounding box center [741, 151] width 8 height 8
click at [358, 106] on span "Condition Scoping - Interior + 1" at bounding box center [304, 108] width 130 height 13
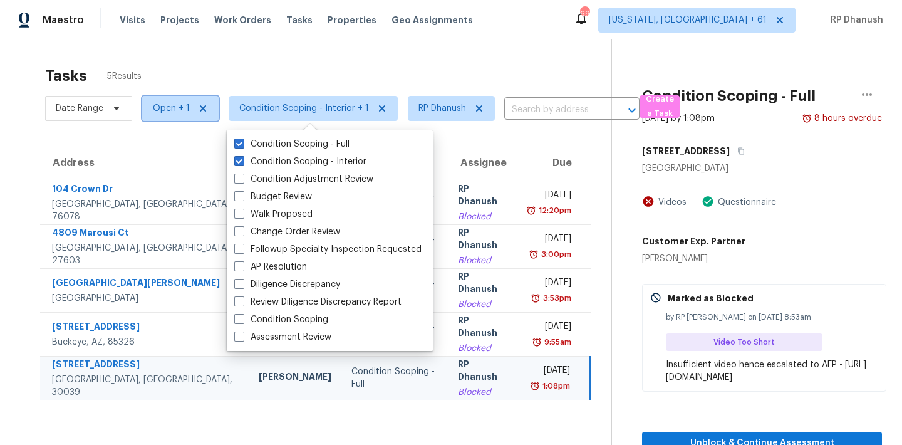
click at [169, 106] on span "Open + 1" at bounding box center [171, 108] width 37 height 13
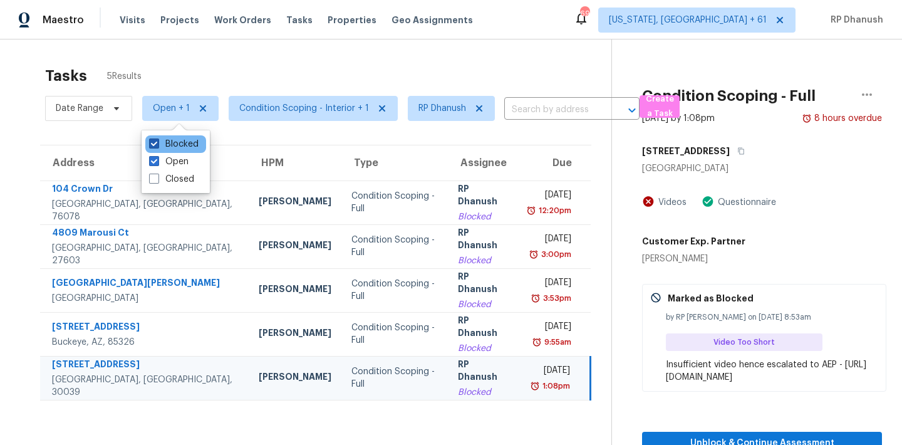
click at [172, 143] on label "Blocked" at bounding box center [173, 144] width 49 height 13
click at [157, 143] on input "Blocked" at bounding box center [153, 142] width 8 height 8
checkbox input "false"
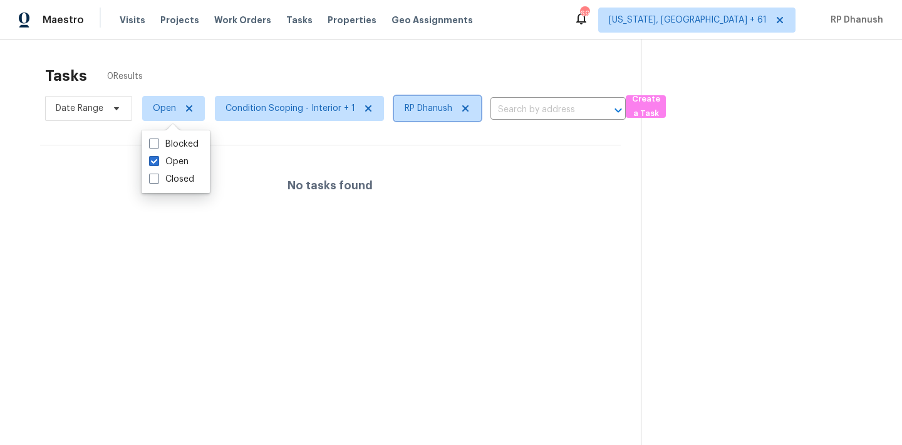
click at [464, 109] on icon at bounding box center [465, 108] width 6 height 6
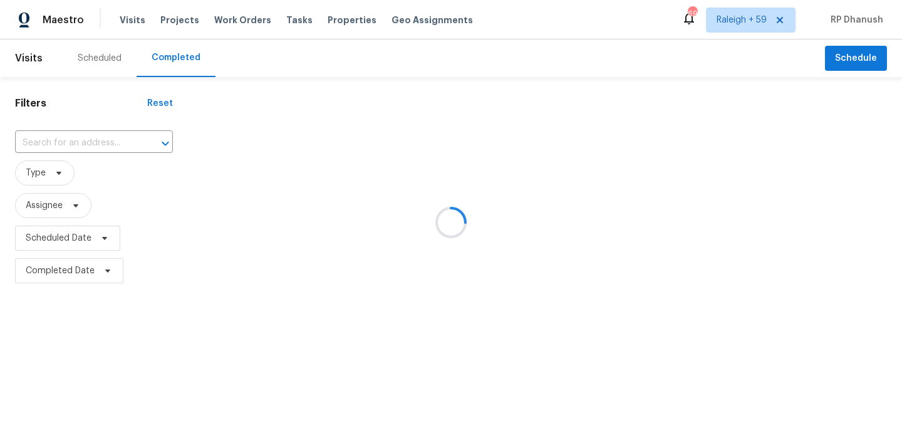
click at [78, 140] on div at bounding box center [451, 222] width 902 height 445
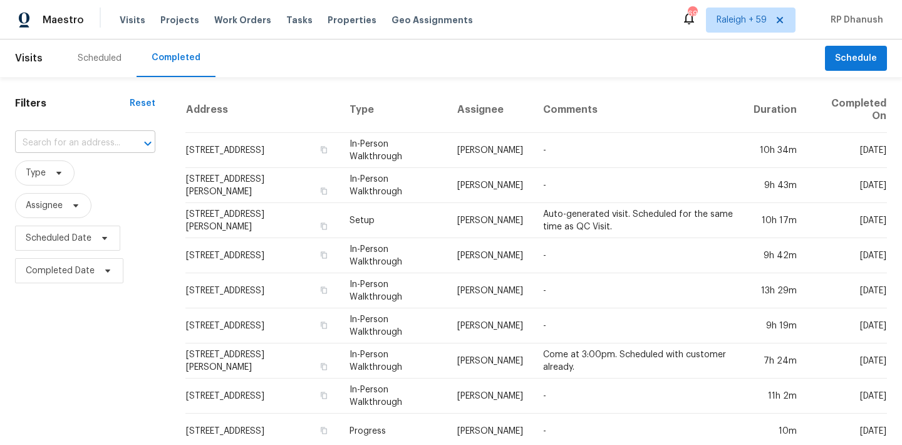
click at [72, 139] on input "text" at bounding box center [67, 142] width 105 height 19
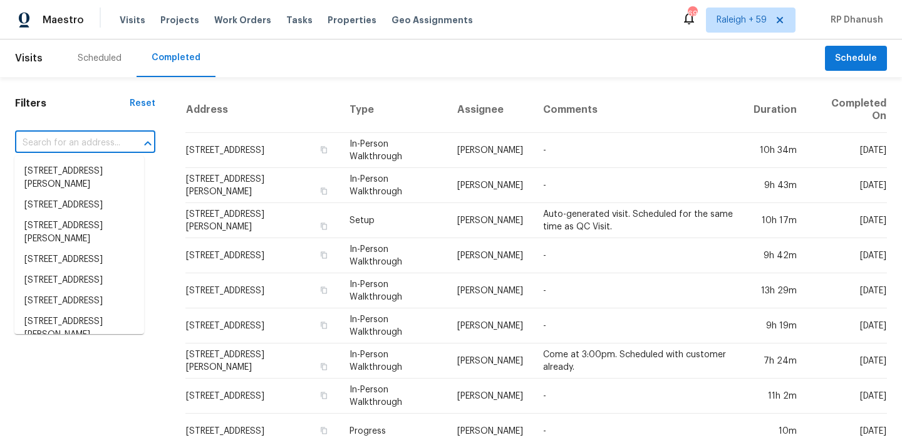
paste input "[STREET_ADDRESS]"
type input "[STREET_ADDRESS]"
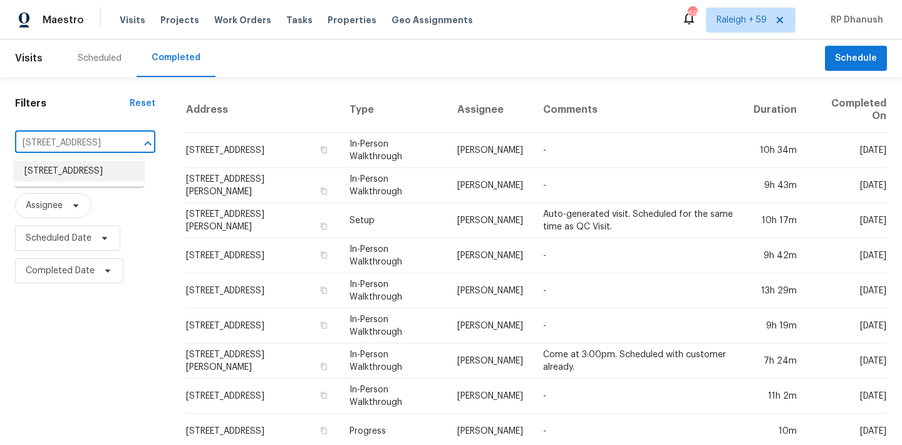
click at [67, 172] on li "[STREET_ADDRESS]" at bounding box center [79, 171] width 130 height 21
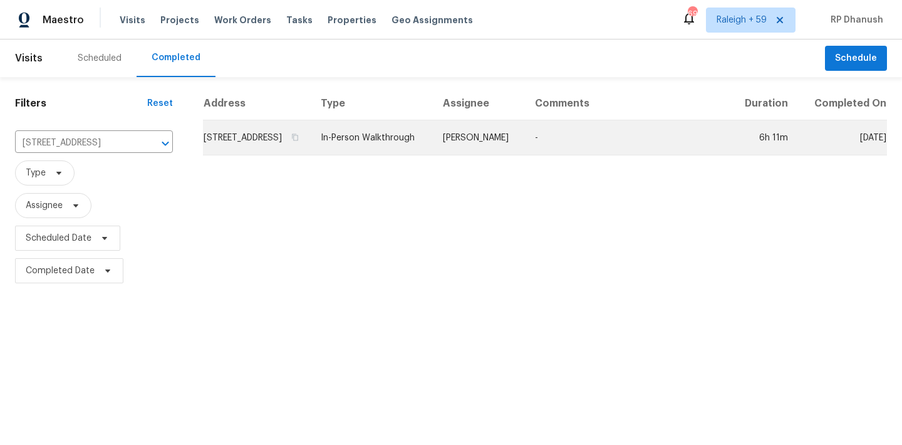
click at [476, 155] on td "[PERSON_NAME]" at bounding box center [479, 137] width 92 height 35
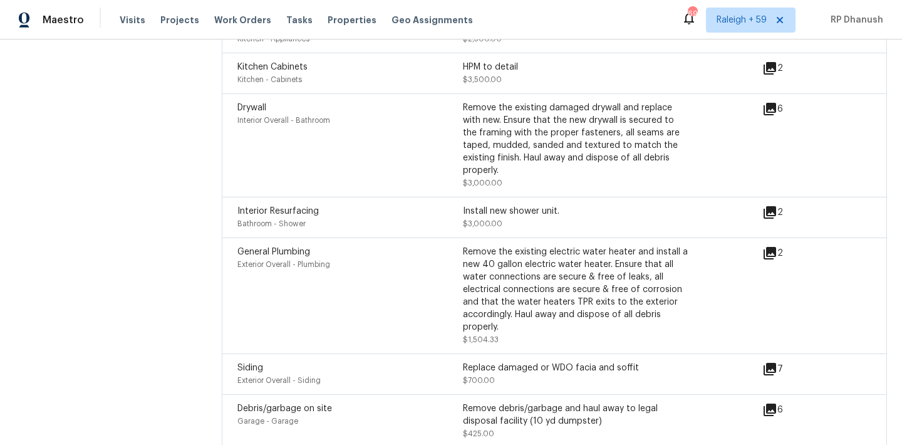
scroll to position [4543, 0]
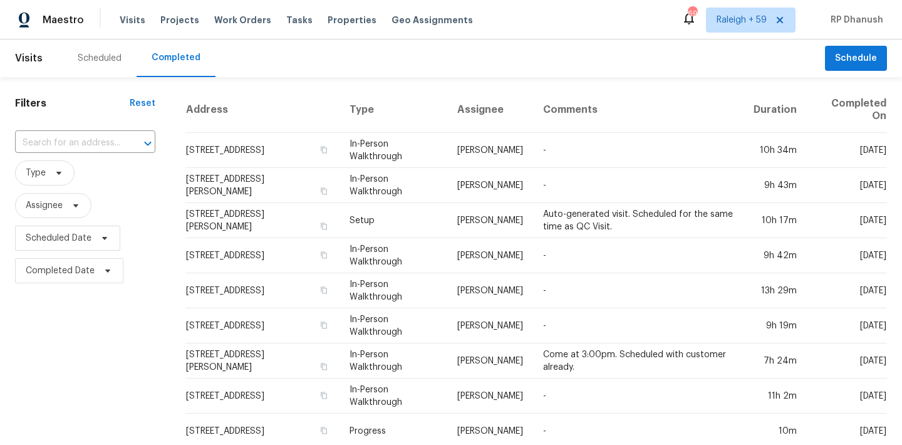
click at [82, 154] on div "​" at bounding box center [85, 143] width 140 height 27
click at [82, 145] on input "text" at bounding box center [67, 142] width 105 height 19
paste input "[STREET_ADDRESS]"
type input "[STREET_ADDRESS]"
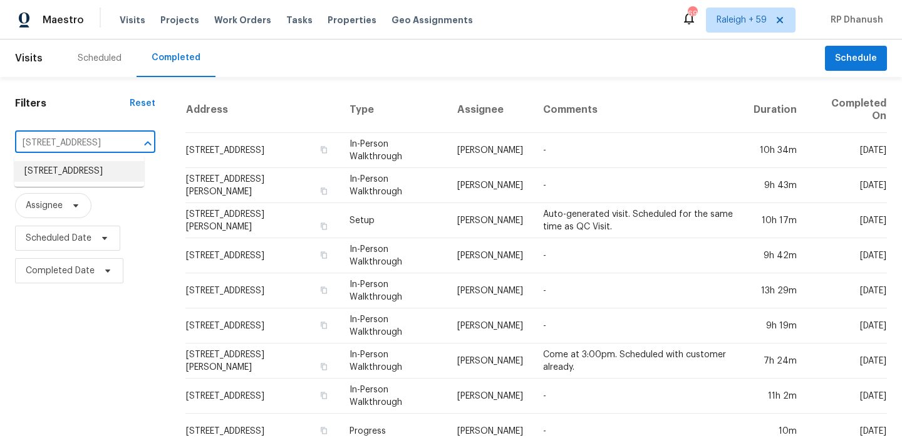
click at [65, 172] on li "[STREET_ADDRESS]" at bounding box center [79, 171] width 130 height 21
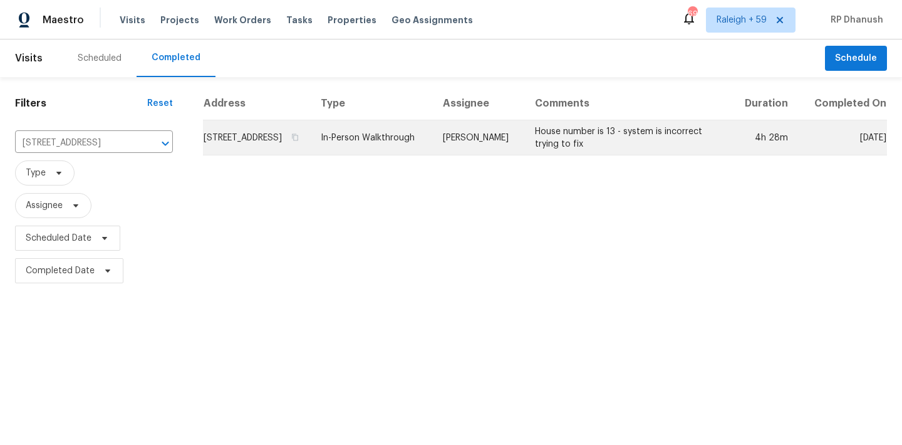
click at [571, 148] on td "House number is 13 - system is incorrect trying to fix" at bounding box center [627, 137] width 205 height 35
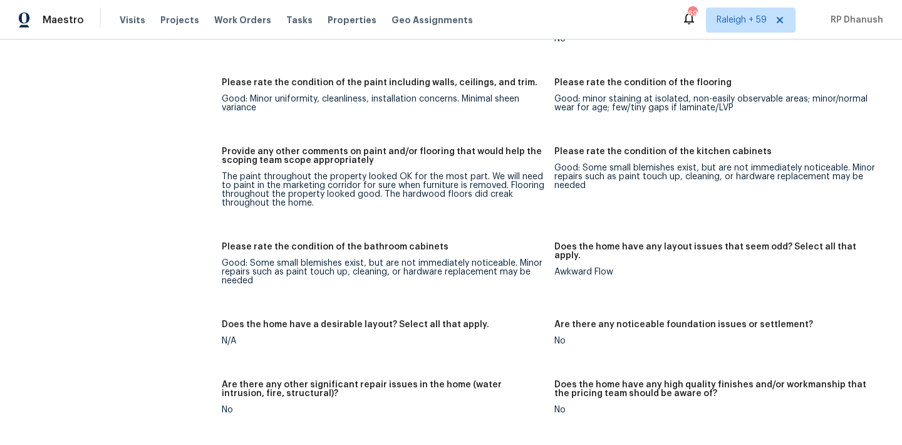
scroll to position [1949, 0]
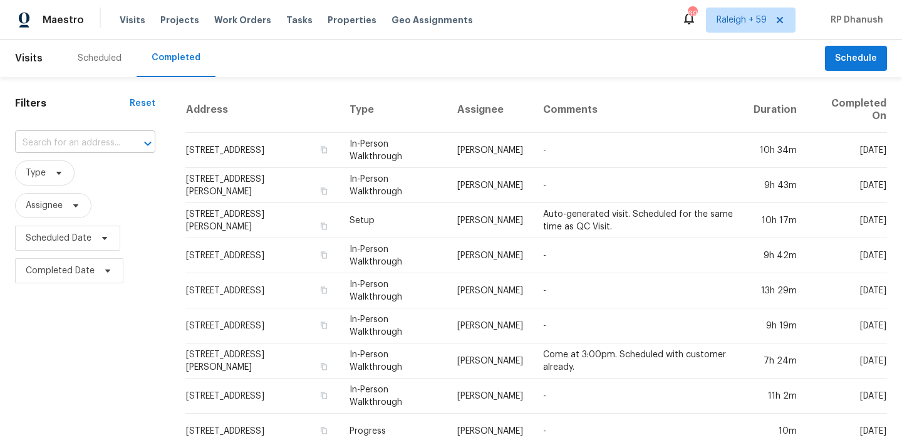
click at [103, 143] on input "text" at bounding box center [67, 142] width 105 height 19
paste input "[STREET_ADDRESS][PERSON_NAME]"
type input "5411 [PERSON_NAME]"
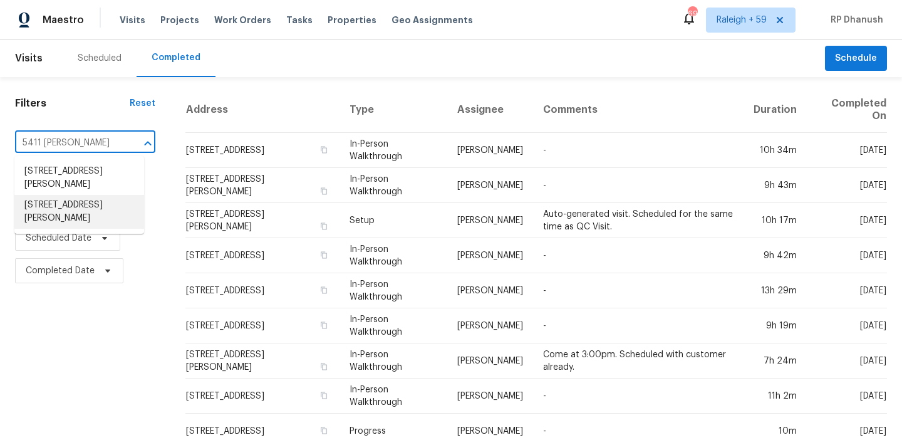
click at [88, 209] on li "[STREET_ADDRESS][PERSON_NAME]" at bounding box center [79, 212] width 130 height 34
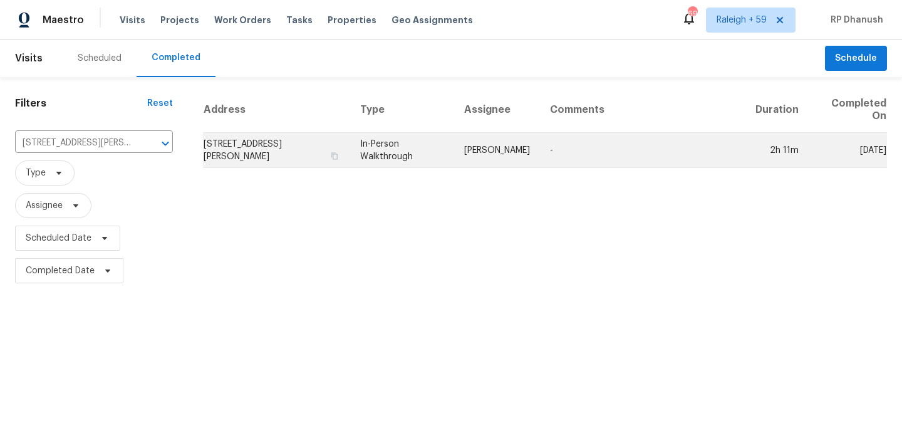
click at [539, 156] on td "[PERSON_NAME]" at bounding box center [497, 150] width 86 height 35
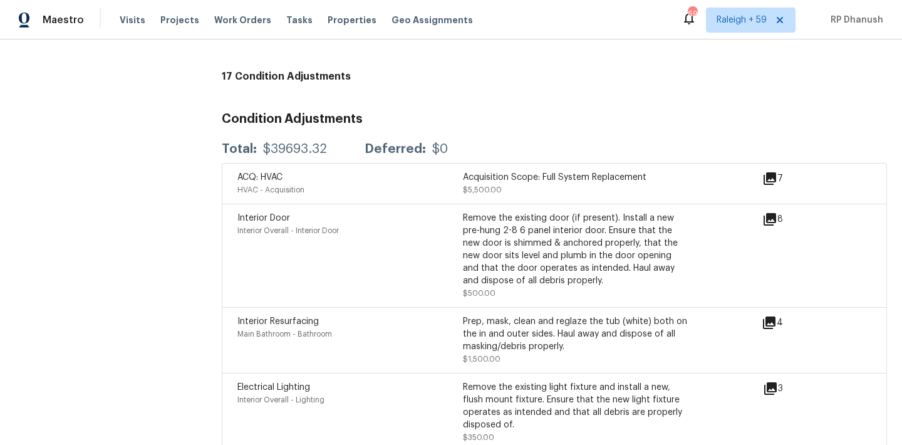
scroll to position [2867, 0]
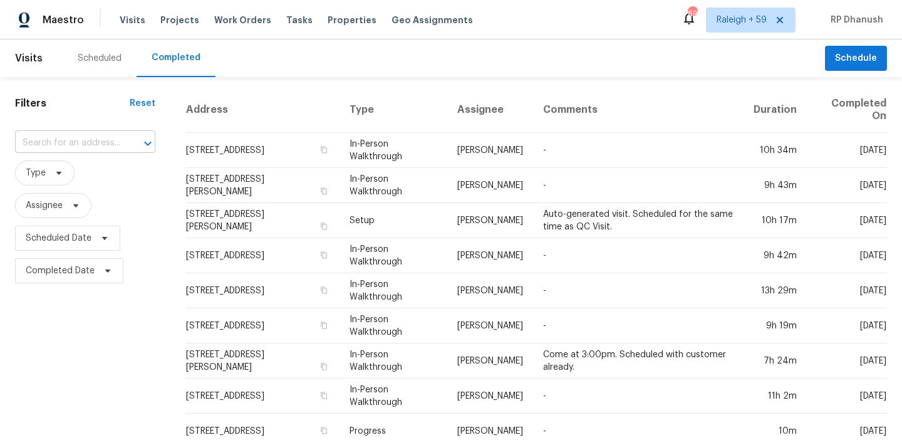
click at [66, 142] on input "text" at bounding box center [67, 142] width 105 height 19
paste input "[STREET_ADDRESS]"
type input "[STREET_ADDRESS]"
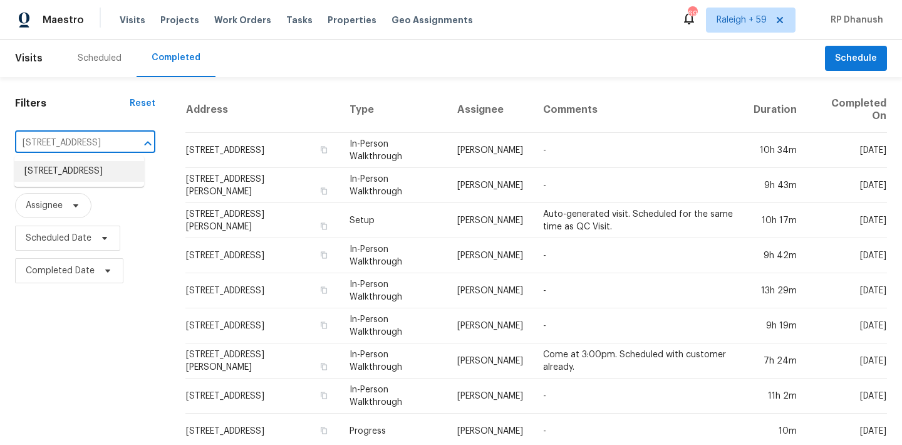
click at [61, 174] on li "[STREET_ADDRESS]" at bounding box center [79, 171] width 130 height 21
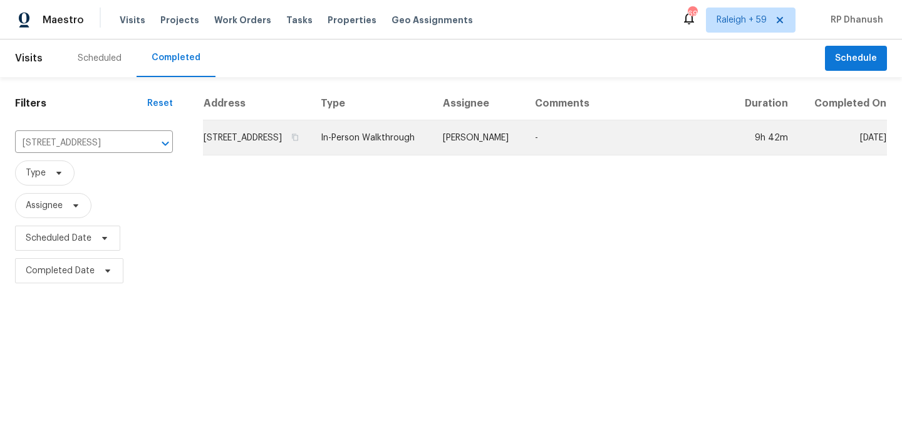
click at [553, 143] on td "-" at bounding box center [627, 137] width 205 height 35
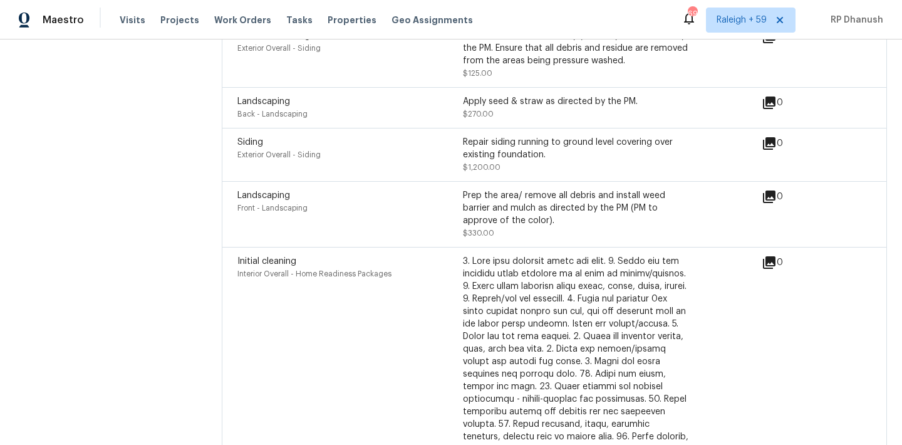
scroll to position [3387, 0]
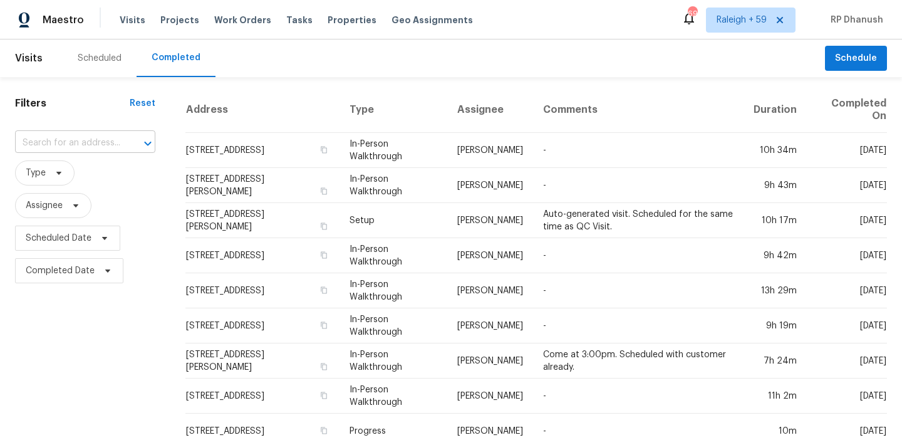
click at [105, 144] on input "text" at bounding box center [67, 142] width 105 height 19
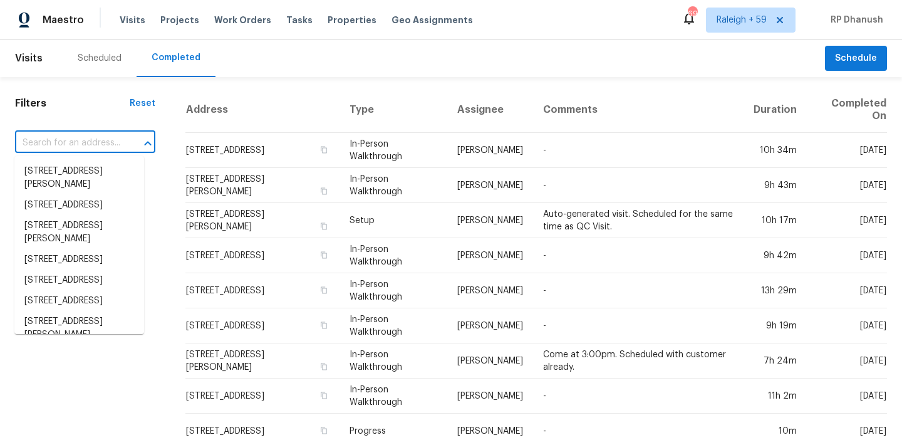
paste input "[STREET_ADDRESS]"
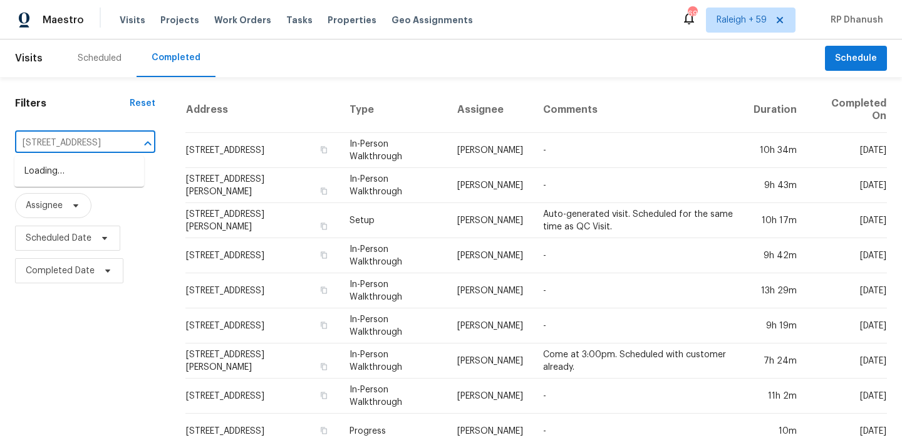
scroll to position [0, 70]
type input "[STREET_ADDRESS]"
click at [71, 180] on li "[STREET_ADDRESS]" at bounding box center [79, 171] width 130 height 21
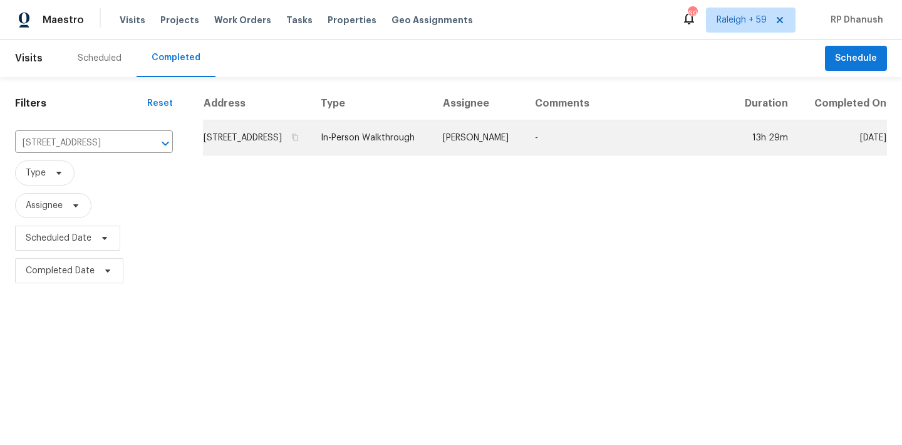
click at [513, 155] on td "[PERSON_NAME]" at bounding box center [479, 137] width 92 height 35
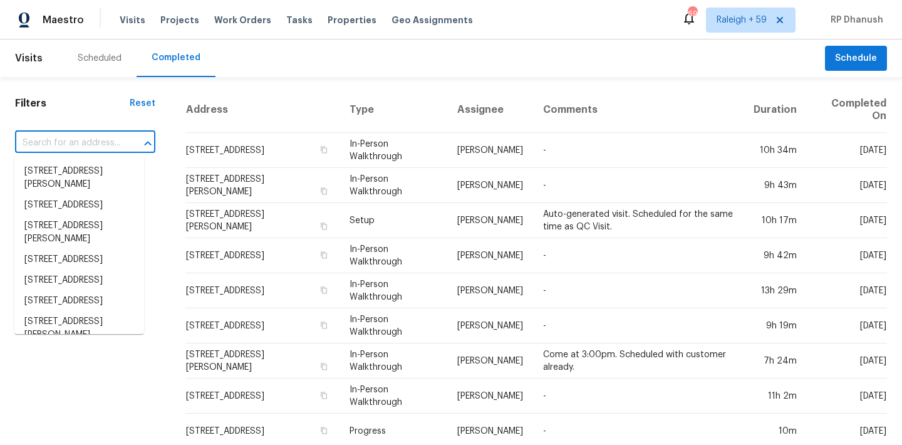
click at [66, 147] on input "text" at bounding box center [67, 142] width 105 height 19
paste input "[STREET_ADDRESS][PERSON_NAME]"
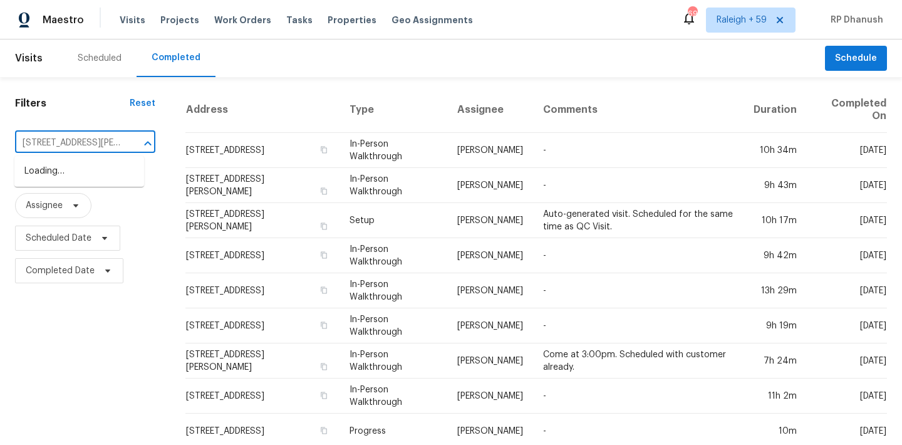
scroll to position [0, 76]
type input "[STREET_ADDRESS][PERSON_NAME]"
click at [76, 175] on li "[STREET_ADDRESS][PERSON_NAME]" at bounding box center [79, 178] width 130 height 34
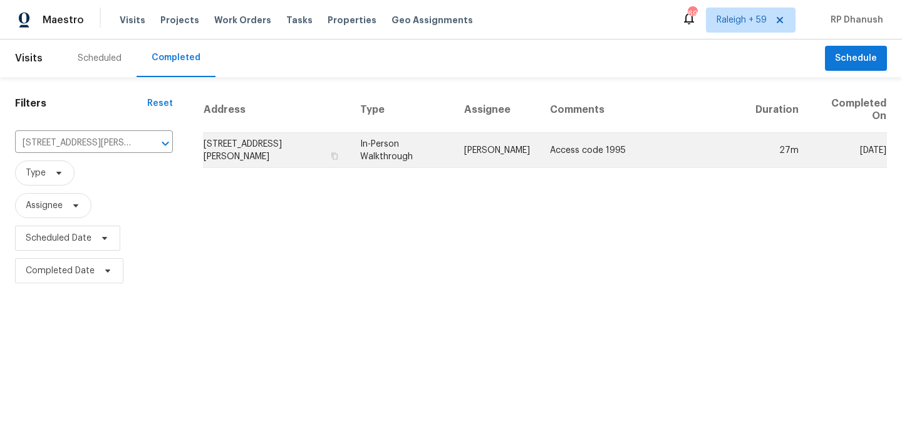
click at [438, 143] on td "In-Person Walkthrough" at bounding box center [402, 150] width 104 height 35
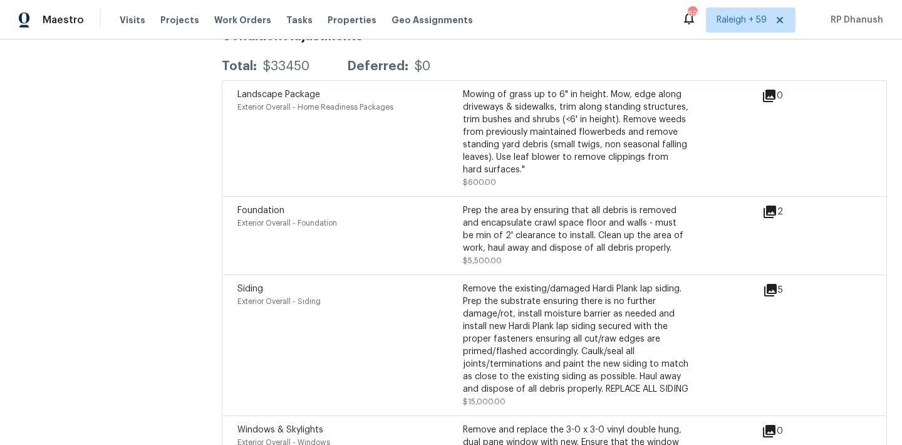
scroll to position [3002, 0]
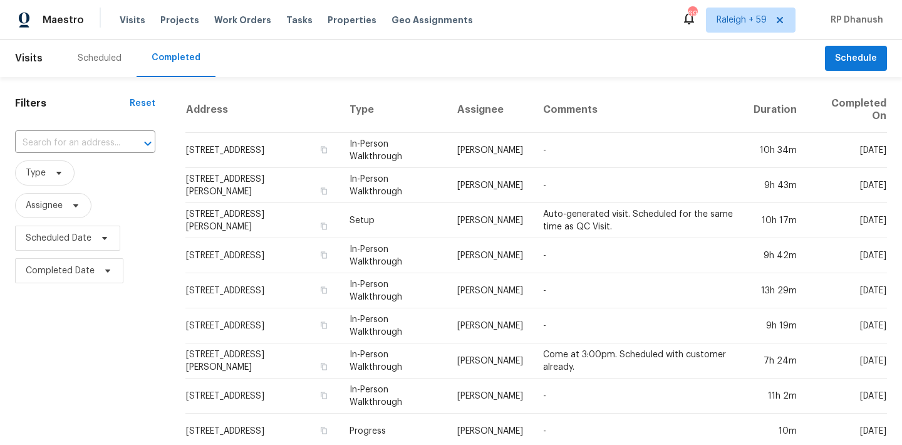
click at [82, 155] on div "​" at bounding box center [85, 143] width 140 height 27
type input "[STREET_ADDRESS]"
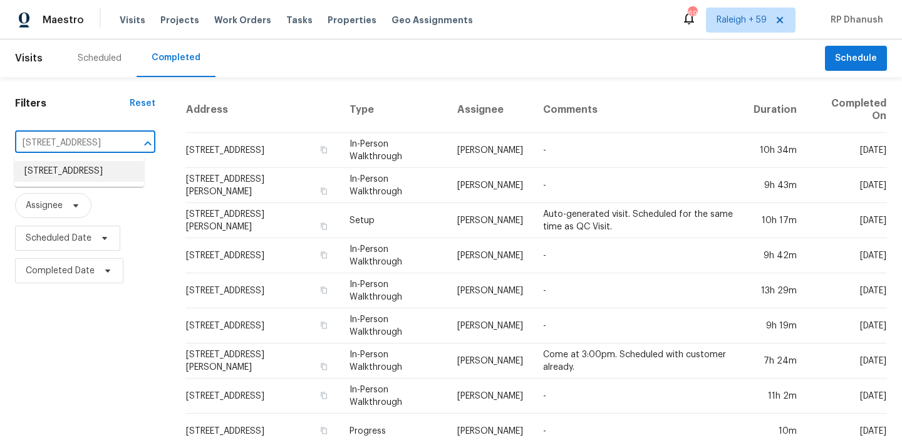
click at [98, 182] on li "[STREET_ADDRESS]" at bounding box center [79, 171] width 130 height 21
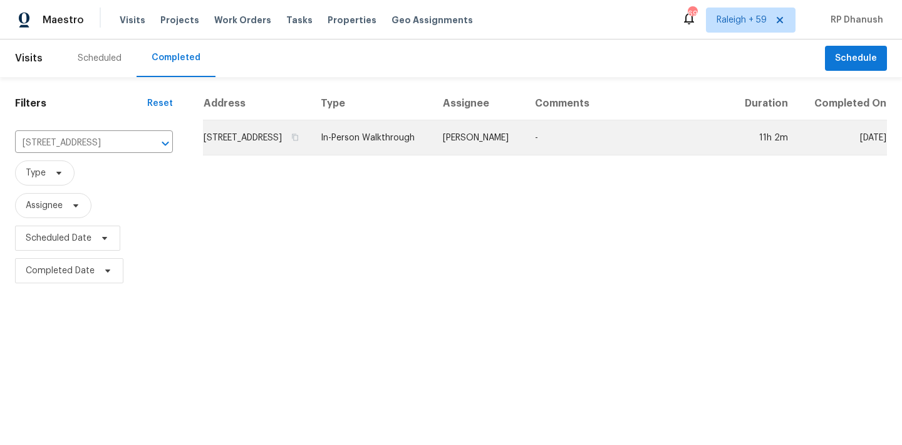
click at [500, 151] on td "[PERSON_NAME]" at bounding box center [479, 137] width 92 height 35
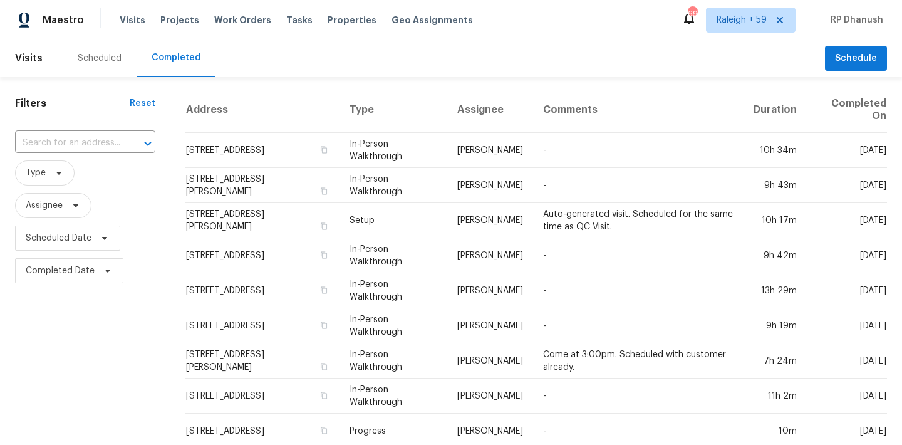
click at [88, 157] on span "Type" at bounding box center [85, 173] width 140 height 33
click at [93, 143] on input "text" at bounding box center [67, 142] width 105 height 19
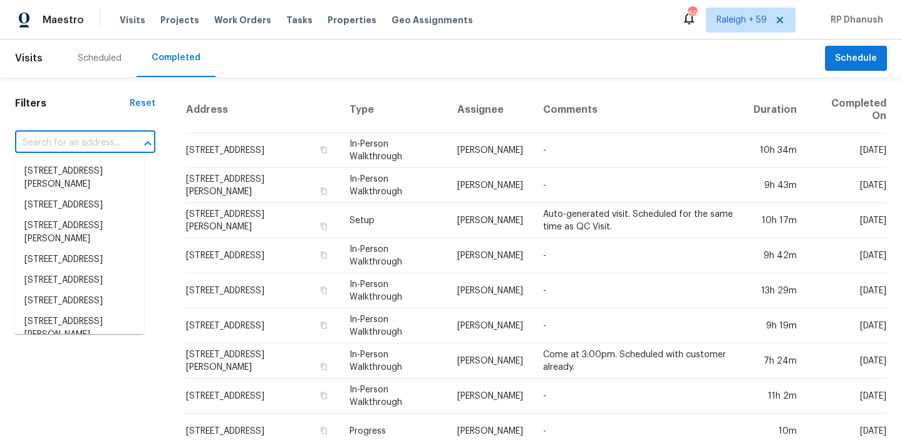
paste input "3501 Willowtree Ln, Clayton, NC, 27520"
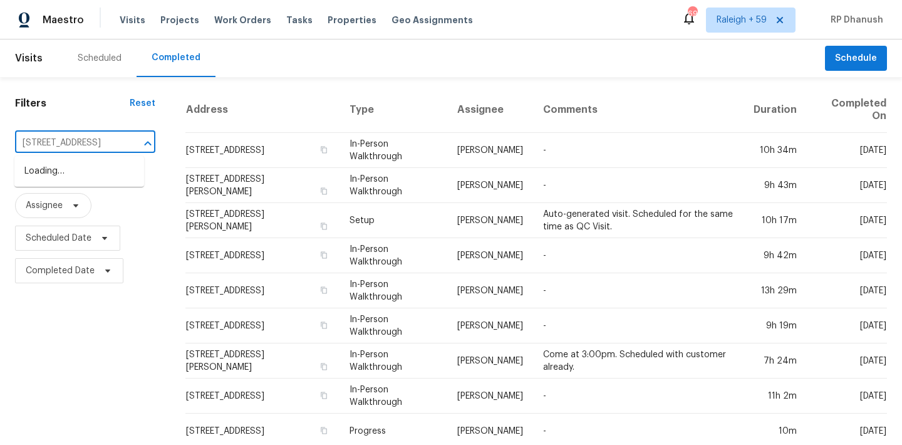
type input "3501 Willowtree Ln, Clayton, NC, 27520"
click at [86, 180] on li "3501 Willowtree Ln, Clayton, NC 27520" at bounding box center [79, 171] width 130 height 21
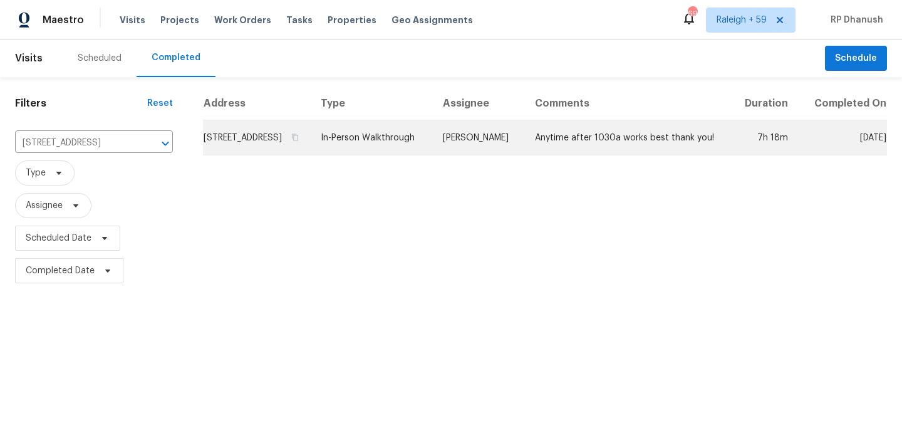
click at [399, 152] on td "In-Person Walkthrough" at bounding box center [372, 137] width 122 height 35
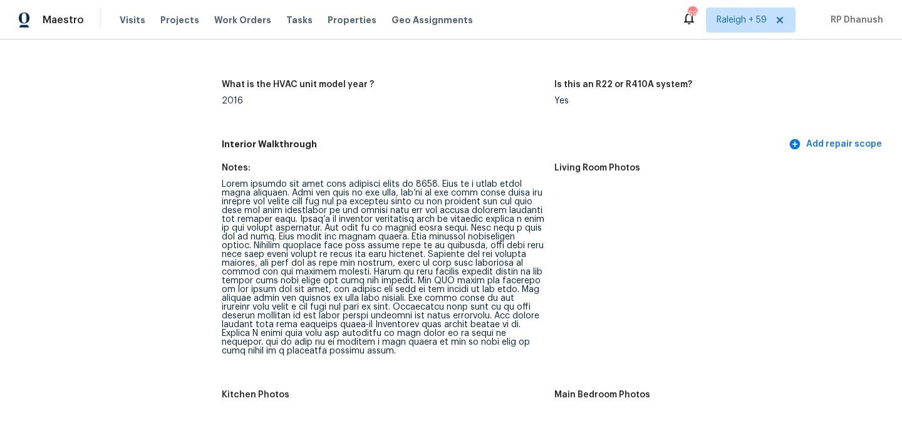
scroll to position [1474, 0]
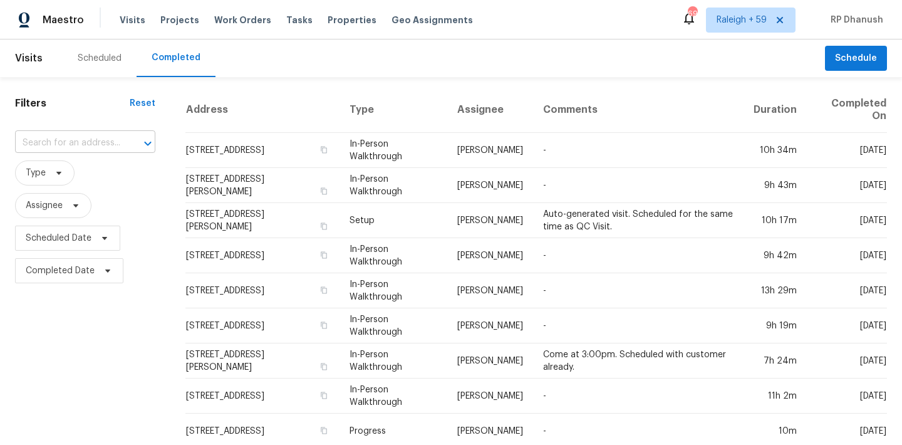
click at [103, 133] on input "text" at bounding box center [67, 142] width 105 height 19
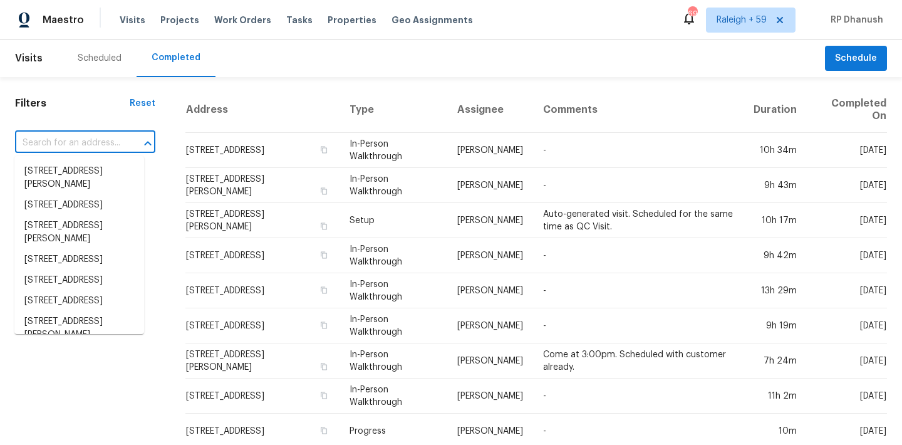
paste input "[STREET_ADDRESS]"
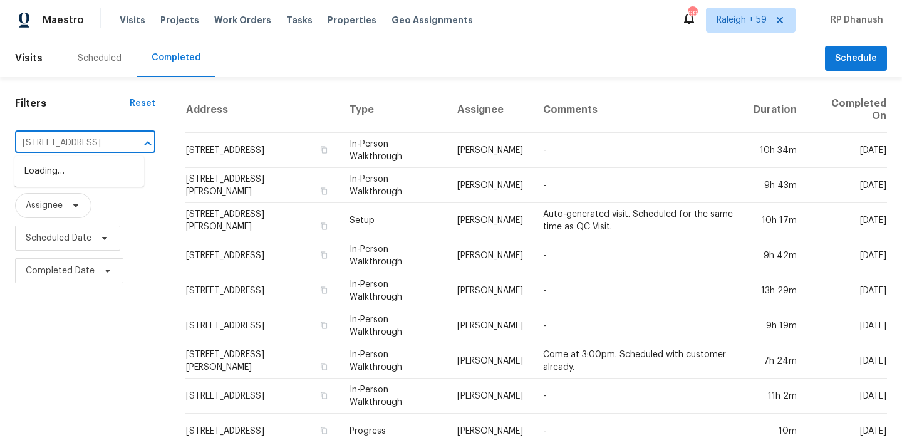
scroll to position [0, 71]
type input "[STREET_ADDRESS]"
click at [105, 164] on li "[STREET_ADDRESS]" at bounding box center [79, 171] width 130 height 21
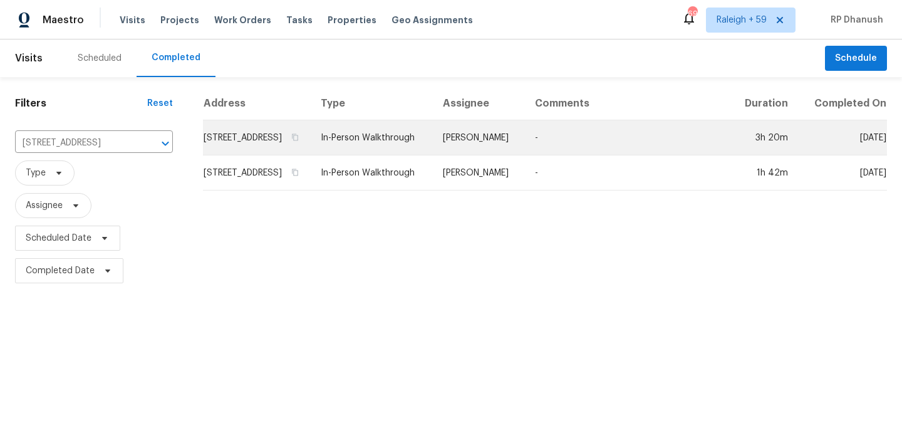
click at [433, 140] on td "In-Person Walkthrough" at bounding box center [372, 137] width 122 height 35
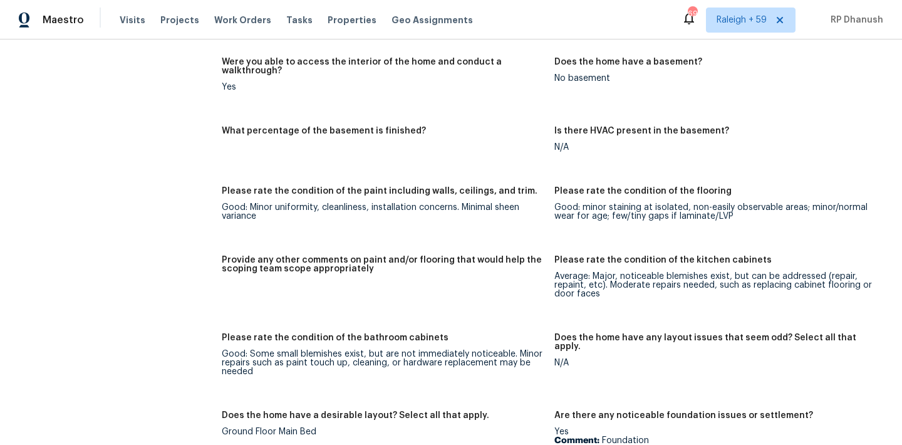
scroll to position [2559, 0]
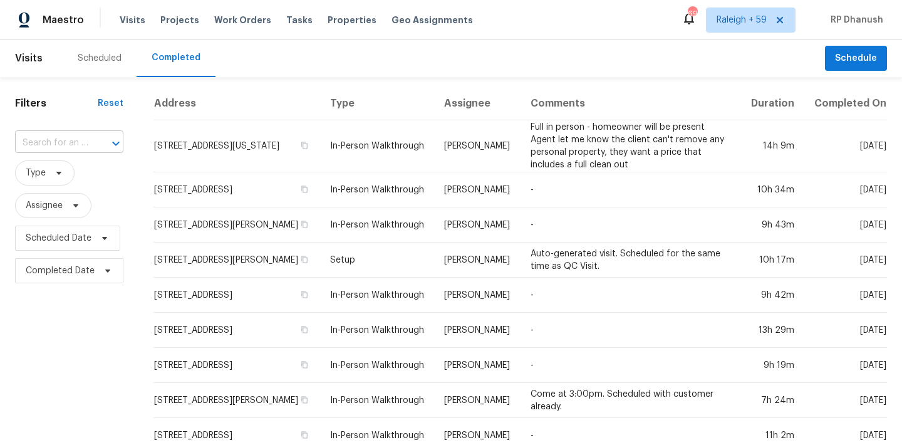
click at [94, 135] on div at bounding box center [107, 144] width 33 height 18
paste input "[STREET_ADDRESS]"
type input "[STREET_ADDRESS]"
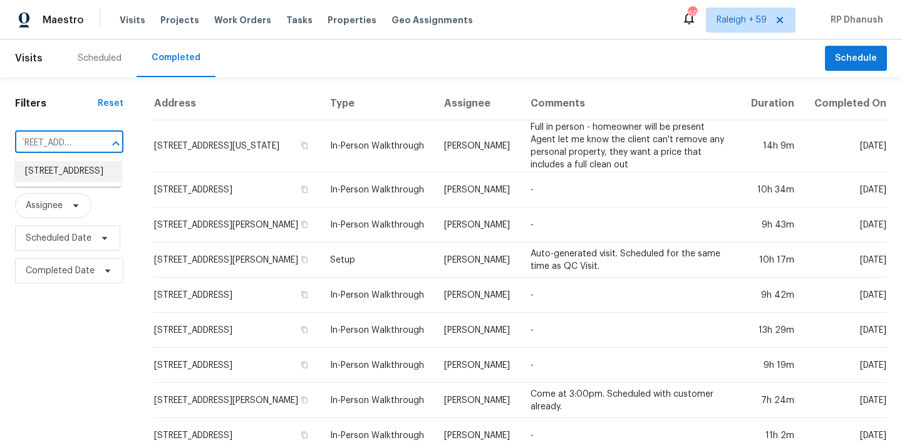
click at [61, 171] on li "[STREET_ADDRESS]" at bounding box center [68, 171] width 106 height 21
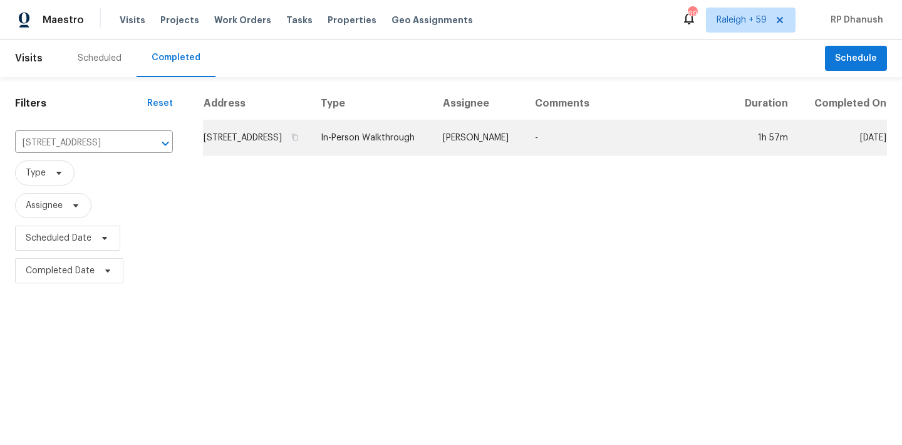
click at [593, 153] on td "-" at bounding box center [627, 137] width 205 height 35
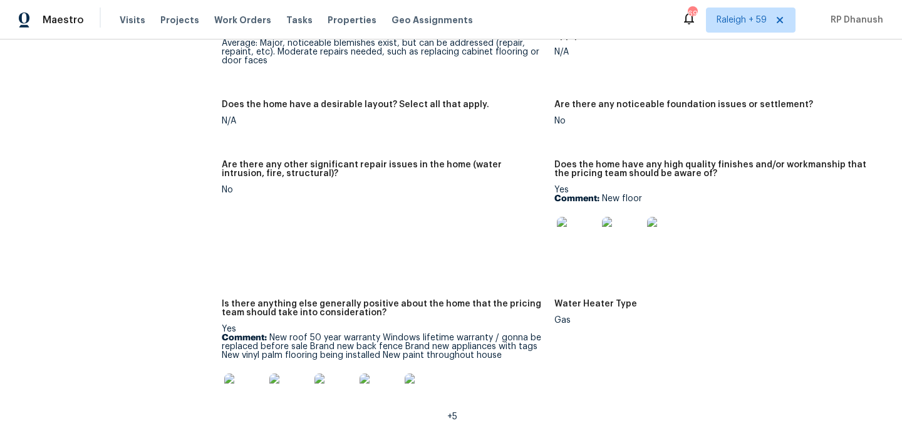
scroll to position [2202, 0]
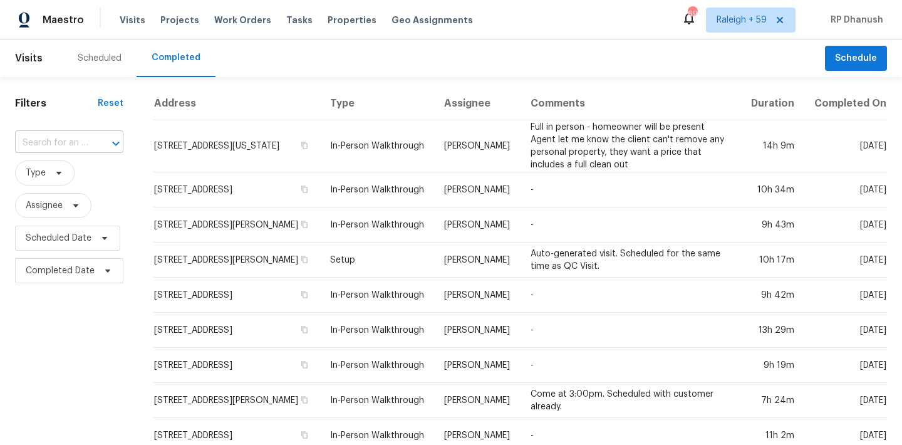
click at [96, 136] on div at bounding box center [107, 144] width 33 height 18
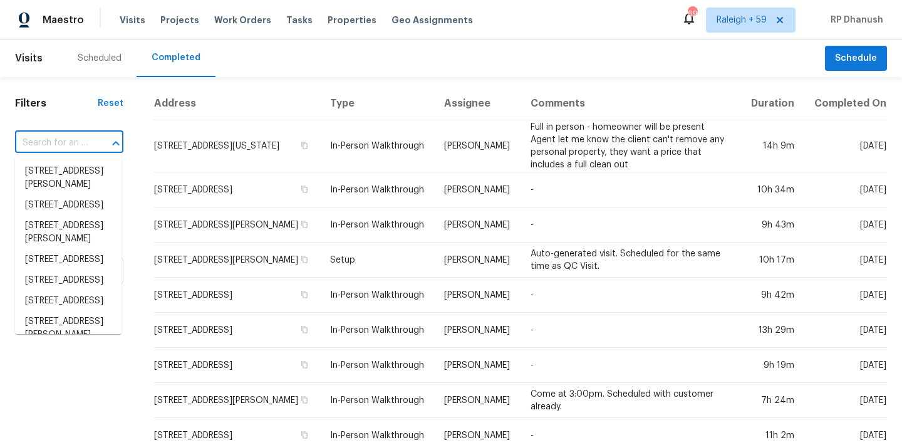
paste input "83 Nob Hill Dr N, Columbus, OH, 43230"
type input "83 Nob Hill Dr N, Columbus, OH, 43230"
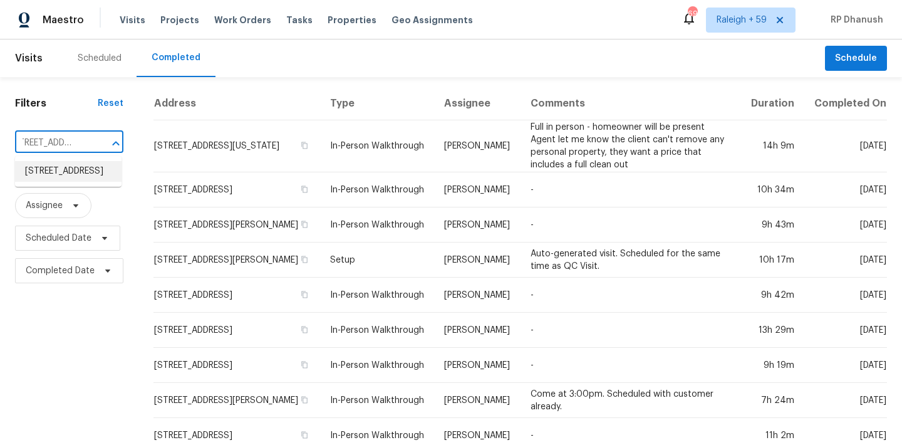
click at [70, 175] on li "83 Nob Hill Dr N, Columbus, OH 43230" at bounding box center [68, 171] width 106 height 21
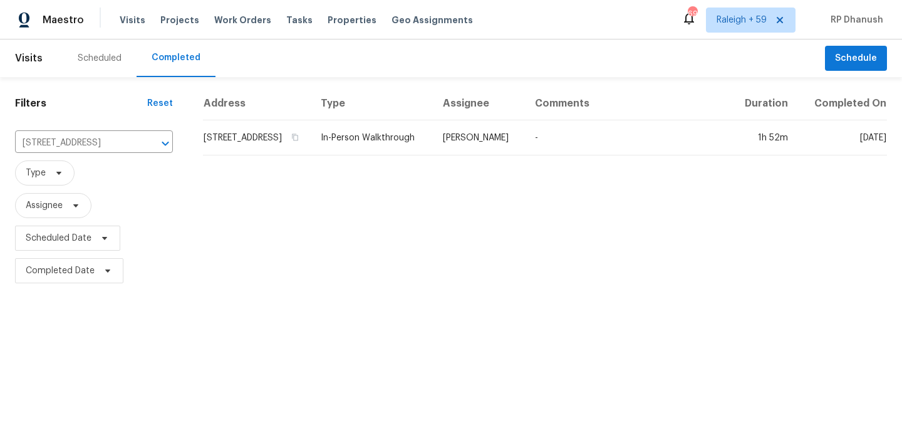
click at [433, 152] on td "In-Person Walkthrough" at bounding box center [372, 137] width 122 height 35
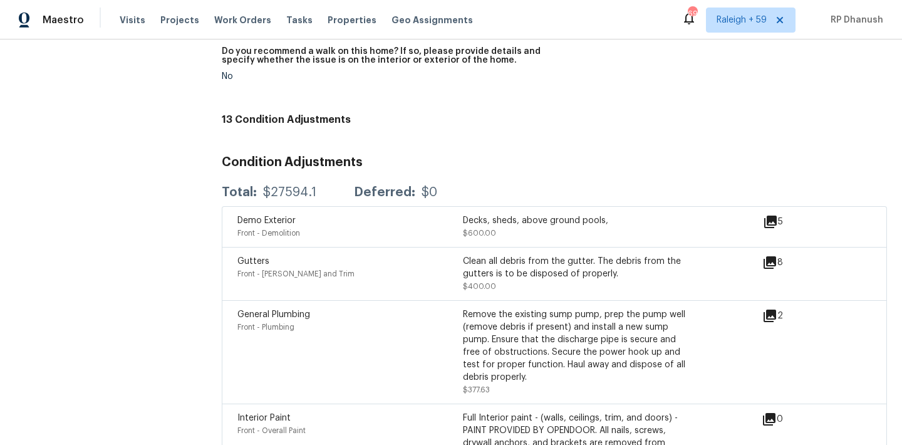
scroll to position [2938, 0]
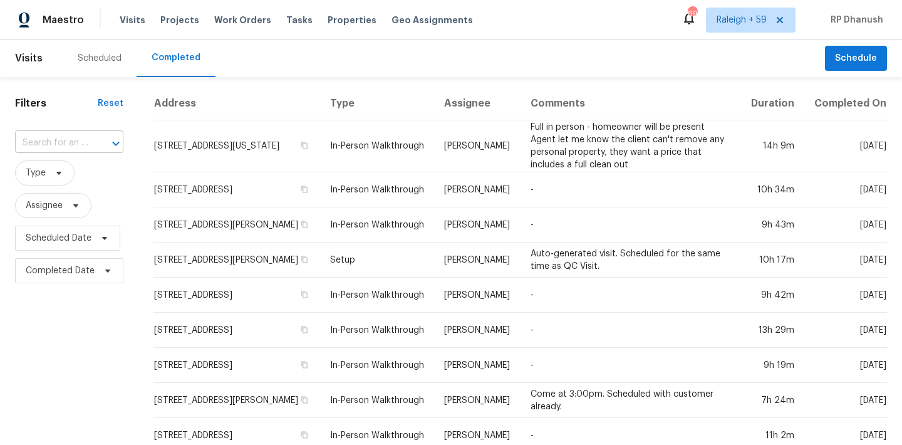
click at [83, 143] on input "text" at bounding box center [51, 142] width 73 height 19
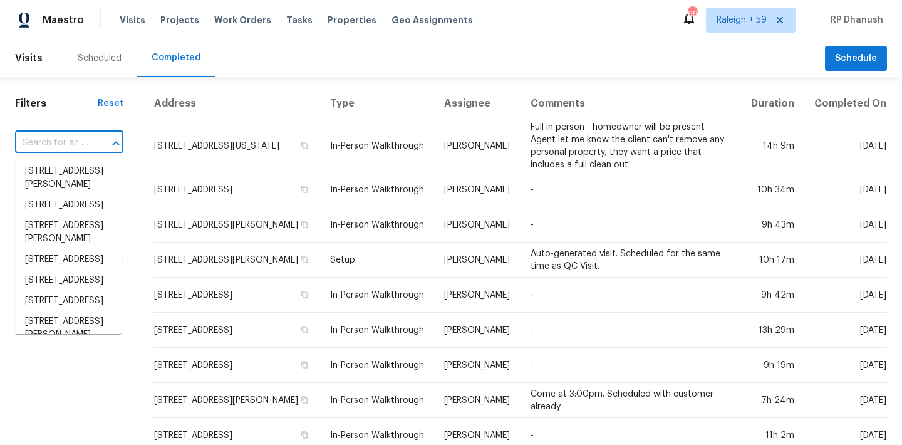
paste input "[STREET_ADDRESS]"
type input "[STREET_ADDRESS]"
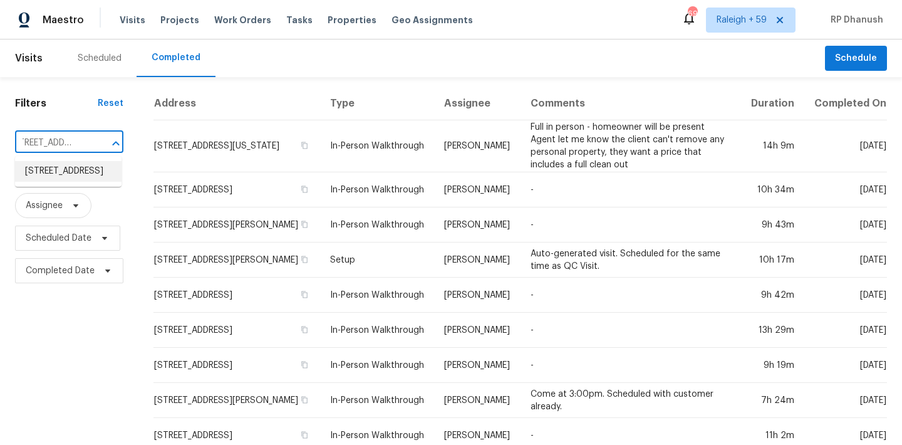
click at [68, 174] on li "[STREET_ADDRESS]" at bounding box center [68, 171] width 106 height 21
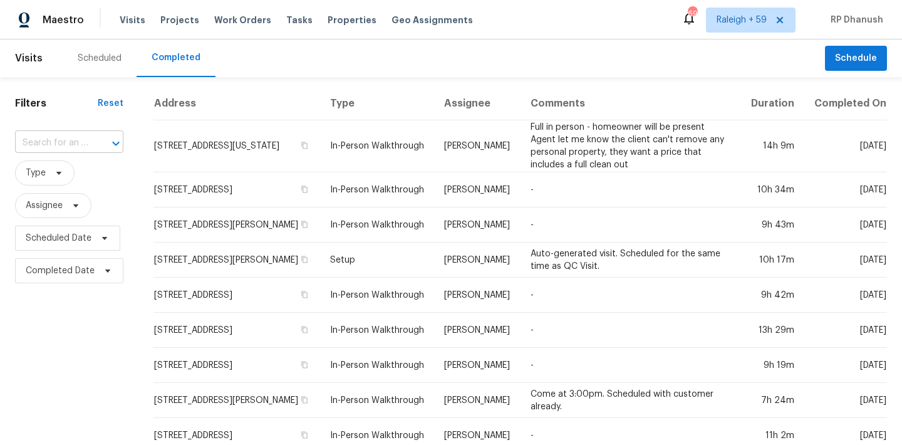
click at [74, 143] on input "text" at bounding box center [51, 142] width 73 height 19
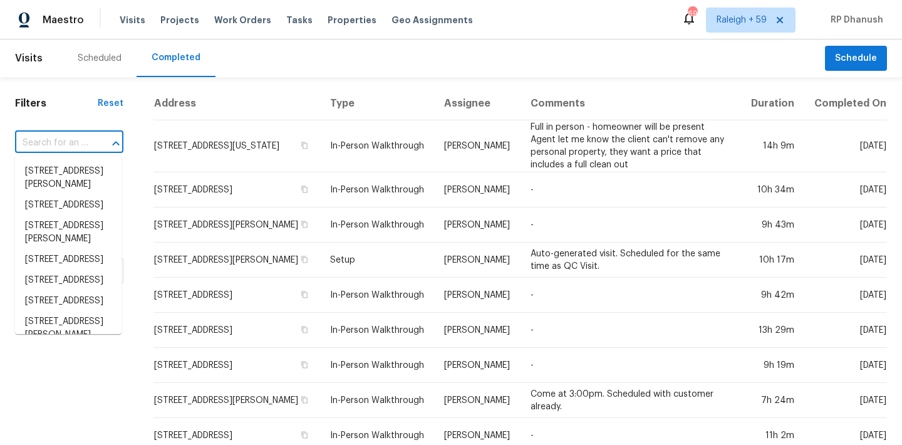
paste input "[STREET_ADDRESS]"
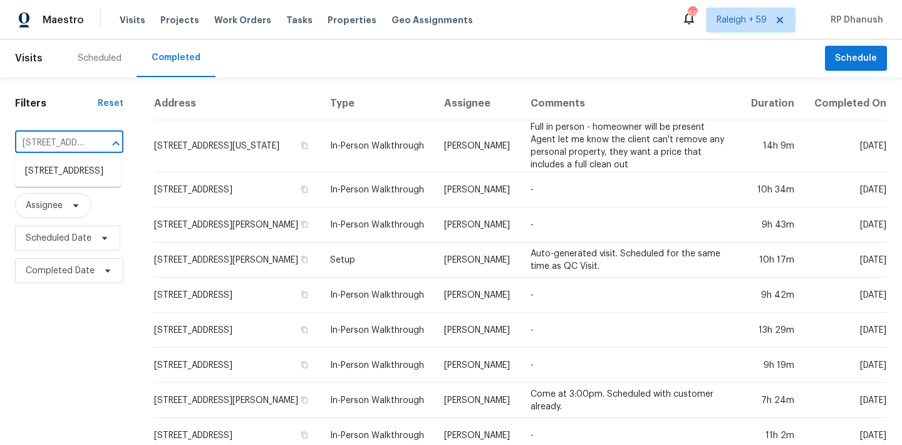
scroll to position [0, 88]
type input "[STREET_ADDRESS]"
click at [79, 164] on li "[STREET_ADDRESS]" at bounding box center [68, 171] width 106 height 21
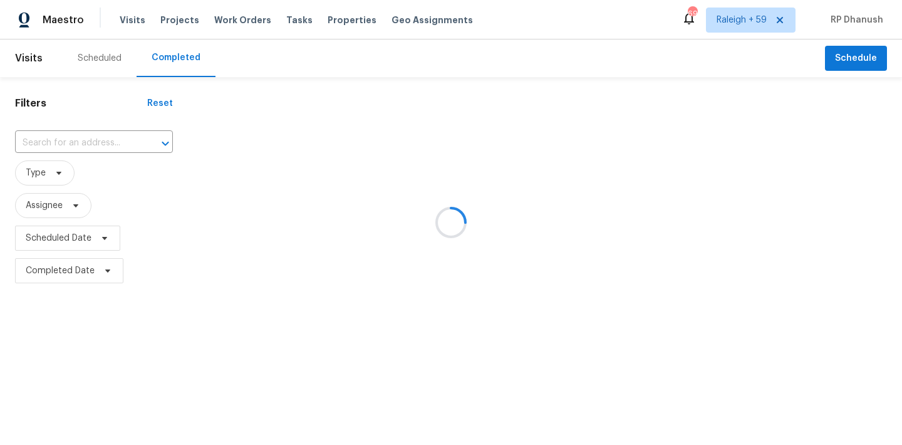
type input "[STREET_ADDRESS]"
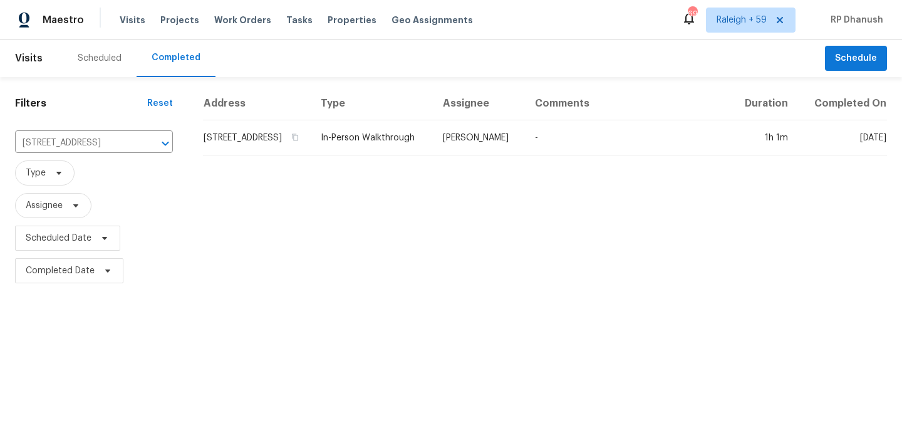
click at [433, 155] on td "In-Person Walkthrough" at bounding box center [372, 137] width 122 height 35
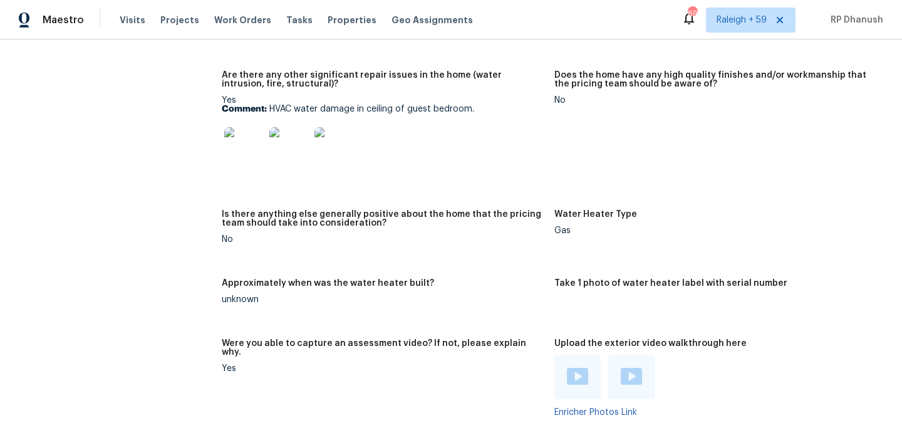
scroll to position [2961, 0]
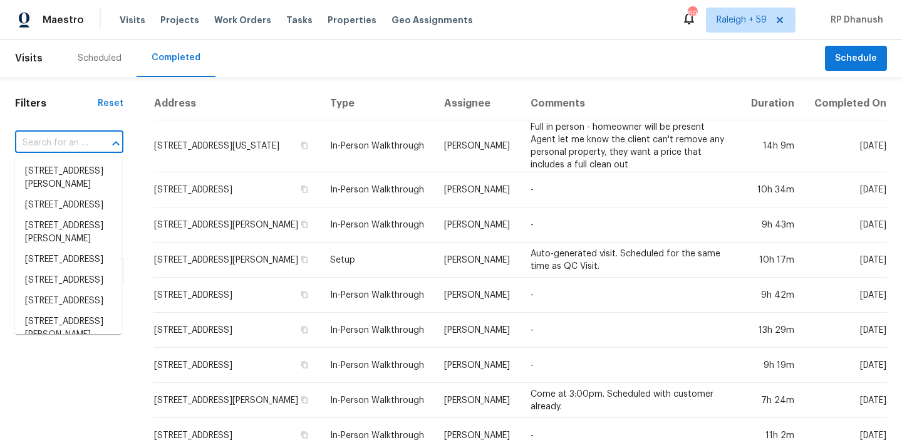
click at [61, 137] on input "text" at bounding box center [51, 142] width 73 height 19
paste input "[STREET_ADDRESS]"
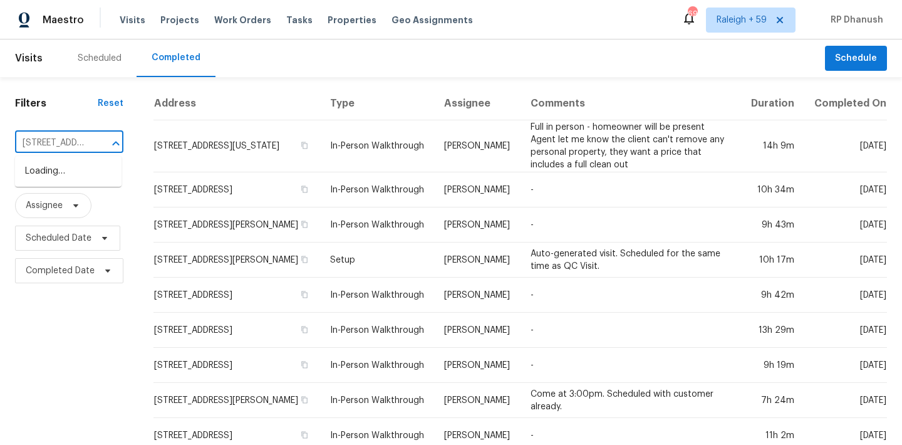
scroll to position [0, 133]
type input "[STREET_ADDRESS]"
click at [84, 173] on li "[STREET_ADDRESS]" at bounding box center [68, 171] width 106 height 21
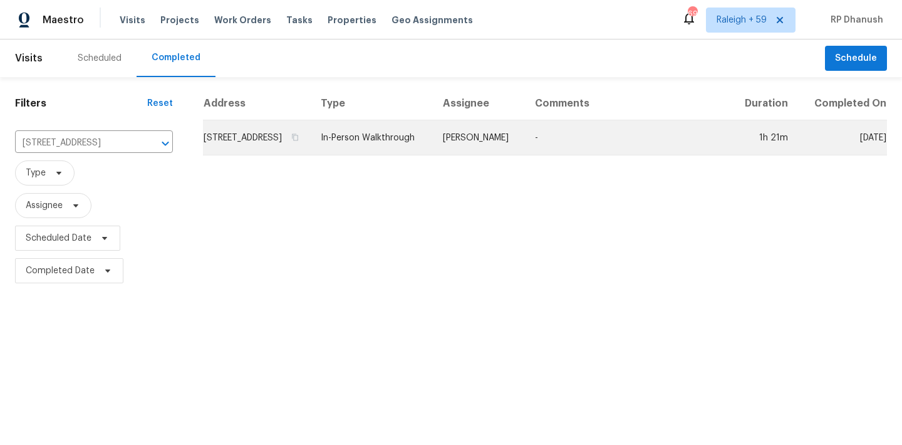
click at [551, 155] on td "-" at bounding box center [627, 137] width 205 height 35
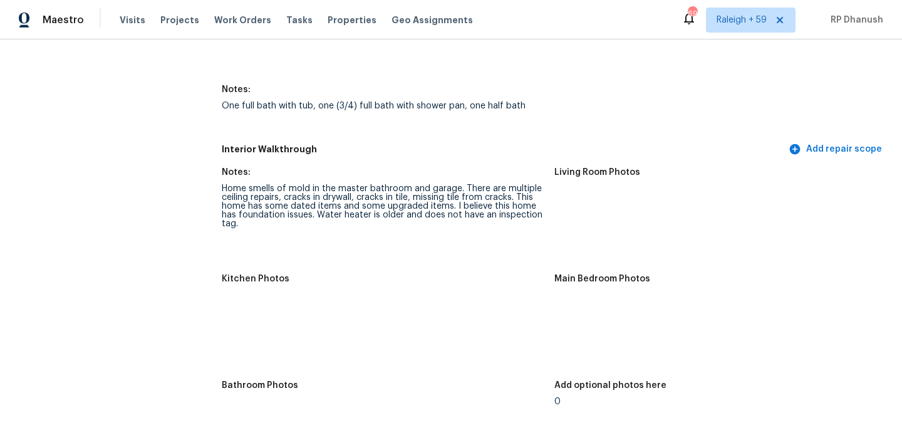
scroll to position [1684, 0]
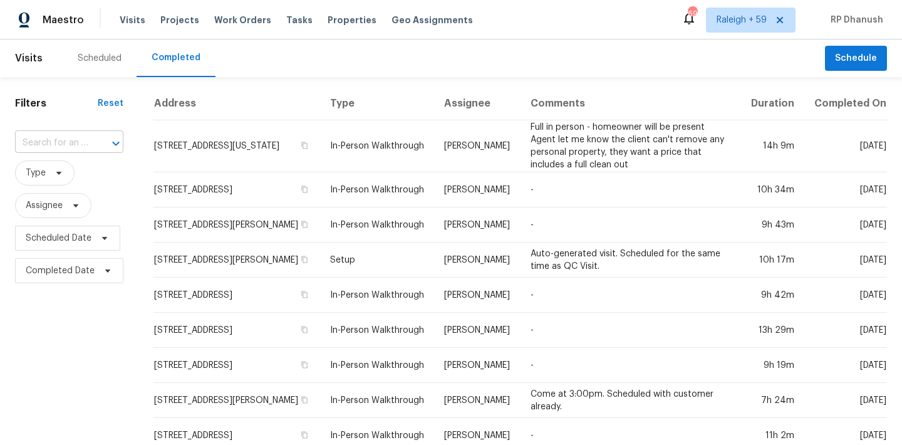
click at [70, 149] on input "text" at bounding box center [51, 142] width 73 height 19
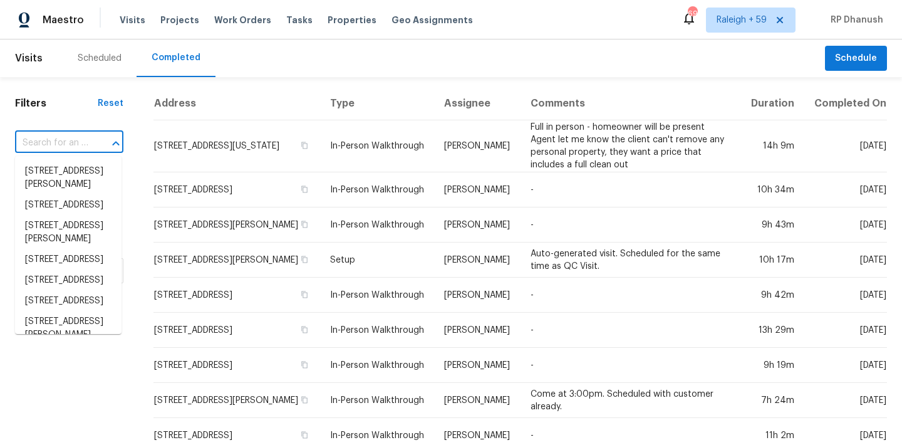
paste input "[STREET_ADDRESS][PERSON_NAME]"
type input "[STREET_ADDRESS][PERSON_NAME]"
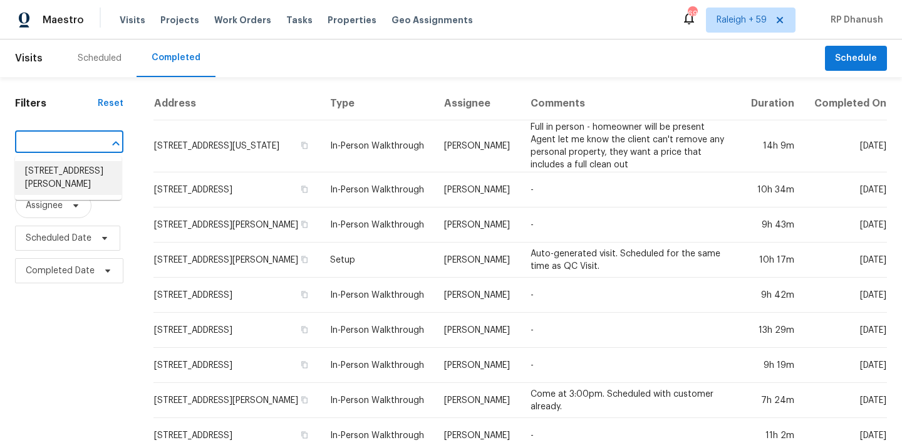
click at [65, 170] on li "[STREET_ADDRESS][PERSON_NAME]" at bounding box center [68, 178] width 106 height 34
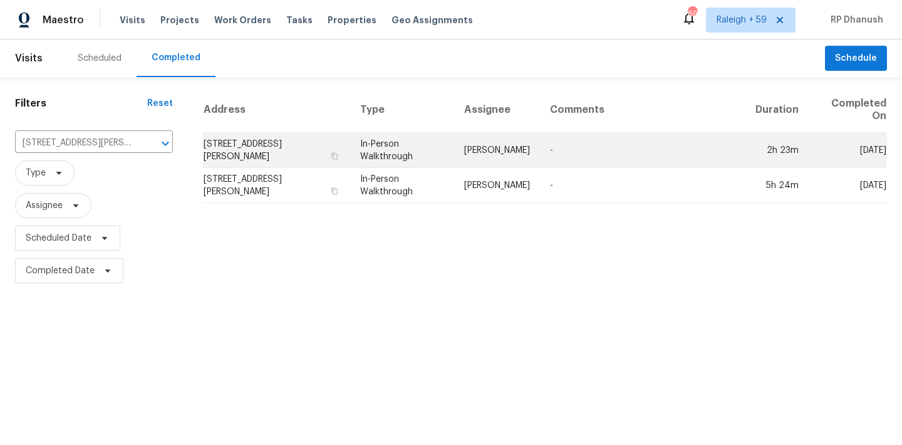
click at [309, 145] on td "[STREET_ADDRESS][PERSON_NAME]" at bounding box center [276, 150] width 147 height 35
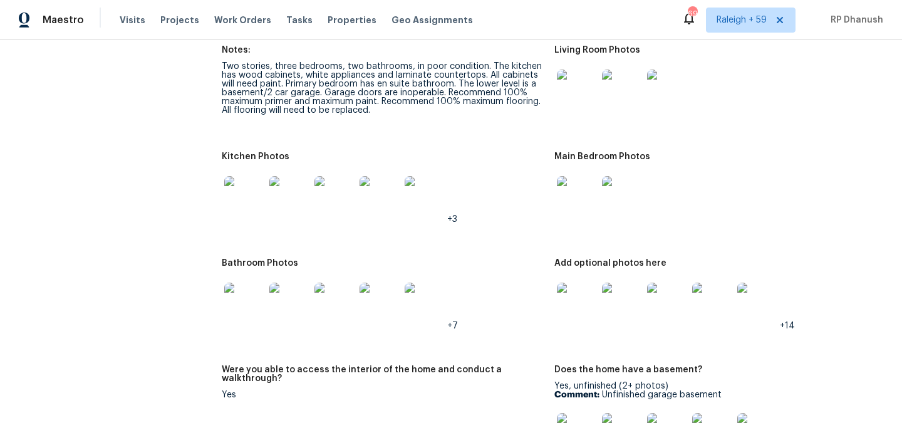
scroll to position [1501, 0]
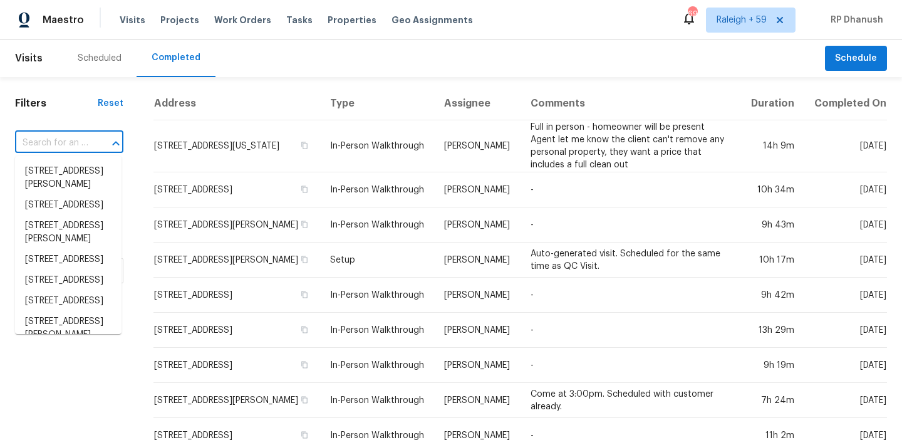
click at [65, 145] on input "text" at bounding box center [51, 142] width 73 height 19
paste input "[STREET_ADDRESS]"
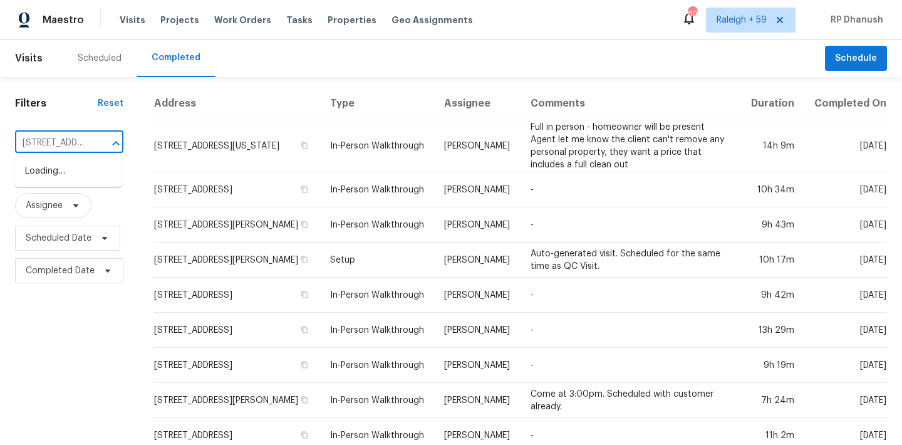
type input "[STREET_ADDRESS]"
click at [71, 166] on li "[STREET_ADDRESS]" at bounding box center [68, 171] width 106 height 21
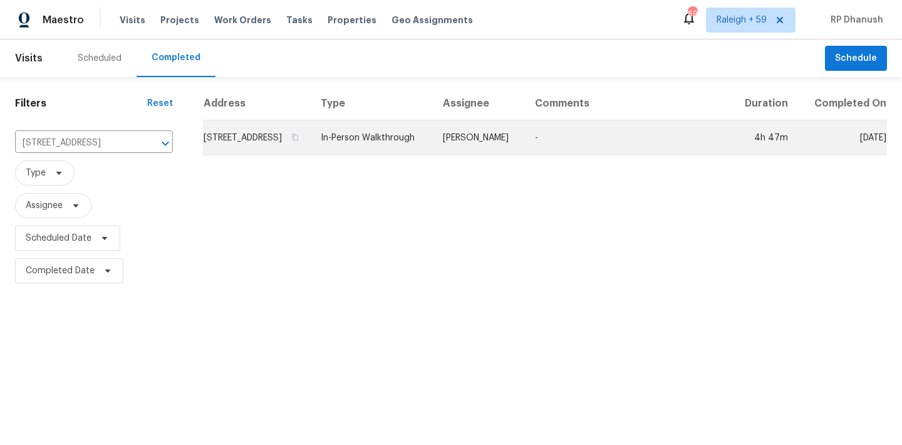
click at [433, 155] on td "In-Person Walkthrough" at bounding box center [372, 137] width 122 height 35
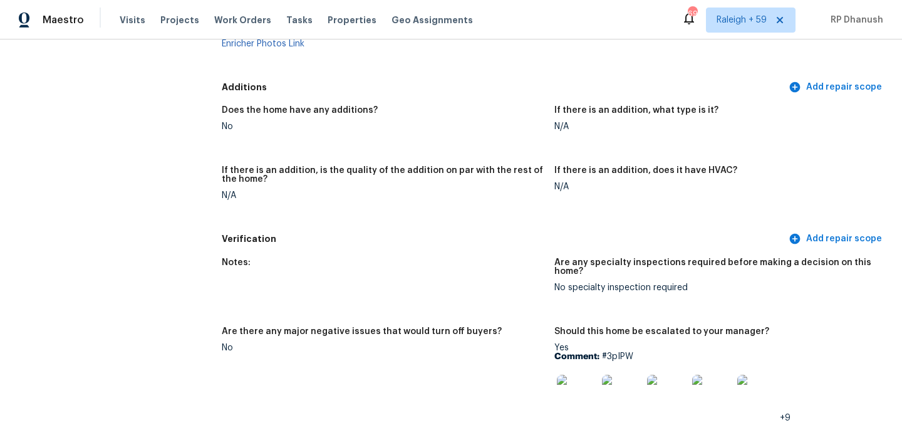
scroll to position [2785, 0]
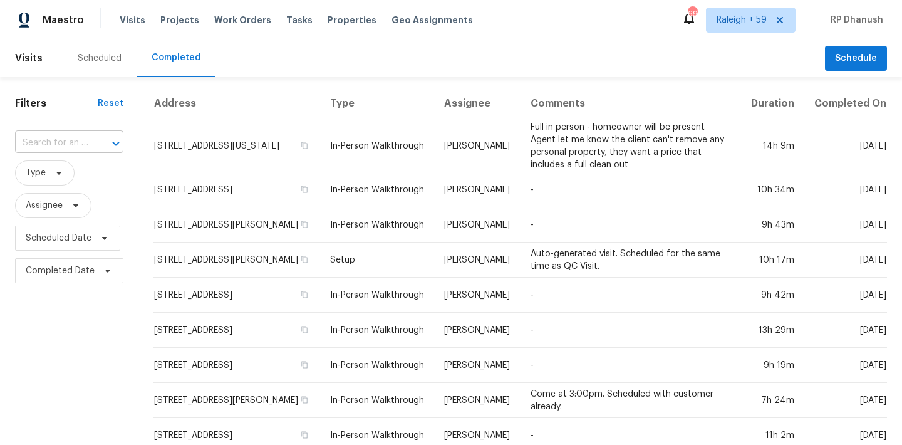
click at [83, 147] on input "text" at bounding box center [51, 142] width 73 height 19
paste input "[STREET_ADDRESS][PERSON_NAME]"
type input "[STREET_ADDRESS][PERSON_NAME]"
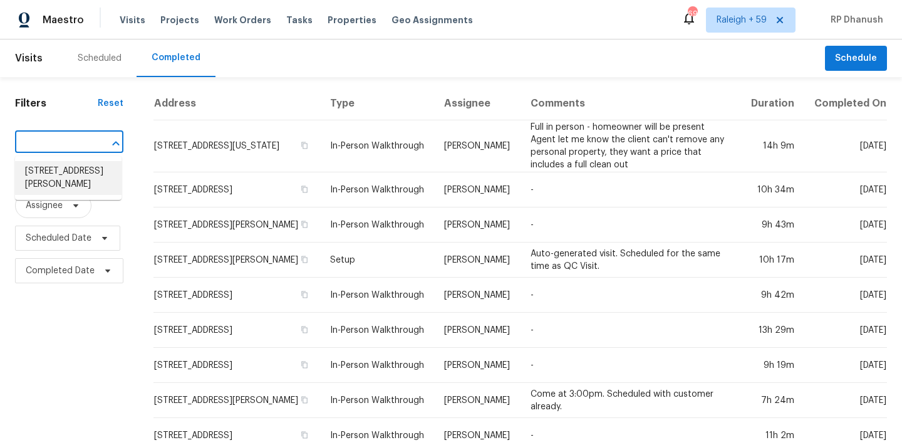
click at [56, 172] on li "[STREET_ADDRESS][PERSON_NAME]" at bounding box center [68, 178] width 106 height 34
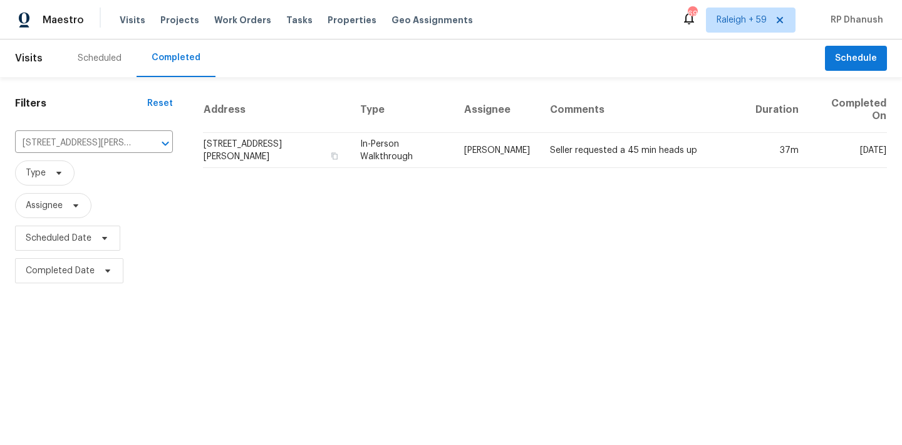
click at [493, 139] on td "John Perkins" at bounding box center [497, 150] width 86 height 35
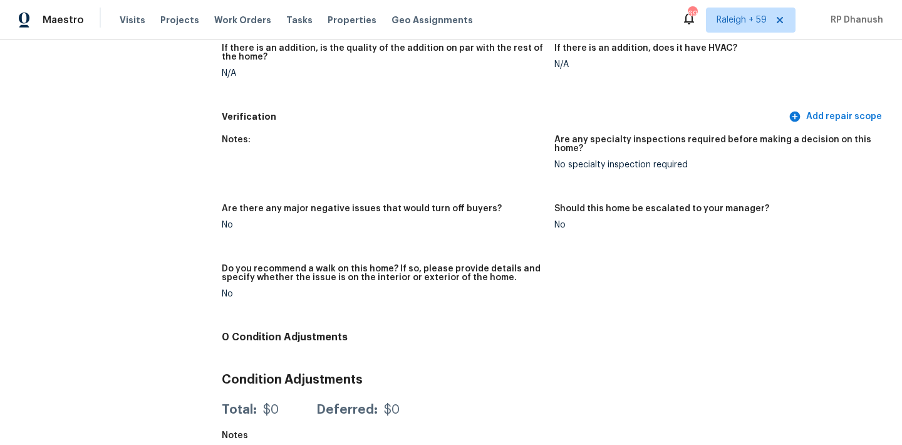
scroll to position [2848, 0]
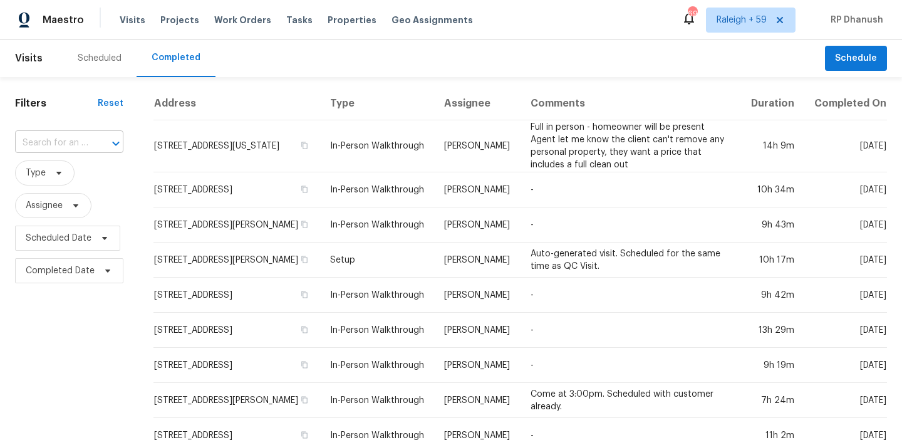
click at [92, 140] on div at bounding box center [107, 144] width 33 height 18
paste input "[STREET_ADDRESS]"
type input "[STREET_ADDRESS]"
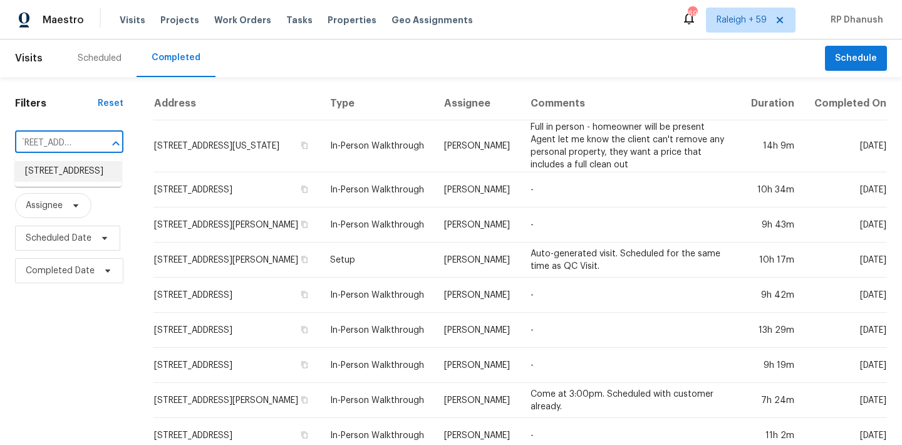
click at [72, 164] on li "[STREET_ADDRESS]" at bounding box center [68, 171] width 106 height 21
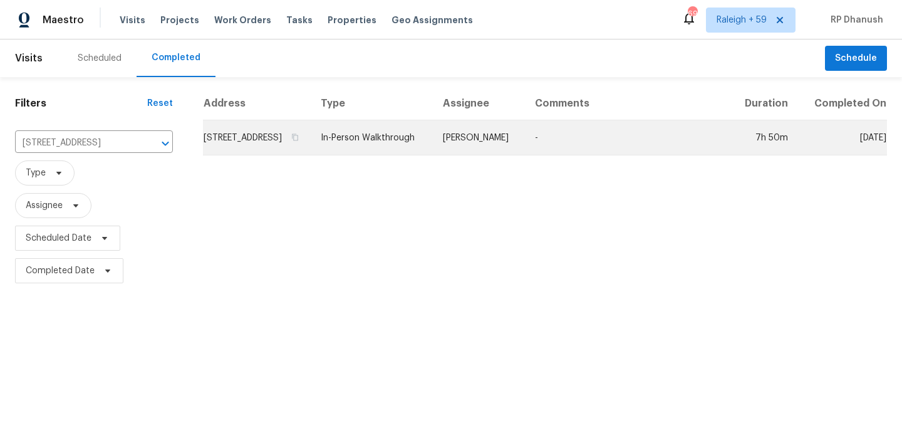
click at [426, 155] on td "In-Person Walkthrough" at bounding box center [372, 137] width 122 height 35
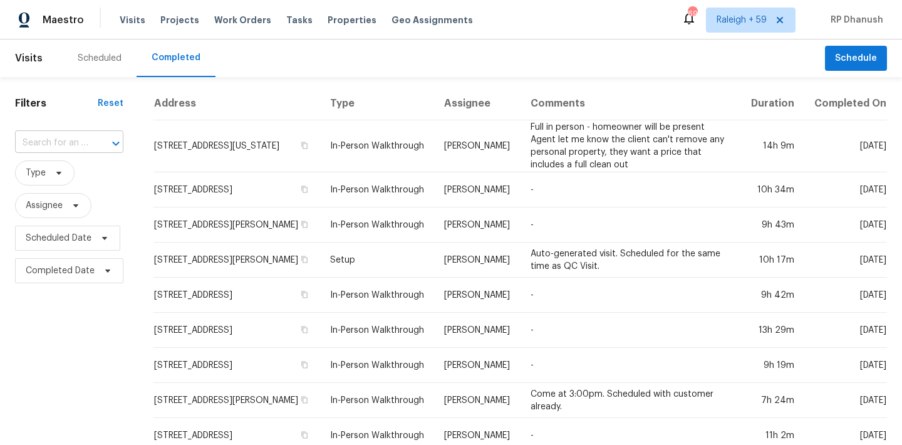
click at [62, 148] on input "text" at bounding box center [51, 142] width 73 height 19
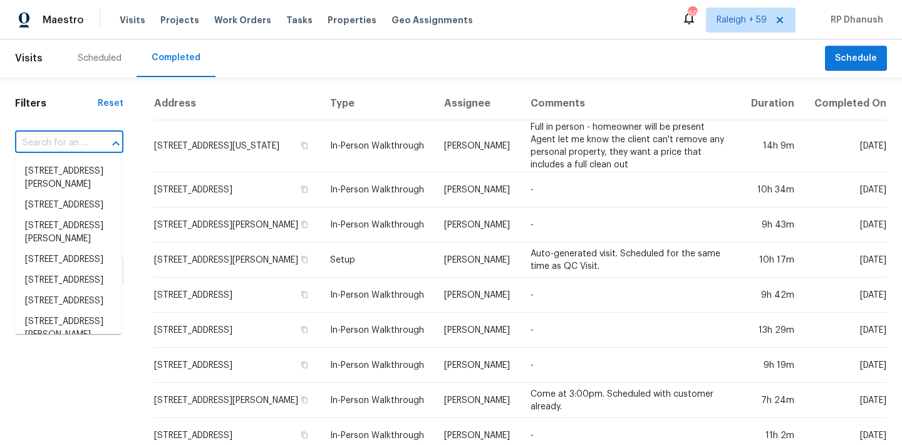
paste input "[STREET_ADDRESS][PERSON_NAME]"
type input "[STREET_ADDRESS][PERSON_NAME]"
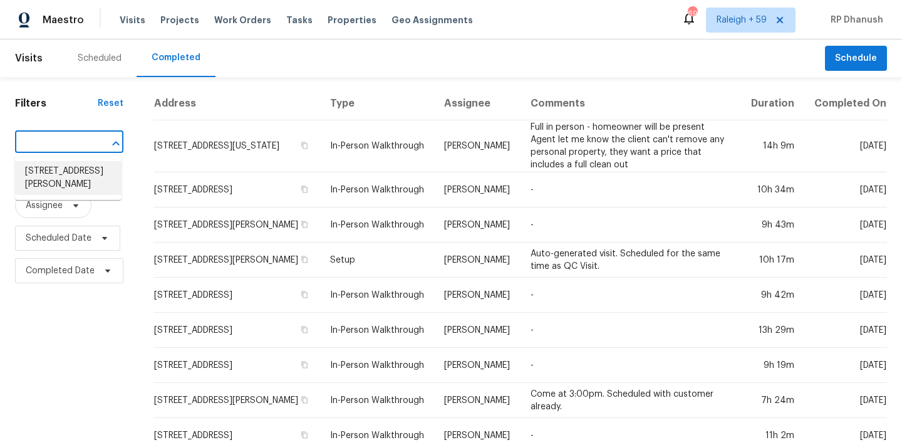
click at [68, 167] on li "[STREET_ADDRESS][PERSON_NAME]" at bounding box center [68, 178] width 106 height 34
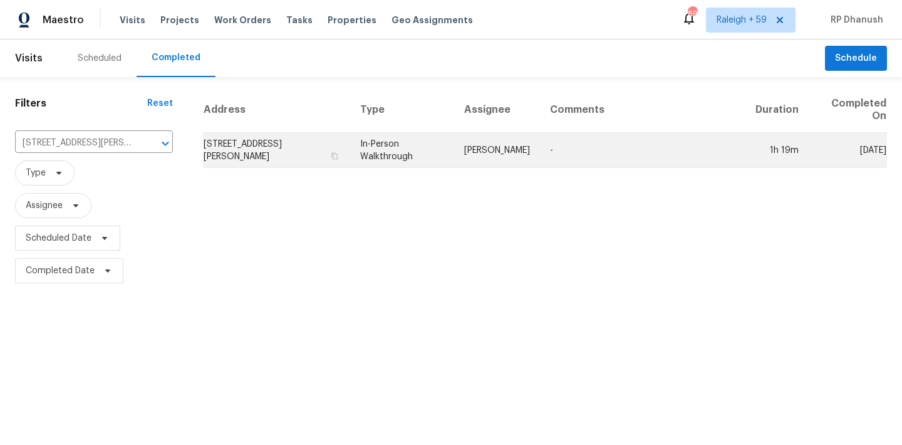
click at [422, 148] on td "In-Person Walkthrough" at bounding box center [402, 150] width 104 height 35
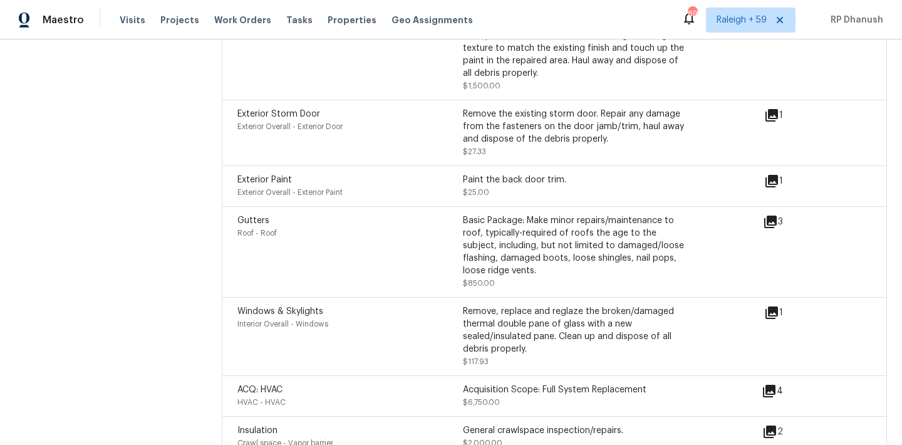
scroll to position [3481, 0]
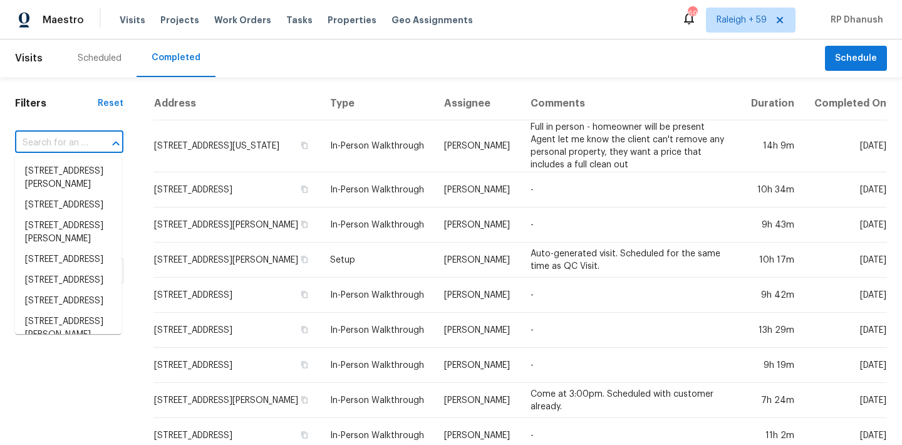
click at [73, 148] on input "text" at bounding box center [51, 142] width 73 height 19
paste input "10440 Kensil St, Indianapolis, IN, 46236"
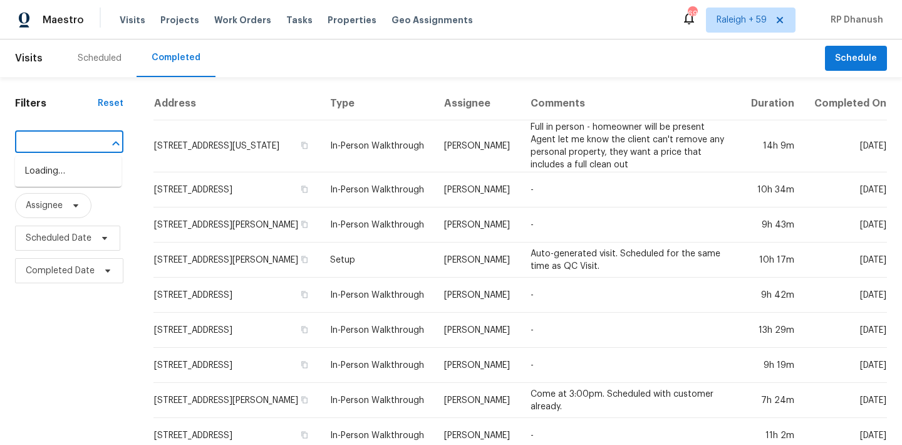
type input "10440 Kensil St, Indianapolis, IN, 46236"
click at [73, 166] on li "10440 Kensil St, Indianapolis, IN 46236" at bounding box center [68, 178] width 106 height 34
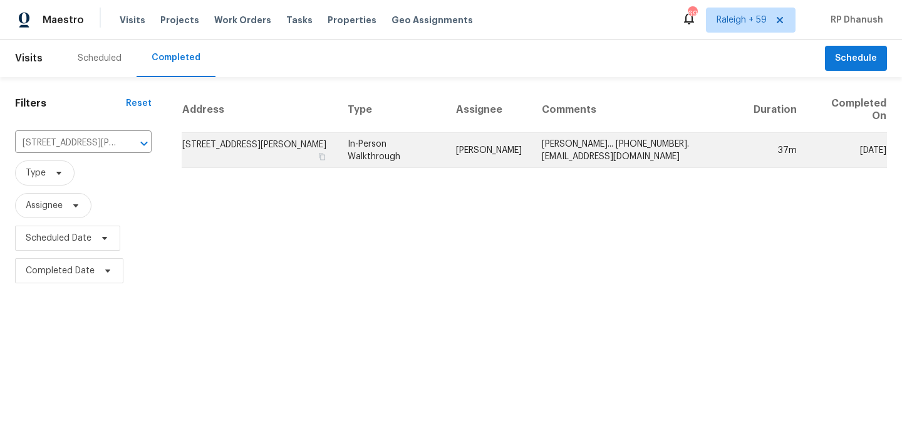
click at [250, 157] on td "10440 Kensil St, Indianapolis, IN 46236" at bounding box center [260, 150] width 156 height 35
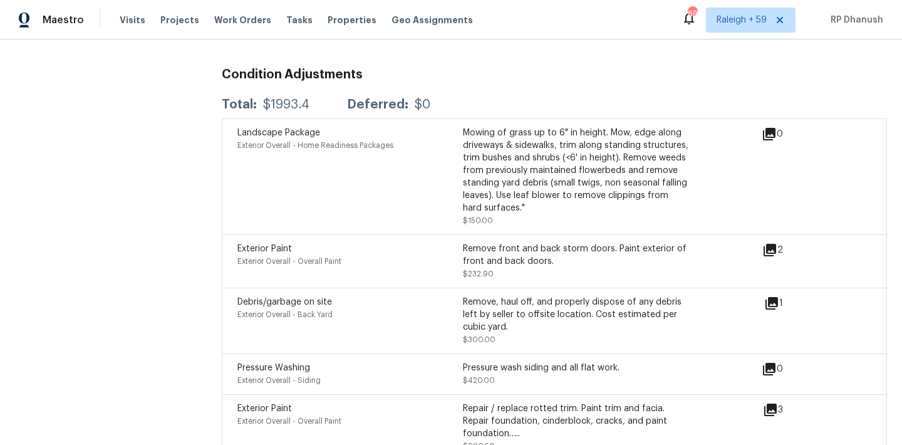
scroll to position [3264, 0]
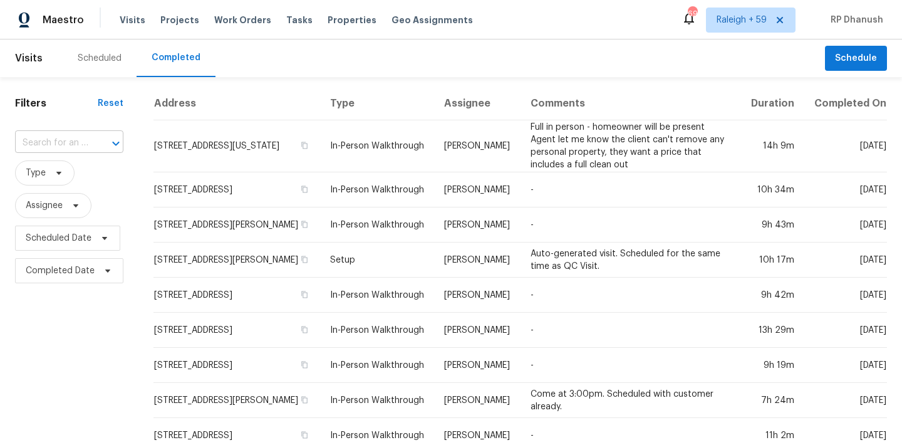
click at [51, 135] on input "text" at bounding box center [51, 142] width 73 height 19
type input "[STREET_ADDRESS][PERSON_NAME]"
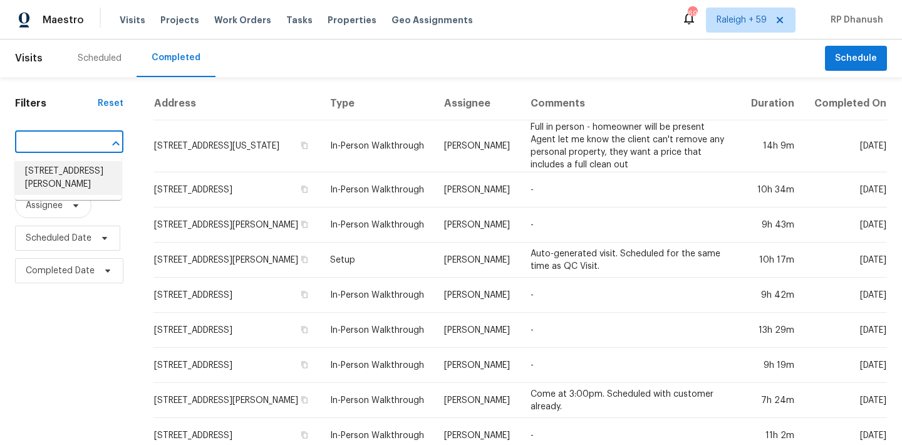
click at [74, 170] on li "1382 Copeland Falls Rd, Severance, CO 80550" at bounding box center [68, 178] width 106 height 34
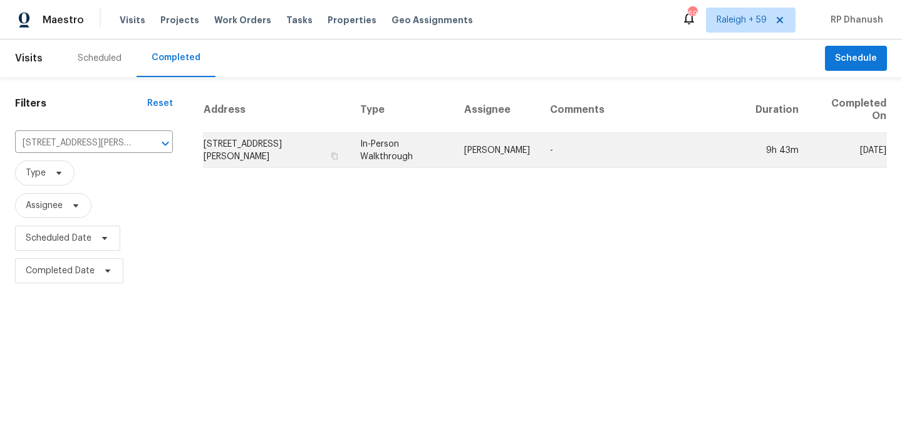
click at [532, 143] on td "John Gonzalez" at bounding box center [497, 150] width 86 height 35
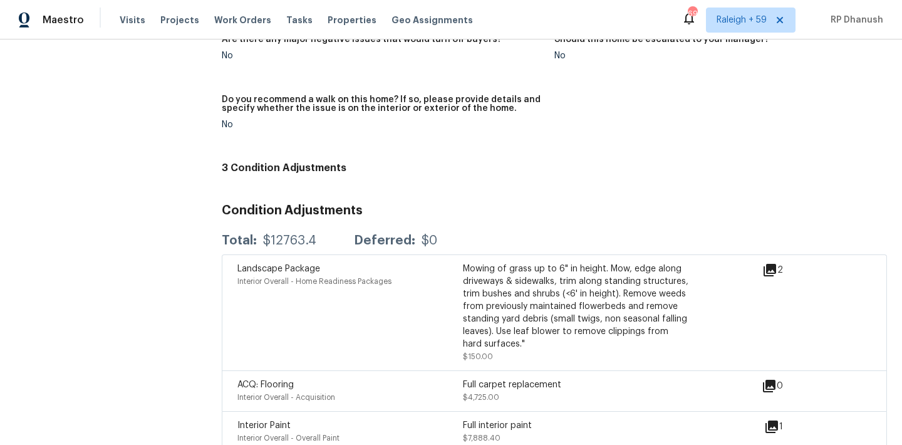
scroll to position [3166, 0]
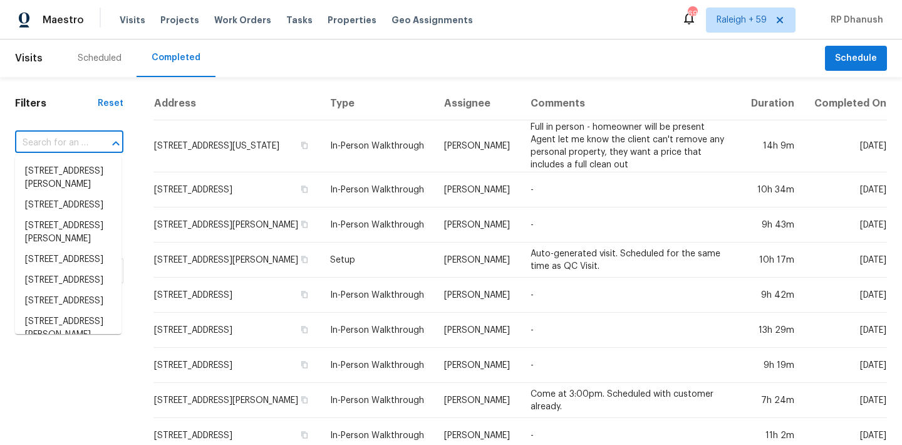
click at [81, 137] on input "text" at bounding box center [51, 142] width 73 height 19
paste input "1401 Brazos St, Marble Falls, TX, 78654"
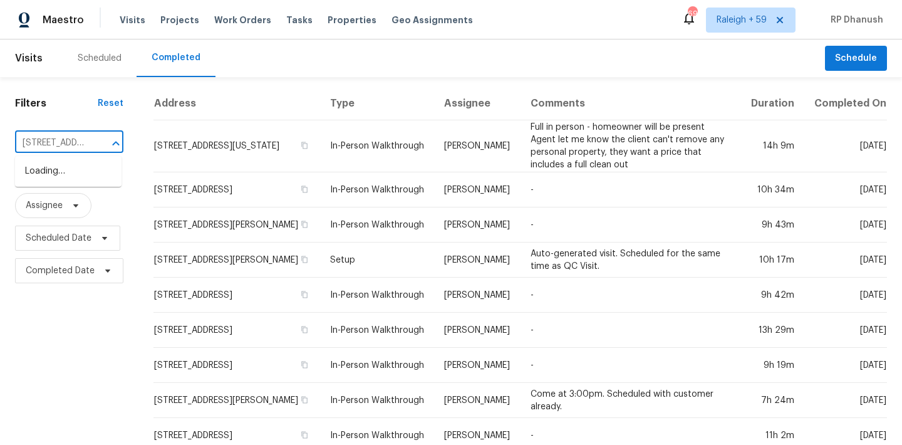
scroll to position [0, 93]
type input "1401 Brazos St, Marble Falls, TX, 78654"
click at [70, 180] on li "[STREET_ADDRESS]" at bounding box center [68, 171] width 106 height 21
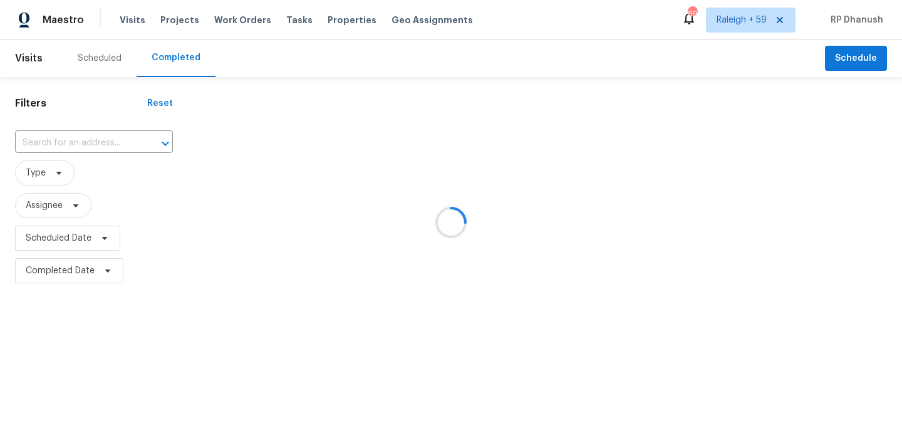
type input "[STREET_ADDRESS]"
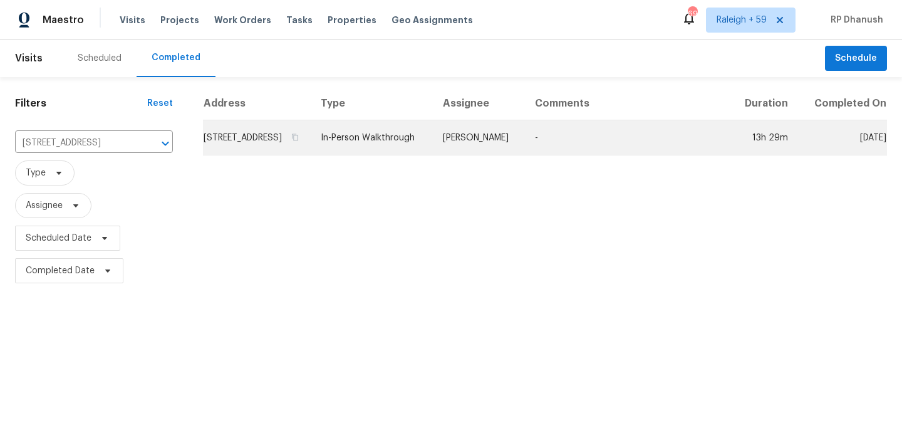
click at [311, 139] on td "[STREET_ADDRESS]" at bounding box center [257, 137] width 108 height 35
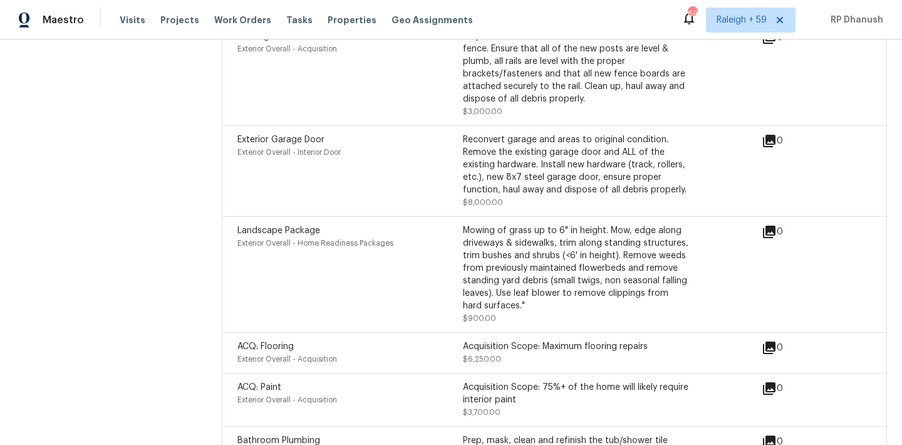
scroll to position [3498, 0]
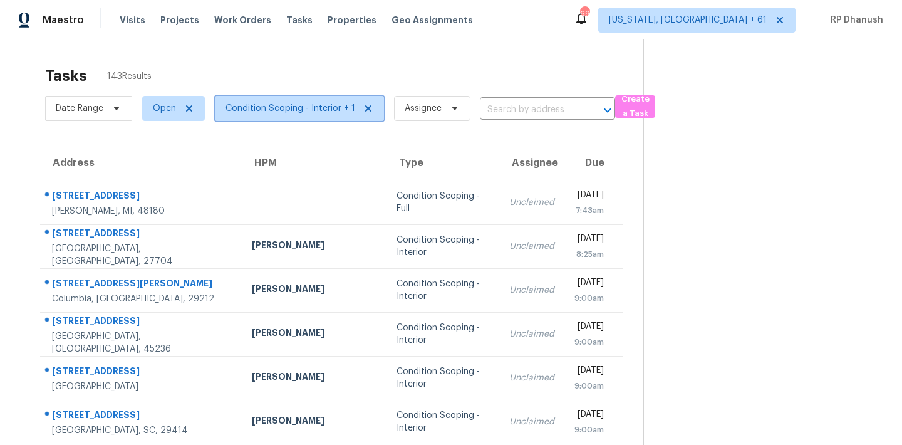
click at [277, 110] on span "Condition Scoping - Interior + 1" at bounding box center [290, 108] width 130 height 13
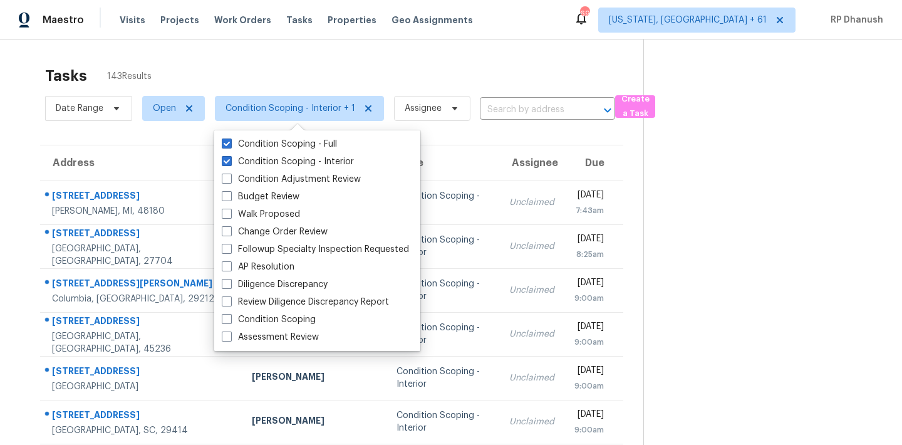
click at [814, 216] on section at bounding box center [762, 352] width 239 height 626
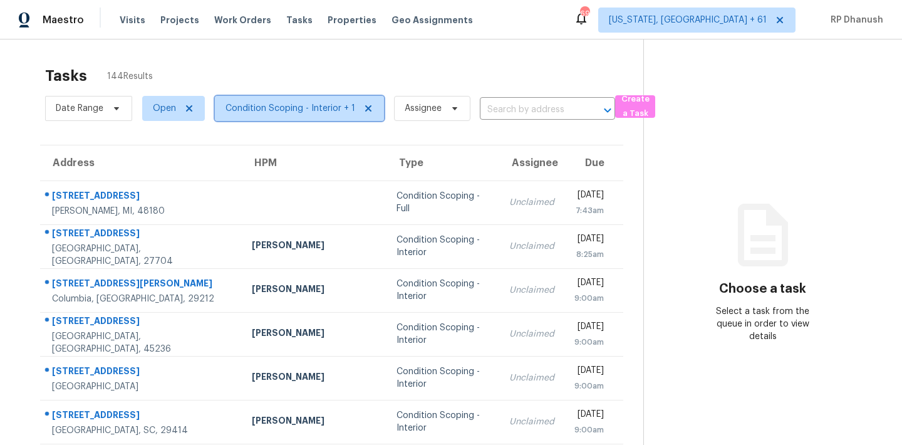
click at [321, 106] on span "Condition Scoping - Interior + 1" at bounding box center [290, 108] width 130 height 13
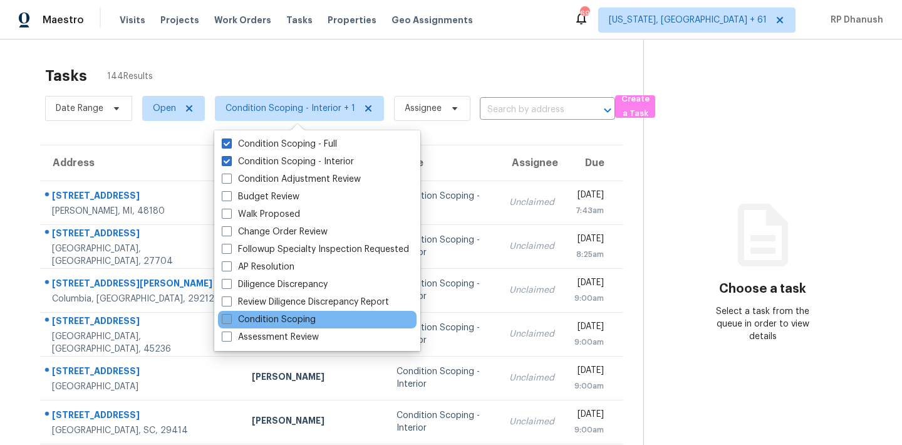
click at [277, 320] on label "Condition Scoping" at bounding box center [269, 319] width 94 height 13
click at [230, 320] on input "Condition Scoping" at bounding box center [226, 317] width 8 height 8
checkbox input "true"
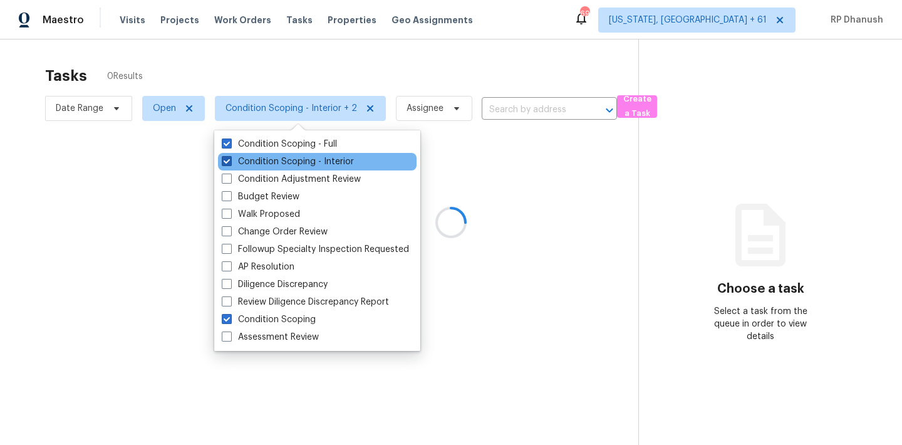
click at [272, 160] on label "Condition Scoping - Interior" at bounding box center [288, 161] width 132 height 13
click at [230, 160] on input "Condition Scoping - Interior" at bounding box center [226, 159] width 8 height 8
checkbox input "false"
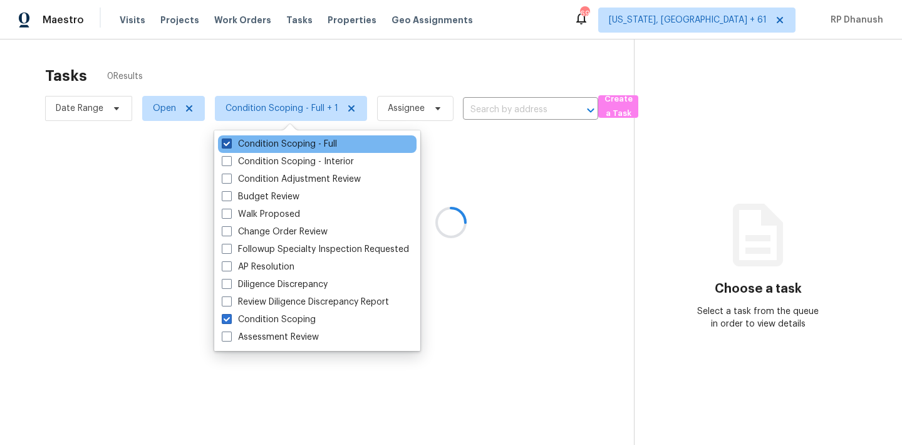
click at [272, 147] on label "Condition Scoping - Full" at bounding box center [279, 144] width 115 height 13
click at [230, 146] on input "Condition Scoping - Full" at bounding box center [226, 142] width 8 height 8
checkbox input "false"
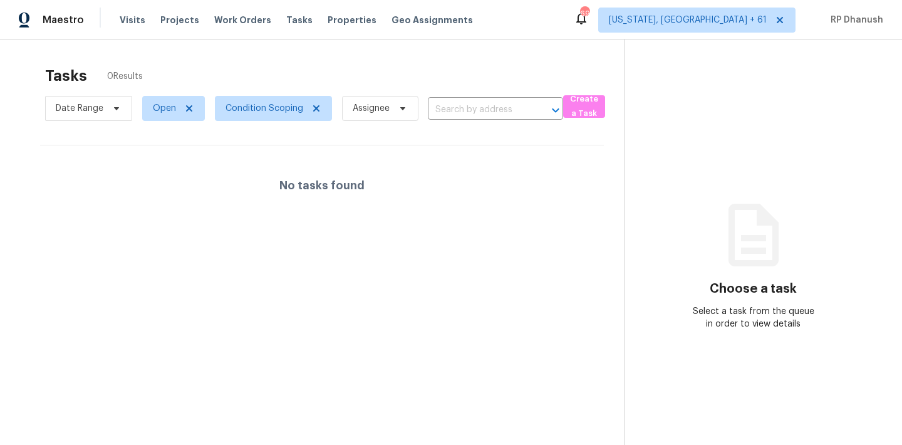
click at [676, 195] on section "Choose a task Select a task from the queue in order to view details" at bounding box center [753, 261] width 258 height 445
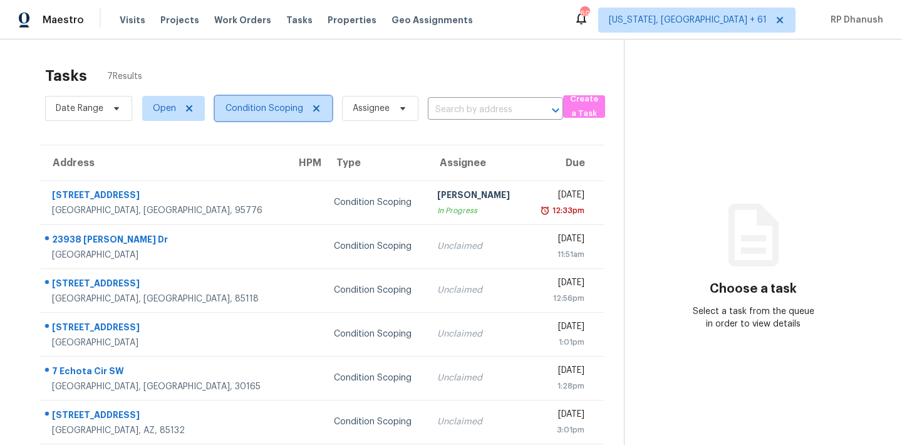
click at [284, 106] on span "Condition Scoping" at bounding box center [264, 108] width 78 height 13
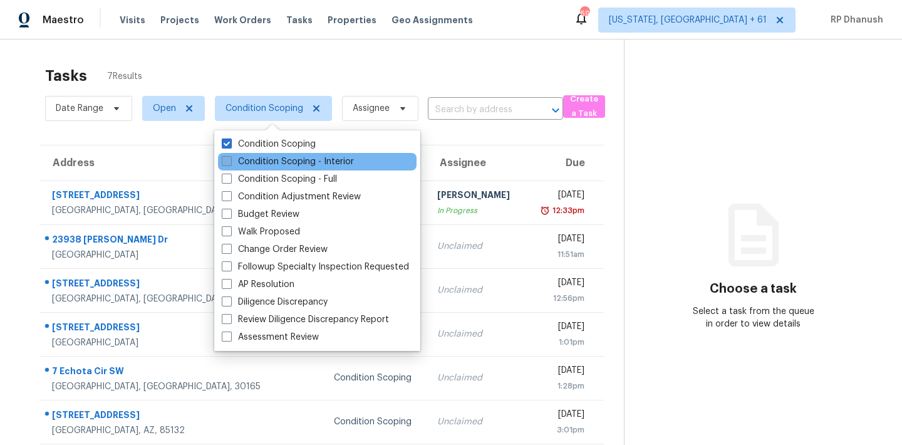
click at [266, 155] on label "Condition Scoping - Interior" at bounding box center [288, 161] width 132 height 13
click at [230, 155] on input "Condition Scoping - Interior" at bounding box center [226, 159] width 8 height 8
checkbox input "true"
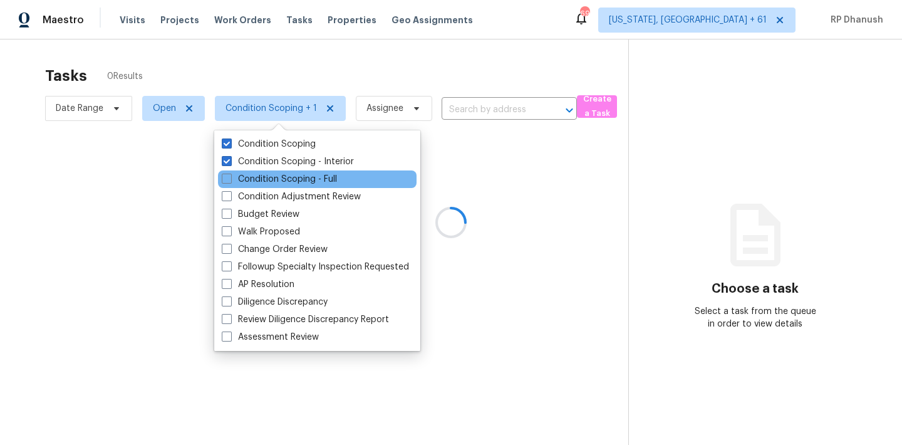
click at [259, 171] on div "Condition Scoping - Full" at bounding box center [317, 179] width 199 height 18
click at [243, 177] on label "Condition Scoping - Full" at bounding box center [279, 179] width 115 height 13
click at [230, 177] on input "Condition Scoping - Full" at bounding box center [226, 177] width 8 height 8
checkbox input "true"
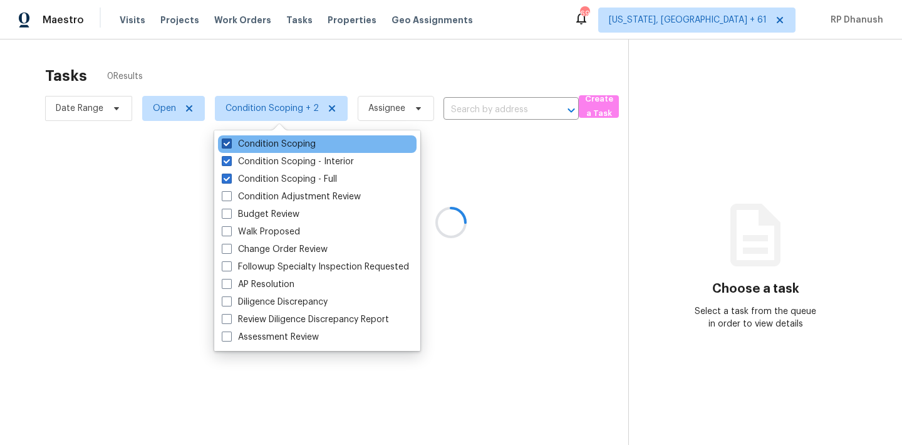
click at [242, 143] on label "Condition Scoping" at bounding box center [269, 144] width 94 height 13
click at [230, 143] on input "Condition Scoping" at bounding box center [226, 142] width 8 height 8
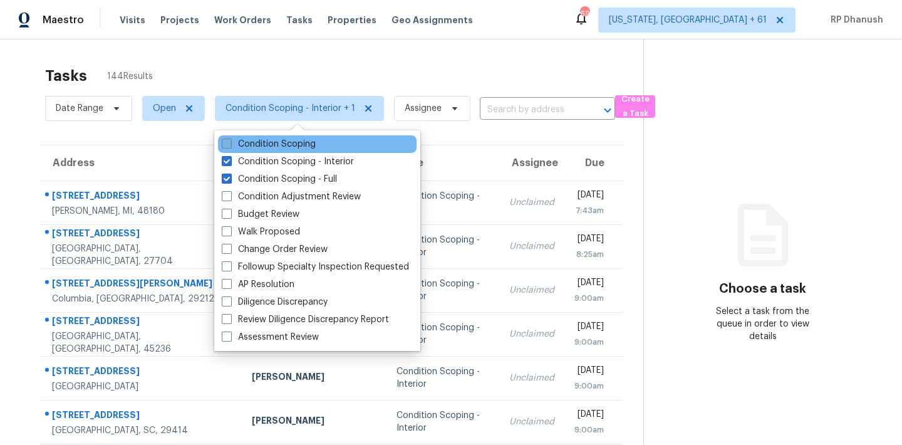
click at [284, 142] on label "Condition Scoping" at bounding box center [269, 144] width 94 height 13
click at [230, 142] on input "Condition Scoping" at bounding box center [226, 142] width 8 height 8
checkbox input "true"
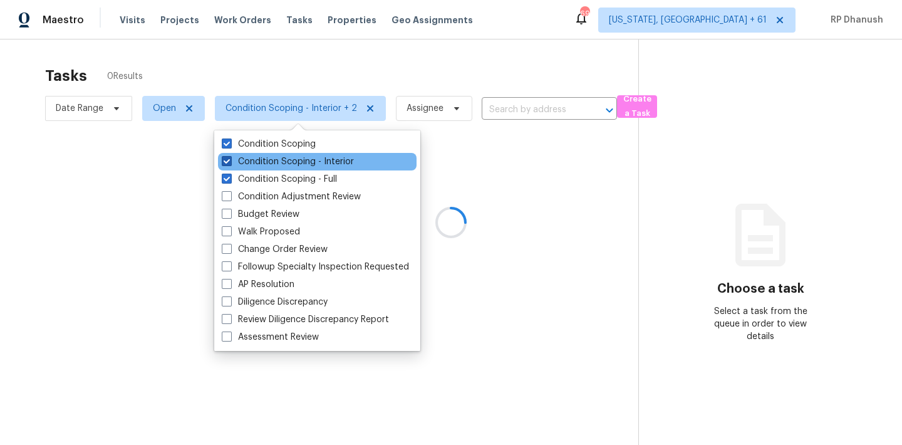
click at [274, 163] on label "Condition Scoping - Interior" at bounding box center [288, 161] width 132 height 13
click at [230, 163] on input "Condition Scoping - Interior" at bounding box center [226, 159] width 8 height 8
checkbox input "false"
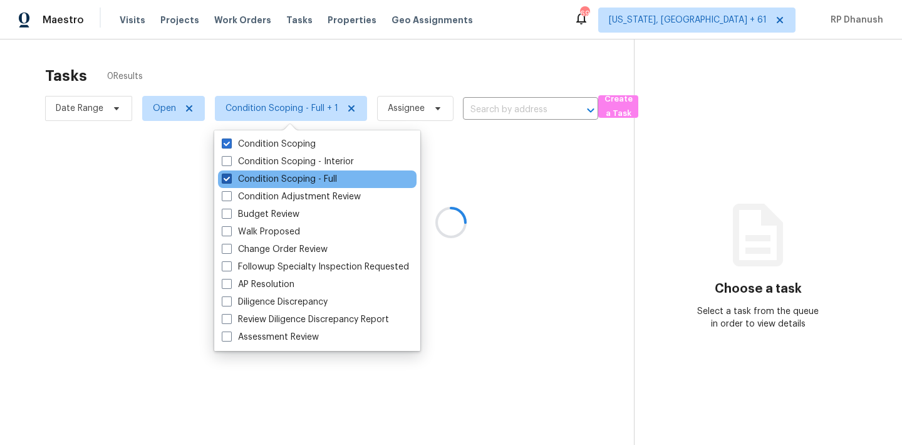
click at [269, 176] on label "Condition Scoping - Full" at bounding box center [279, 179] width 115 height 13
click at [230, 176] on input "Condition Scoping - Full" at bounding box center [226, 177] width 8 height 8
checkbox input "false"
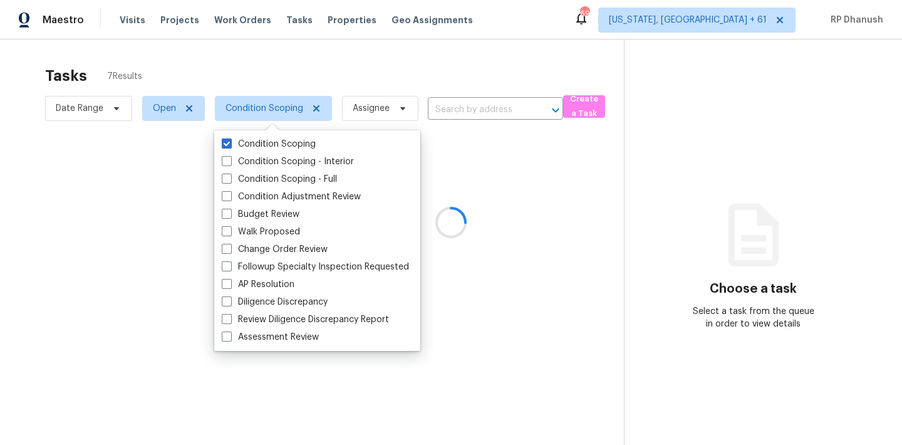
click at [743, 13] on div at bounding box center [451, 222] width 902 height 445
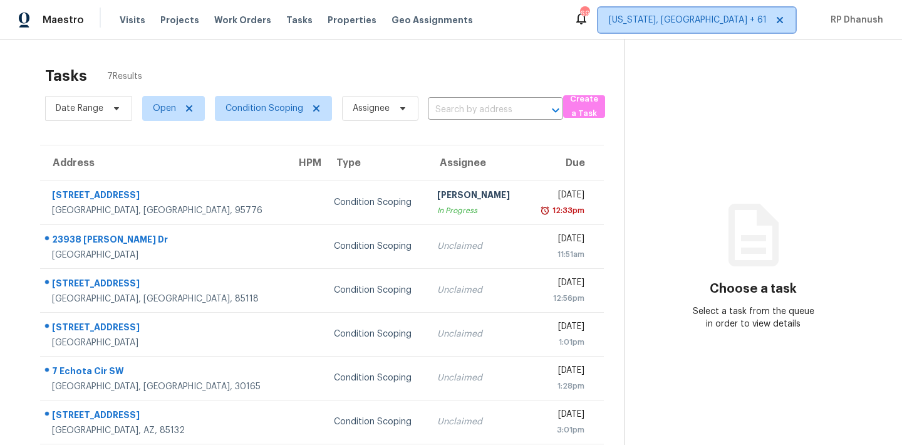
click at [742, 14] on span "[US_STATE], [GEOGRAPHIC_DATA] + 61" at bounding box center [688, 20] width 158 height 13
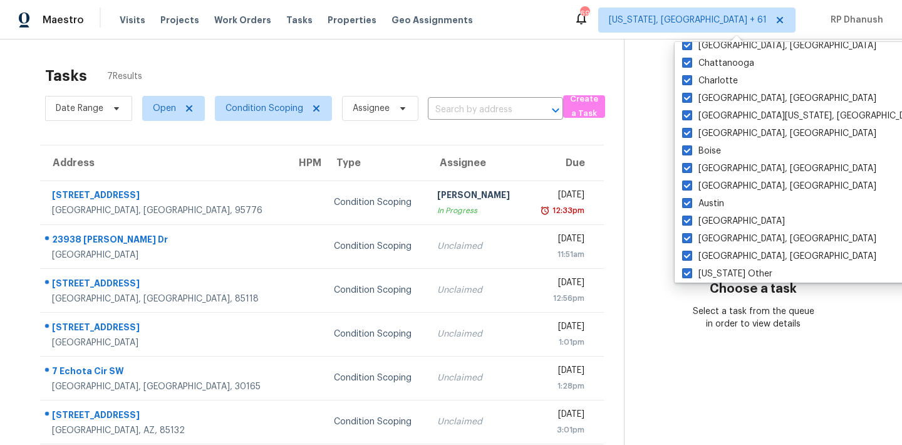
scroll to position [857, 0]
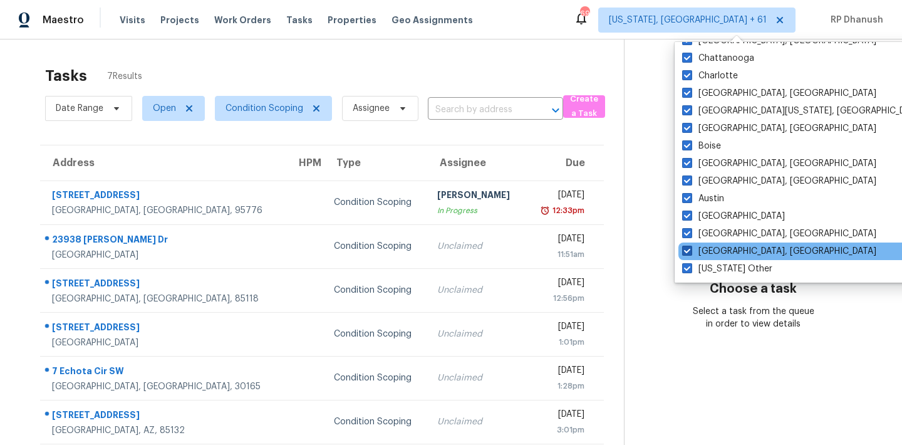
click at [717, 250] on label "[GEOGRAPHIC_DATA], [GEOGRAPHIC_DATA]" at bounding box center [779, 251] width 194 height 13
click at [690, 250] on input "[GEOGRAPHIC_DATA], [GEOGRAPHIC_DATA]" at bounding box center [686, 249] width 8 height 8
checkbox input "false"
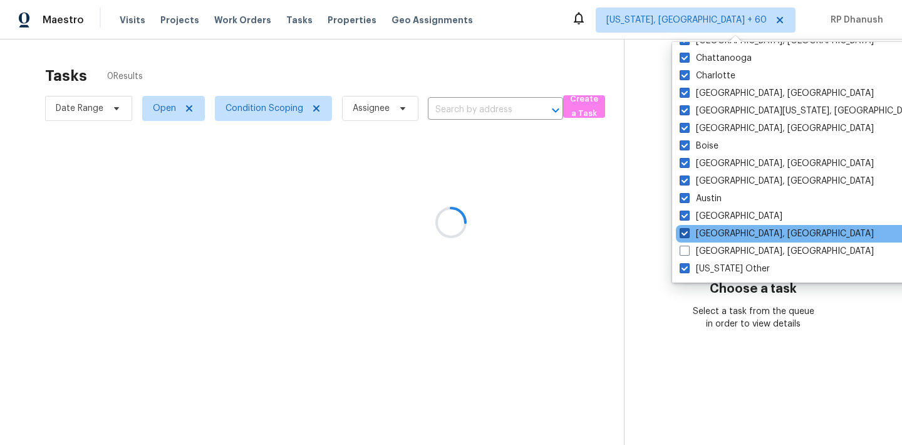
click at [713, 230] on label "[GEOGRAPHIC_DATA], [GEOGRAPHIC_DATA]" at bounding box center [777, 233] width 194 height 13
click at [688, 230] on input "[GEOGRAPHIC_DATA], [GEOGRAPHIC_DATA]" at bounding box center [684, 231] width 8 height 8
checkbox input "false"
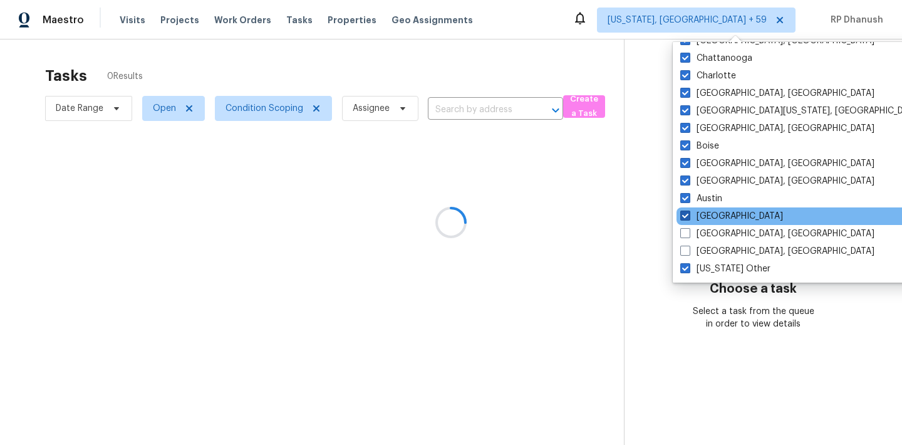
click at [708, 217] on label "[GEOGRAPHIC_DATA]" at bounding box center [731, 216] width 103 height 13
click at [688, 217] on input "[GEOGRAPHIC_DATA]" at bounding box center [684, 214] width 8 height 8
checkbox input "false"
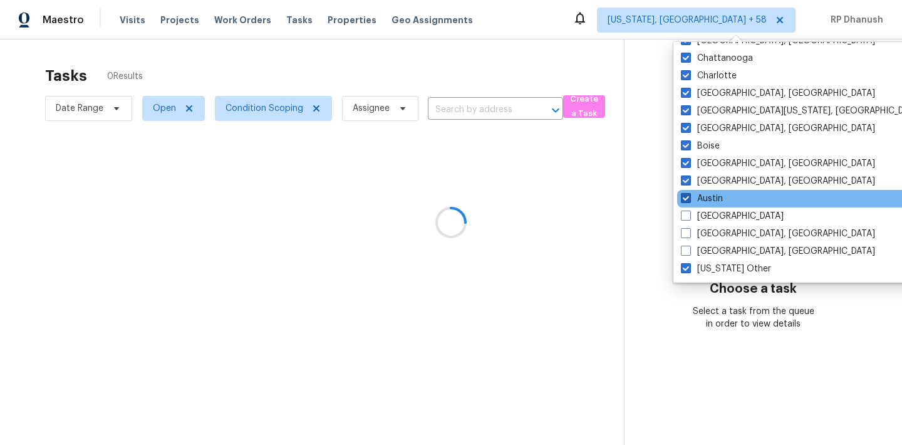
click at [704, 202] on label "Austin" at bounding box center [702, 198] width 42 height 13
click at [689, 200] on input "Austin" at bounding box center [685, 196] width 8 height 8
checkbox input "false"
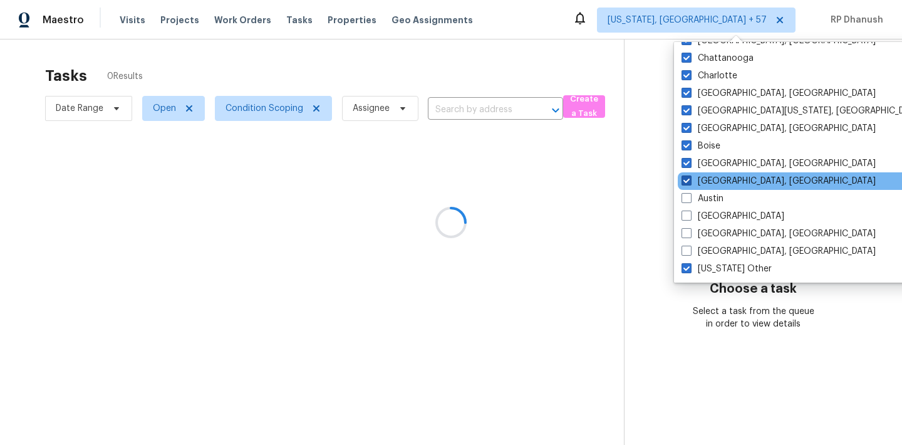
click at [697, 179] on label "[GEOGRAPHIC_DATA], [GEOGRAPHIC_DATA]" at bounding box center [778, 181] width 194 height 13
click at [690, 179] on input "[GEOGRAPHIC_DATA], [GEOGRAPHIC_DATA]" at bounding box center [685, 179] width 8 height 8
checkbox input "false"
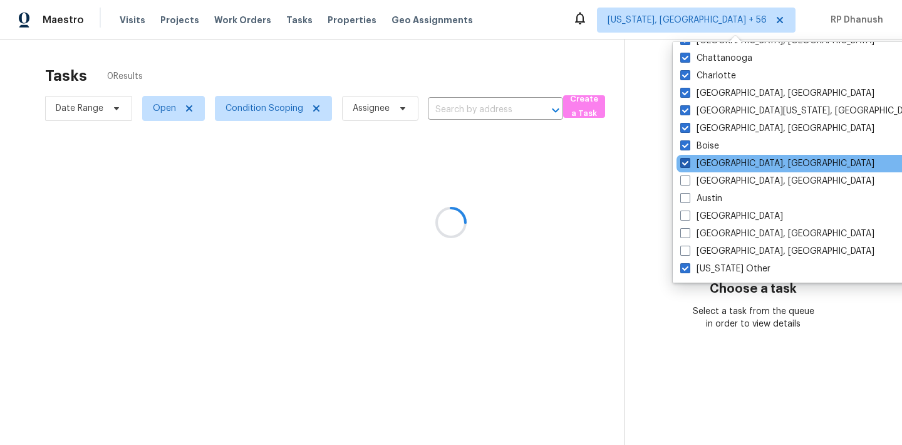
click at [695, 163] on label "[GEOGRAPHIC_DATA], [GEOGRAPHIC_DATA]" at bounding box center [777, 163] width 194 height 13
click at [688, 163] on input "[GEOGRAPHIC_DATA], [GEOGRAPHIC_DATA]" at bounding box center [684, 161] width 8 height 8
checkbox input "false"
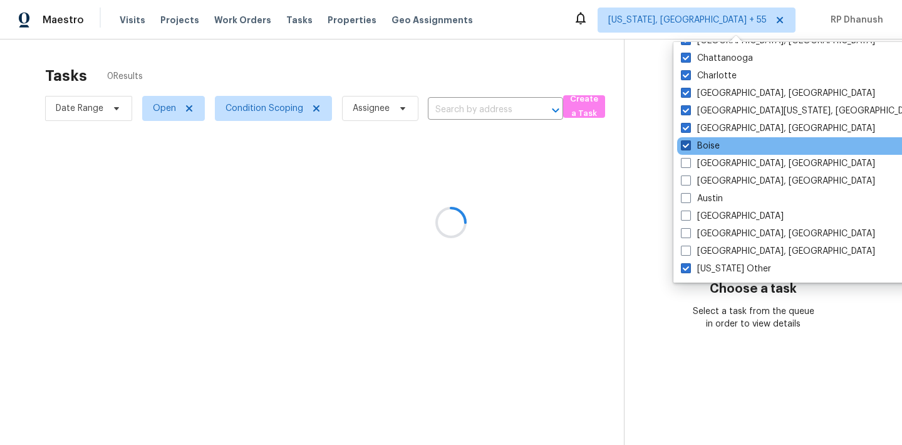
click at [685, 142] on span at bounding box center [686, 145] width 10 height 10
click at [685, 142] on input "Boise" at bounding box center [685, 144] width 8 height 8
checkbox input "false"
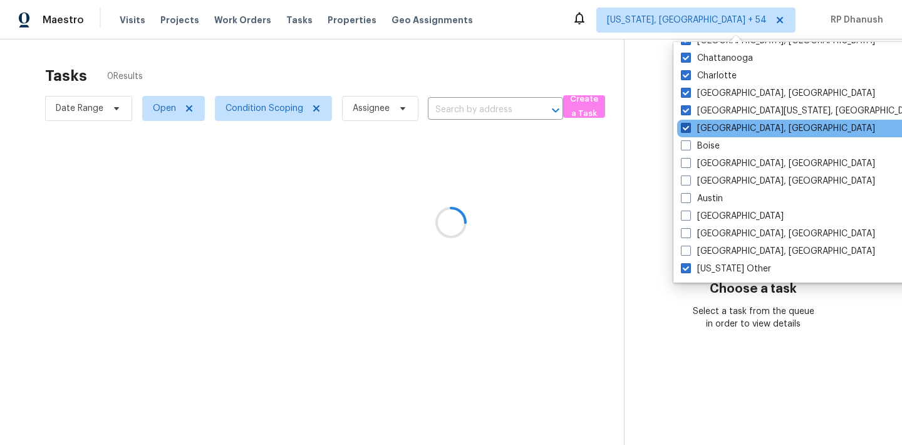
click at [685, 129] on span at bounding box center [686, 128] width 10 height 10
click at [685, 129] on input "[GEOGRAPHIC_DATA], [GEOGRAPHIC_DATA]" at bounding box center [685, 126] width 8 height 8
checkbox input "false"
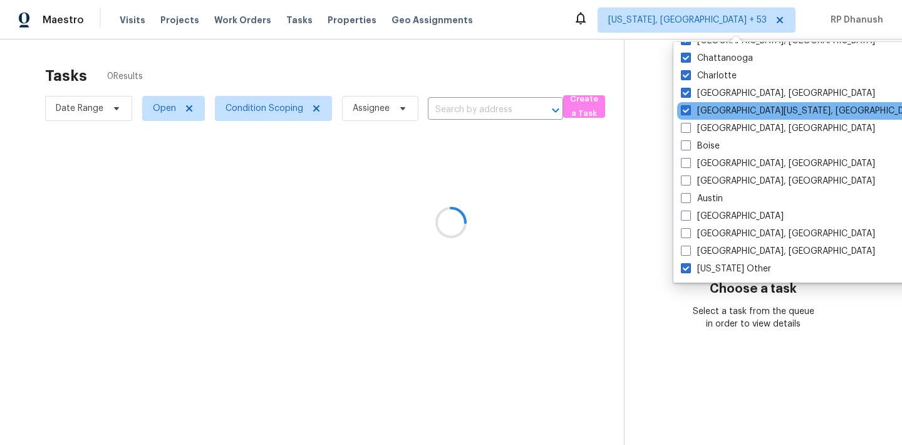
click at [693, 104] on div "[GEOGRAPHIC_DATA][US_STATE], [GEOGRAPHIC_DATA]" at bounding box center [803, 111] width 252 height 18
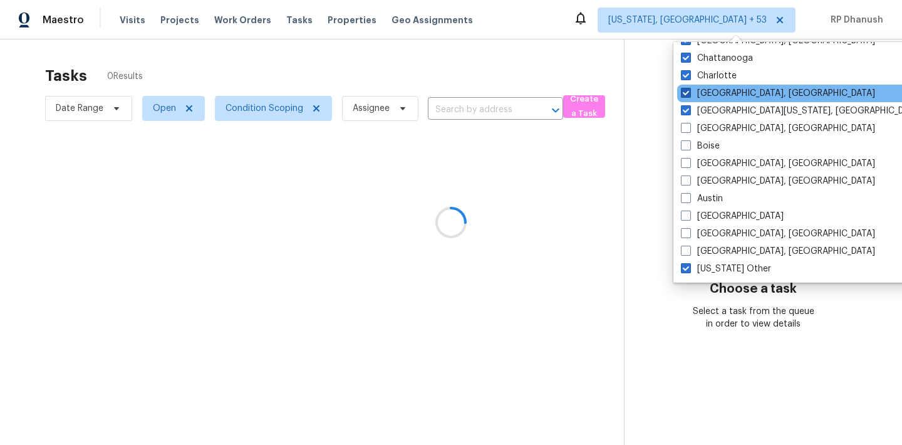
click at [693, 87] on label "[GEOGRAPHIC_DATA], [GEOGRAPHIC_DATA]" at bounding box center [778, 93] width 194 height 13
click at [689, 87] on input "[GEOGRAPHIC_DATA], [GEOGRAPHIC_DATA]" at bounding box center [685, 91] width 8 height 8
checkbox input "false"
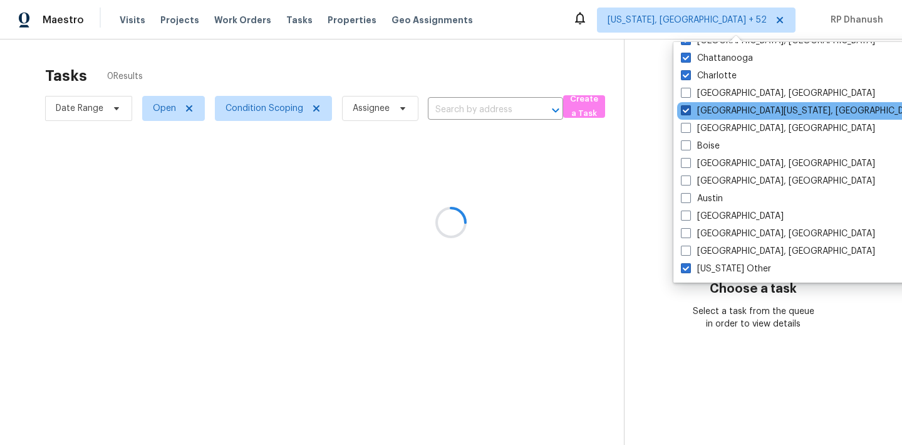
click at [685, 108] on span at bounding box center [686, 110] width 10 height 10
click at [685, 108] on input "[GEOGRAPHIC_DATA][US_STATE], [GEOGRAPHIC_DATA]" at bounding box center [685, 109] width 8 height 8
checkbox input "false"
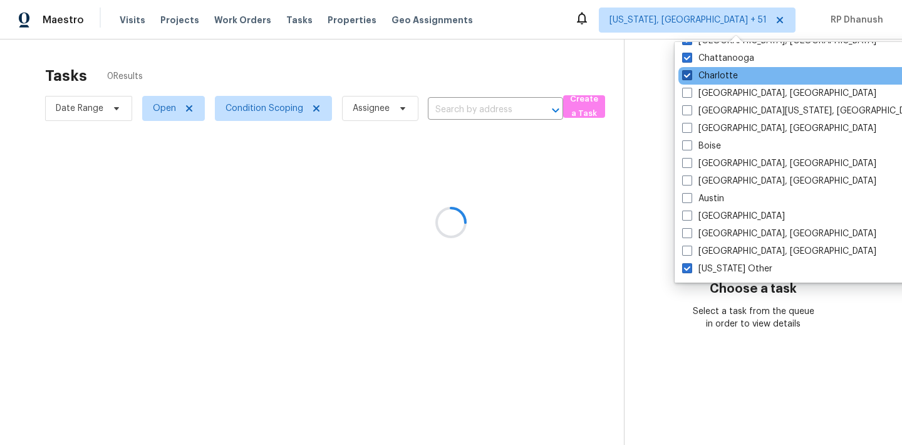
click at [687, 75] on span at bounding box center [687, 75] width 10 height 10
click at [687, 75] on input "Charlotte" at bounding box center [686, 74] width 8 height 8
checkbox input "false"
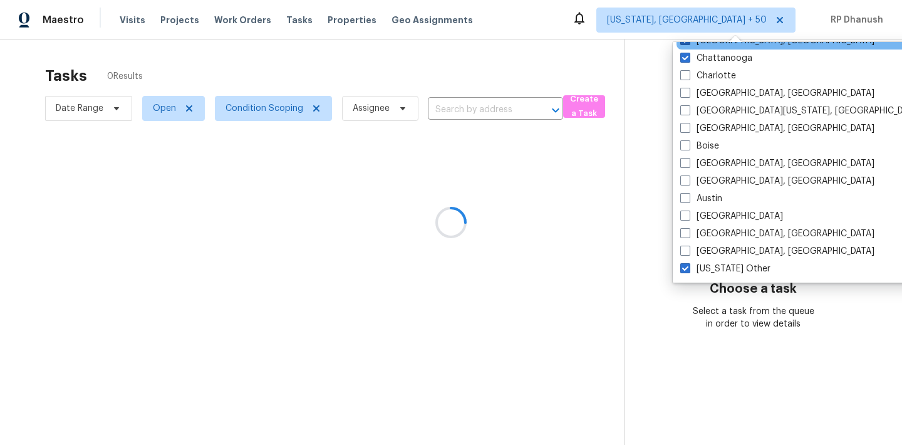
click at [687, 46] on label "[GEOGRAPHIC_DATA], [GEOGRAPHIC_DATA]" at bounding box center [777, 40] width 194 height 13
click at [687, 43] on input "[GEOGRAPHIC_DATA], [GEOGRAPHIC_DATA]" at bounding box center [684, 38] width 8 height 8
checkbox input "false"
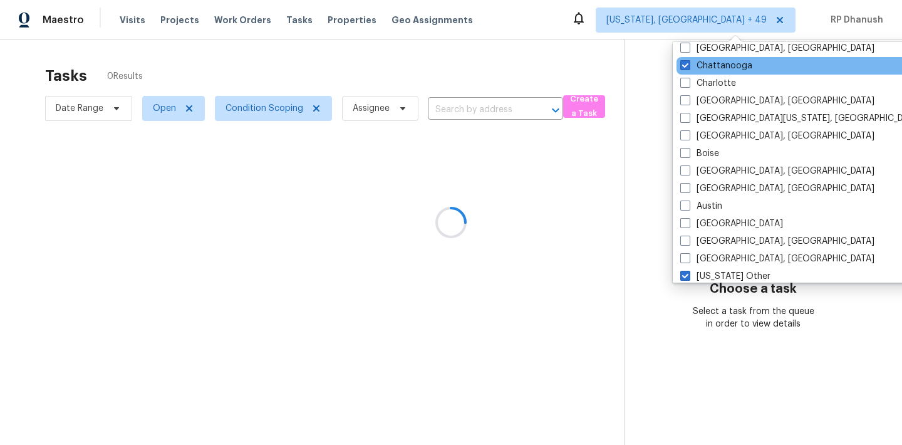
click at [687, 57] on div "Chattanooga" at bounding box center [802, 66] width 252 height 18
click at [686, 66] on span at bounding box center [685, 65] width 10 height 10
click at [686, 66] on input "Chattanooga" at bounding box center [684, 64] width 8 height 8
checkbox input "false"
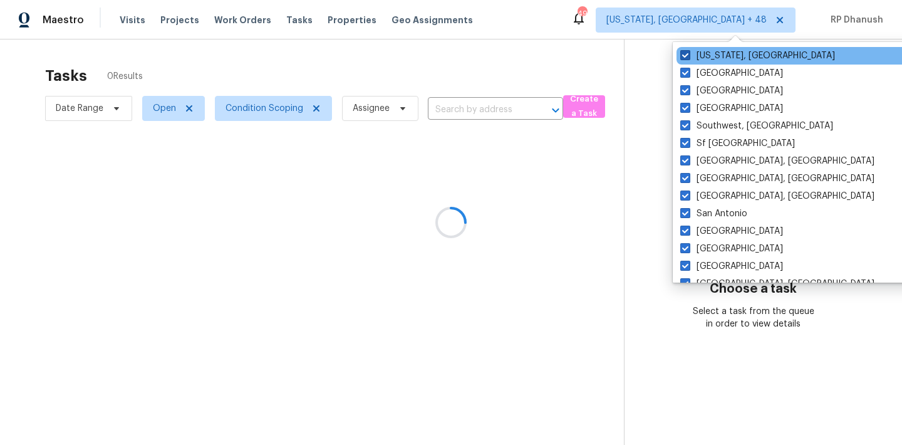
click at [689, 56] on span at bounding box center [685, 55] width 10 height 10
click at [688, 56] on input "[US_STATE], [GEOGRAPHIC_DATA]" at bounding box center [684, 53] width 8 height 8
checkbox input "false"
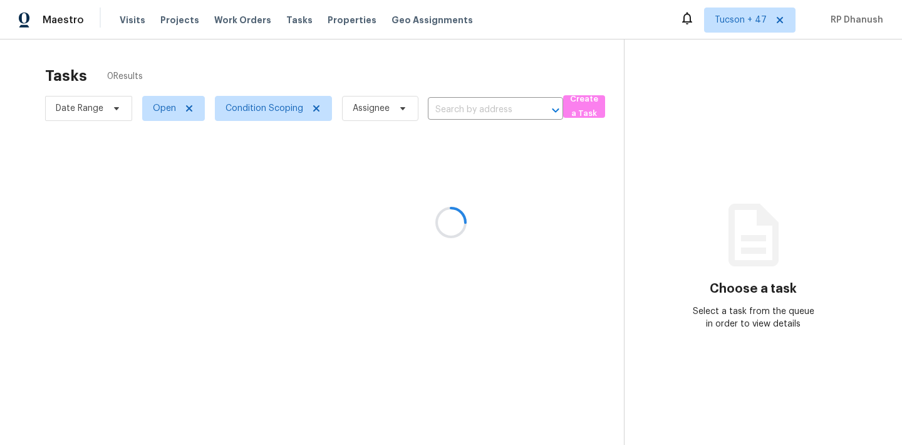
click at [689, 70] on div at bounding box center [451, 222] width 902 height 445
click at [757, 34] on div at bounding box center [451, 222] width 902 height 445
click at [757, 18] on div at bounding box center [451, 222] width 902 height 445
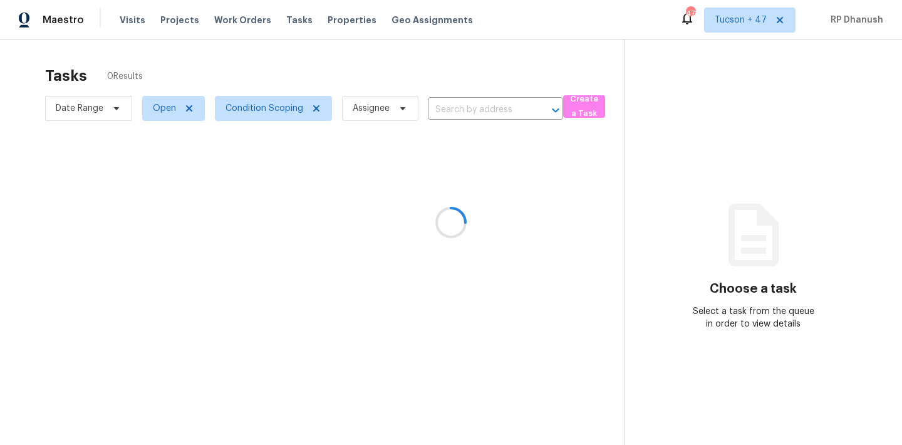
click at [757, 18] on div at bounding box center [451, 222] width 902 height 445
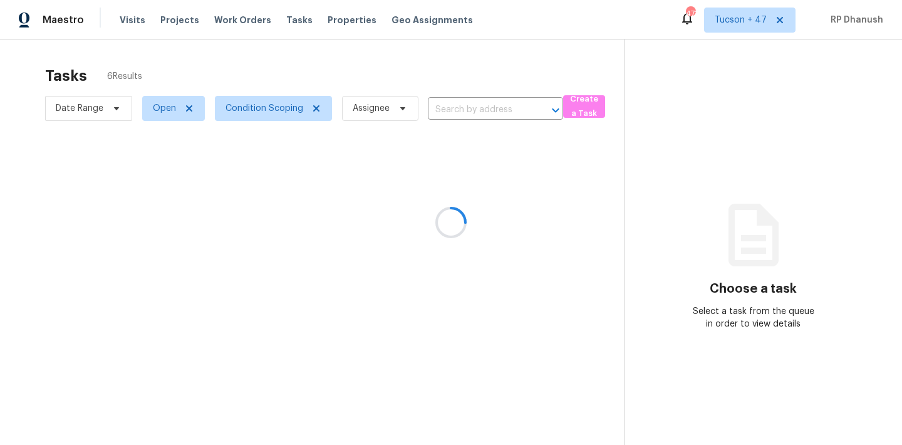
click at [757, 18] on div at bounding box center [451, 222] width 902 height 445
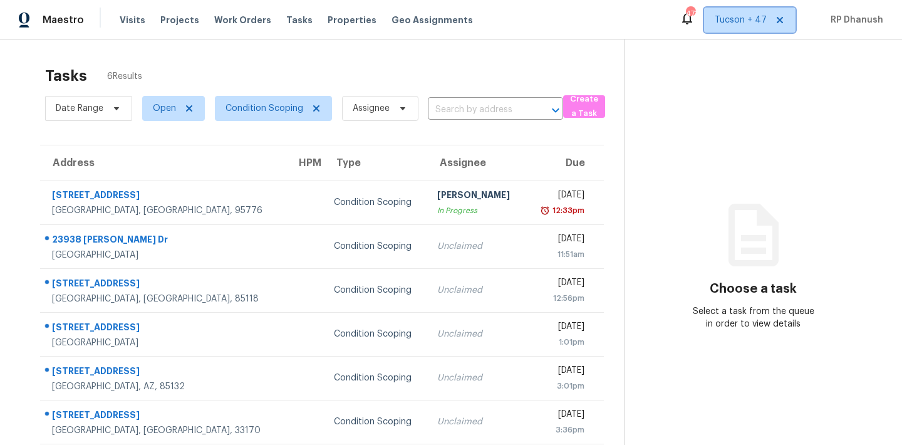
click at [757, 18] on span "Tucson + 47" at bounding box center [741, 20] width 52 height 13
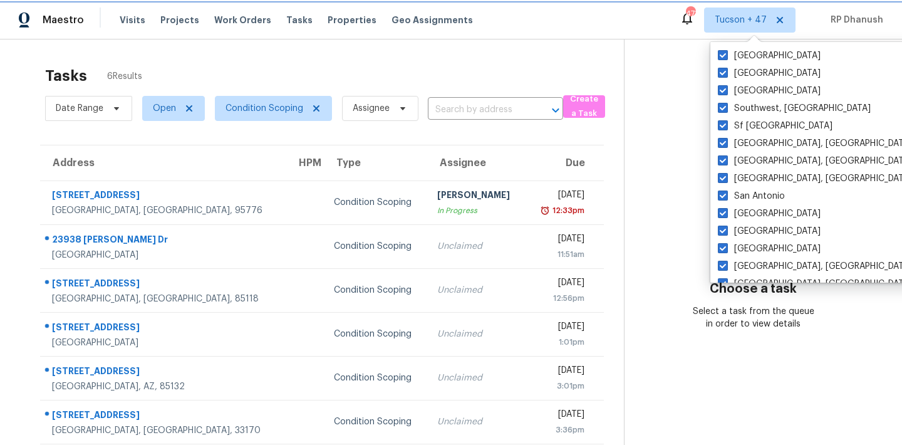
click at [757, 18] on span "Tucson + 47" at bounding box center [741, 20] width 52 height 13
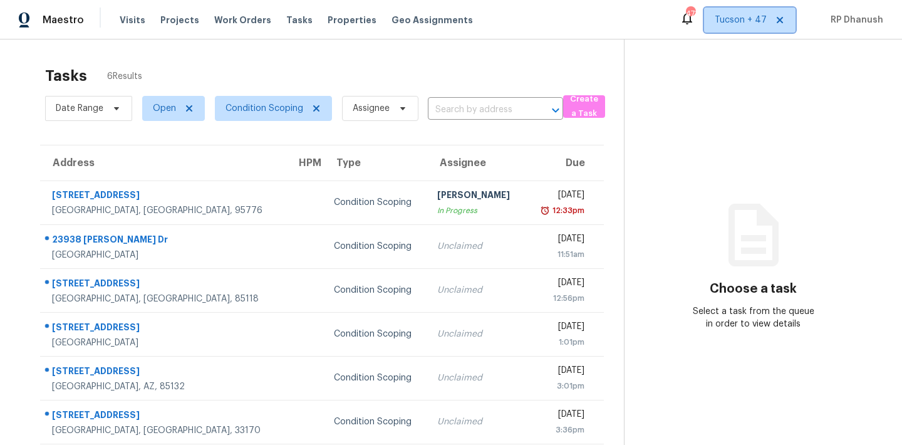
click at [745, 26] on span "Tucson + 47" at bounding box center [741, 20] width 52 height 13
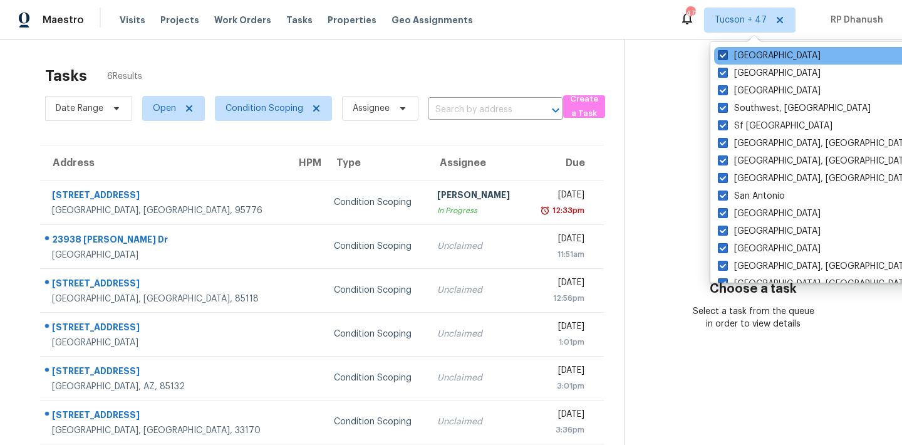
click at [742, 61] on label "[GEOGRAPHIC_DATA]" at bounding box center [769, 55] width 103 height 13
click at [726, 58] on input "[GEOGRAPHIC_DATA]" at bounding box center [722, 53] width 8 height 8
checkbox input "false"
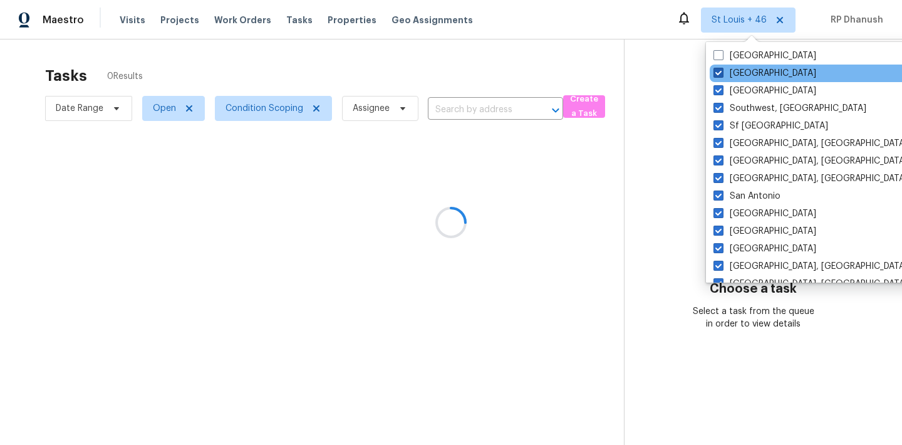
click at [741, 70] on label "[GEOGRAPHIC_DATA]" at bounding box center [764, 73] width 103 height 13
click at [722, 70] on input "[GEOGRAPHIC_DATA]" at bounding box center [717, 71] width 8 height 8
checkbox input "false"
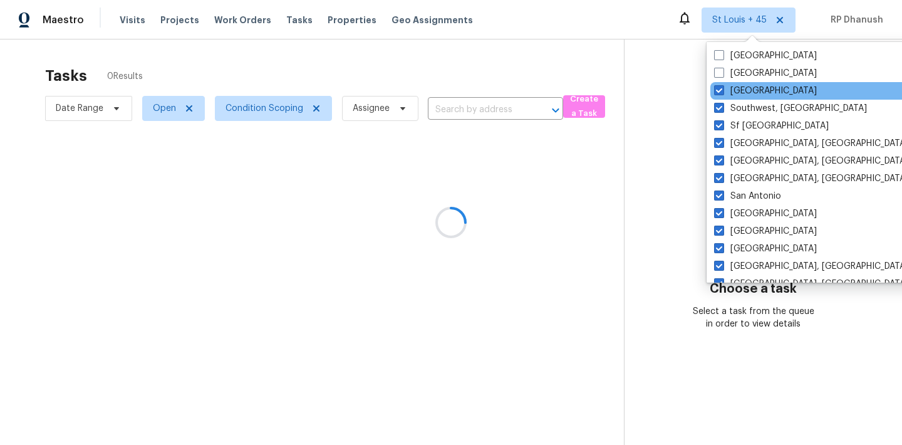
click at [738, 84] on div "[GEOGRAPHIC_DATA]" at bounding box center [836, 91] width 252 height 18
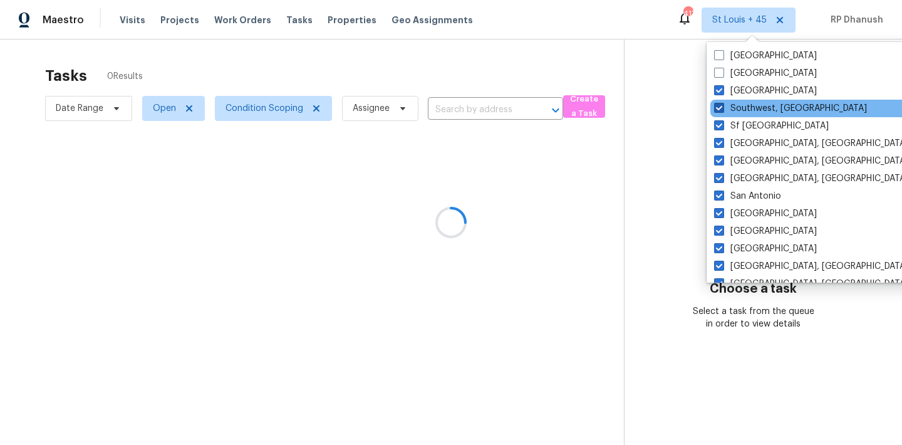
click at [733, 106] on label "Southwest, [GEOGRAPHIC_DATA]" at bounding box center [790, 108] width 153 height 13
click at [722, 106] on input "Southwest, [GEOGRAPHIC_DATA]" at bounding box center [718, 106] width 8 height 8
checkbox input "false"
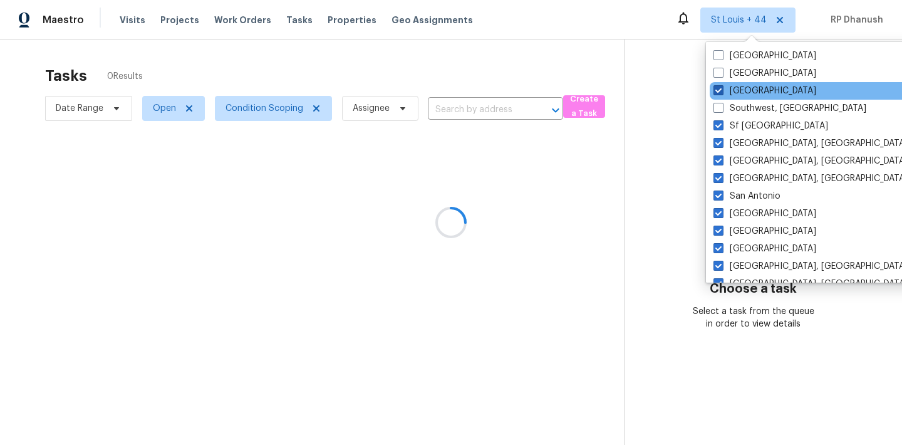
click at [733, 96] on label "[GEOGRAPHIC_DATA]" at bounding box center [764, 91] width 103 height 13
click at [722, 93] on input "[GEOGRAPHIC_DATA]" at bounding box center [717, 89] width 8 height 8
checkbox input "false"
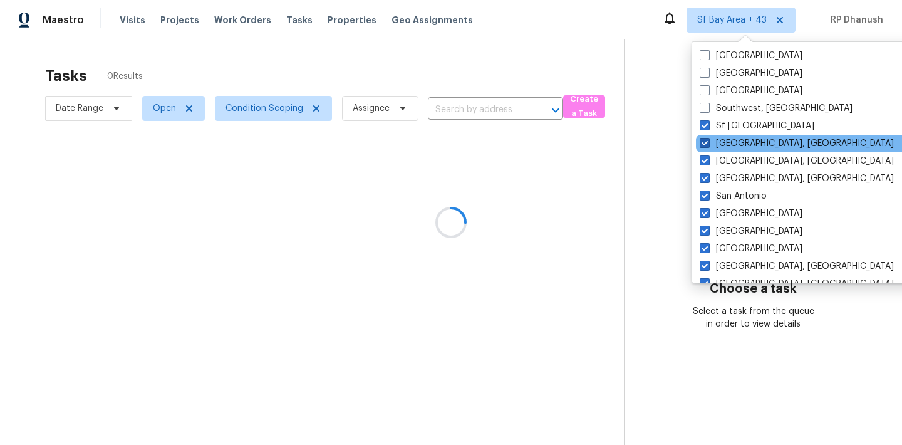
click at [732, 137] on label "[GEOGRAPHIC_DATA], [GEOGRAPHIC_DATA]" at bounding box center [797, 143] width 194 height 13
click at [708, 137] on input "[GEOGRAPHIC_DATA], [GEOGRAPHIC_DATA]" at bounding box center [704, 141] width 8 height 8
checkbox input "false"
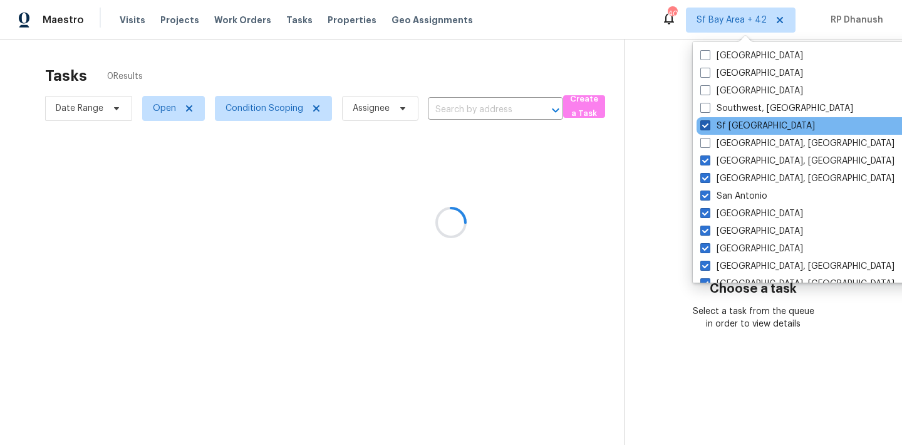
click at [726, 124] on label "Sf [GEOGRAPHIC_DATA]" at bounding box center [757, 126] width 115 height 13
click at [708, 124] on input "Sf [GEOGRAPHIC_DATA]" at bounding box center [704, 124] width 8 height 8
checkbox input "false"
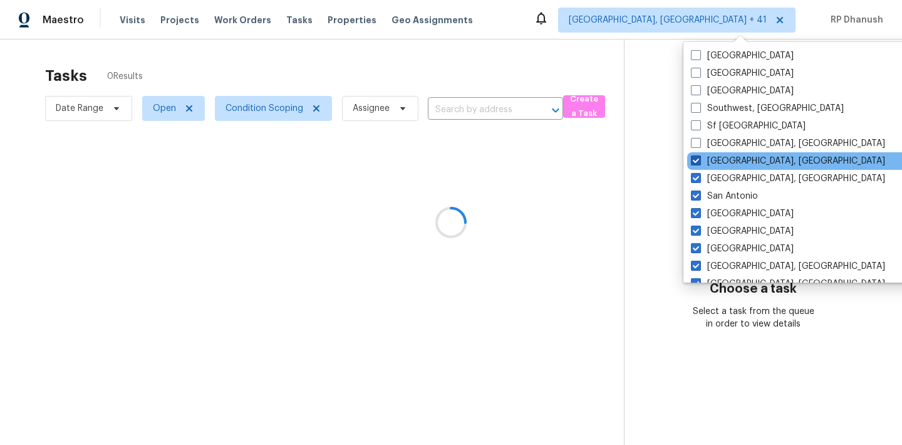
click at [716, 162] on label "[GEOGRAPHIC_DATA], [GEOGRAPHIC_DATA]" at bounding box center [788, 161] width 194 height 13
click at [699, 162] on input "[GEOGRAPHIC_DATA], [GEOGRAPHIC_DATA]" at bounding box center [695, 159] width 8 height 8
checkbox input "false"
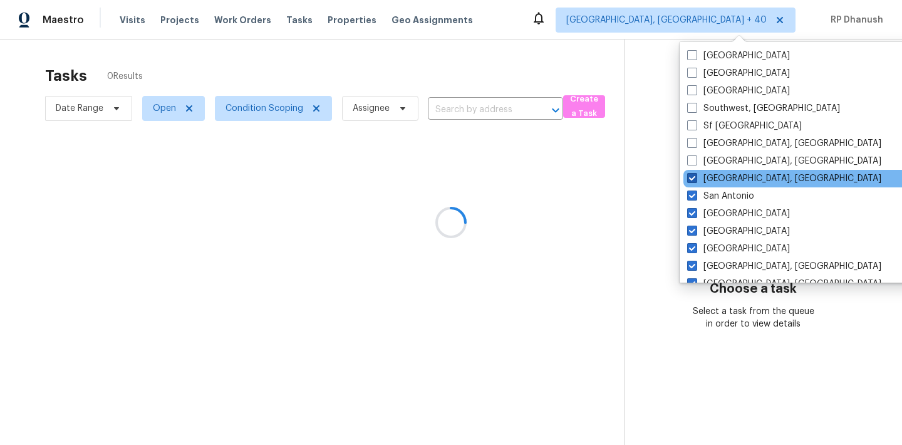
click at [713, 179] on label "[GEOGRAPHIC_DATA], [GEOGRAPHIC_DATA]" at bounding box center [784, 178] width 194 height 13
click at [695, 179] on input "[GEOGRAPHIC_DATA], [GEOGRAPHIC_DATA]" at bounding box center [691, 176] width 8 height 8
checkbox input "false"
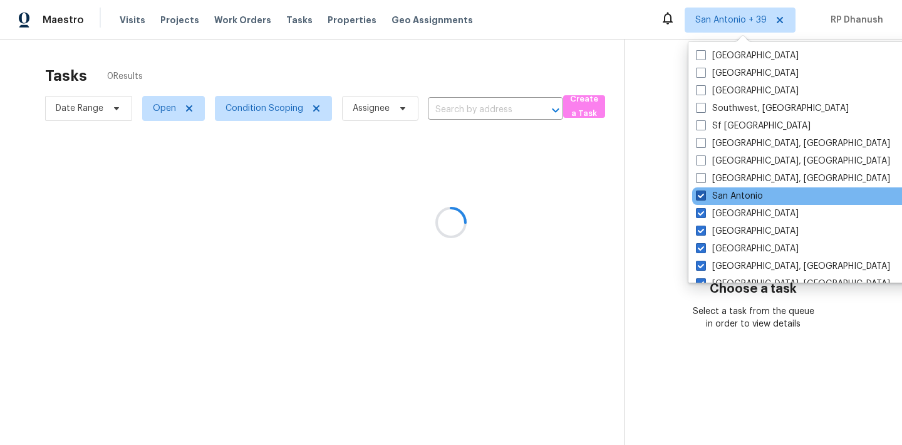
click at [712, 192] on label "San Antonio" at bounding box center [729, 196] width 67 height 13
click at [704, 192] on input "San Antonio" at bounding box center [700, 194] width 8 height 8
checkbox input "false"
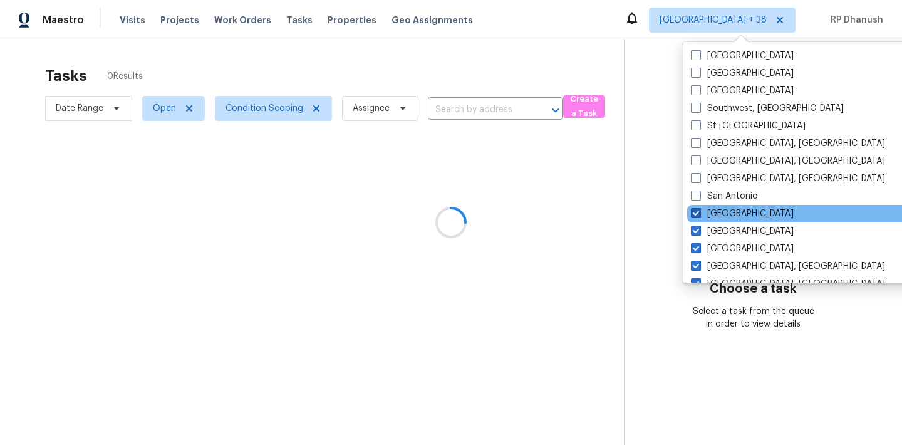
click at [707, 213] on label "[GEOGRAPHIC_DATA]" at bounding box center [742, 213] width 103 height 13
click at [699, 213] on input "[GEOGRAPHIC_DATA]" at bounding box center [695, 211] width 8 height 8
checkbox input "false"
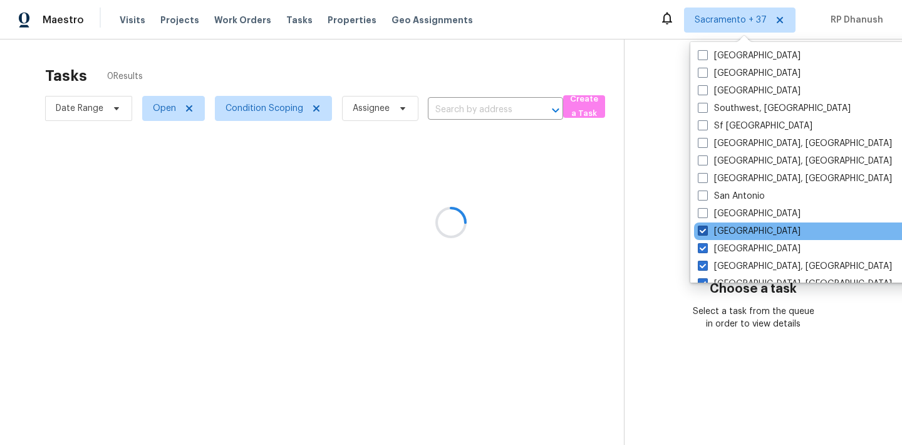
click at [707, 226] on span at bounding box center [703, 230] width 10 height 10
click at [706, 226] on input "[GEOGRAPHIC_DATA]" at bounding box center [702, 229] width 8 height 8
checkbox input "false"
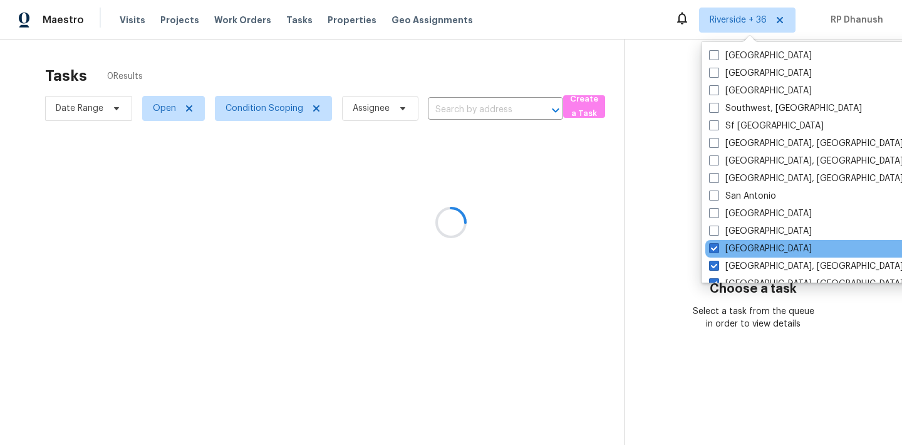
click at [707, 248] on div "[GEOGRAPHIC_DATA]" at bounding box center [831, 249] width 252 height 18
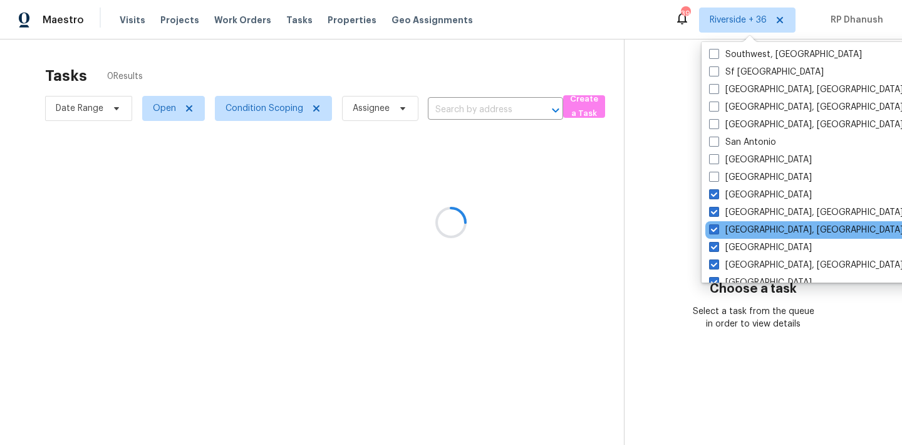
scroll to position [133, 0]
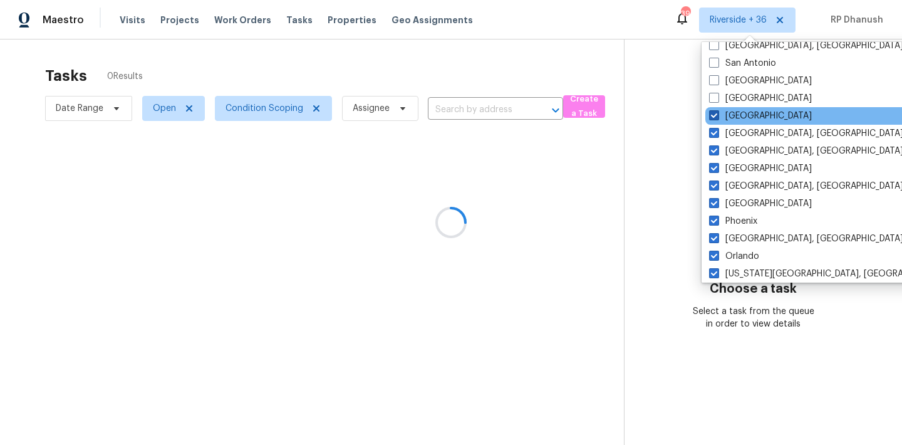
click at [732, 111] on label "[GEOGRAPHIC_DATA]" at bounding box center [760, 116] width 103 height 13
click at [717, 111] on input "[GEOGRAPHIC_DATA]" at bounding box center [713, 114] width 8 height 8
checkbox input "false"
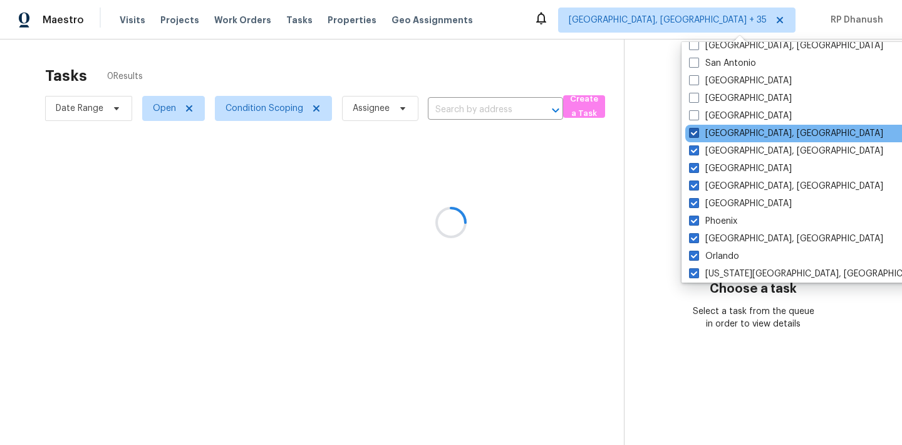
click at [732, 134] on label "[GEOGRAPHIC_DATA], [GEOGRAPHIC_DATA]" at bounding box center [786, 133] width 194 height 13
click at [697, 134] on input "[GEOGRAPHIC_DATA], [GEOGRAPHIC_DATA]" at bounding box center [693, 131] width 8 height 8
checkbox input "false"
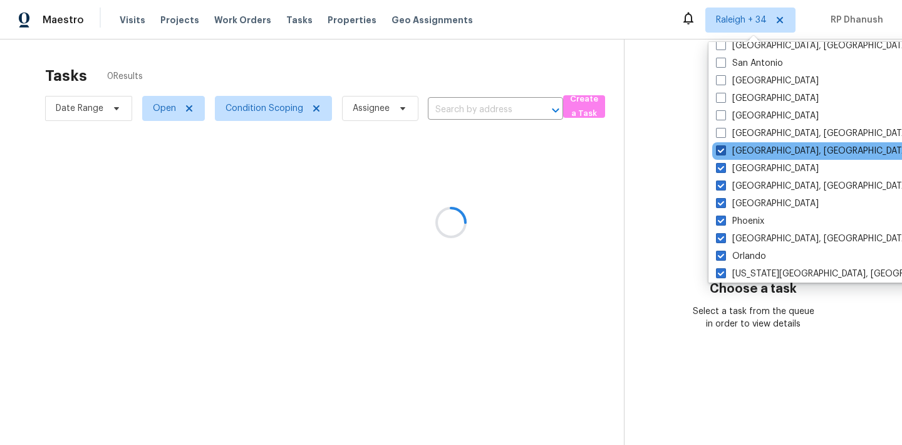
click at [730, 151] on label "[GEOGRAPHIC_DATA], [GEOGRAPHIC_DATA]" at bounding box center [813, 151] width 194 height 13
click at [724, 151] on input "[GEOGRAPHIC_DATA], [GEOGRAPHIC_DATA]" at bounding box center [720, 149] width 8 height 8
checkbox input "false"
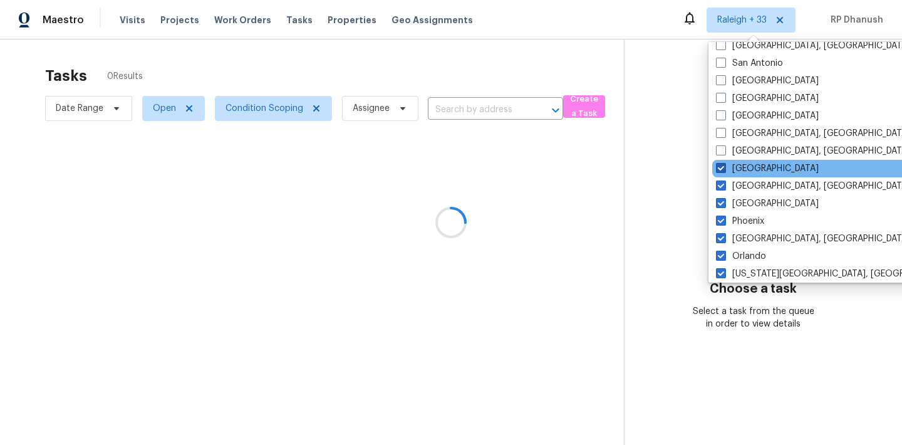
click at [727, 165] on label "[GEOGRAPHIC_DATA]" at bounding box center [767, 168] width 103 height 13
click at [724, 165] on input "[GEOGRAPHIC_DATA]" at bounding box center [720, 166] width 8 height 8
checkbox input "false"
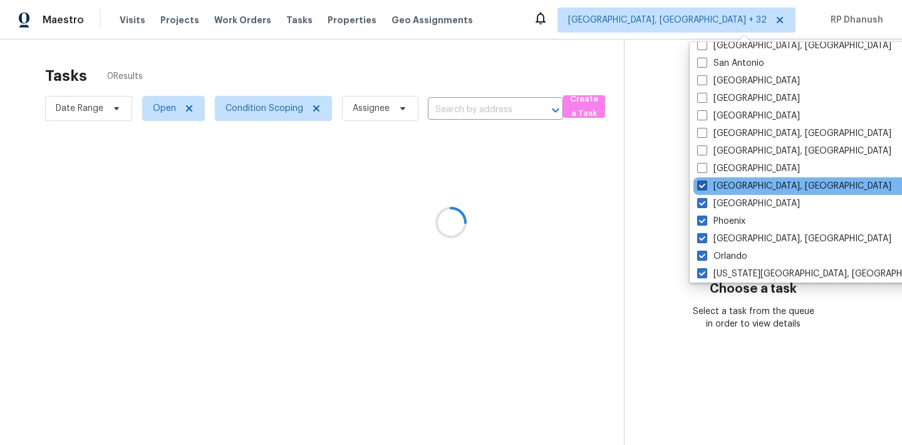
click at [727, 180] on label "[GEOGRAPHIC_DATA], [GEOGRAPHIC_DATA]" at bounding box center [794, 186] width 194 height 13
click at [705, 180] on input "[GEOGRAPHIC_DATA], [GEOGRAPHIC_DATA]" at bounding box center [701, 184] width 8 height 8
checkbox input "false"
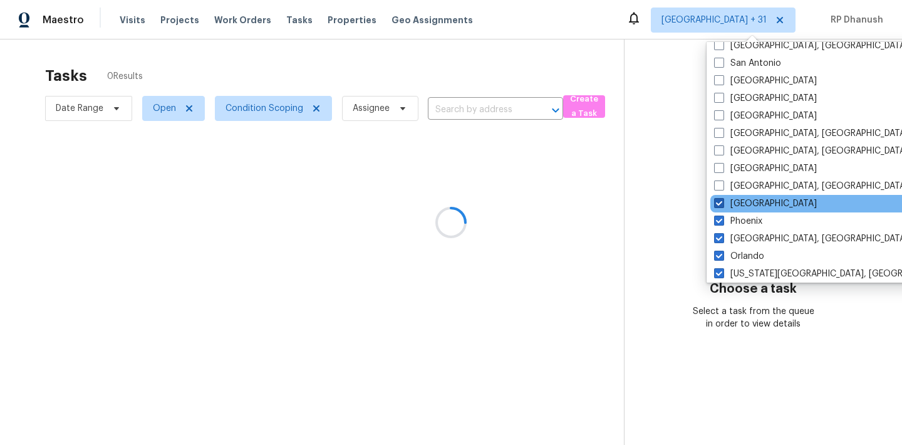
click at [727, 200] on label "[GEOGRAPHIC_DATA]" at bounding box center [765, 203] width 103 height 13
click at [722, 200] on input "[GEOGRAPHIC_DATA]" at bounding box center [718, 201] width 8 height 8
checkbox input "false"
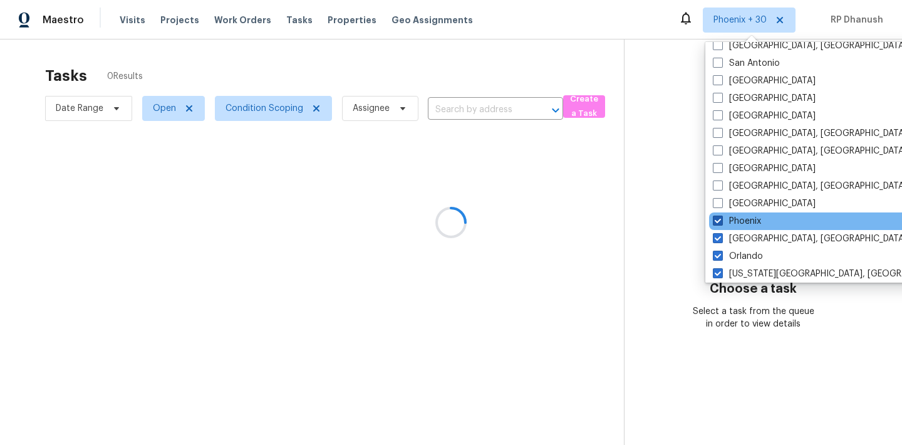
click at [723, 225] on label "Phoenix" at bounding box center [737, 221] width 48 height 13
click at [721, 223] on input "Phoenix" at bounding box center [717, 219] width 8 height 8
checkbox input "false"
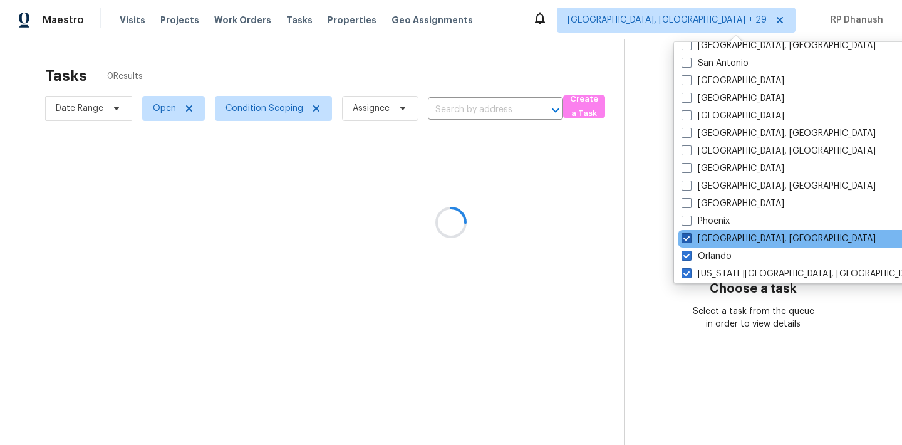
click at [723, 240] on label "[GEOGRAPHIC_DATA], [GEOGRAPHIC_DATA]" at bounding box center [778, 238] width 194 height 13
click at [690, 240] on input "[GEOGRAPHIC_DATA], [GEOGRAPHIC_DATA]" at bounding box center [685, 236] width 8 height 8
checkbox input "false"
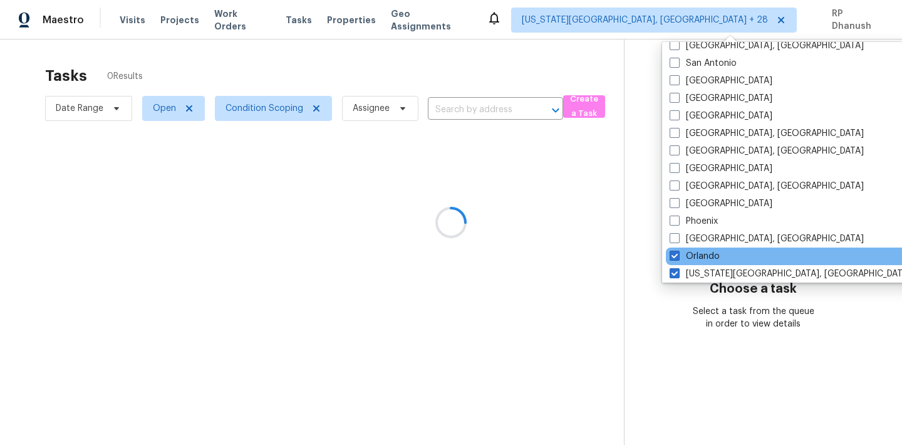
click at [723, 253] on div "Orlando" at bounding box center [792, 256] width 252 height 18
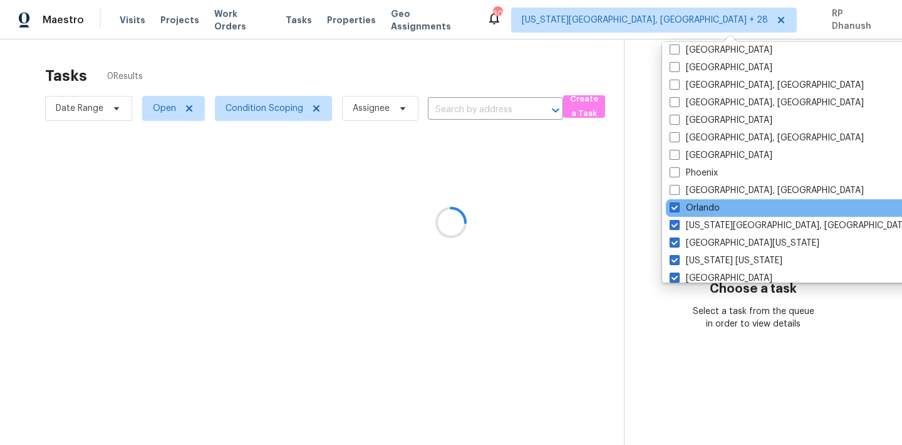
scroll to position [235, 0]
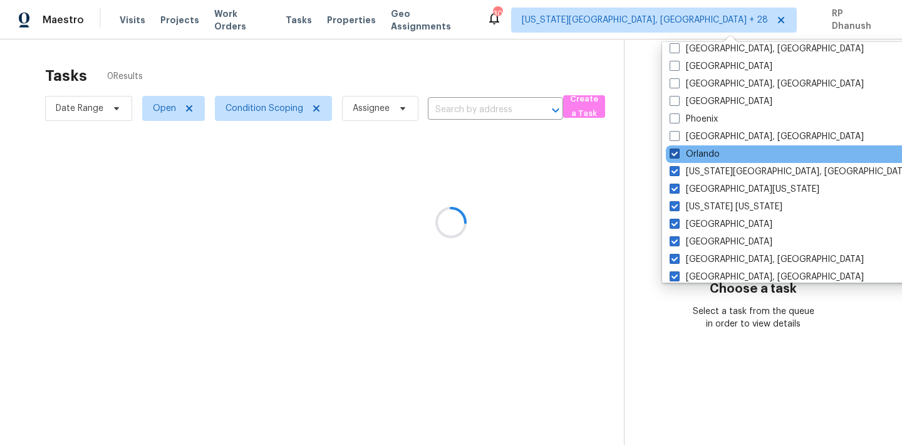
click at [702, 156] on label "Orlando" at bounding box center [695, 154] width 50 height 13
click at [678, 156] on input "Orlando" at bounding box center [674, 152] width 8 height 8
checkbox input "false"
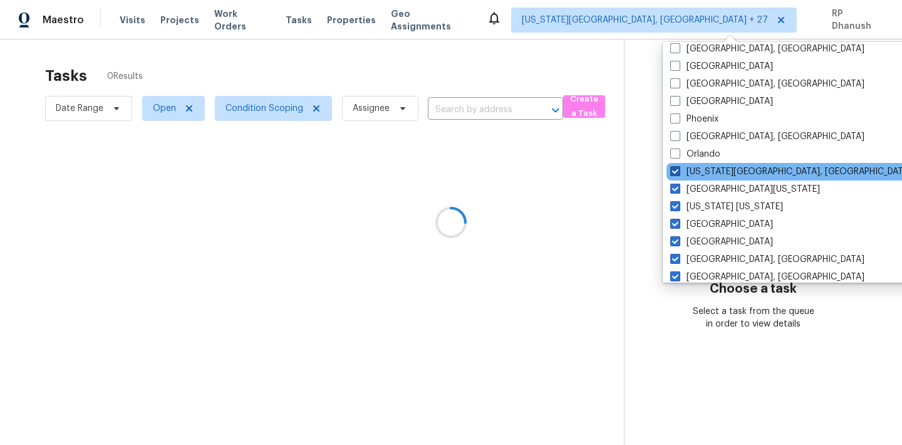
click at [702, 175] on label "[US_STATE][GEOGRAPHIC_DATA], [GEOGRAPHIC_DATA]" at bounding box center [790, 171] width 241 height 13
click at [678, 174] on input "[US_STATE][GEOGRAPHIC_DATA], [GEOGRAPHIC_DATA]" at bounding box center [674, 169] width 8 height 8
checkbox input "false"
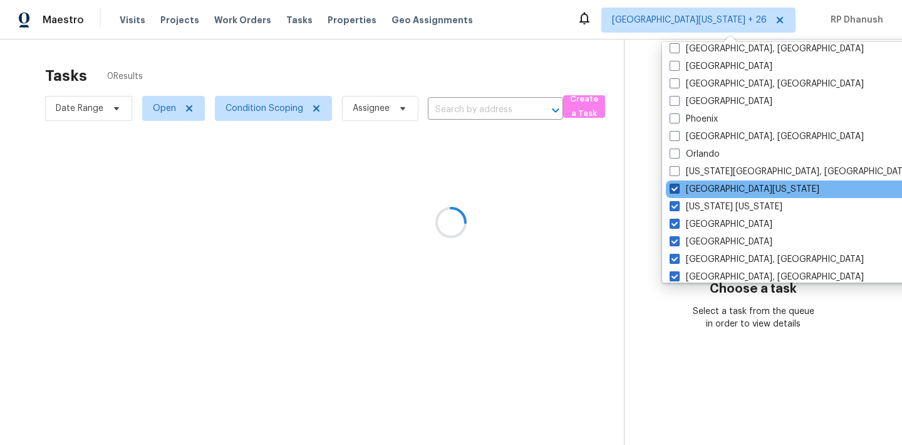
click at [698, 194] on label "[GEOGRAPHIC_DATA][US_STATE]" at bounding box center [745, 189] width 150 height 13
click at [678, 191] on input "[GEOGRAPHIC_DATA][US_STATE]" at bounding box center [674, 187] width 8 height 8
checkbox input "false"
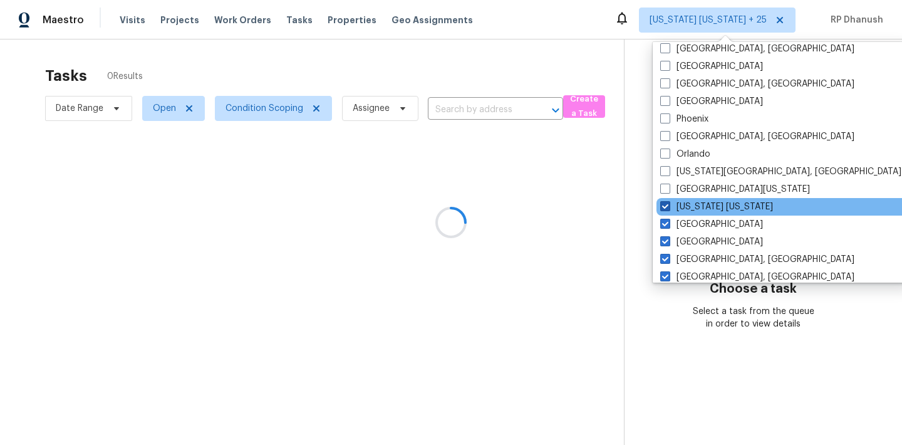
click at [690, 210] on label "[US_STATE] [US_STATE]" at bounding box center [716, 206] width 113 height 13
click at [668, 209] on input "[US_STATE] [US_STATE]" at bounding box center [664, 204] width 8 height 8
checkbox input "false"
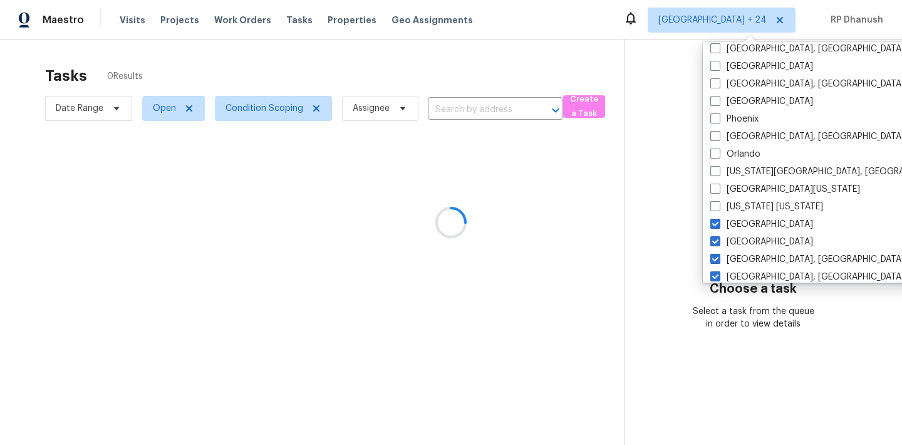
click at [685, 225] on div at bounding box center [451, 222] width 902 height 445
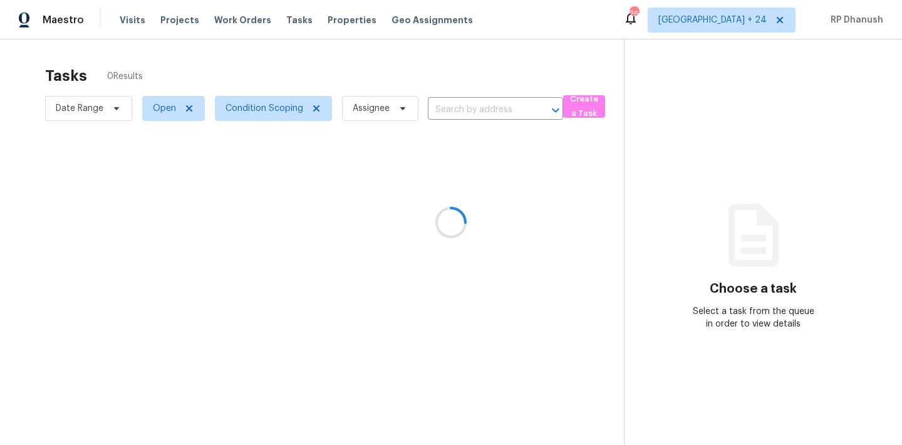
click at [744, 24] on div at bounding box center [451, 222] width 902 height 445
click at [743, 24] on div at bounding box center [451, 222] width 902 height 445
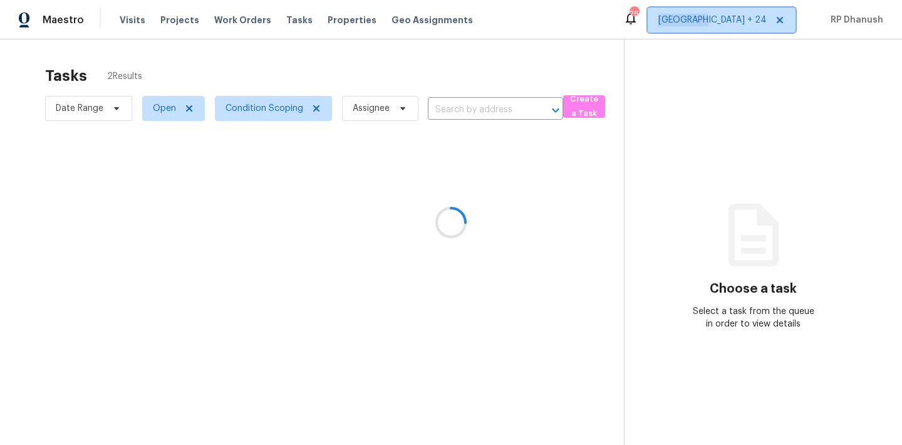
click at [743, 24] on span "[GEOGRAPHIC_DATA] + 24" at bounding box center [712, 20] width 108 height 13
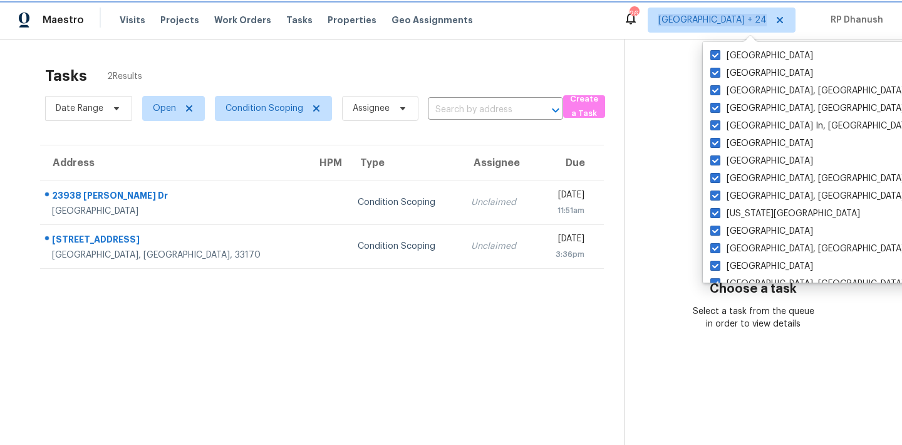
click at [743, 24] on span "[GEOGRAPHIC_DATA] + 24" at bounding box center [712, 20] width 108 height 13
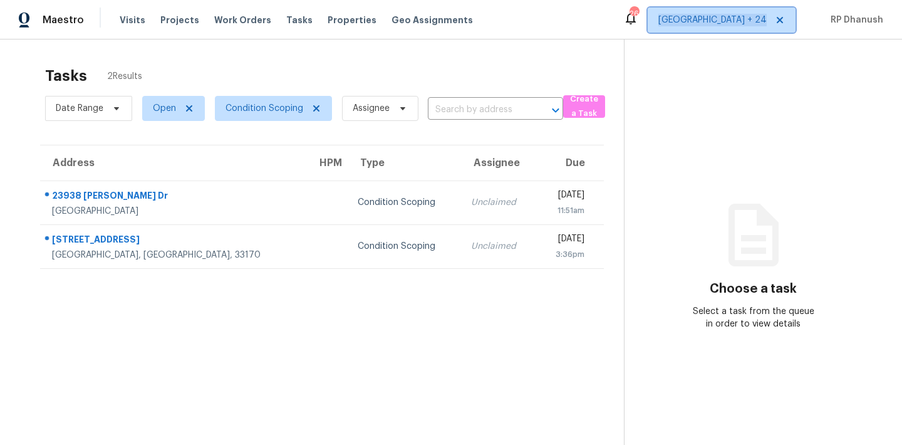
click at [743, 24] on span "[GEOGRAPHIC_DATA] + 24" at bounding box center [712, 20] width 108 height 13
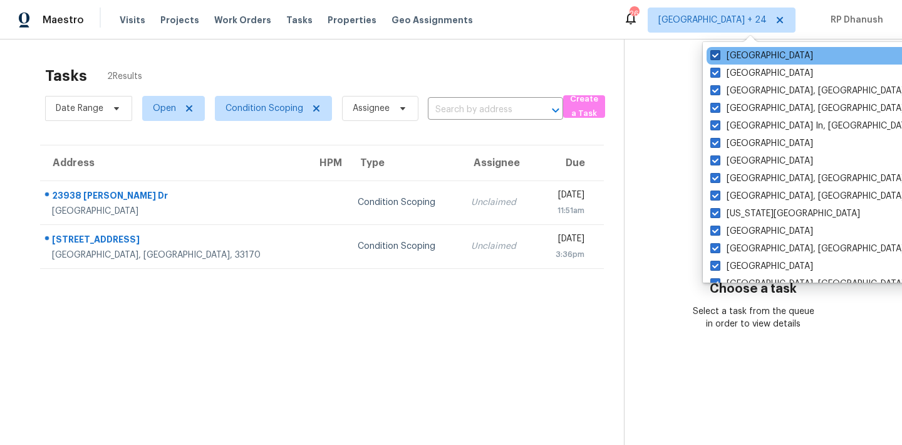
click at [738, 50] on label "[GEOGRAPHIC_DATA]" at bounding box center [761, 55] width 103 height 13
click at [718, 50] on input "[GEOGRAPHIC_DATA]" at bounding box center [714, 53] width 8 height 8
checkbox input "false"
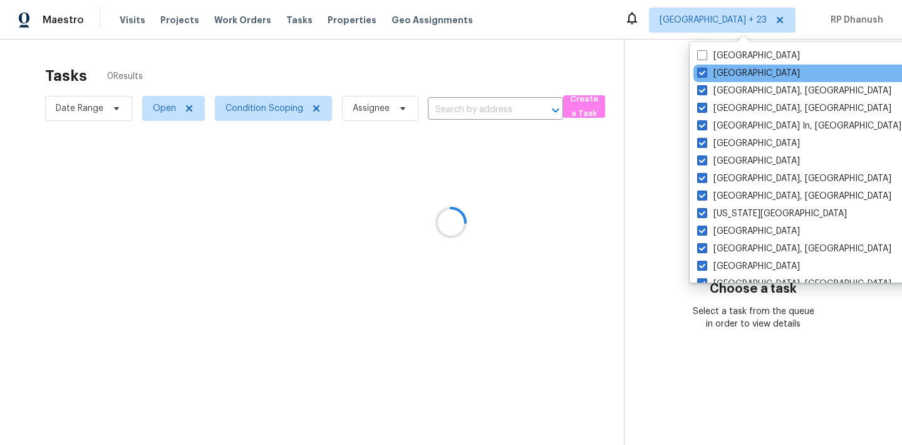
click at [738, 66] on div "[GEOGRAPHIC_DATA]" at bounding box center [819, 74] width 252 height 18
click at [736, 71] on label "[GEOGRAPHIC_DATA]" at bounding box center [748, 73] width 103 height 13
click at [705, 71] on input "[GEOGRAPHIC_DATA]" at bounding box center [701, 71] width 8 height 8
checkbox input "false"
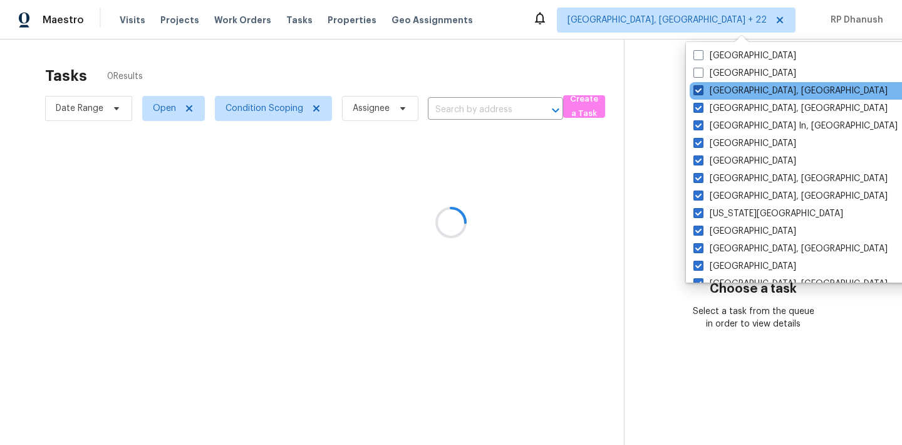
click at [732, 86] on label "[GEOGRAPHIC_DATA], [GEOGRAPHIC_DATA]" at bounding box center [790, 91] width 194 height 13
click at [702, 86] on input "[GEOGRAPHIC_DATA], [GEOGRAPHIC_DATA]" at bounding box center [697, 89] width 8 height 8
checkbox input "false"
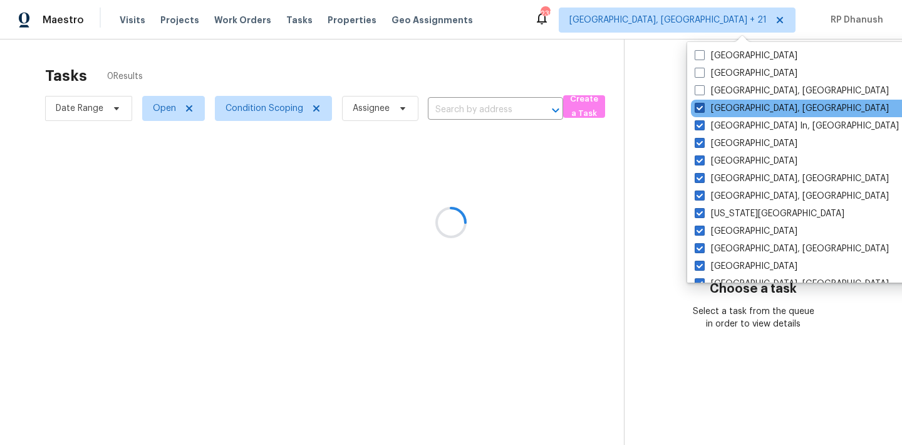
click at [724, 104] on label "[GEOGRAPHIC_DATA], [GEOGRAPHIC_DATA]" at bounding box center [792, 108] width 194 height 13
click at [703, 104] on input "[GEOGRAPHIC_DATA], [GEOGRAPHIC_DATA]" at bounding box center [699, 106] width 8 height 8
checkbox input "false"
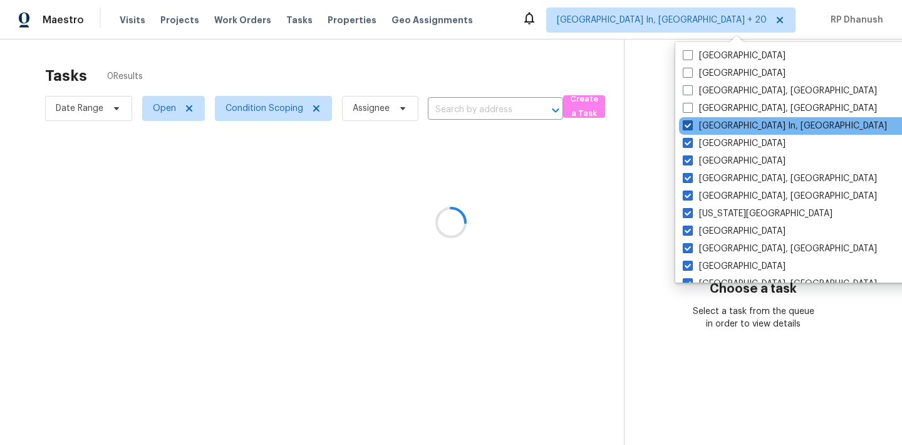
click at [720, 123] on label "[GEOGRAPHIC_DATA] In, [GEOGRAPHIC_DATA]" at bounding box center [785, 126] width 204 height 13
click at [691, 123] on input "[GEOGRAPHIC_DATA] In, [GEOGRAPHIC_DATA]" at bounding box center [687, 124] width 8 height 8
checkbox input "false"
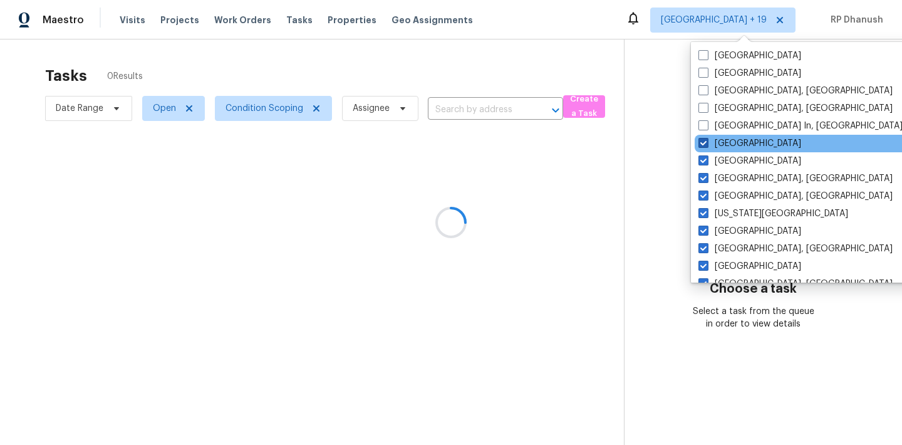
click at [717, 139] on label "[GEOGRAPHIC_DATA]" at bounding box center [749, 143] width 103 height 13
click at [707, 139] on input "[GEOGRAPHIC_DATA]" at bounding box center [702, 141] width 8 height 8
checkbox input "false"
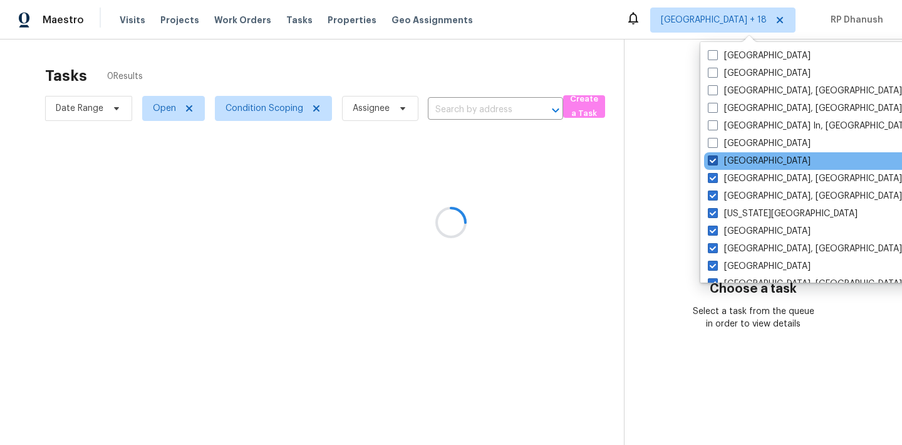
click at [716, 157] on span at bounding box center [713, 160] width 10 height 10
click at [716, 157] on input "[GEOGRAPHIC_DATA]" at bounding box center [712, 159] width 8 height 8
checkbox input "false"
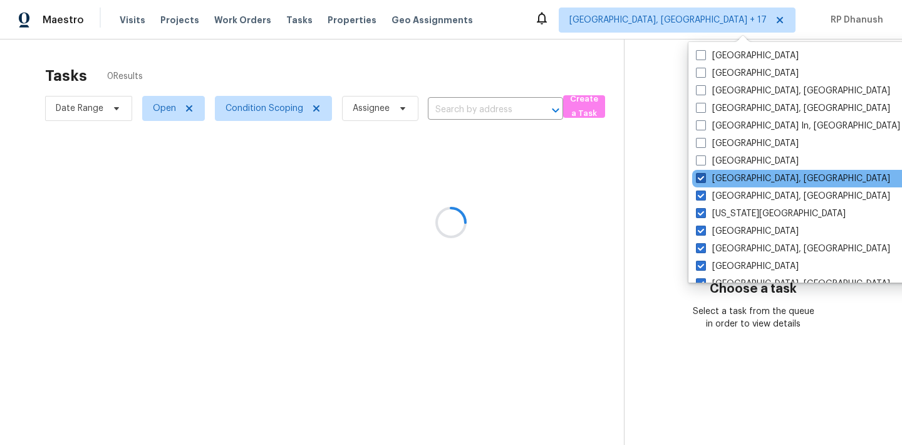
click at [716, 181] on label "[GEOGRAPHIC_DATA], [GEOGRAPHIC_DATA]" at bounding box center [793, 178] width 194 height 13
click at [704, 180] on input "[GEOGRAPHIC_DATA], [GEOGRAPHIC_DATA]" at bounding box center [700, 176] width 8 height 8
checkbox input "false"
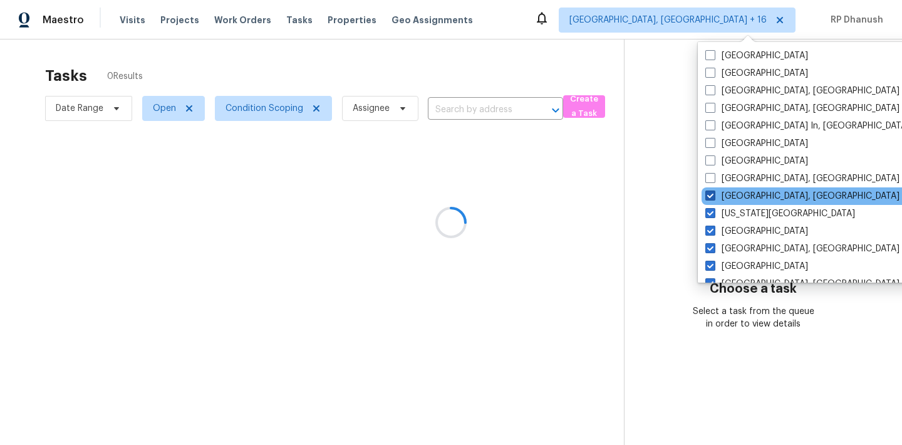
click at [715, 196] on label "[GEOGRAPHIC_DATA], [GEOGRAPHIC_DATA]" at bounding box center [802, 196] width 194 height 13
click at [713, 196] on input "[GEOGRAPHIC_DATA], [GEOGRAPHIC_DATA]" at bounding box center [709, 194] width 8 height 8
checkbox input "false"
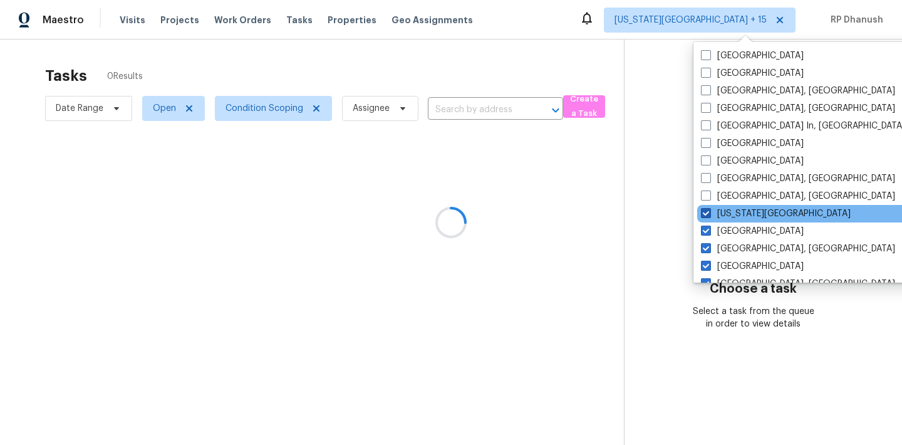
click at [715, 210] on label "[US_STATE][GEOGRAPHIC_DATA]" at bounding box center [776, 213] width 150 height 13
click at [709, 210] on input "[US_STATE][GEOGRAPHIC_DATA]" at bounding box center [705, 211] width 8 height 8
checkbox input "false"
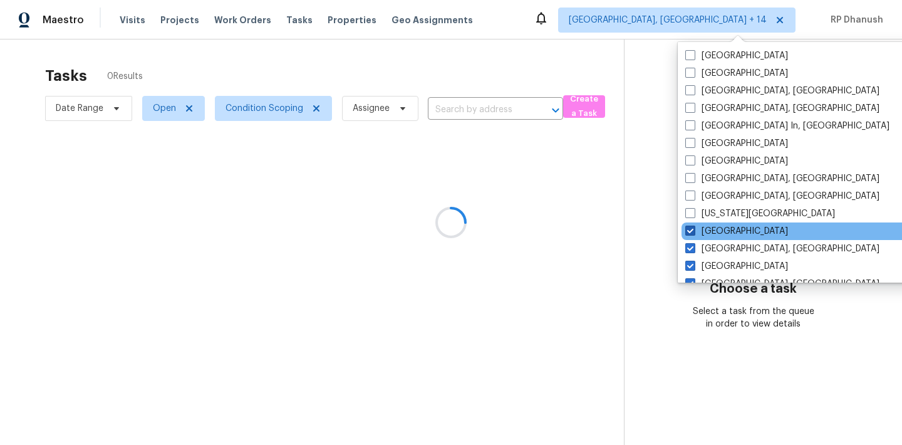
click at [712, 230] on label "[GEOGRAPHIC_DATA]" at bounding box center [736, 231] width 103 height 13
click at [693, 230] on input "[GEOGRAPHIC_DATA]" at bounding box center [689, 229] width 8 height 8
checkbox input "false"
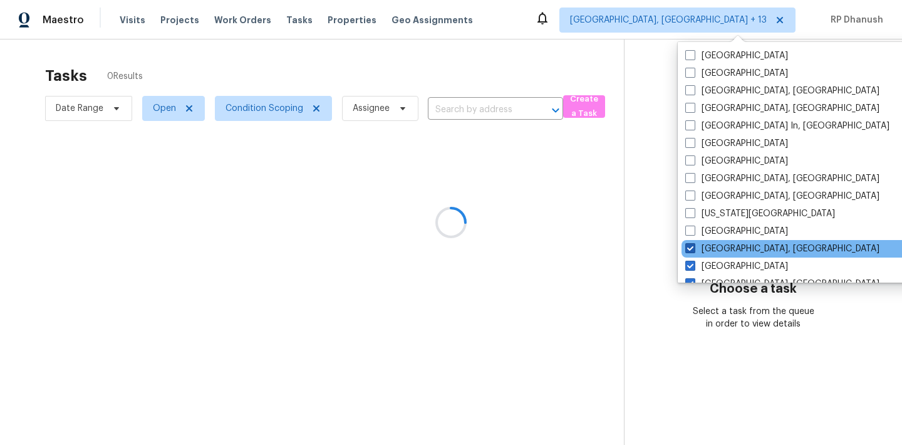
click at [712, 249] on label "[GEOGRAPHIC_DATA], [GEOGRAPHIC_DATA]" at bounding box center [782, 248] width 194 height 13
click at [693, 249] on input "[GEOGRAPHIC_DATA], [GEOGRAPHIC_DATA]" at bounding box center [689, 246] width 8 height 8
checkbox input "false"
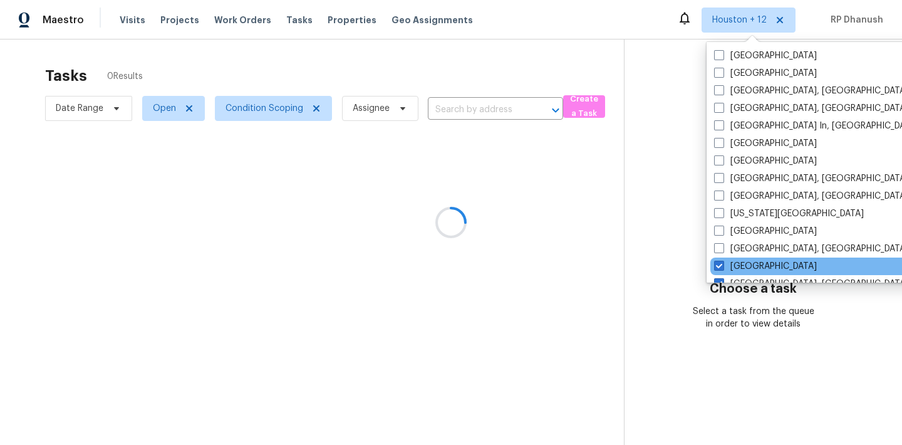
click at [721, 274] on div "[GEOGRAPHIC_DATA]" at bounding box center [836, 266] width 252 height 18
click at [721, 269] on span at bounding box center [719, 266] width 10 height 10
click at [721, 268] on input "[GEOGRAPHIC_DATA]" at bounding box center [718, 264] width 8 height 8
checkbox input "false"
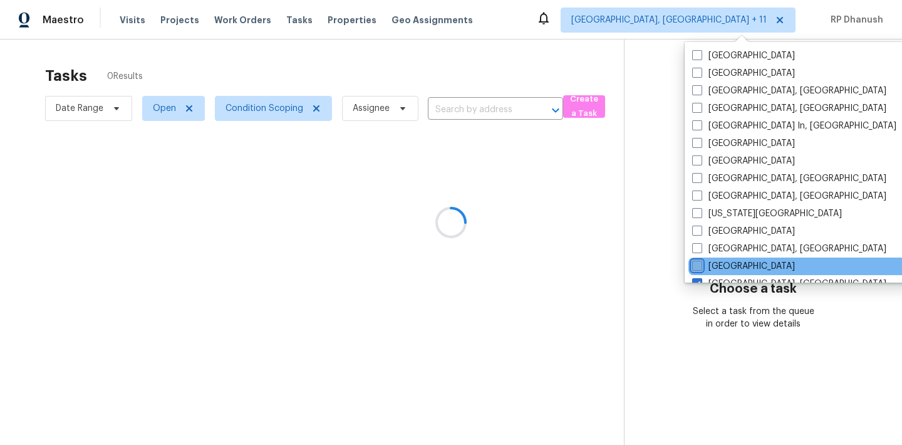
scroll to position [213, 0]
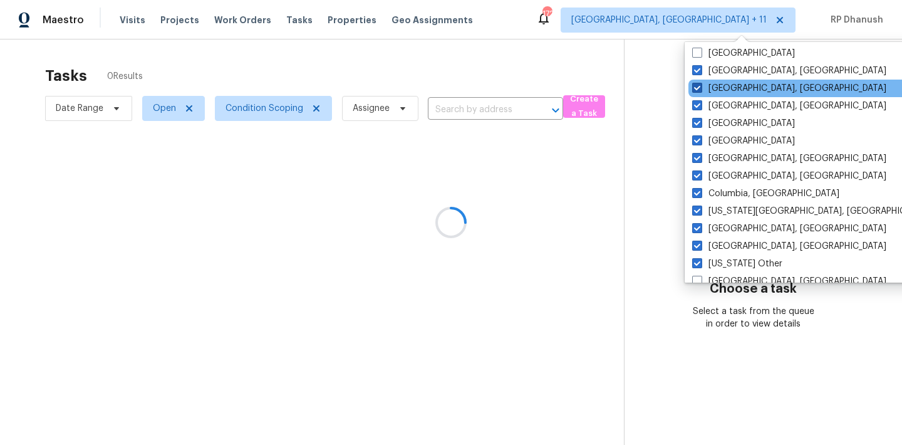
click at [718, 83] on label "[GEOGRAPHIC_DATA], [GEOGRAPHIC_DATA]" at bounding box center [789, 88] width 194 height 13
click at [700, 83] on input "[GEOGRAPHIC_DATA], [GEOGRAPHIC_DATA]" at bounding box center [696, 86] width 8 height 8
checkbox input "false"
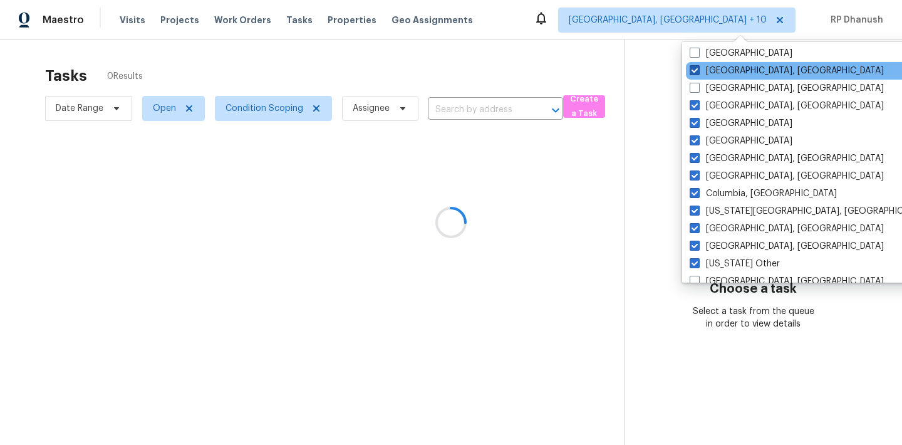
click at [710, 70] on label "[GEOGRAPHIC_DATA], [GEOGRAPHIC_DATA]" at bounding box center [787, 71] width 194 height 13
click at [698, 70] on input "[GEOGRAPHIC_DATA], [GEOGRAPHIC_DATA]" at bounding box center [694, 69] width 8 height 8
checkbox input "false"
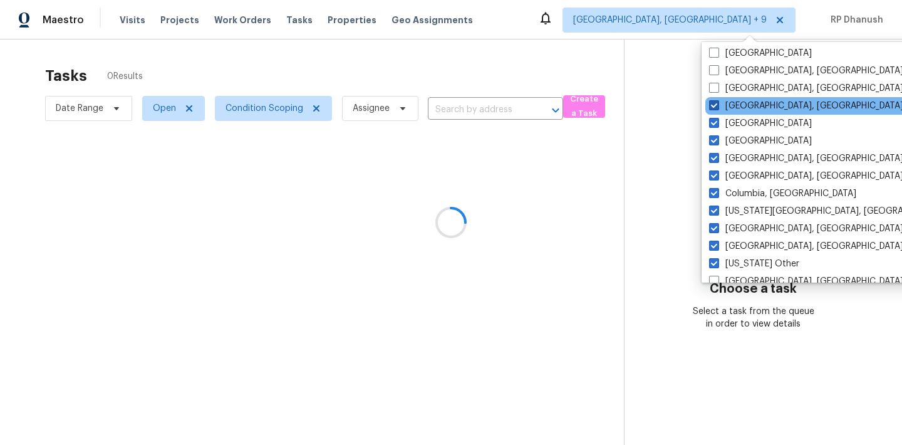
click at [718, 102] on span at bounding box center [714, 105] width 10 height 10
click at [717, 102] on input "[GEOGRAPHIC_DATA], [GEOGRAPHIC_DATA]" at bounding box center [713, 104] width 8 height 8
checkbox input "false"
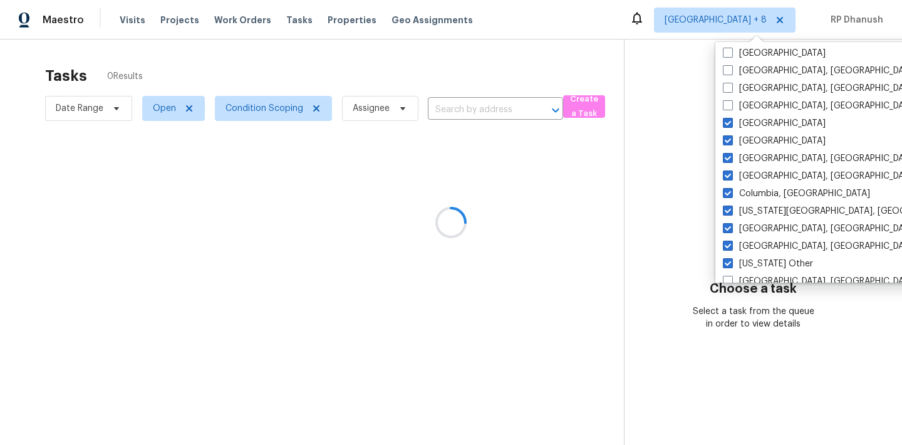
click at [718, 120] on div "[GEOGRAPHIC_DATA] [GEOGRAPHIC_DATA] [GEOGRAPHIC_DATA], [GEOGRAPHIC_DATA] [GEOGR…" at bounding box center [845, 162] width 260 height 241
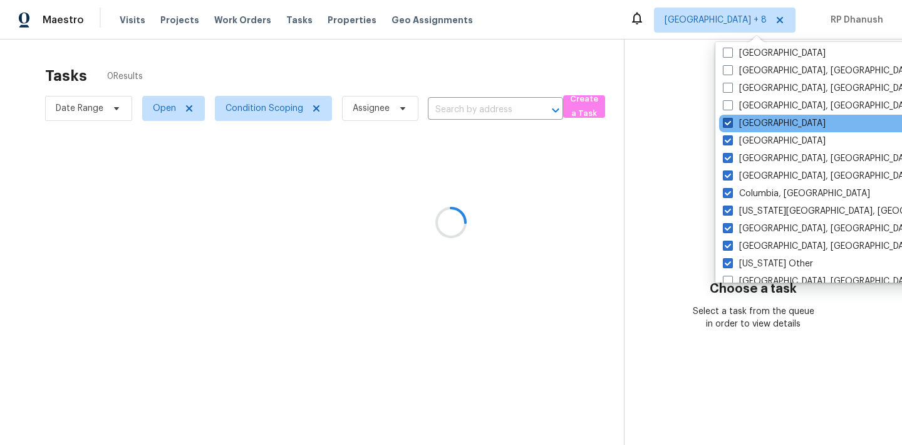
click at [725, 120] on span at bounding box center [728, 123] width 10 height 10
click at [725, 120] on input "[GEOGRAPHIC_DATA]" at bounding box center [727, 121] width 8 height 8
checkbox input "false"
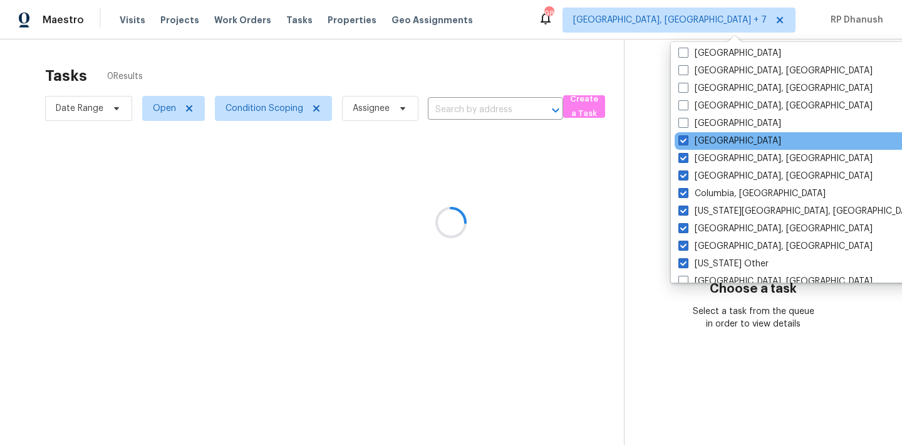
click at [724, 139] on div "[GEOGRAPHIC_DATA]" at bounding box center [801, 141] width 252 height 18
click at [711, 142] on label "[GEOGRAPHIC_DATA]" at bounding box center [729, 141] width 103 height 13
click at [686, 142] on input "[GEOGRAPHIC_DATA]" at bounding box center [682, 139] width 8 height 8
checkbox input "false"
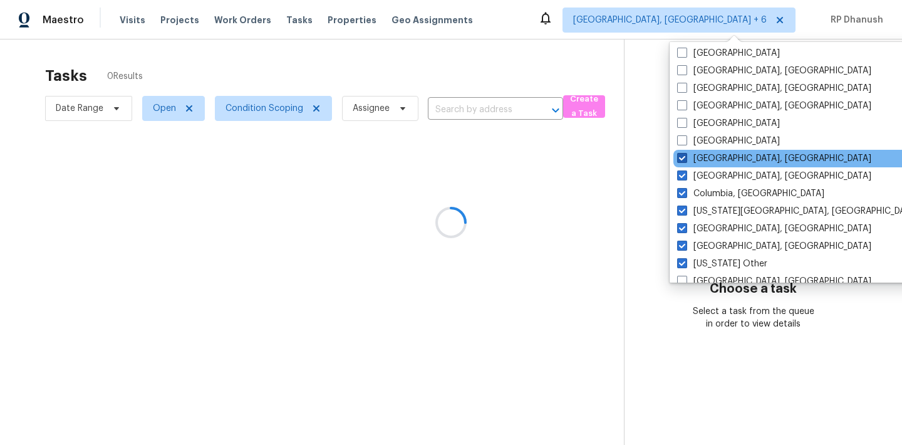
click at [710, 153] on label "[GEOGRAPHIC_DATA], [GEOGRAPHIC_DATA]" at bounding box center [774, 158] width 194 height 13
click at [685, 153] on input "[GEOGRAPHIC_DATA], [GEOGRAPHIC_DATA]" at bounding box center [681, 156] width 8 height 8
checkbox input "false"
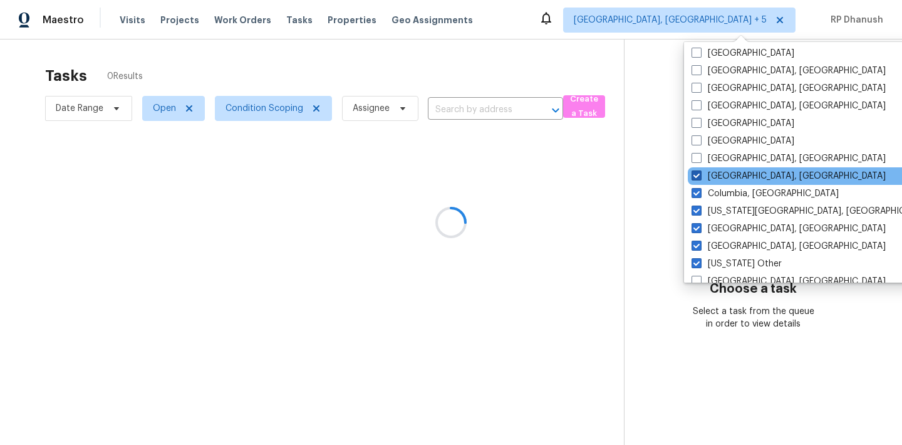
click at [705, 178] on label "[GEOGRAPHIC_DATA], [GEOGRAPHIC_DATA]" at bounding box center [788, 176] width 194 height 13
click at [700, 178] on input "[GEOGRAPHIC_DATA], [GEOGRAPHIC_DATA]" at bounding box center [695, 174] width 8 height 8
checkbox input "false"
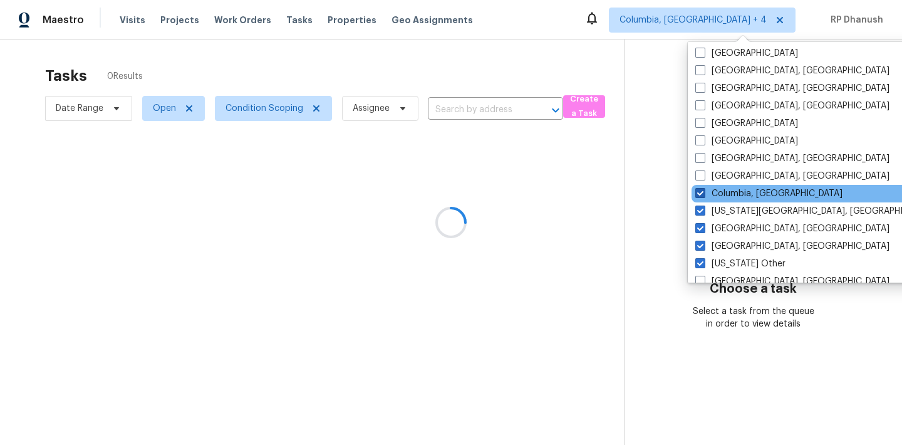
click at [708, 191] on label "Columbia, [GEOGRAPHIC_DATA]" at bounding box center [768, 193] width 147 height 13
click at [703, 191] on input "Columbia, [GEOGRAPHIC_DATA]" at bounding box center [699, 191] width 8 height 8
checkbox input "false"
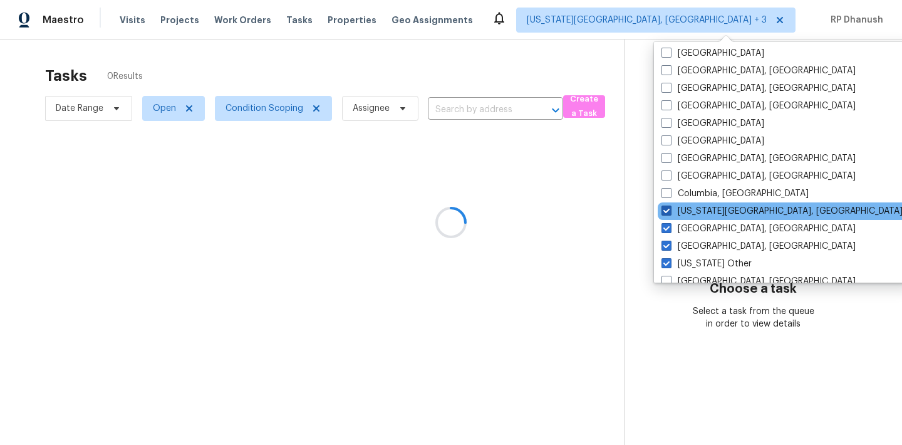
click at [708, 213] on label "[US_STATE][GEOGRAPHIC_DATA], [GEOGRAPHIC_DATA]" at bounding box center [781, 211] width 241 height 13
click at [670, 213] on input "[US_STATE][GEOGRAPHIC_DATA], [GEOGRAPHIC_DATA]" at bounding box center [665, 209] width 8 height 8
checkbox input "false"
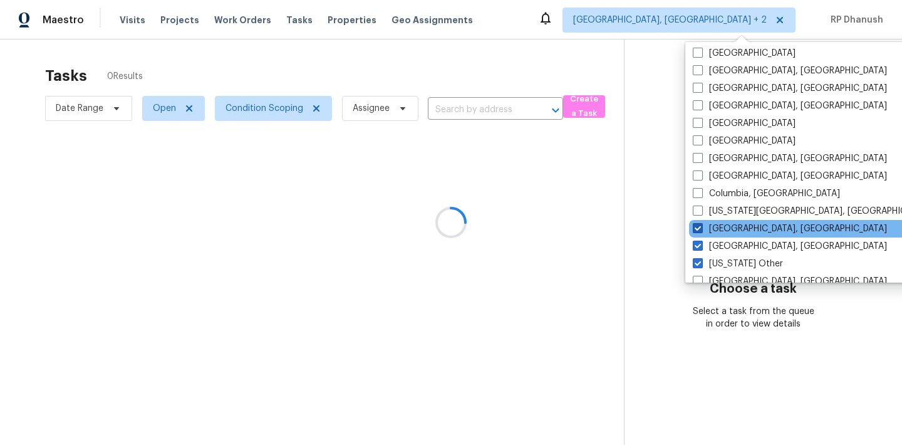
click at [704, 225] on label "[GEOGRAPHIC_DATA], [GEOGRAPHIC_DATA]" at bounding box center [790, 228] width 194 height 13
click at [701, 225] on input "[GEOGRAPHIC_DATA], [GEOGRAPHIC_DATA]" at bounding box center [697, 226] width 8 height 8
checkbox input "false"
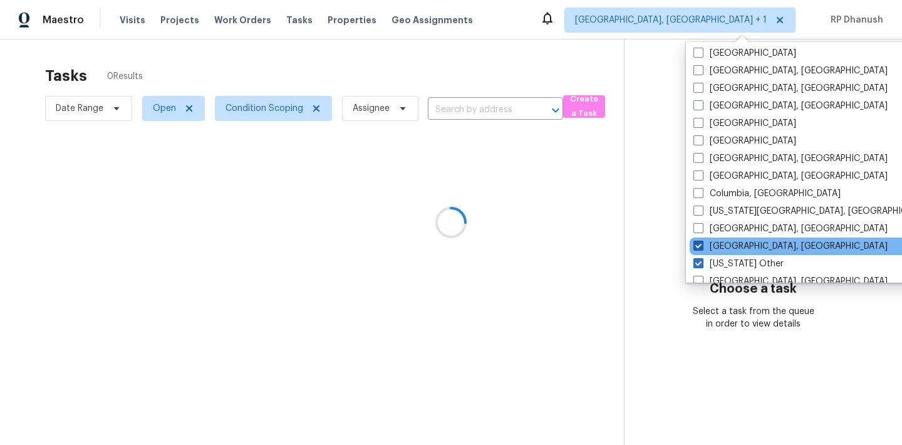
click at [704, 242] on label "[GEOGRAPHIC_DATA], [GEOGRAPHIC_DATA]" at bounding box center [790, 246] width 194 height 13
click at [702, 242] on input "[GEOGRAPHIC_DATA], [GEOGRAPHIC_DATA]" at bounding box center [697, 244] width 8 height 8
checkbox input "false"
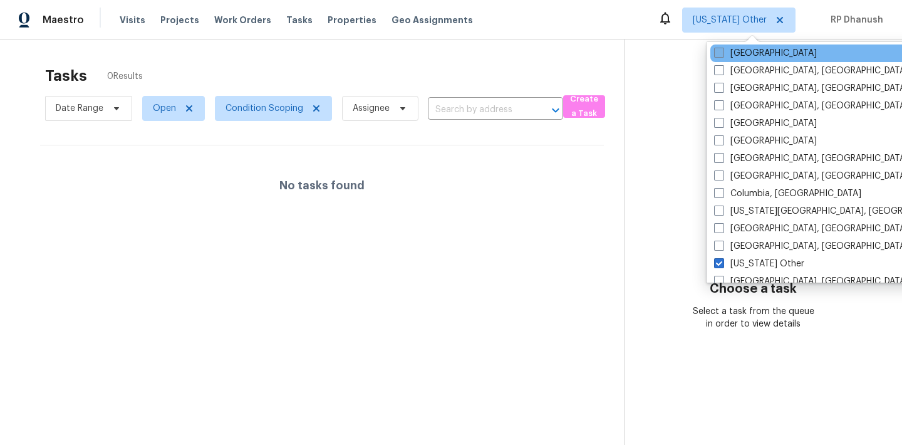
click at [738, 54] on label "[GEOGRAPHIC_DATA]" at bounding box center [765, 53] width 103 height 13
click at [722, 54] on input "[GEOGRAPHIC_DATA]" at bounding box center [718, 51] width 8 height 8
checkbox input "true"
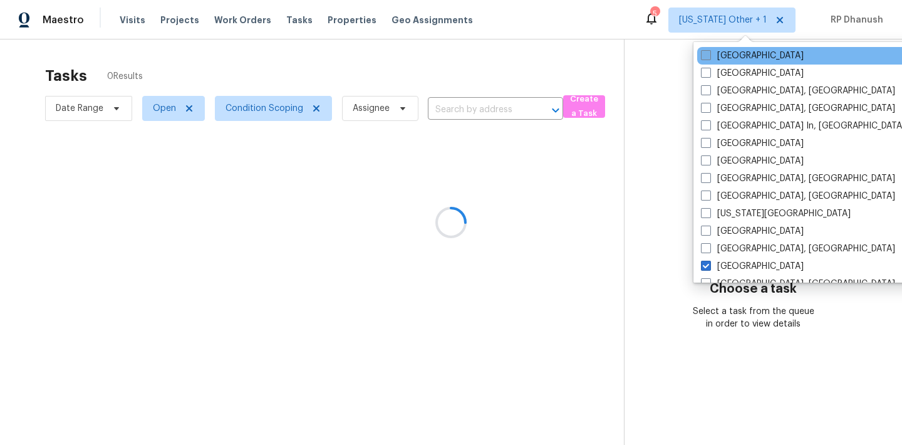
click at [727, 58] on label "[GEOGRAPHIC_DATA]" at bounding box center [752, 55] width 103 height 13
click at [709, 58] on input "[GEOGRAPHIC_DATA]" at bounding box center [705, 53] width 8 height 8
checkbox input "true"
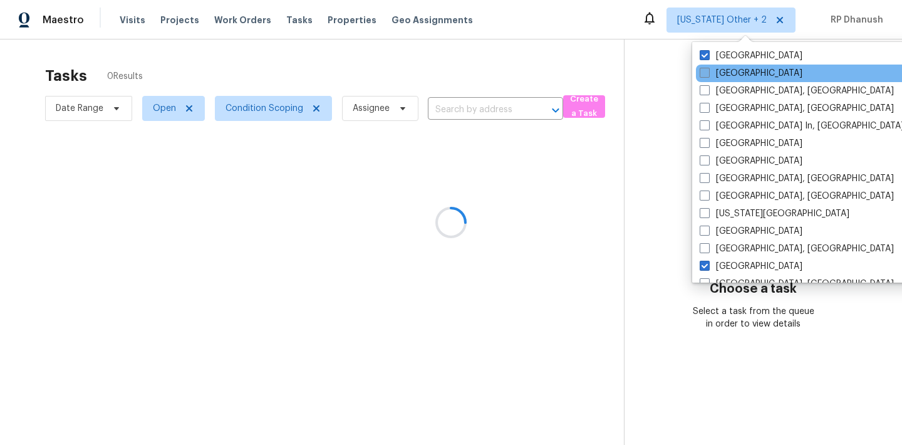
click at [720, 73] on label "[GEOGRAPHIC_DATA]" at bounding box center [751, 73] width 103 height 13
click at [708, 73] on input "[GEOGRAPHIC_DATA]" at bounding box center [704, 71] width 8 height 8
checkbox input "true"
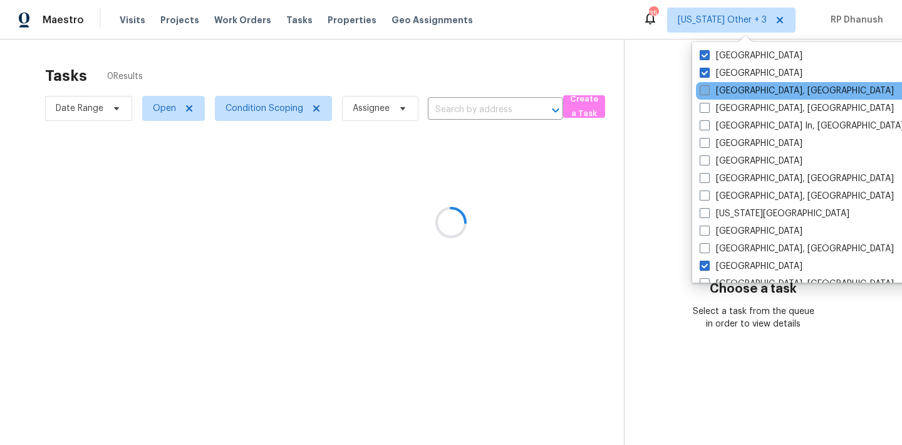
click at [715, 85] on label "[GEOGRAPHIC_DATA], [GEOGRAPHIC_DATA]" at bounding box center [797, 91] width 194 height 13
click at [708, 85] on input "[GEOGRAPHIC_DATA], [GEOGRAPHIC_DATA]" at bounding box center [704, 89] width 8 height 8
checkbox input "true"
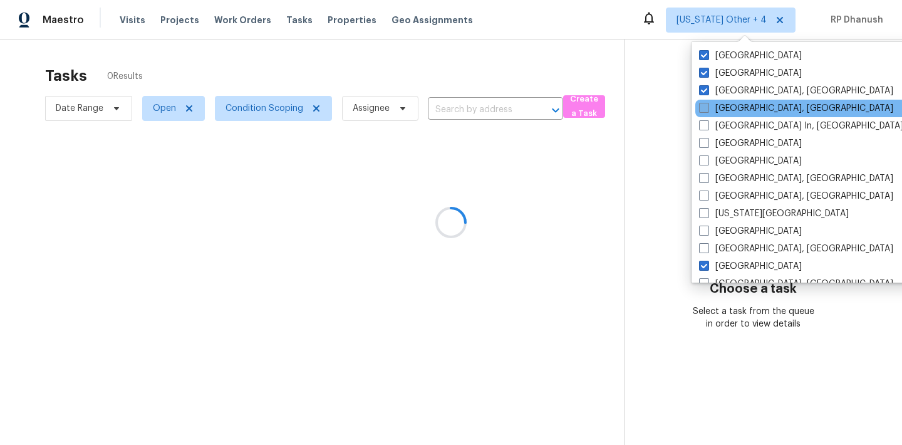
click at [713, 105] on label "[GEOGRAPHIC_DATA], [GEOGRAPHIC_DATA]" at bounding box center [796, 108] width 194 height 13
click at [707, 105] on input "[GEOGRAPHIC_DATA], [GEOGRAPHIC_DATA]" at bounding box center [703, 106] width 8 height 8
checkbox input "true"
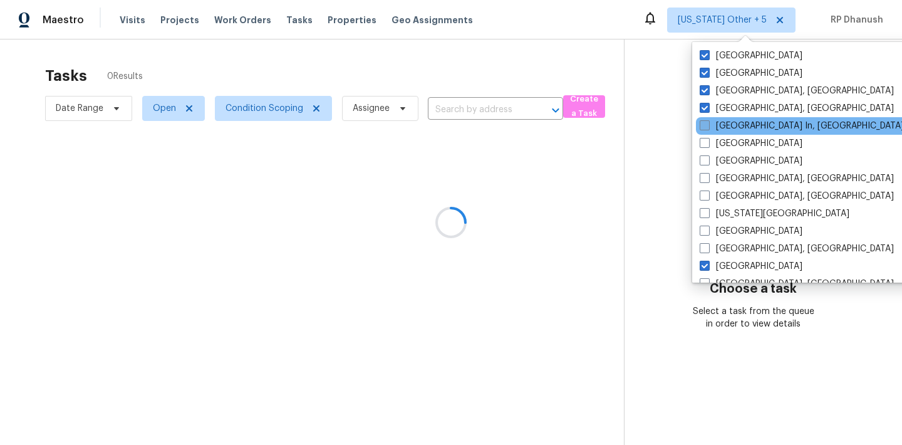
click at [713, 121] on label "[GEOGRAPHIC_DATA] In, [GEOGRAPHIC_DATA]" at bounding box center [802, 126] width 204 height 13
click at [708, 121] on input "[GEOGRAPHIC_DATA] In, [GEOGRAPHIC_DATA]" at bounding box center [704, 124] width 8 height 8
checkbox input "true"
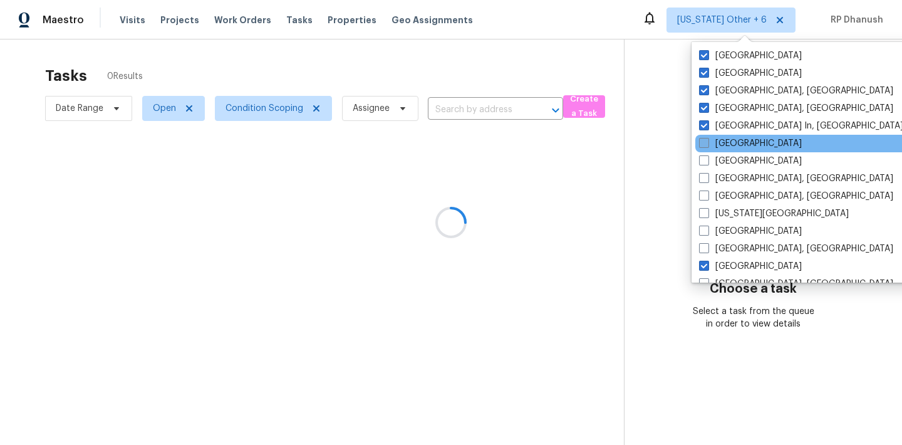
click at [710, 140] on label "[GEOGRAPHIC_DATA]" at bounding box center [750, 143] width 103 height 13
click at [707, 140] on input "[GEOGRAPHIC_DATA]" at bounding box center [703, 141] width 8 height 8
checkbox input "true"
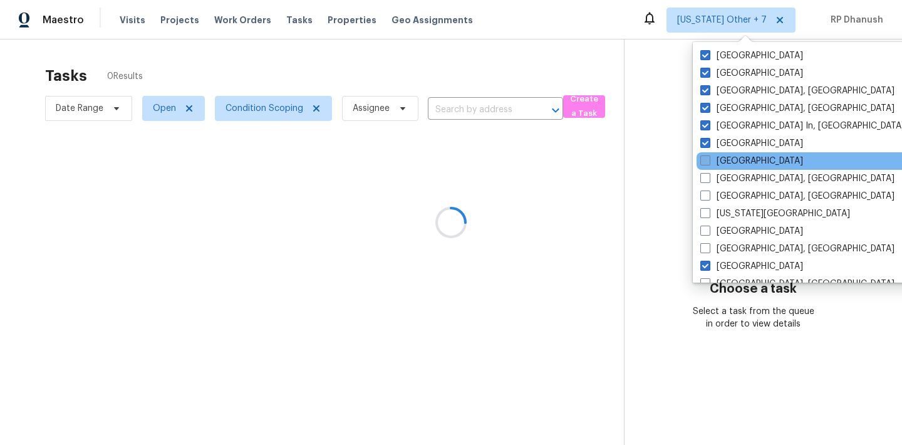
click at [709, 158] on span at bounding box center [705, 160] width 10 height 10
click at [708, 158] on input "[GEOGRAPHIC_DATA]" at bounding box center [704, 159] width 8 height 8
checkbox input "true"
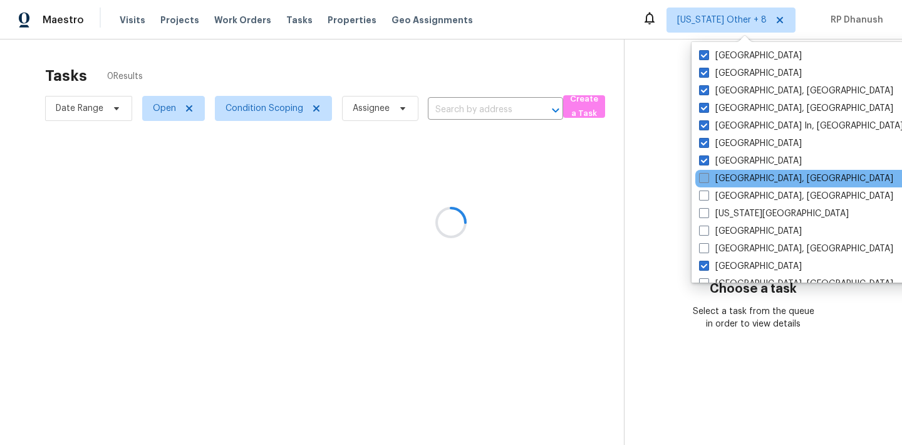
click at [709, 179] on label "[GEOGRAPHIC_DATA], [GEOGRAPHIC_DATA]" at bounding box center [796, 178] width 194 height 13
click at [707, 179] on input "[GEOGRAPHIC_DATA], [GEOGRAPHIC_DATA]" at bounding box center [703, 176] width 8 height 8
checkbox input "true"
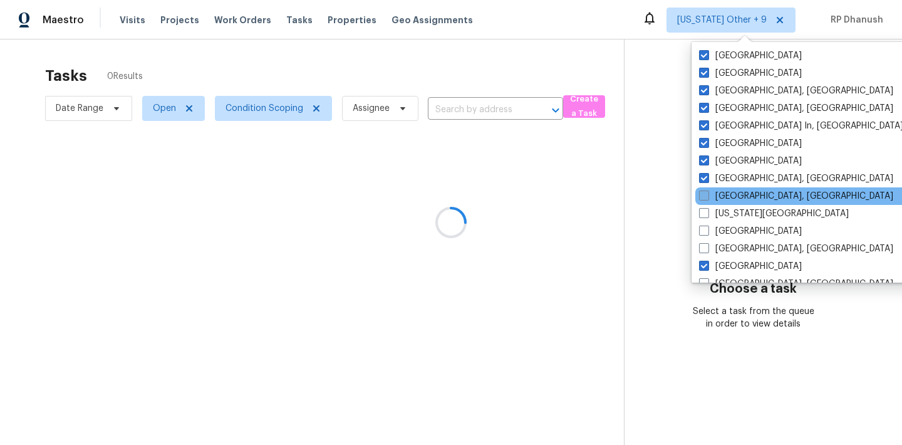
click at [706, 195] on span at bounding box center [704, 195] width 10 height 10
click at [706, 195] on input "[GEOGRAPHIC_DATA], [GEOGRAPHIC_DATA]" at bounding box center [703, 194] width 8 height 8
checkbox input "true"
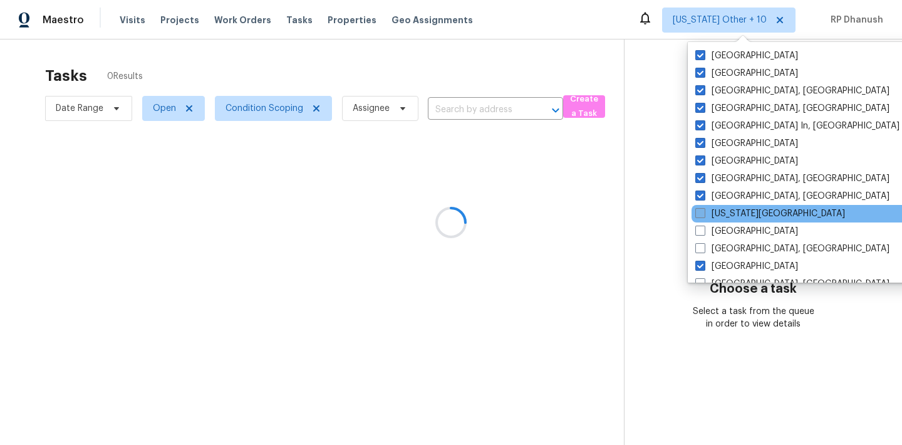
click at [706, 210] on label "[US_STATE][GEOGRAPHIC_DATA]" at bounding box center [770, 213] width 150 height 13
click at [703, 210] on input "[US_STATE][GEOGRAPHIC_DATA]" at bounding box center [699, 211] width 8 height 8
checkbox input "true"
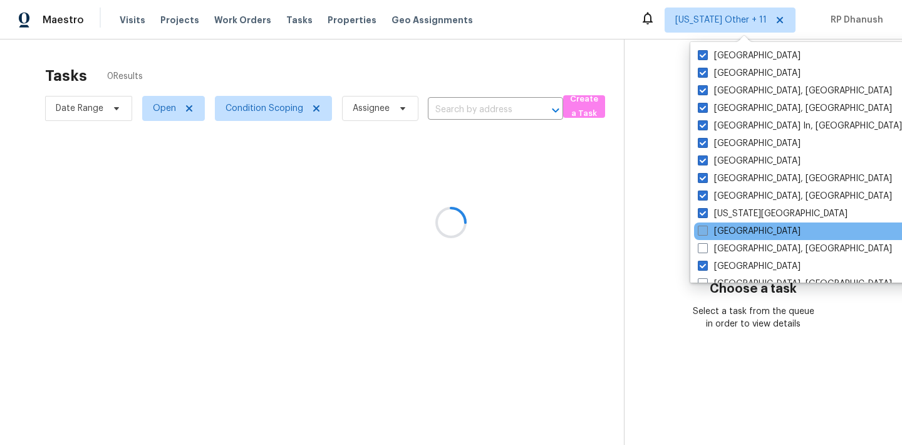
click at [706, 236] on label "[GEOGRAPHIC_DATA]" at bounding box center [749, 231] width 103 height 13
click at [706, 233] on input "[GEOGRAPHIC_DATA]" at bounding box center [702, 229] width 8 height 8
checkbox input "true"
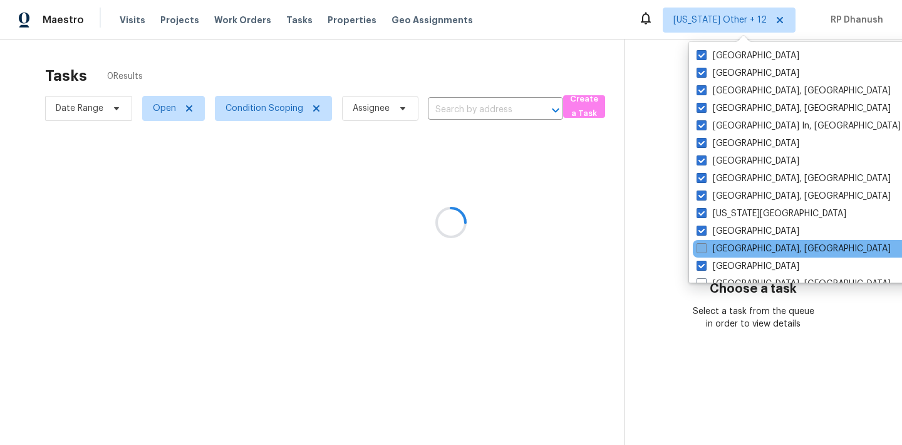
click at [705, 252] on span at bounding box center [702, 248] width 10 height 10
click at [705, 251] on input "[GEOGRAPHIC_DATA], [GEOGRAPHIC_DATA]" at bounding box center [701, 246] width 8 height 8
checkbox input "true"
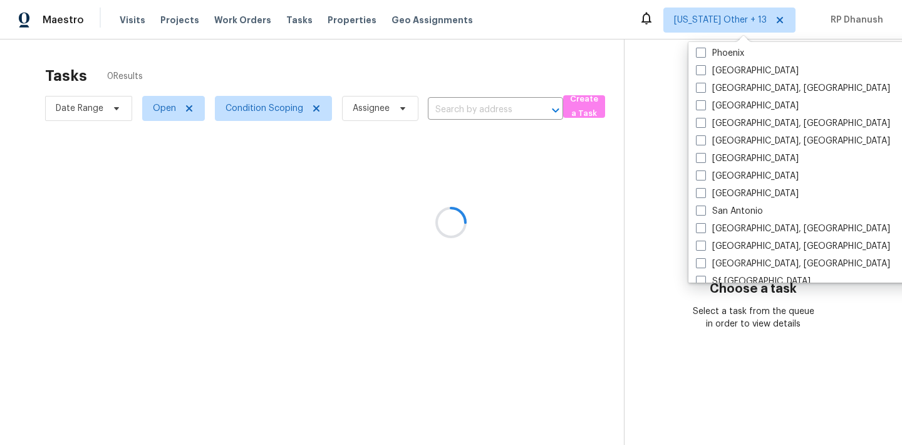
scroll to position [857, 0]
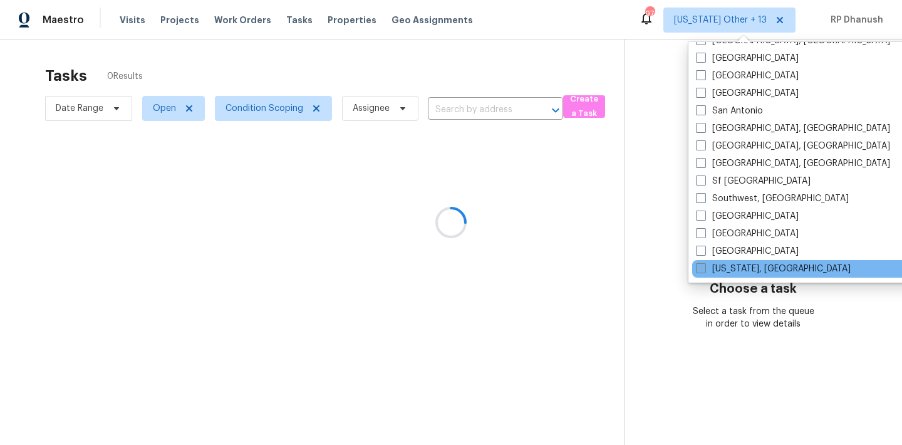
click at [702, 271] on span at bounding box center [701, 268] width 10 height 10
click at [702, 271] on input "[US_STATE], [GEOGRAPHIC_DATA]" at bounding box center [700, 266] width 8 height 8
checkbox input "true"
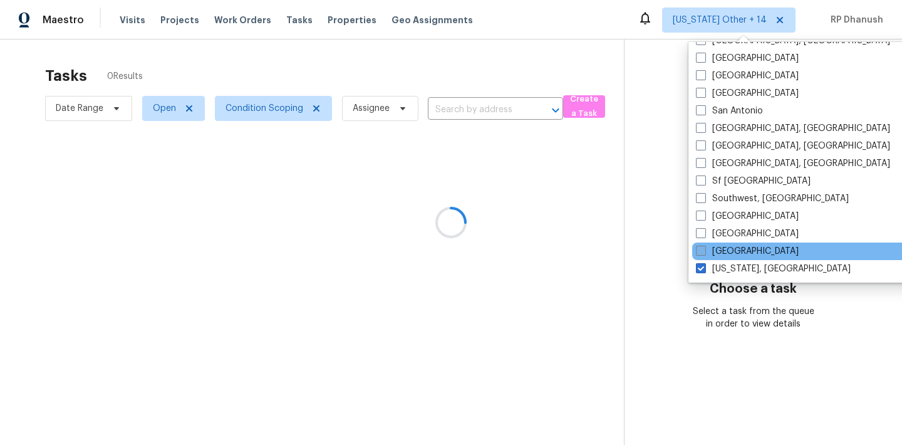
click at [702, 253] on span at bounding box center [701, 251] width 10 height 10
click at [702, 253] on input "[GEOGRAPHIC_DATA]" at bounding box center [700, 249] width 8 height 8
checkbox input "true"
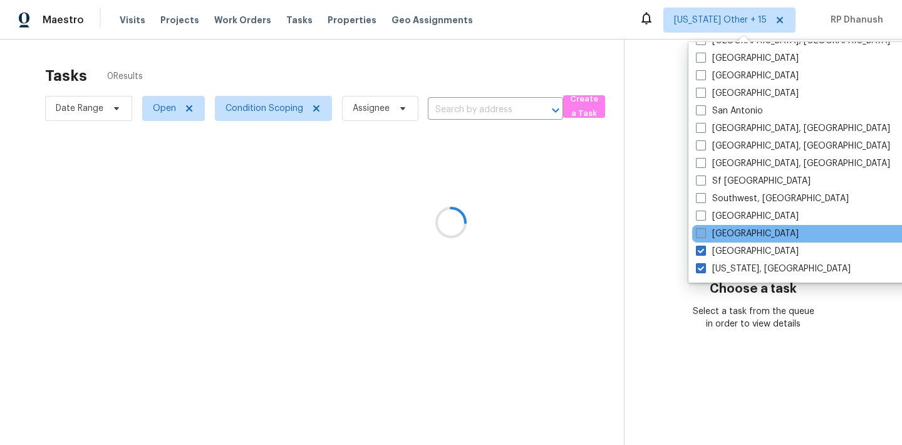
click at [702, 232] on span at bounding box center [701, 233] width 10 height 10
click at [702, 232] on input "[GEOGRAPHIC_DATA]" at bounding box center [700, 231] width 8 height 8
checkbox input "true"
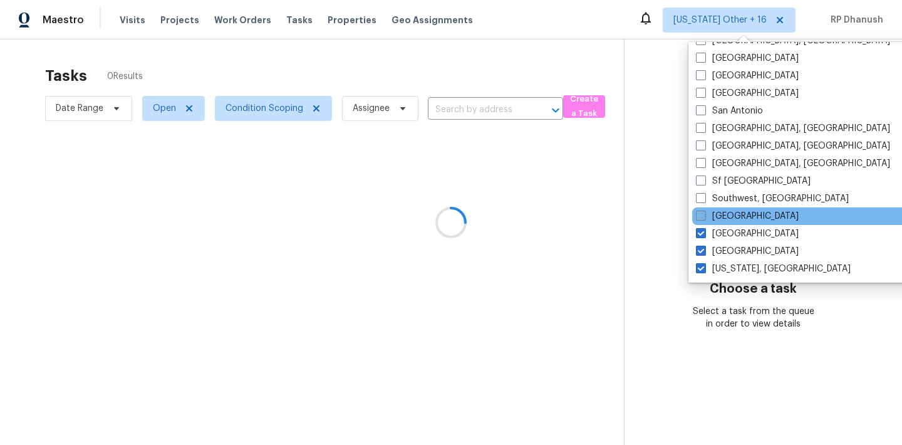
click at [702, 219] on span at bounding box center [701, 215] width 10 height 10
click at [702, 218] on input "[GEOGRAPHIC_DATA]" at bounding box center [700, 214] width 8 height 8
checkbox input "true"
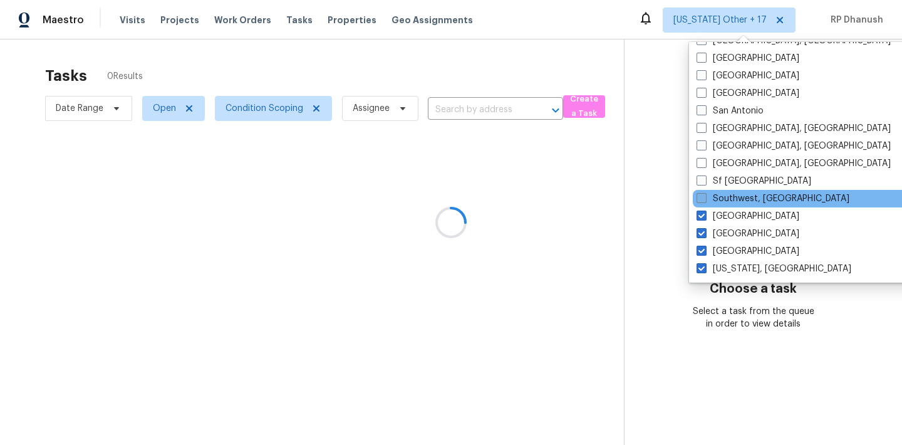
click at [703, 198] on span at bounding box center [702, 198] width 10 height 10
click at [703, 198] on input "Southwest, [GEOGRAPHIC_DATA]" at bounding box center [701, 196] width 8 height 8
checkbox input "true"
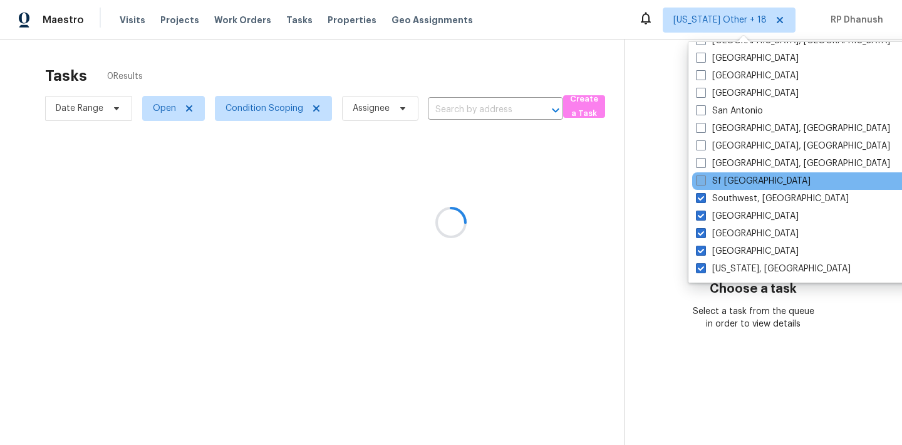
click at [703, 185] on span at bounding box center [701, 180] width 10 height 10
click at [703, 183] on input "Sf [GEOGRAPHIC_DATA]" at bounding box center [700, 179] width 8 height 8
checkbox input "true"
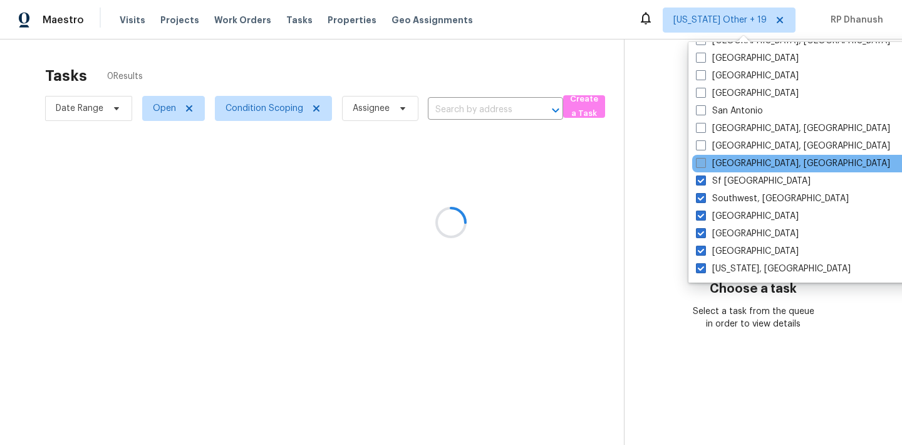
click at [703, 166] on span at bounding box center [701, 163] width 10 height 10
click at [703, 165] on input "[GEOGRAPHIC_DATA], [GEOGRAPHIC_DATA]" at bounding box center [700, 161] width 8 height 8
checkbox input "true"
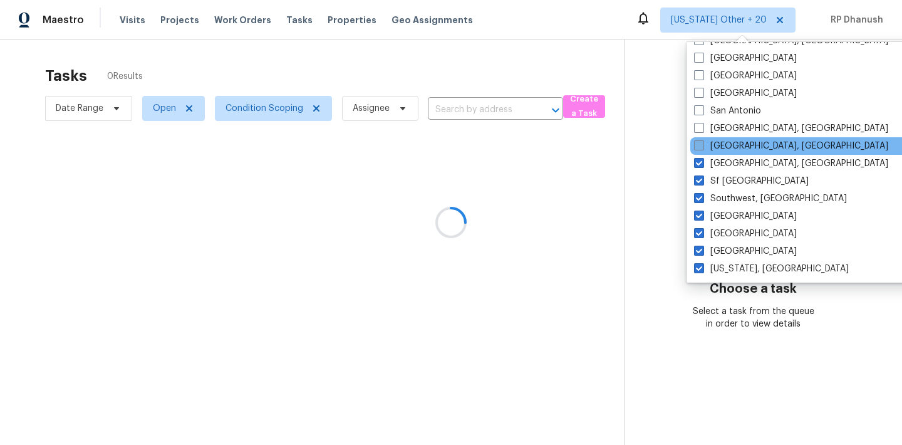
click at [701, 145] on span at bounding box center [699, 145] width 10 height 10
click at [701, 145] on input "[GEOGRAPHIC_DATA], [GEOGRAPHIC_DATA]" at bounding box center [698, 144] width 8 height 8
checkbox input "true"
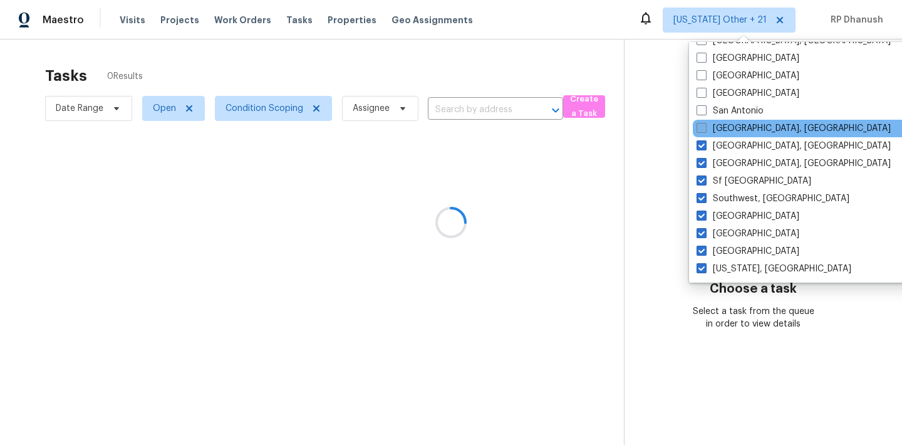
click at [701, 131] on span at bounding box center [702, 128] width 10 height 10
click at [701, 130] on input "[GEOGRAPHIC_DATA], [GEOGRAPHIC_DATA]" at bounding box center [701, 126] width 8 height 8
checkbox input "true"
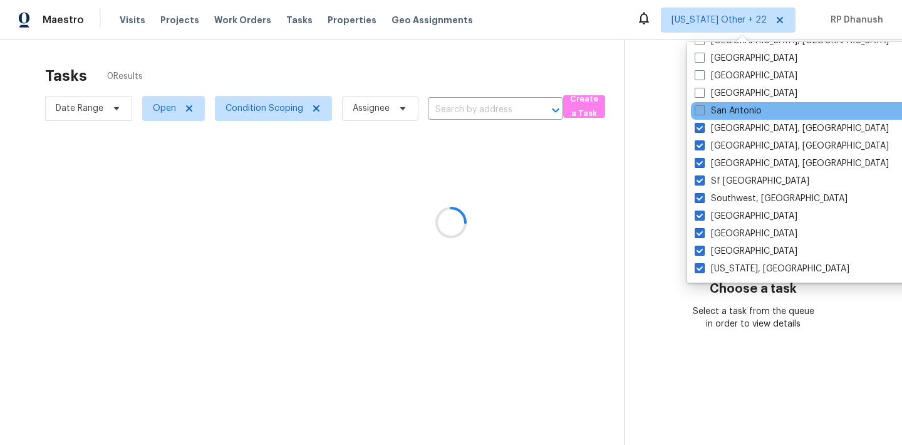
click at [701, 116] on label "San Antonio" at bounding box center [728, 111] width 67 height 13
click at [701, 113] on input "San Antonio" at bounding box center [699, 109] width 8 height 8
checkbox input "true"
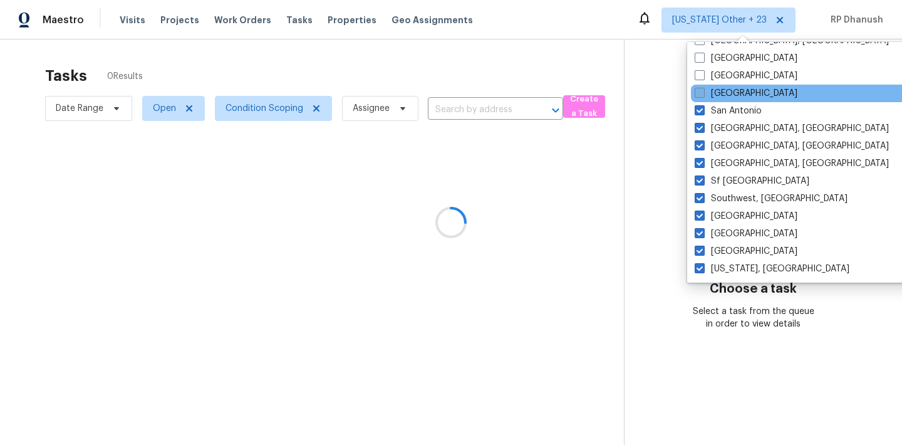
click at [701, 92] on span at bounding box center [700, 93] width 10 height 10
click at [701, 92] on input "[GEOGRAPHIC_DATA]" at bounding box center [699, 91] width 8 height 8
checkbox input "true"
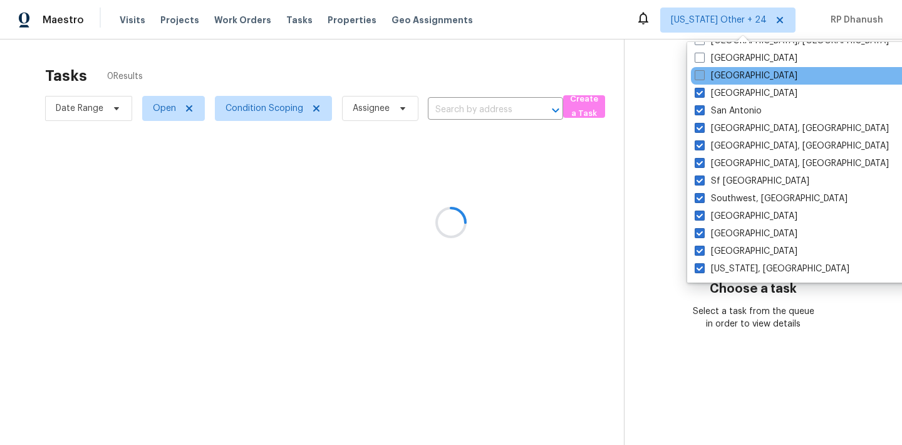
click at [701, 74] on span at bounding box center [700, 75] width 10 height 10
click at [701, 74] on input "[GEOGRAPHIC_DATA]" at bounding box center [699, 74] width 8 height 8
checkbox input "true"
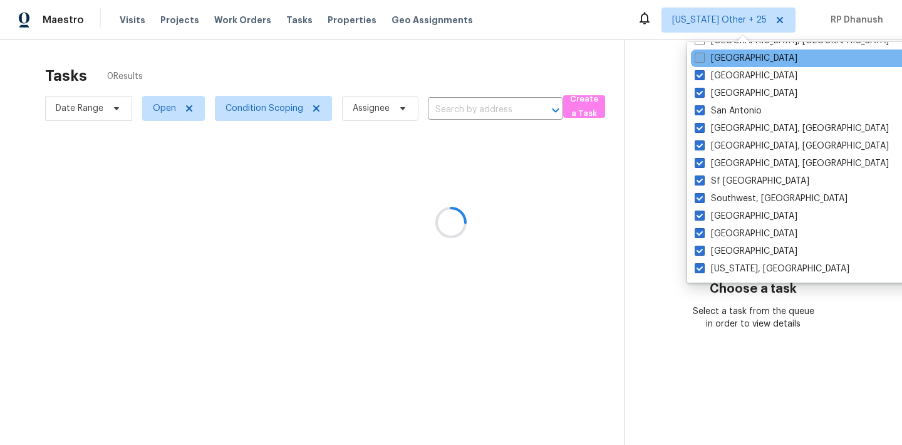
click at [701, 64] on label "[GEOGRAPHIC_DATA]" at bounding box center [746, 58] width 103 height 13
click at [701, 60] on input "[GEOGRAPHIC_DATA]" at bounding box center [699, 56] width 8 height 8
checkbox input "true"
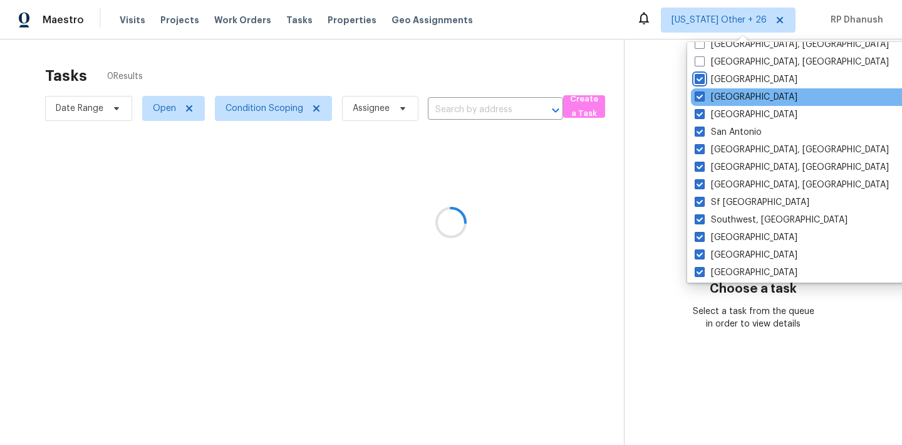
scroll to position [793, 0]
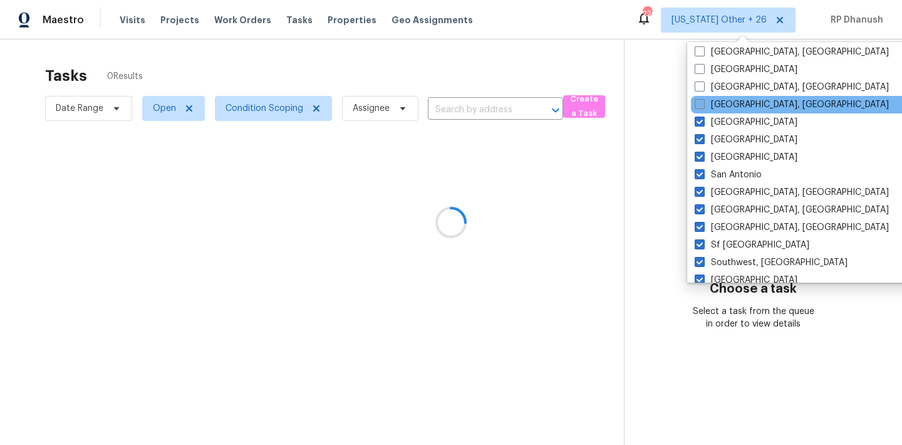
click at [700, 100] on span at bounding box center [700, 104] width 10 height 10
click at [700, 100] on input "[GEOGRAPHIC_DATA], [GEOGRAPHIC_DATA]" at bounding box center [699, 102] width 8 height 8
checkbox input "true"
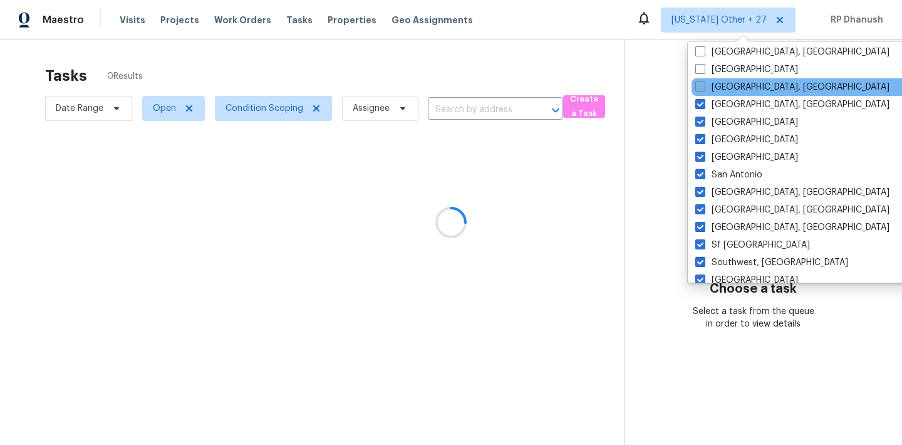
click at [700, 86] on span at bounding box center [700, 86] width 10 height 10
click at [700, 86] on input "[GEOGRAPHIC_DATA], [GEOGRAPHIC_DATA]" at bounding box center [699, 85] width 8 height 8
checkbox input "true"
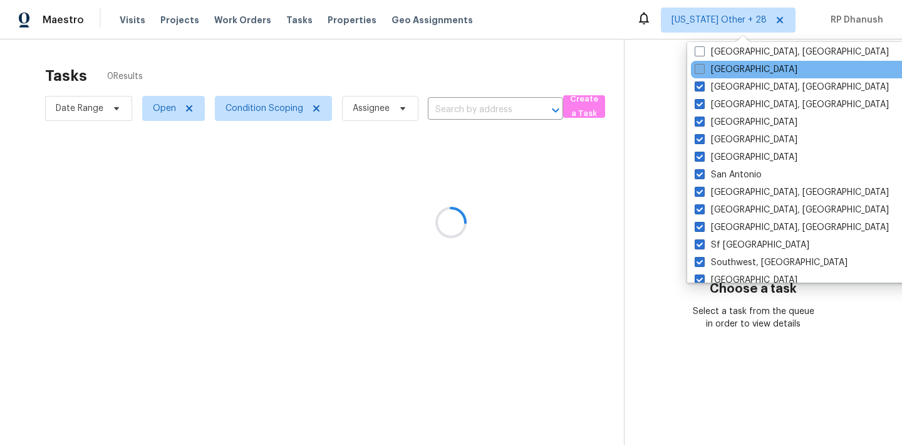
click at [700, 71] on span at bounding box center [700, 69] width 10 height 10
click at [700, 71] on input "[GEOGRAPHIC_DATA]" at bounding box center [699, 67] width 8 height 8
checkbox input "true"
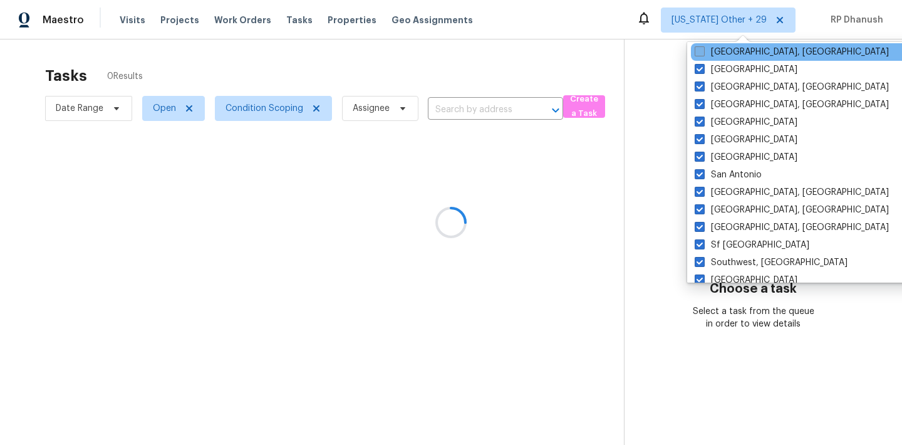
click at [702, 53] on span at bounding box center [700, 51] width 10 height 10
click at [702, 53] on input "[GEOGRAPHIC_DATA], [GEOGRAPHIC_DATA]" at bounding box center [699, 50] width 8 height 8
checkbox input "true"
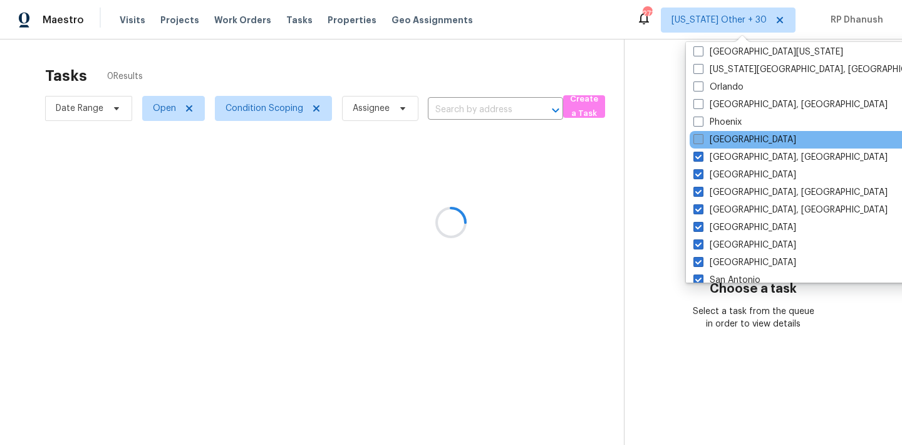
click at [699, 137] on span at bounding box center [698, 139] width 10 height 10
click at [699, 137] on input "[GEOGRAPHIC_DATA]" at bounding box center [697, 137] width 8 height 8
checkbox input "true"
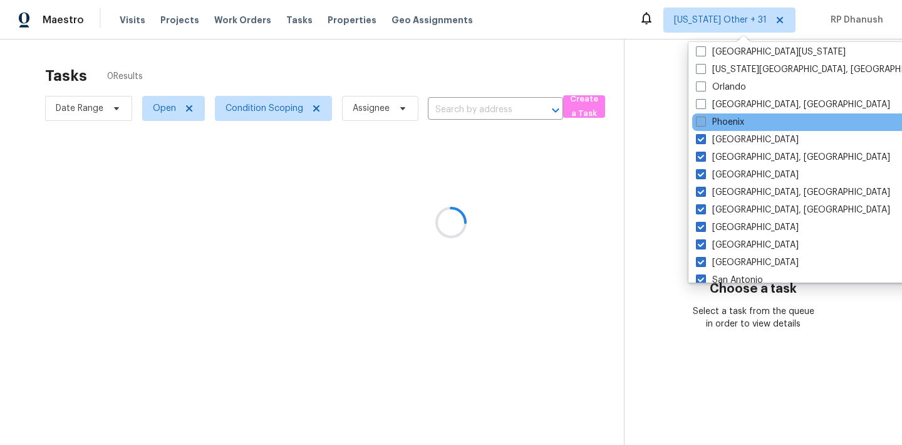
click at [699, 117] on span at bounding box center [701, 122] width 10 height 10
click at [699, 117] on input "Phoenix" at bounding box center [700, 120] width 8 height 8
checkbox input "true"
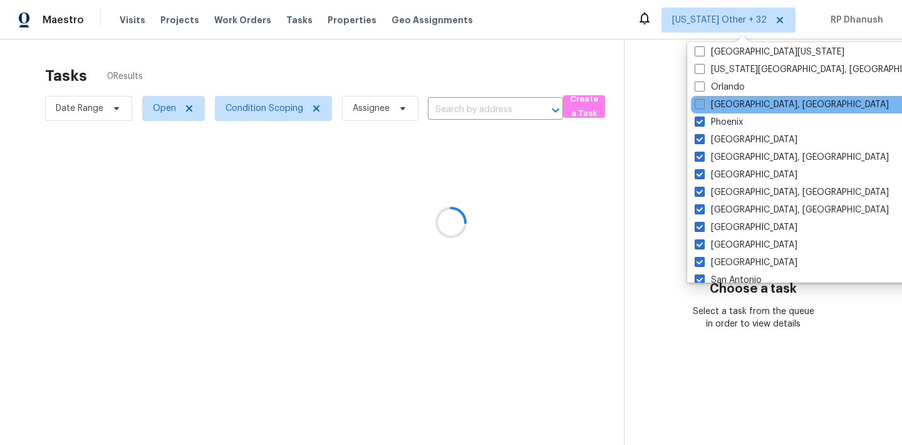
click at [699, 108] on span at bounding box center [700, 104] width 10 height 10
click at [699, 106] on input "[GEOGRAPHIC_DATA], [GEOGRAPHIC_DATA]" at bounding box center [699, 102] width 8 height 8
checkbox input "true"
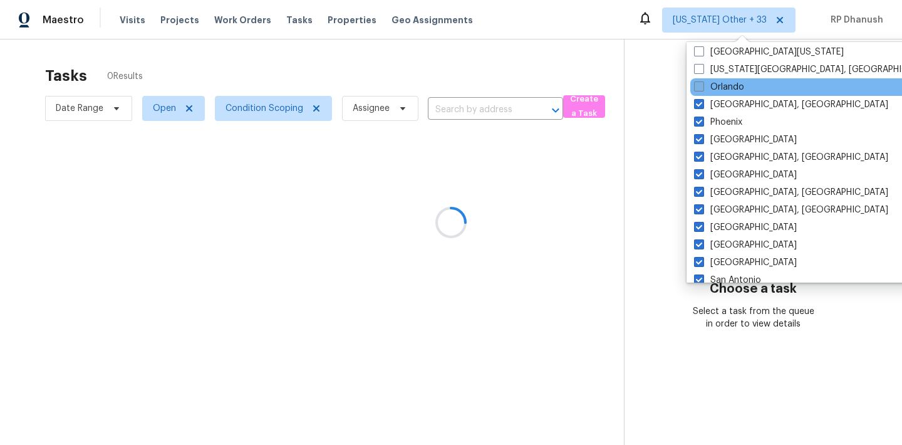
click at [699, 86] on span at bounding box center [699, 86] width 10 height 10
click at [699, 86] on input "Orlando" at bounding box center [698, 85] width 8 height 8
checkbox input "true"
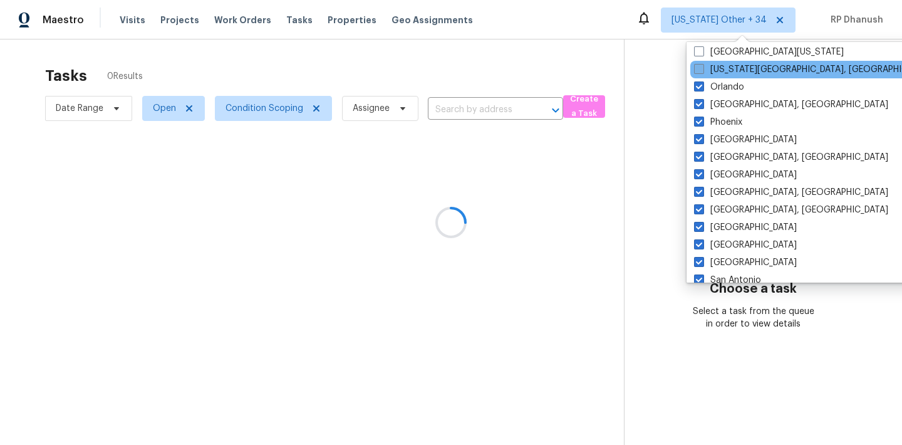
click at [699, 74] on label "[US_STATE][GEOGRAPHIC_DATA], [GEOGRAPHIC_DATA]" at bounding box center [814, 69] width 241 height 13
click at [699, 71] on input "[US_STATE][GEOGRAPHIC_DATA], [GEOGRAPHIC_DATA]" at bounding box center [698, 67] width 8 height 8
checkbox input "true"
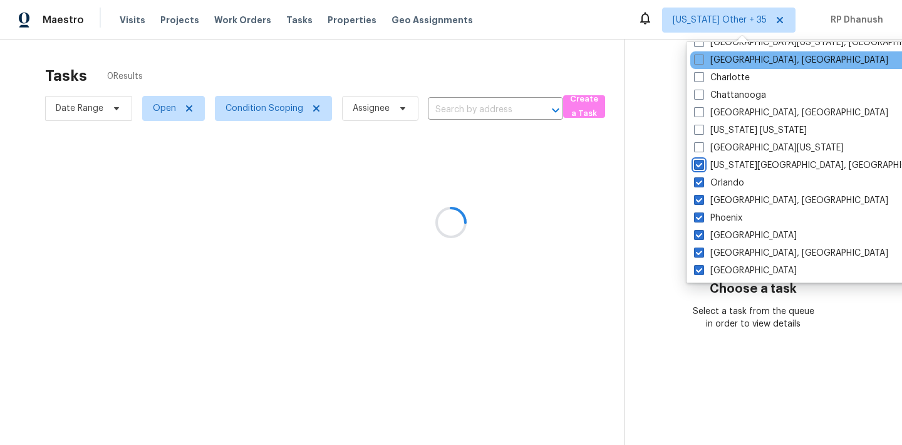
scroll to position [567, 0]
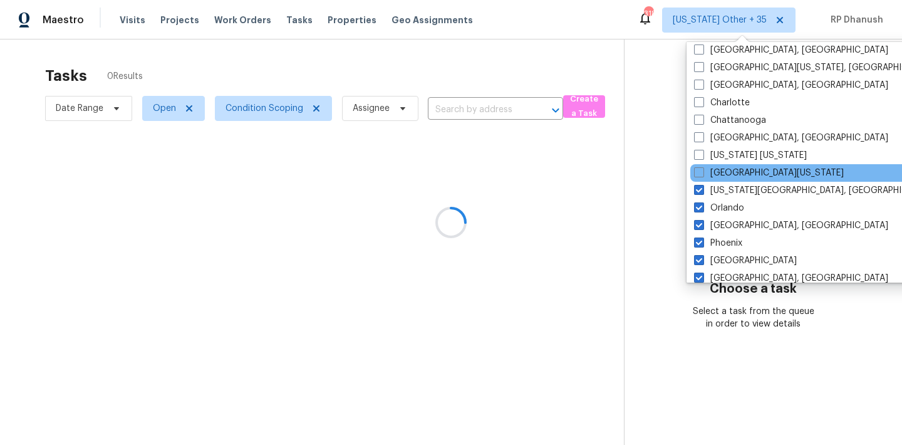
click at [700, 164] on div "[GEOGRAPHIC_DATA][US_STATE]" at bounding box center [816, 173] width 252 height 18
click at [700, 170] on span at bounding box center [699, 172] width 10 height 10
click at [700, 170] on input "[GEOGRAPHIC_DATA][US_STATE]" at bounding box center [698, 171] width 8 height 8
checkbox input "true"
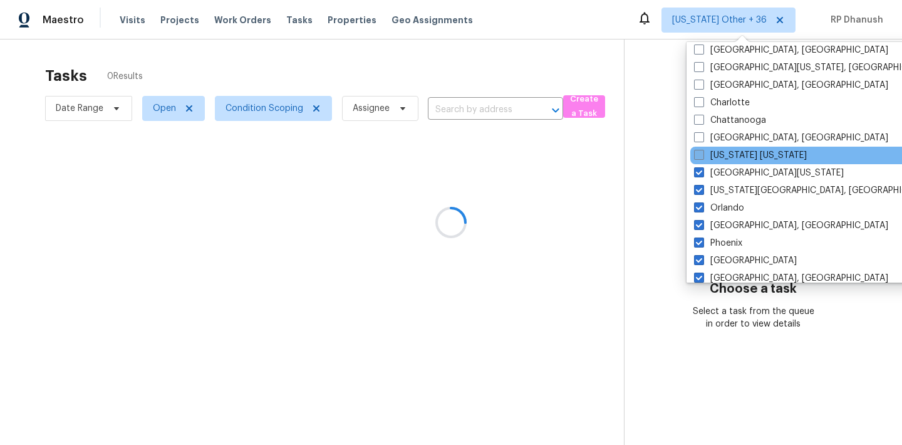
click at [700, 158] on span at bounding box center [699, 155] width 10 height 10
click at [700, 157] on input "[US_STATE] [US_STATE]" at bounding box center [698, 153] width 8 height 8
checkbox input "true"
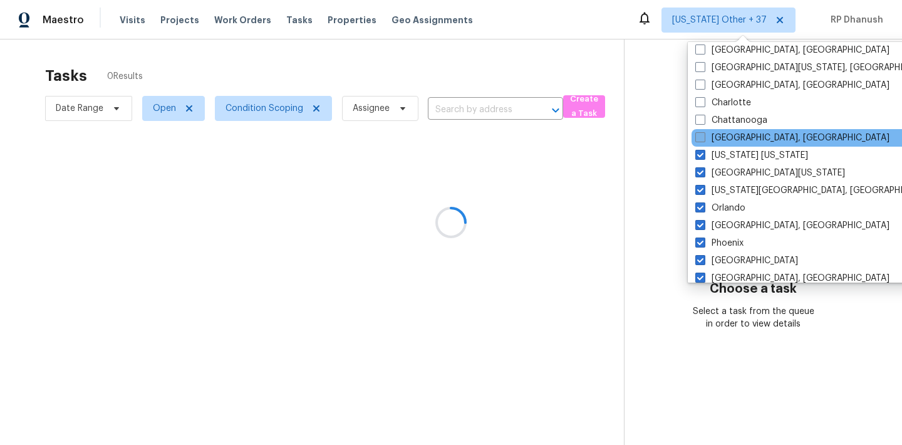
click at [700, 137] on span at bounding box center [700, 137] width 10 height 10
click at [700, 137] on input "[GEOGRAPHIC_DATA], [GEOGRAPHIC_DATA]" at bounding box center [699, 136] width 8 height 8
checkbox input "true"
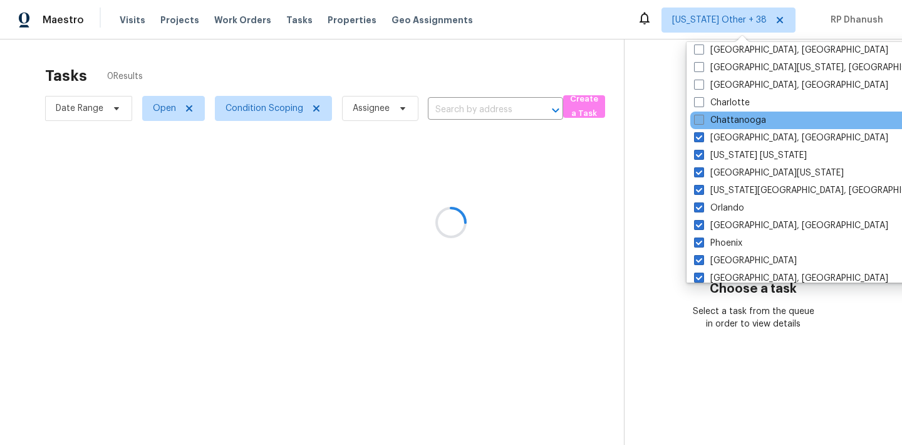
click at [700, 116] on span at bounding box center [699, 120] width 10 height 10
click at [700, 116] on input "Chattanooga" at bounding box center [698, 118] width 8 height 8
checkbox input "true"
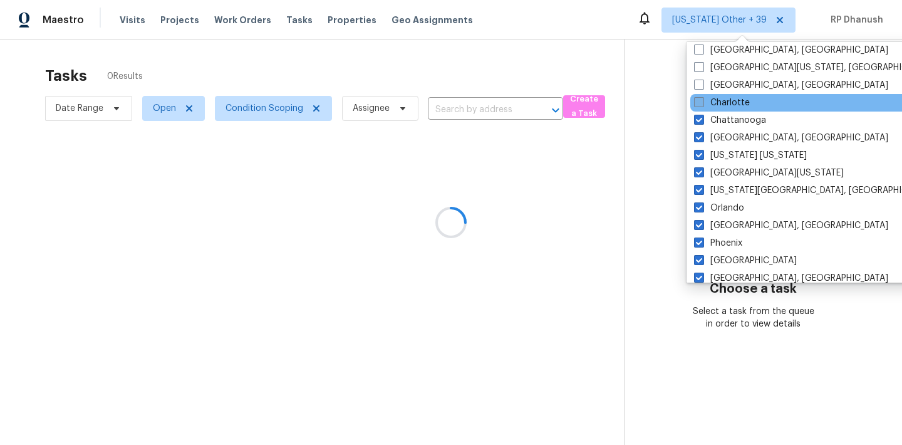
click at [701, 99] on span at bounding box center [699, 102] width 10 height 10
click at [701, 99] on input "Charlotte" at bounding box center [698, 100] width 8 height 8
checkbox input "true"
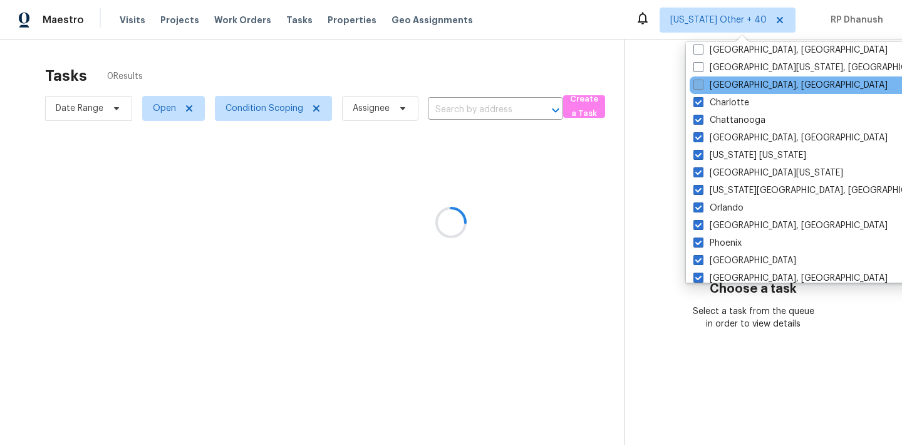
click at [701, 91] on label "[GEOGRAPHIC_DATA], [GEOGRAPHIC_DATA]" at bounding box center [790, 85] width 194 height 13
click at [701, 87] on input "[GEOGRAPHIC_DATA], [GEOGRAPHIC_DATA]" at bounding box center [697, 83] width 8 height 8
checkbox input "true"
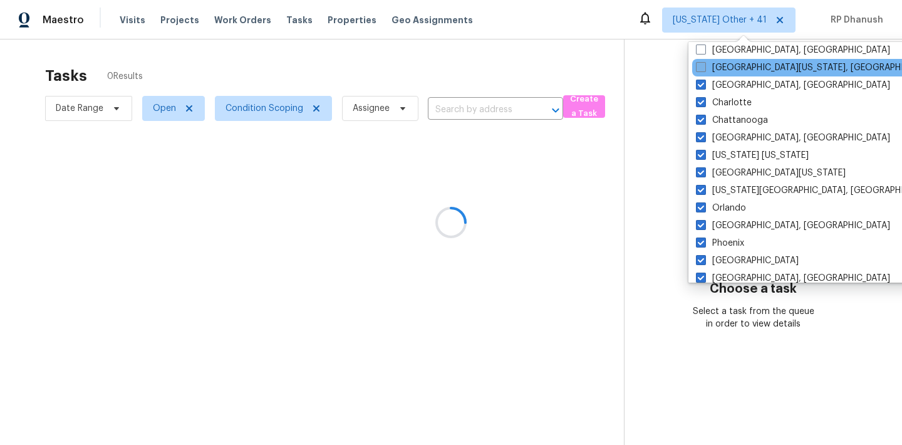
click at [701, 65] on span at bounding box center [701, 67] width 10 height 10
click at [701, 65] on input "[GEOGRAPHIC_DATA][US_STATE], [GEOGRAPHIC_DATA]" at bounding box center [700, 65] width 8 height 8
checkbox input "true"
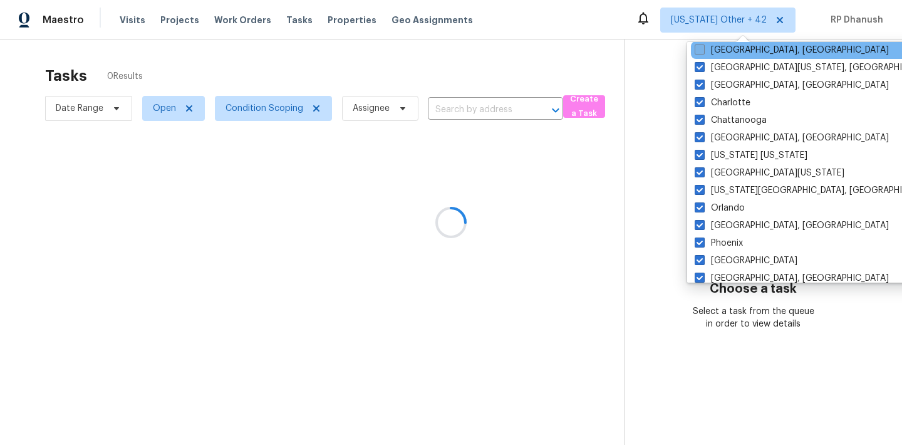
click at [701, 47] on span at bounding box center [700, 49] width 10 height 10
click at [701, 47] on input "[GEOGRAPHIC_DATA], [GEOGRAPHIC_DATA]" at bounding box center [699, 48] width 8 height 8
checkbox input "true"
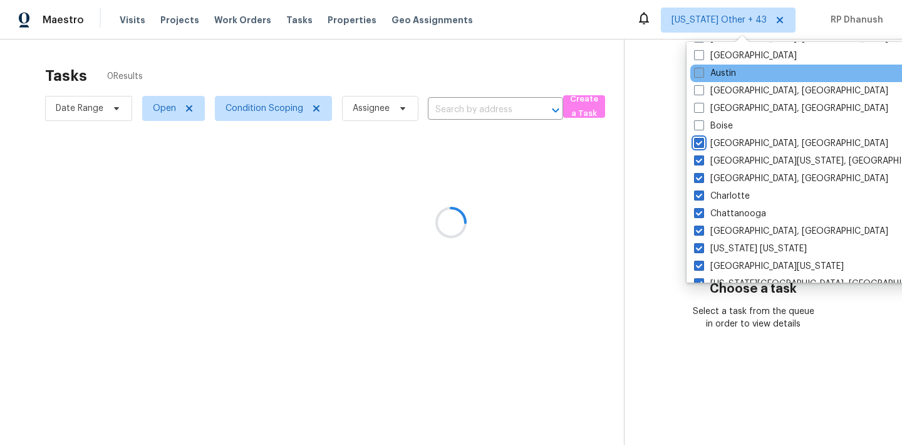
scroll to position [467, 0]
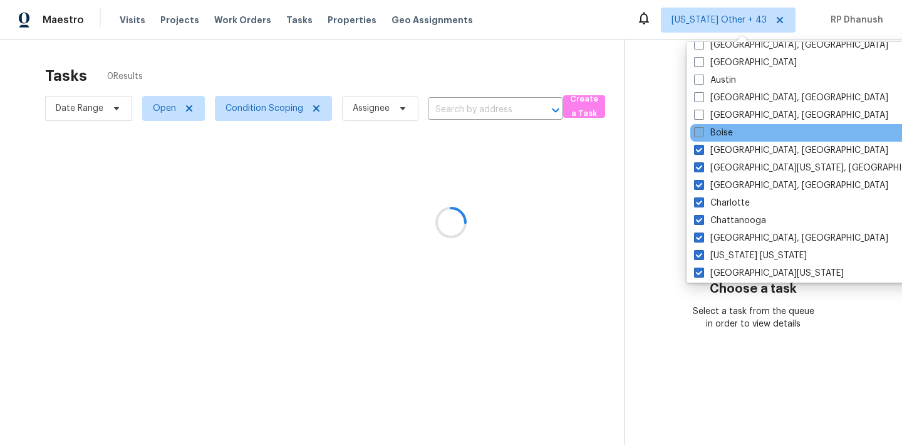
click at [704, 130] on label "Boise" at bounding box center [713, 133] width 39 height 13
click at [702, 130] on input "Boise" at bounding box center [698, 131] width 8 height 8
checkbox input "true"
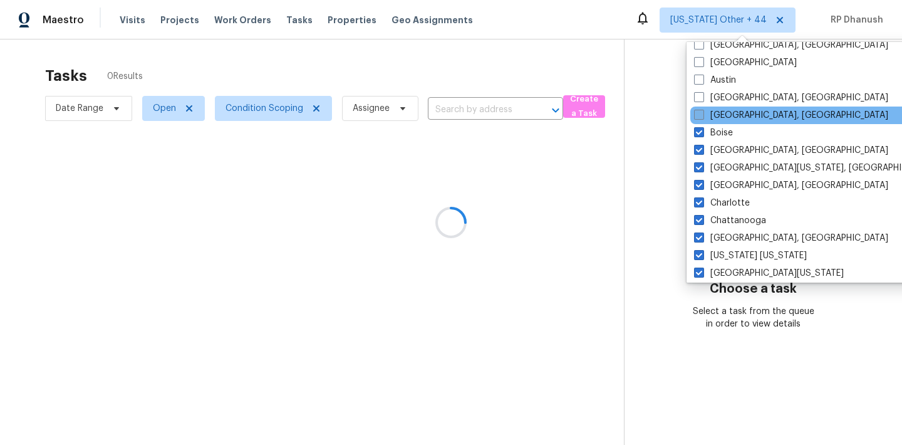
click at [704, 119] on label "[GEOGRAPHIC_DATA], [GEOGRAPHIC_DATA]" at bounding box center [791, 115] width 194 height 13
click at [702, 117] on input "[GEOGRAPHIC_DATA], [GEOGRAPHIC_DATA]" at bounding box center [698, 113] width 8 height 8
checkbox input "true"
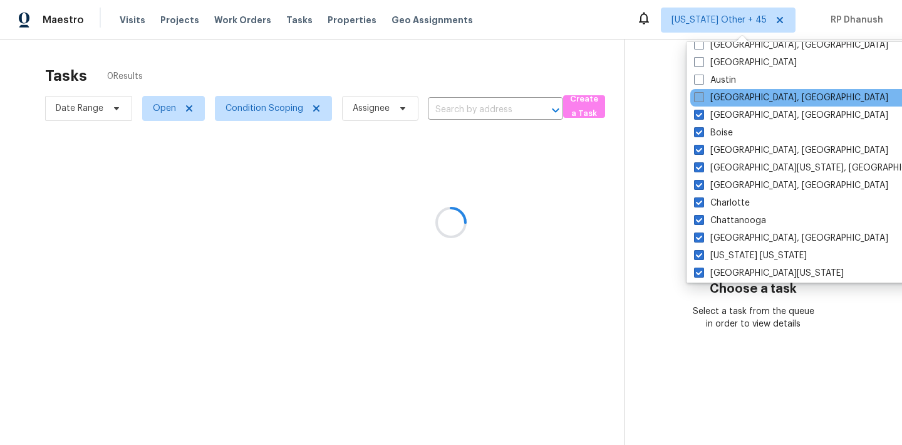
click at [704, 102] on label "[GEOGRAPHIC_DATA], [GEOGRAPHIC_DATA]" at bounding box center [791, 97] width 194 height 13
click at [702, 100] on input "[GEOGRAPHIC_DATA], [GEOGRAPHIC_DATA]" at bounding box center [698, 95] width 8 height 8
checkbox input "true"
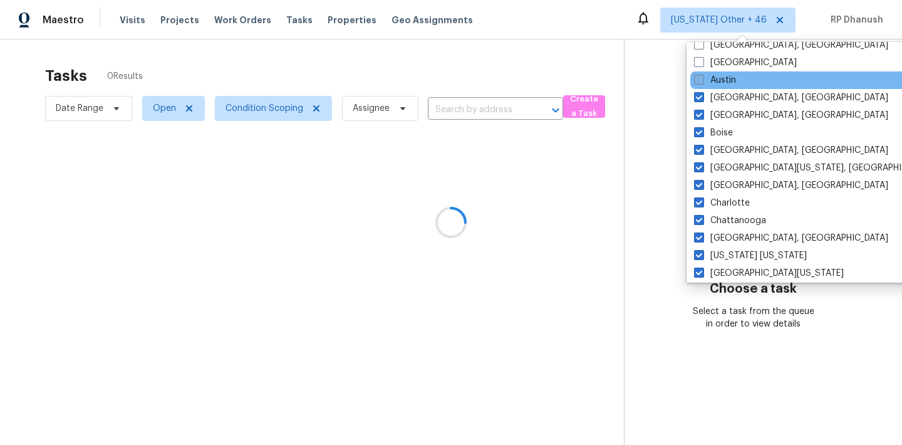
click at [702, 77] on span at bounding box center [699, 80] width 10 height 10
click at [702, 77] on input "Austin" at bounding box center [698, 78] width 8 height 8
checkbox input "true"
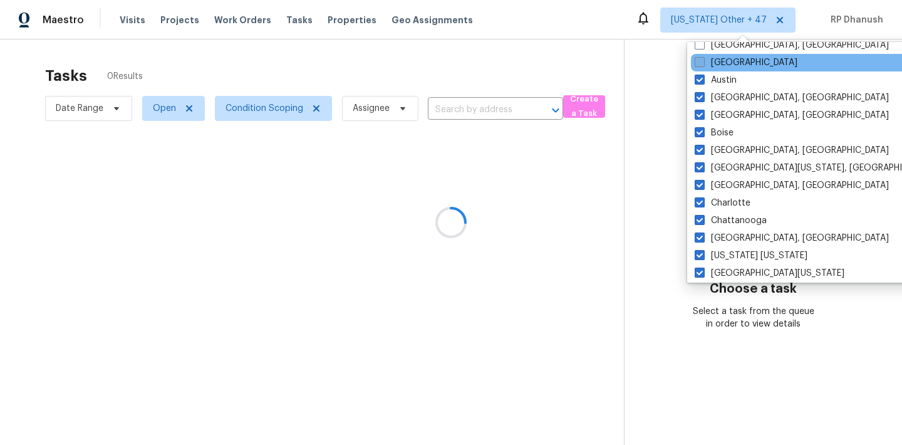
click at [703, 63] on span at bounding box center [700, 62] width 10 height 10
click at [703, 63] on input "[GEOGRAPHIC_DATA]" at bounding box center [699, 60] width 8 height 8
checkbox input "true"
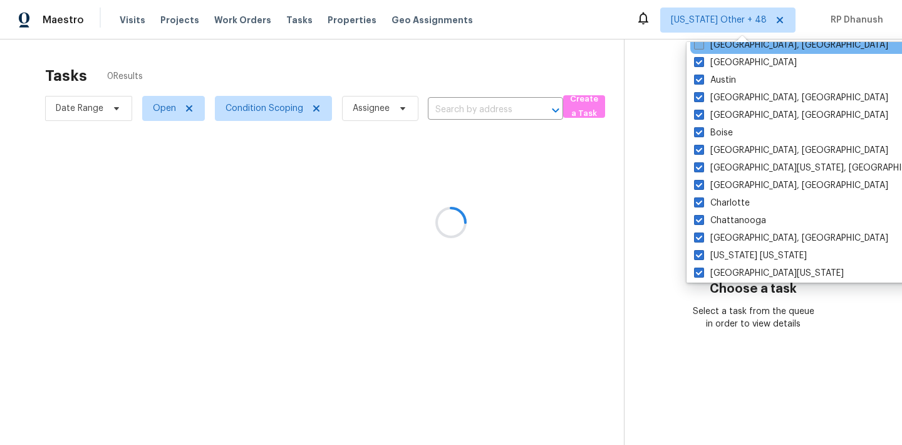
click at [703, 47] on span at bounding box center [699, 44] width 10 height 10
click at [702, 47] on input "[GEOGRAPHIC_DATA], [GEOGRAPHIC_DATA]" at bounding box center [698, 43] width 8 height 8
checkbox input "true"
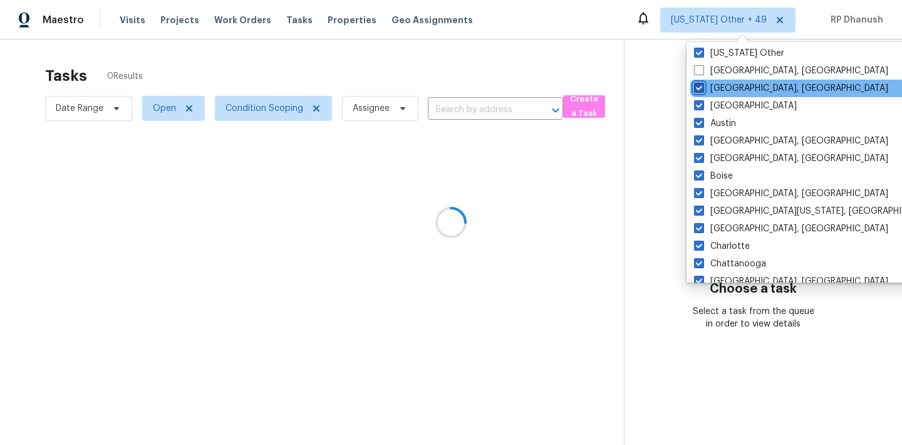
scroll to position [298, 0]
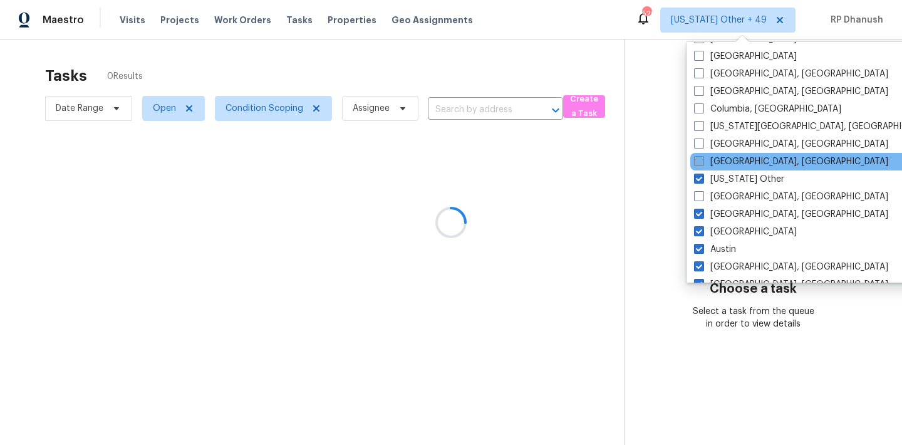
click at [702, 162] on span at bounding box center [699, 161] width 10 height 10
click at [702, 162] on input "[GEOGRAPHIC_DATA], [GEOGRAPHIC_DATA]" at bounding box center [698, 159] width 8 height 8
checkbox input "true"
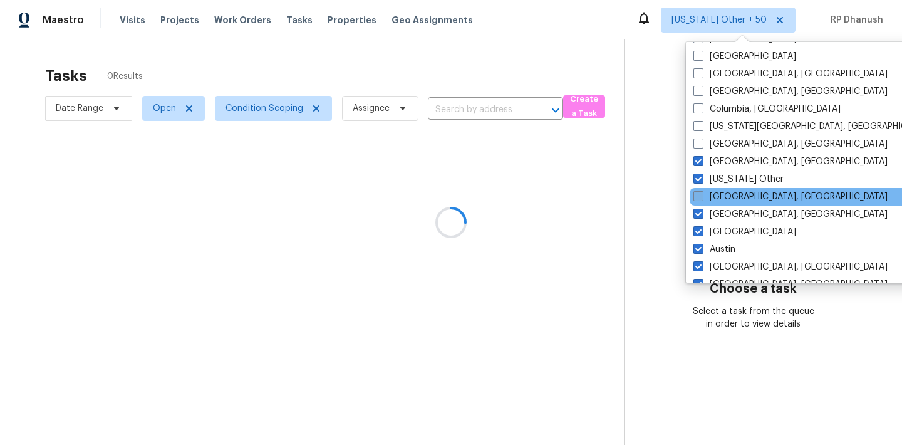
click at [702, 202] on label "[GEOGRAPHIC_DATA], [GEOGRAPHIC_DATA]" at bounding box center [790, 196] width 194 height 13
click at [702, 199] on input "[GEOGRAPHIC_DATA], [GEOGRAPHIC_DATA]" at bounding box center [697, 194] width 8 height 8
checkbox input "true"
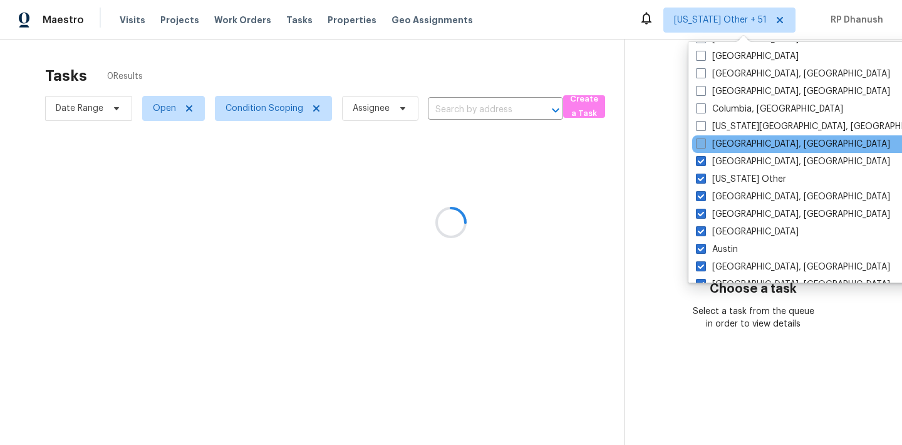
click at [703, 142] on span at bounding box center [701, 143] width 10 height 10
click at [703, 142] on input "[GEOGRAPHIC_DATA], [GEOGRAPHIC_DATA]" at bounding box center [700, 142] width 8 height 8
checkbox input "true"
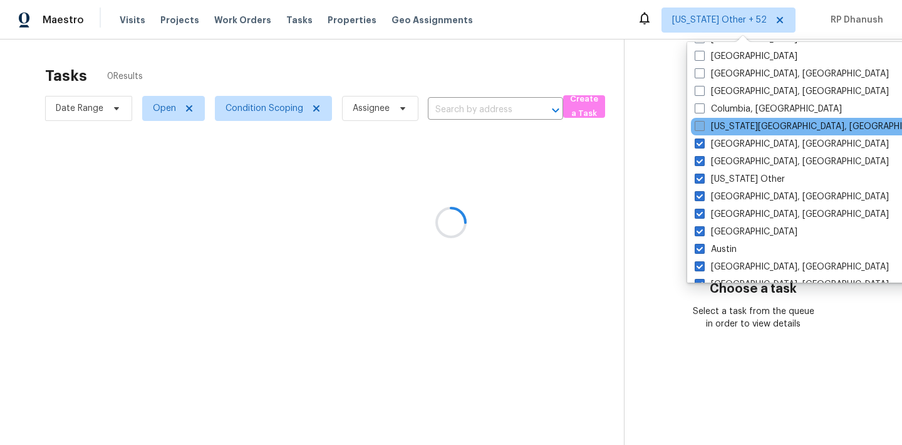
click at [703, 127] on span at bounding box center [700, 126] width 10 height 10
click at [703, 127] on input "[US_STATE][GEOGRAPHIC_DATA], [GEOGRAPHIC_DATA]" at bounding box center [699, 124] width 8 height 8
checkbox input "true"
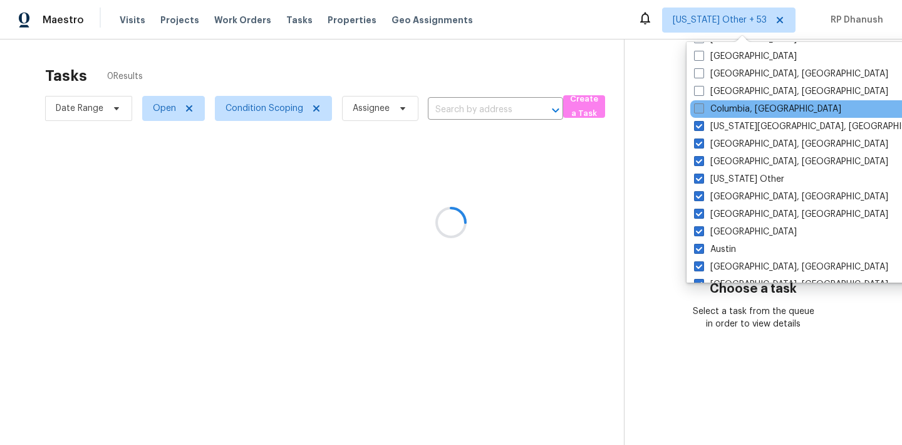
click at [703, 113] on span at bounding box center [699, 108] width 10 height 10
click at [702, 111] on input "Columbia, [GEOGRAPHIC_DATA]" at bounding box center [698, 107] width 8 height 8
checkbox input "true"
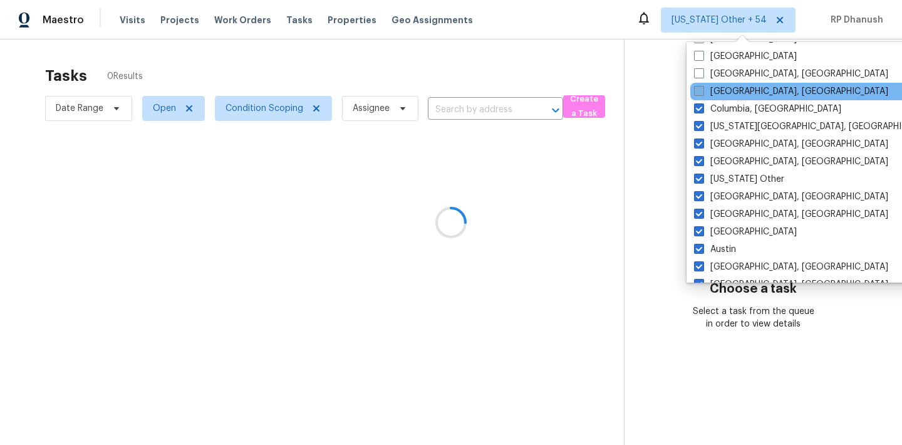
click at [707, 90] on label "[GEOGRAPHIC_DATA], [GEOGRAPHIC_DATA]" at bounding box center [791, 91] width 194 height 13
click at [702, 90] on input "[GEOGRAPHIC_DATA], [GEOGRAPHIC_DATA]" at bounding box center [698, 89] width 8 height 8
checkbox input "true"
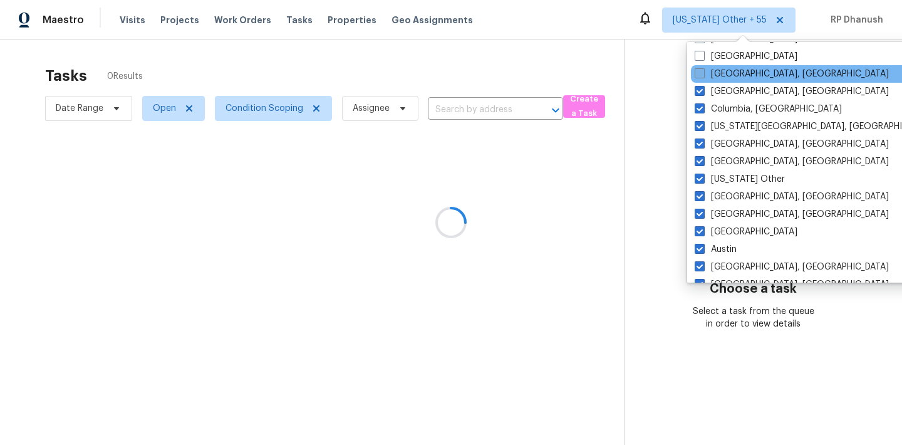
click at [707, 74] on label "[GEOGRAPHIC_DATA], [GEOGRAPHIC_DATA]" at bounding box center [792, 74] width 194 height 13
click at [703, 74] on input "[GEOGRAPHIC_DATA], [GEOGRAPHIC_DATA]" at bounding box center [699, 72] width 8 height 8
checkbox input "true"
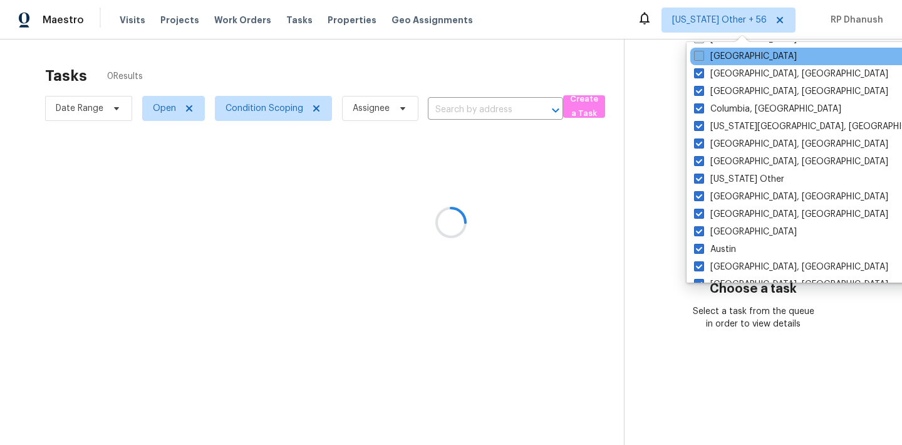
click at [707, 62] on label "[GEOGRAPHIC_DATA]" at bounding box center [745, 56] width 103 height 13
click at [702, 58] on input "[GEOGRAPHIC_DATA]" at bounding box center [698, 54] width 8 height 8
checkbox input "true"
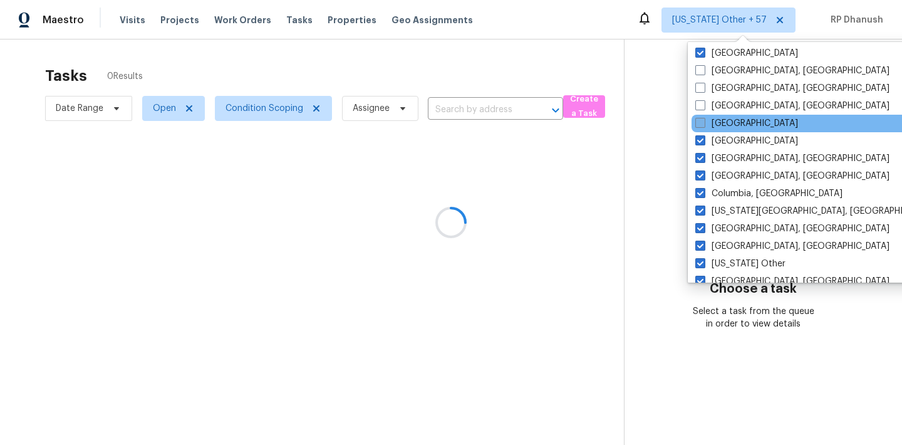
click at [708, 125] on label "[GEOGRAPHIC_DATA]" at bounding box center [746, 123] width 103 height 13
click at [703, 125] on input "[GEOGRAPHIC_DATA]" at bounding box center [699, 121] width 8 height 8
checkbox input "true"
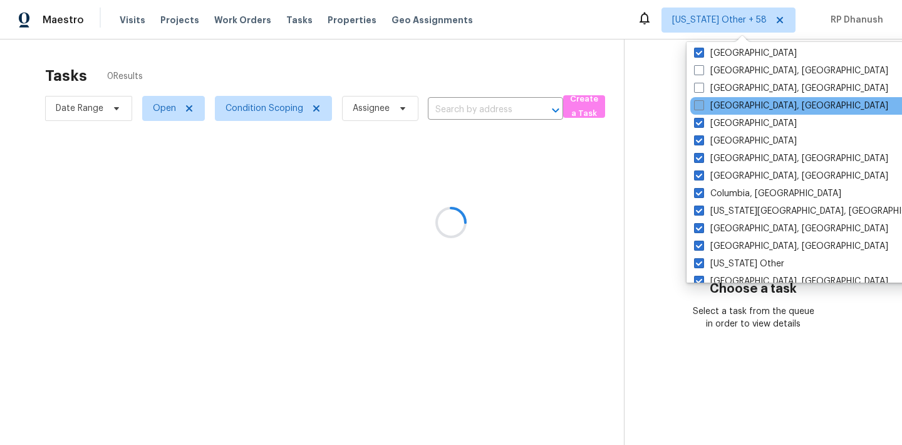
click at [708, 107] on label "[GEOGRAPHIC_DATA], [GEOGRAPHIC_DATA]" at bounding box center [791, 106] width 194 height 13
click at [702, 107] on input "[GEOGRAPHIC_DATA], [GEOGRAPHIC_DATA]" at bounding box center [698, 104] width 8 height 8
checkbox input "true"
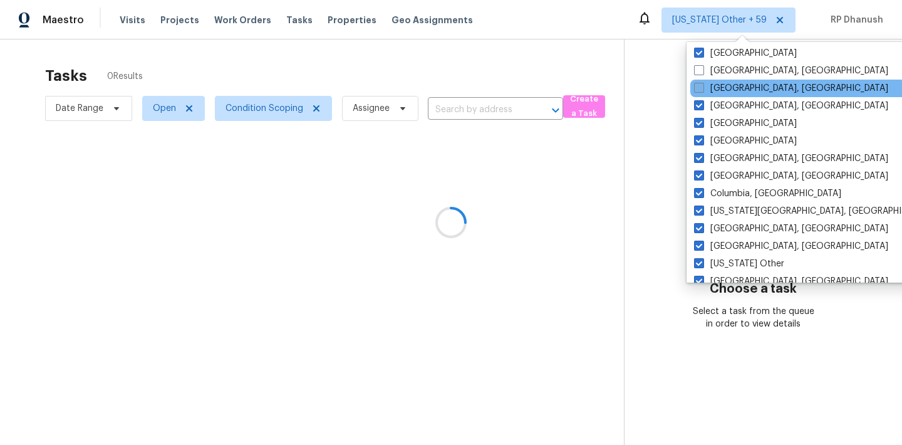
click at [708, 88] on label "[GEOGRAPHIC_DATA], [GEOGRAPHIC_DATA]" at bounding box center [791, 88] width 194 height 13
click at [702, 88] on input "[GEOGRAPHIC_DATA], [GEOGRAPHIC_DATA]" at bounding box center [698, 86] width 8 height 8
checkbox input "true"
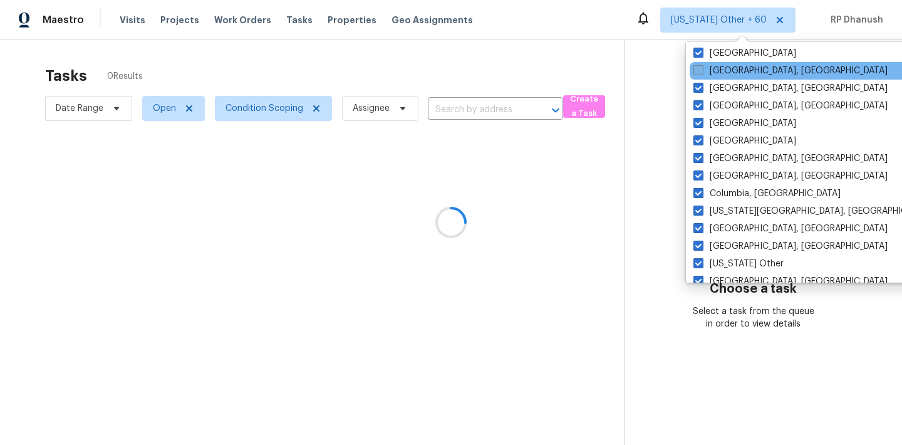
click at [705, 65] on label "[GEOGRAPHIC_DATA], [GEOGRAPHIC_DATA]" at bounding box center [790, 71] width 194 height 13
click at [702, 65] on input "[GEOGRAPHIC_DATA], [GEOGRAPHIC_DATA]" at bounding box center [697, 69] width 8 height 8
checkbox input "true"
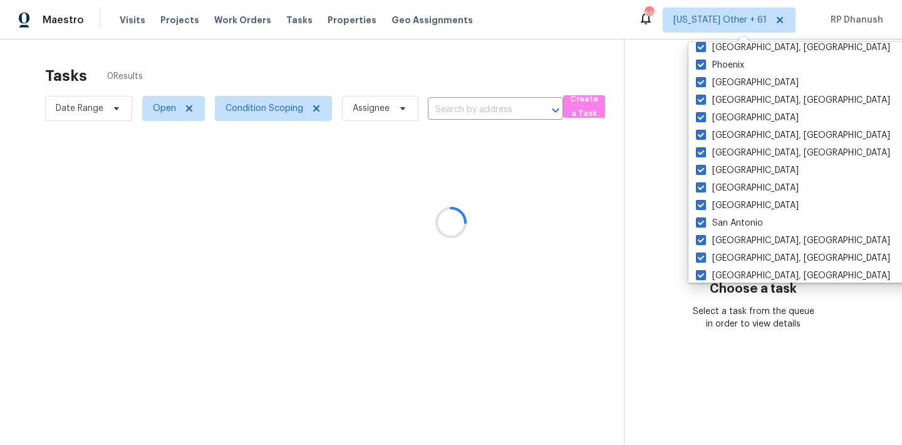
scroll to position [857, 0]
